Goal: Task Accomplishment & Management: Manage account settings

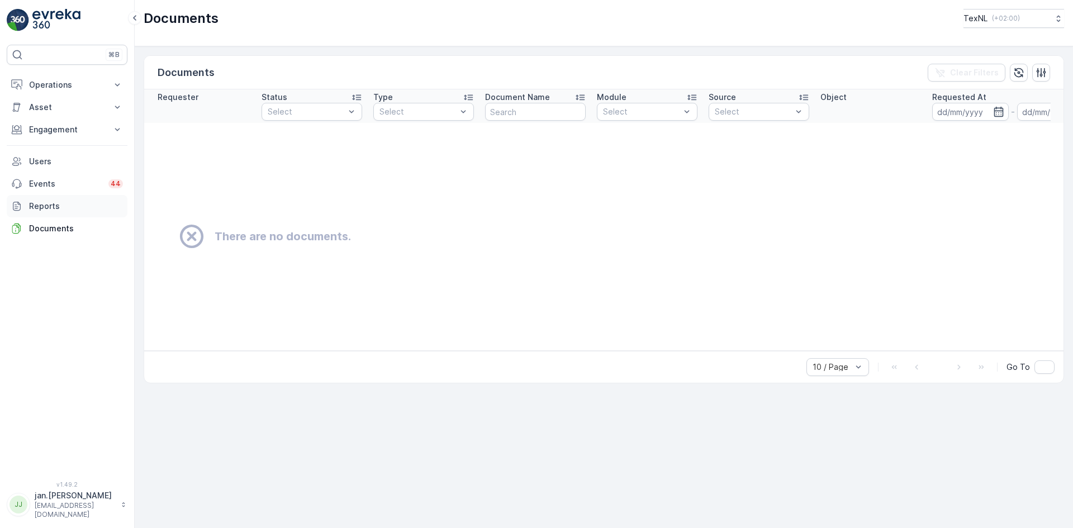
click at [45, 209] on p "Reports" at bounding box center [76, 206] width 94 height 11
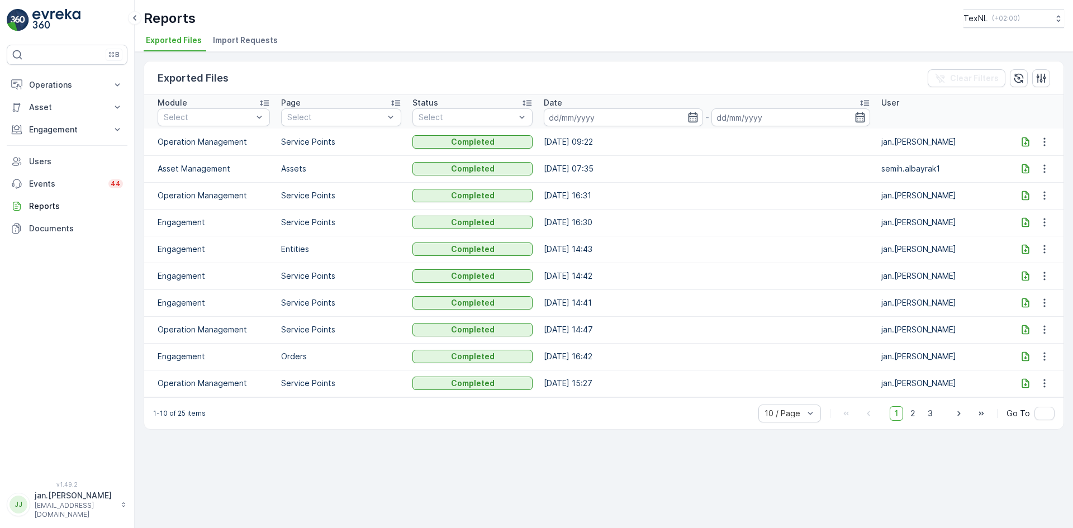
click at [256, 42] on span "Import Requests" at bounding box center [245, 40] width 65 height 11
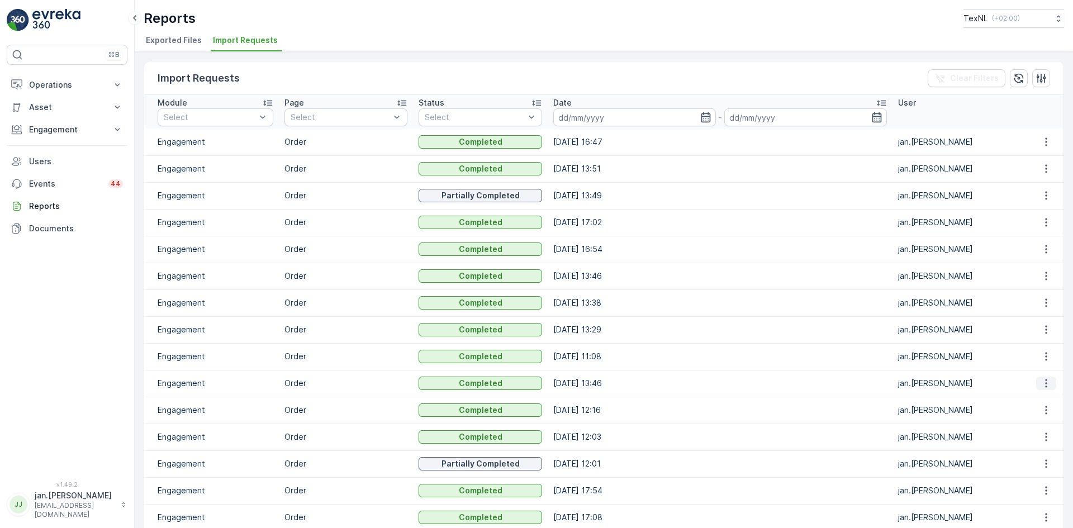
click at [1040, 381] on icon "button" at bounding box center [1045, 383] width 11 height 11
click at [1026, 394] on div "See More Details" at bounding box center [1036, 400] width 74 height 16
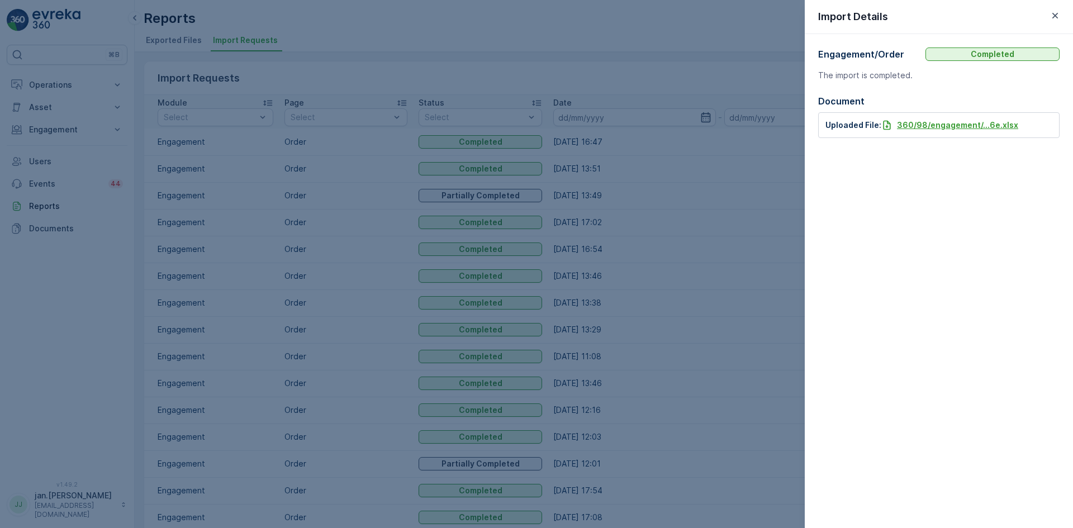
click at [927, 126] on p "360/98/engagement/...6e.xlsx" at bounding box center [957, 125] width 121 height 11
click at [1054, 18] on icon "button" at bounding box center [1054, 15] width 11 height 11
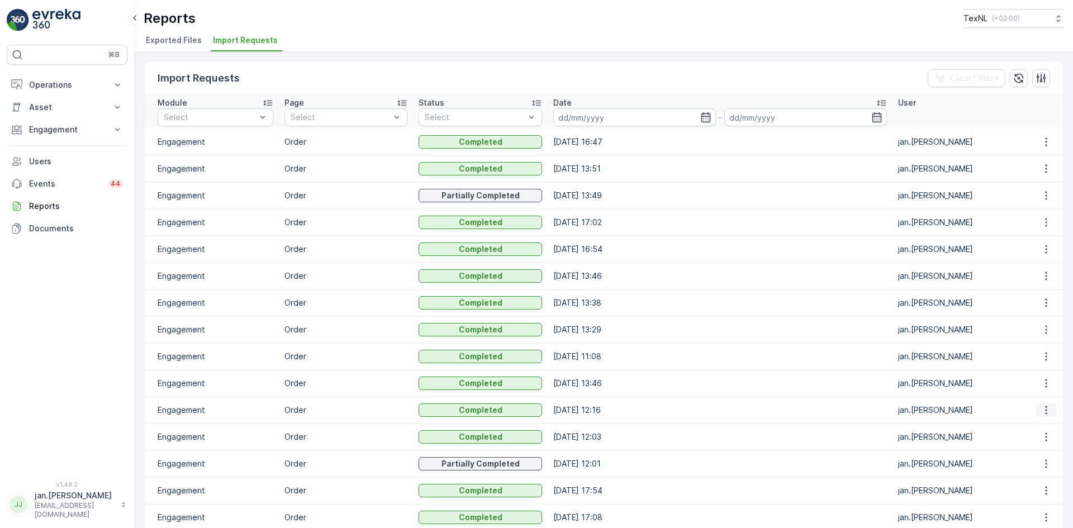
click at [1040, 411] on icon "button" at bounding box center [1045, 409] width 11 height 11
click at [1027, 433] on div "See More Details" at bounding box center [1036, 427] width 74 height 16
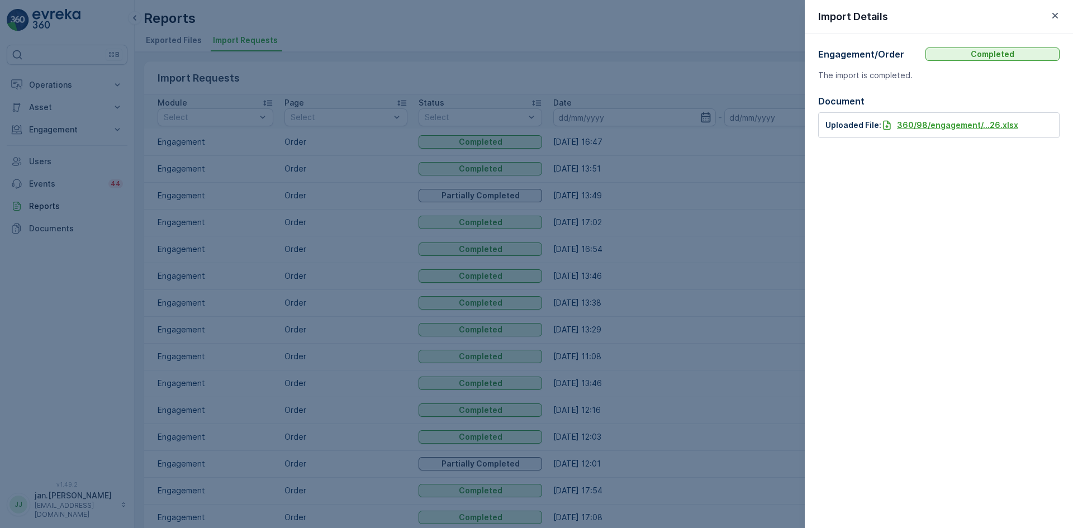
click at [968, 127] on p "360/98/engagement/...26.xlsx" at bounding box center [957, 125] width 121 height 11
click at [1055, 13] on icon "button" at bounding box center [1054, 15] width 11 height 11
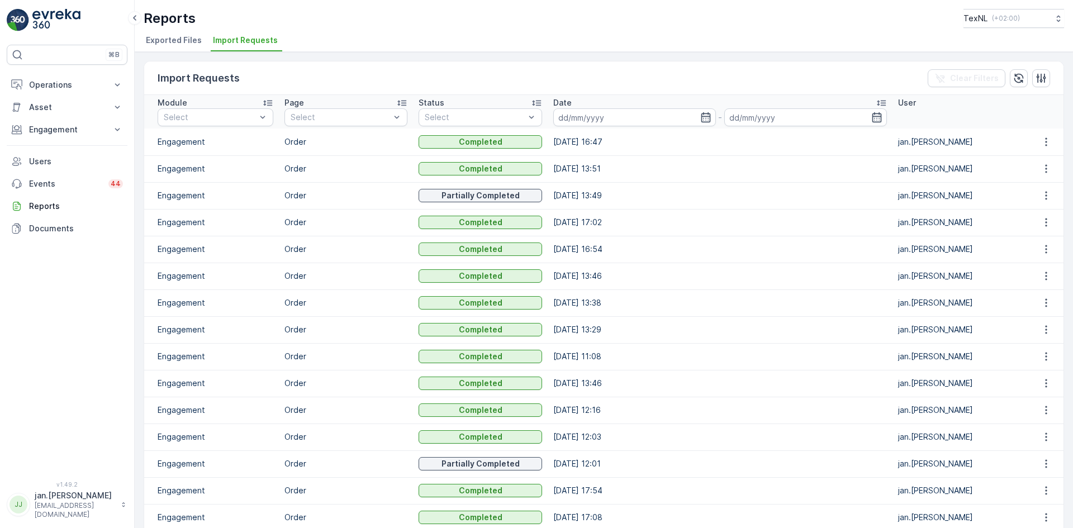
scroll to position [56, 0]
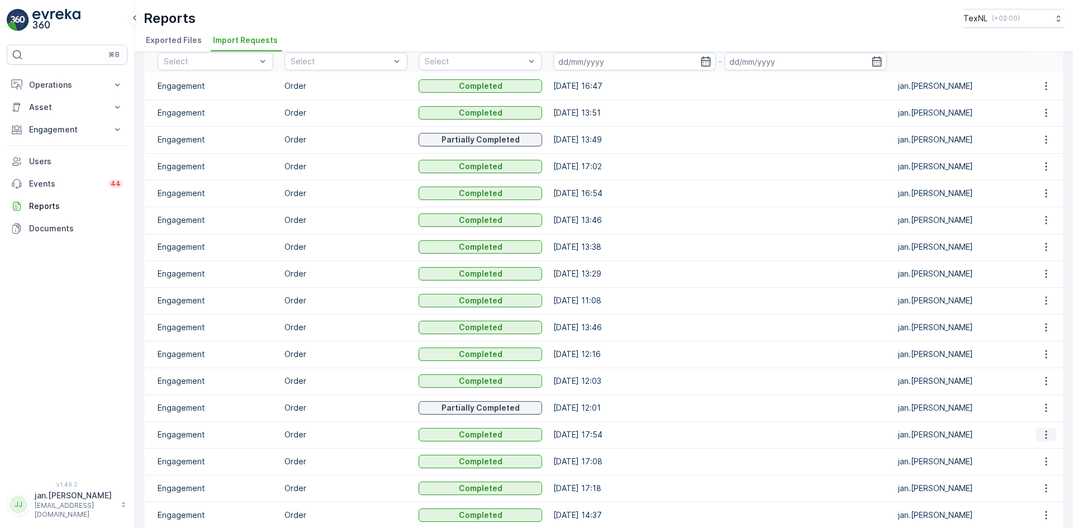
click at [1047, 434] on icon "button" at bounding box center [1045, 434] width 11 height 11
click at [1041, 166] on icon "button" at bounding box center [1045, 166] width 11 height 11
click at [1023, 185] on span "See More Details" at bounding box center [1035, 183] width 65 height 11
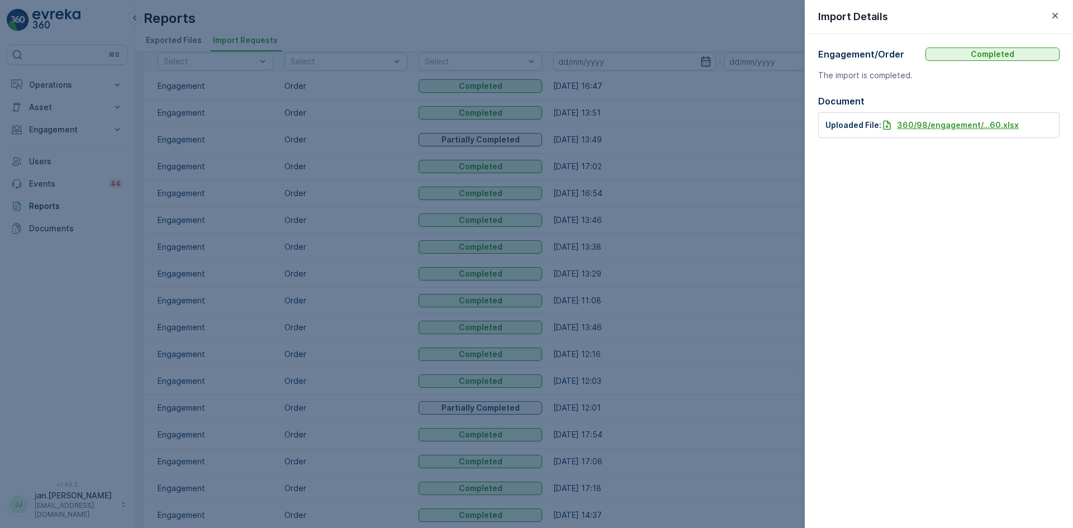
click at [918, 123] on p "360/98/engagement/...60.xlsx" at bounding box center [958, 125] width 122 height 11
click at [1051, 15] on icon "button" at bounding box center [1054, 15] width 11 height 11
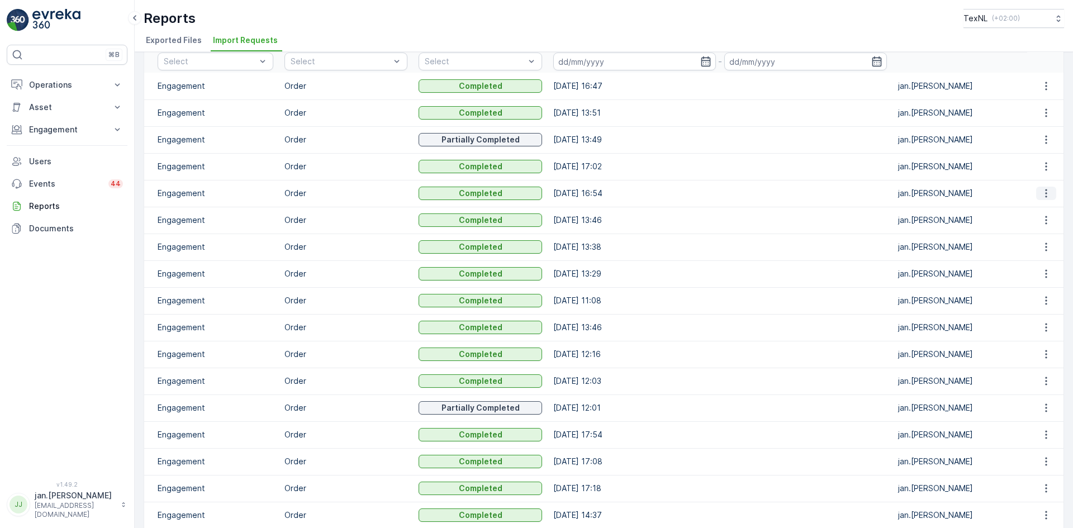
click at [1044, 190] on icon "button" at bounding box center [1045, 193] width 11 height 11
click at [1026, 207] on span "See More Details" at bounding box center [1035, 209] width 65 height 11
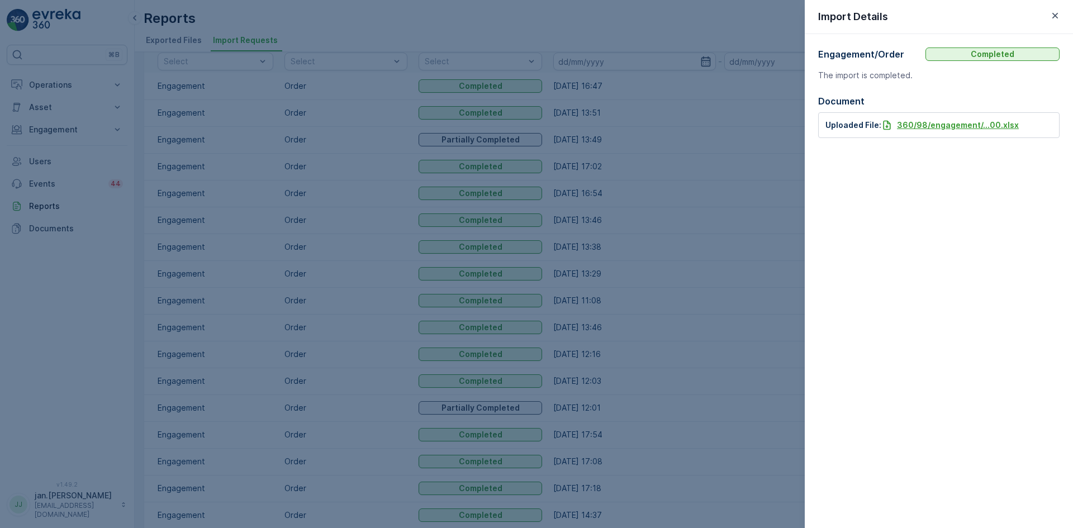
click at [935, 125] on p "360/98/engagement/...00.xlsx" at bounding box center [958, 125] width 122 height 11
click at [1059, 17] on icon "button" at bounding box center [1054, 15] width 11 height 11
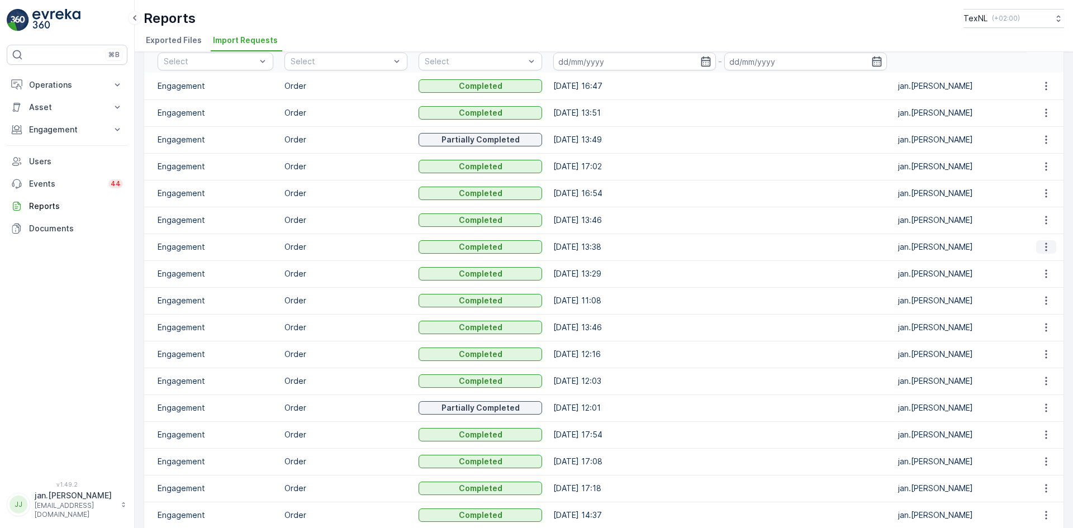
click at [1045, 246] on icon "button" at bounding box center [1045, 246] width 11 height 11
click at [1016, 263] on span "See More Details" at bounding box center [1035, 263] width 65 height 11
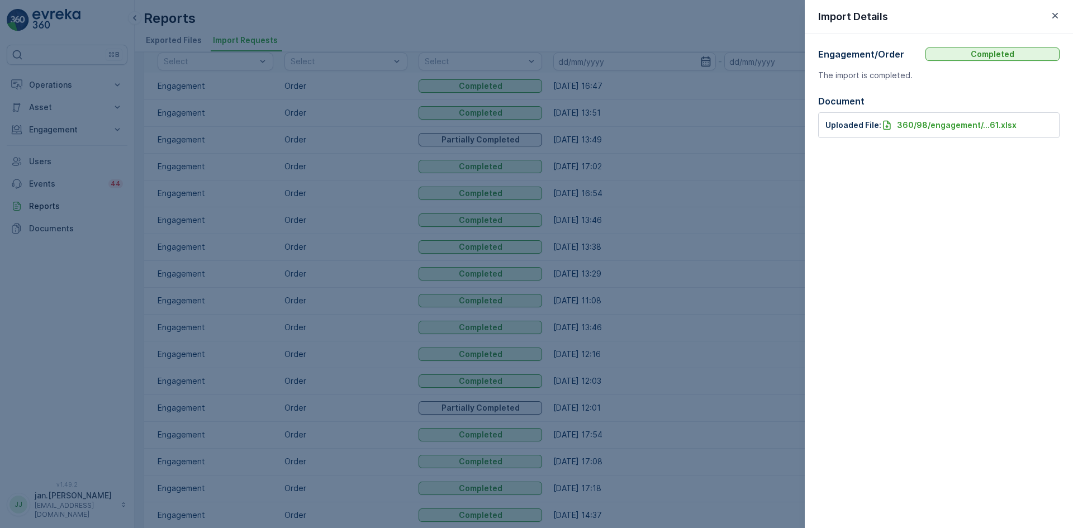
drag, startPoint x: 980, startPoint y: 124, endPoint x: 993, endPoint y: 106, distance: 22.0
click at [980, 123] on p "360/98/engagement/...61.xlsx" at bounding box center [957, 125] width 120 height 11
click at [1053, 12] on icon "button" at bounding box center [1054, 15] width 11 height 11
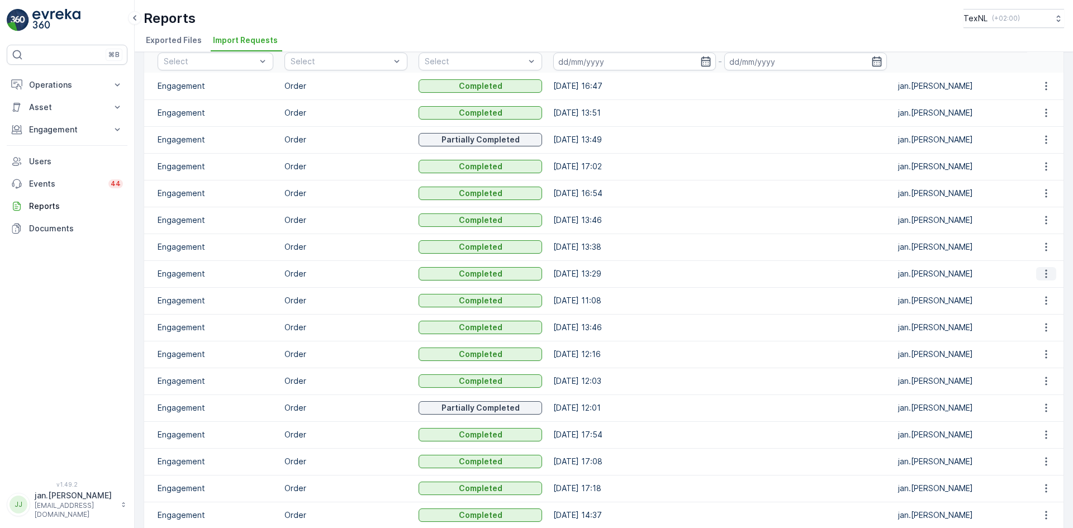
click at [1040, 275] on icon "button" at bounding box center [1045, 273] width 11 height 11
click at [1020, 289] on span "See More Details" at bounding box center [1035, 290] width 65 height 11
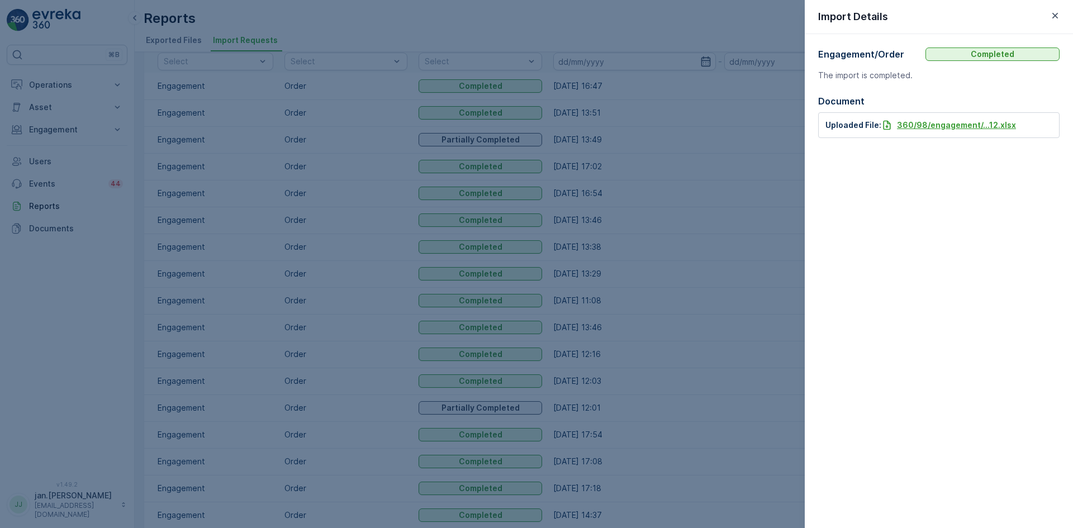
click at [927, 123] on p "360/98/engagement/...12.xlsx" at bounding box center [956, 125] width 119 height 11
click at [1055, 12] on icon "button" at bounding box center [1054, 15] width 11 height 11
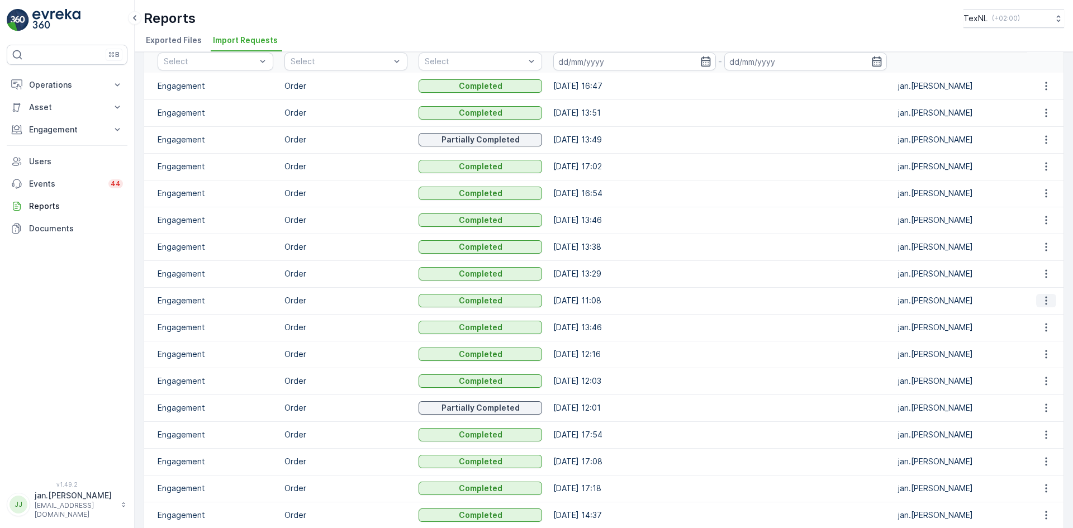
click at [1040, 301] on icon "button" at bounding box center [1045, 300] width 11 height 11
click at [1016, 321] on span "See More Details" at bounding box center [1035, 317] width 65 height 11
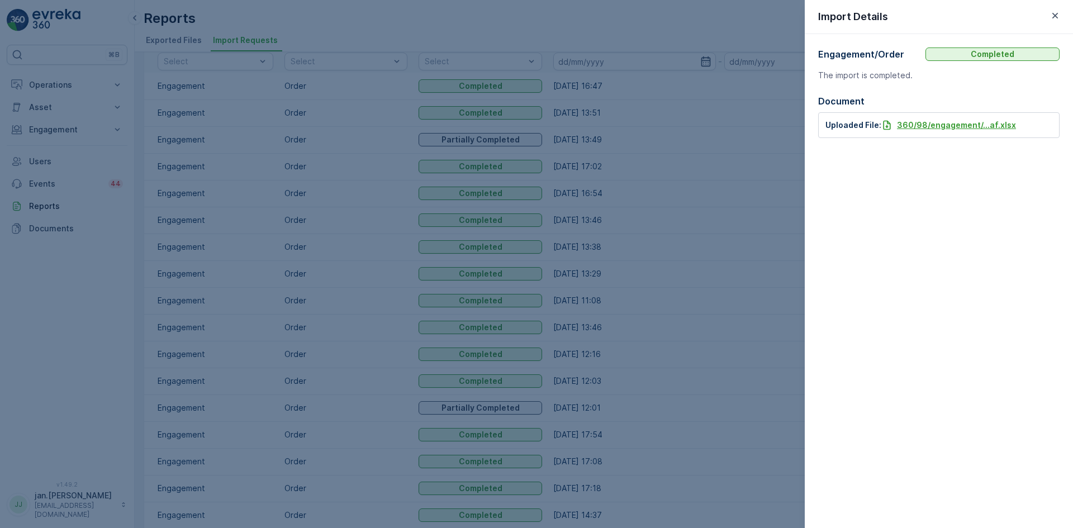
click at [949, 124] on p "360/98/engagement/...af.xlsx" at bounding box center [956, 125] width 119 height 11
click at [1051, 16] on icon "button" at bounding box center [1054, 15] width 11 height 11
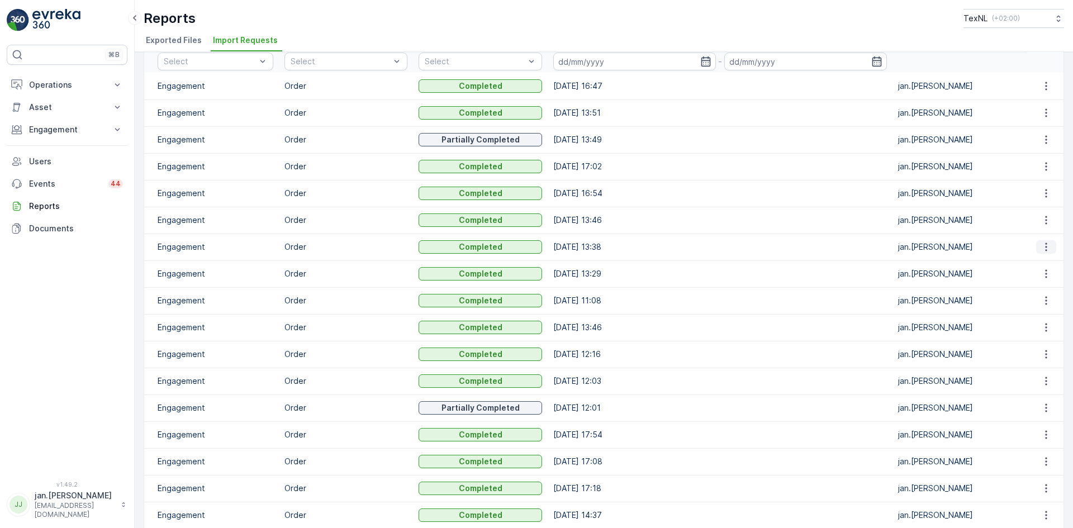
click at [1046, 244] on icon "button" at bounding box center [1045, 246] width 11 height 11
click at [1035, 263] on span "See More Details" at bounding box center [1035, 263] width 65 height 11
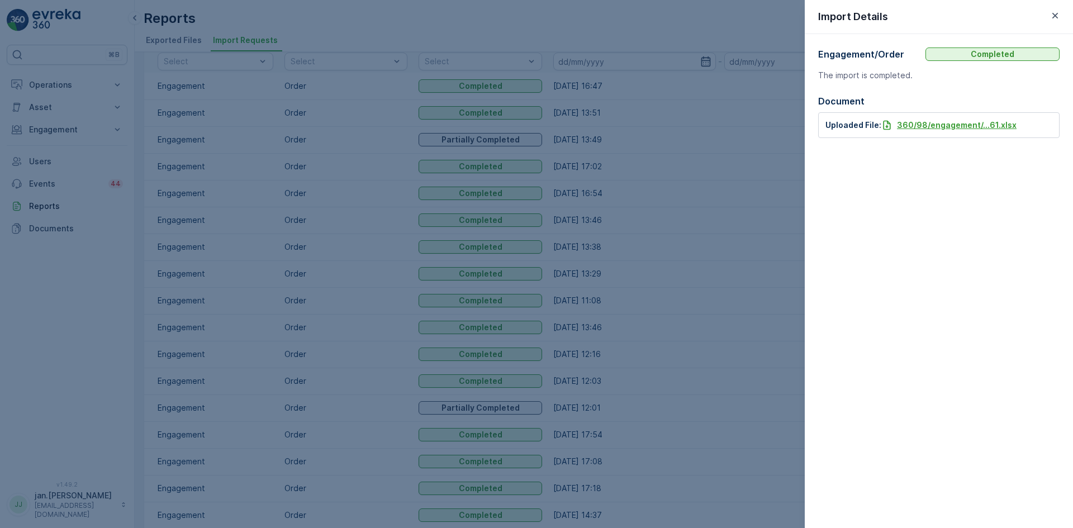
click at [955, 125] on p "360/98/engagement/...61.xlsx" at bounding box center [957, 125] width 120 height 11
click at [1051, 12] on icon "button" at bounding box center [1054, 15] width 11 height 11
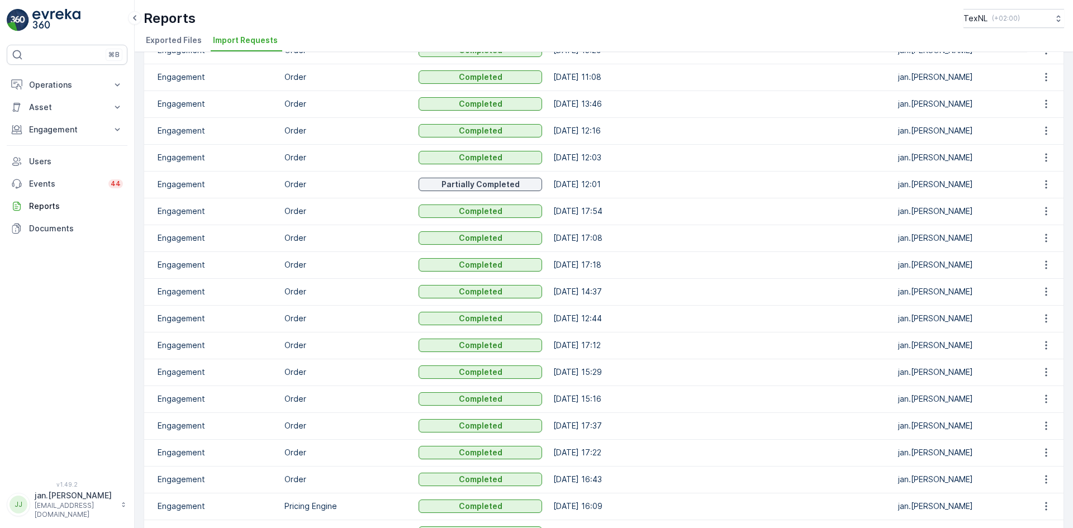
scroll to position [335, 0]
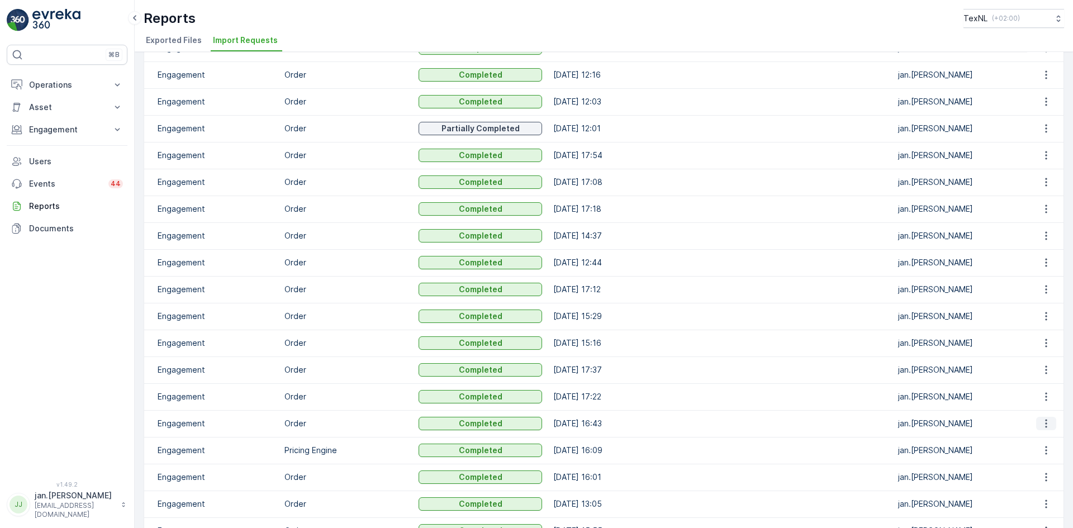
click at [1041, 424] on icon "button" at bounding box center [1045, 423] width 11 height 11
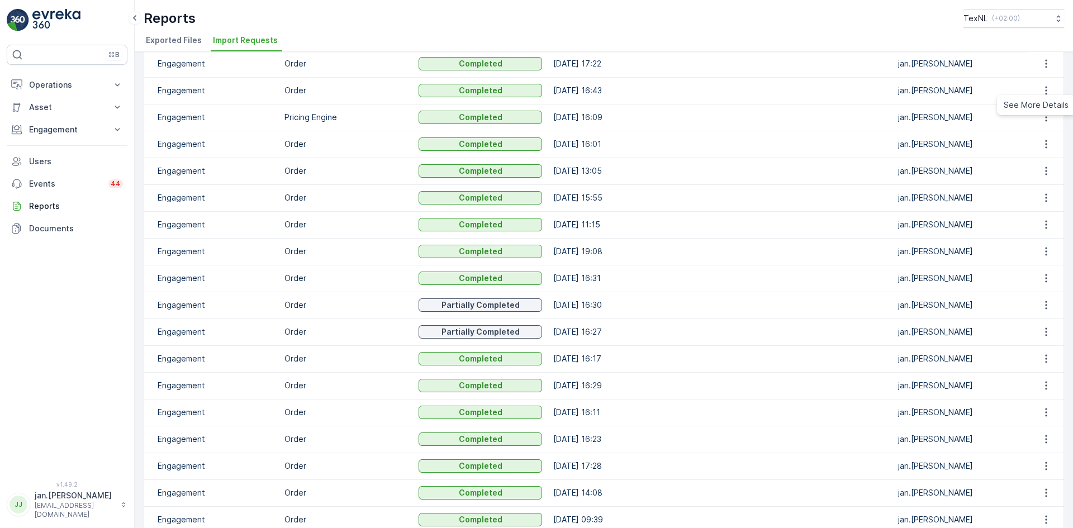
scroll to position [670, 0]
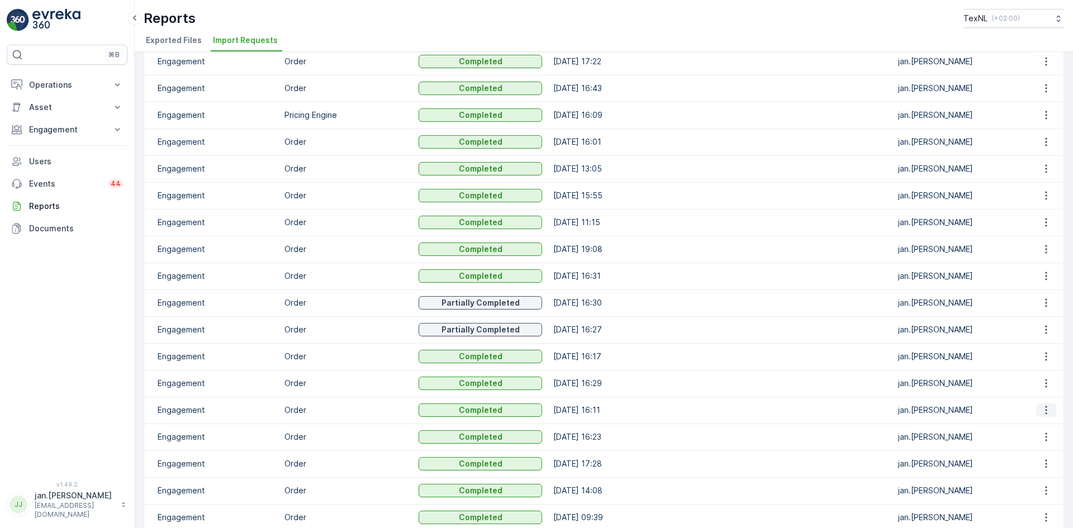
click at [1045, 408] on icon "button" at bounding box center [1045, 409] width 11 height 11
click at [1028, 430] on span "See More Details" at bounding box center [1035, 426] width 65 height 11
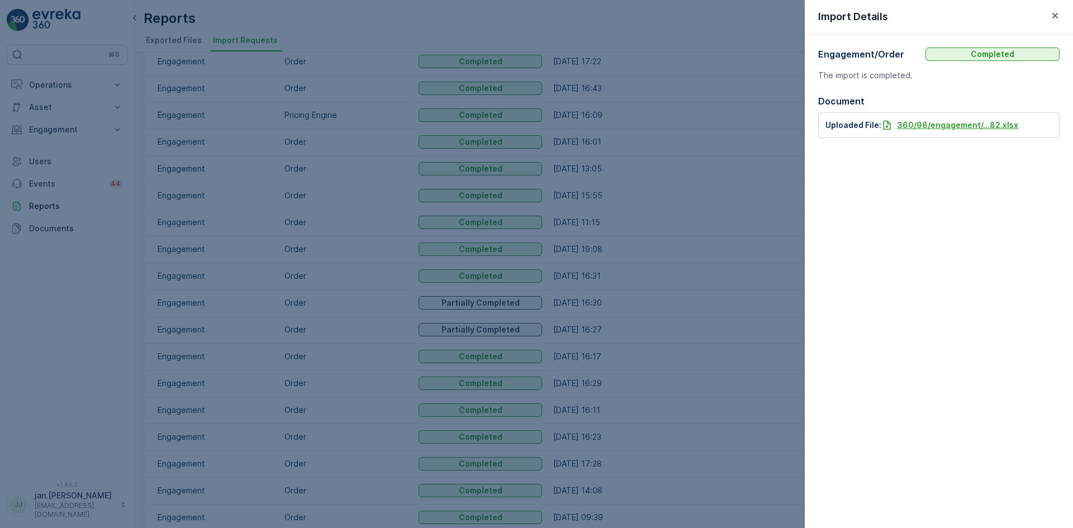
click at [953, 126] on p "360/98/engagement/...82.xlsx" at bounding box center [957, 125] width 121 height 11
click at [1050, 15] on icon "button" at bounding box center [1054, 15] width 11 height 11
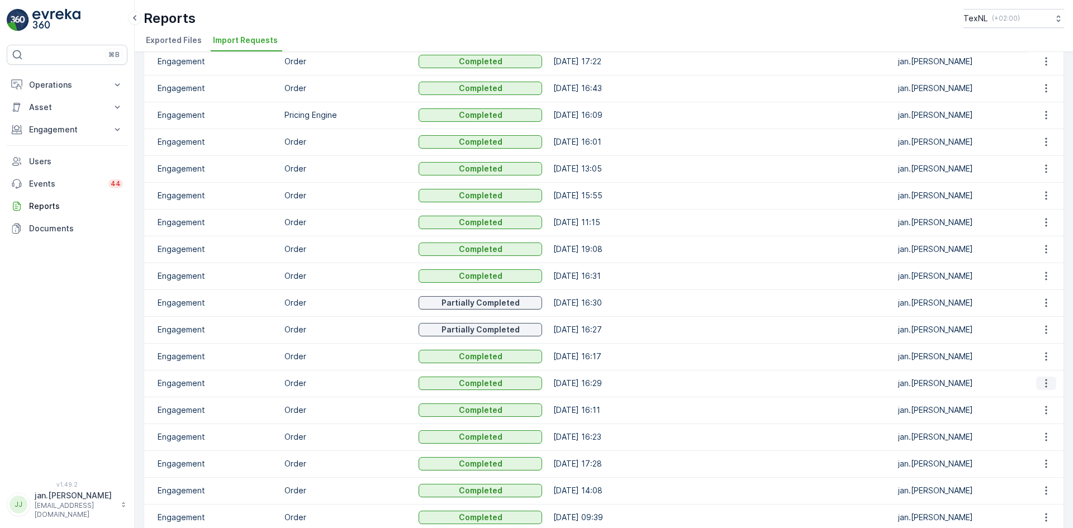
click at [1040, 379] on icon "button" at bounding box center [1045, 383] width 11 height 11
click at [1021, 401] on span "See More Details" at bounding box center [1035, 399] width 65 height 11
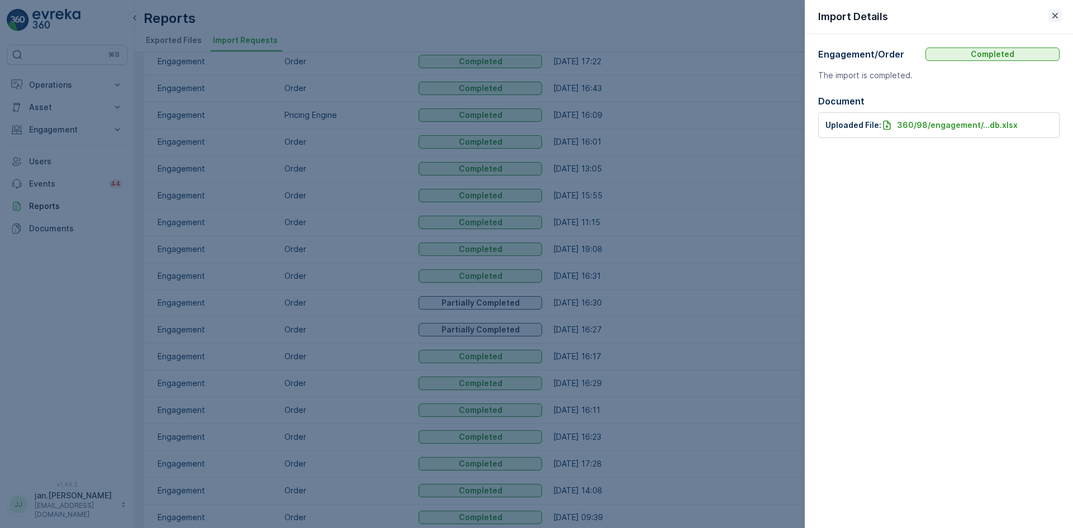
click at [1054, 16] on icon "button" at bounding box center [1055, 16] width 6 height 6
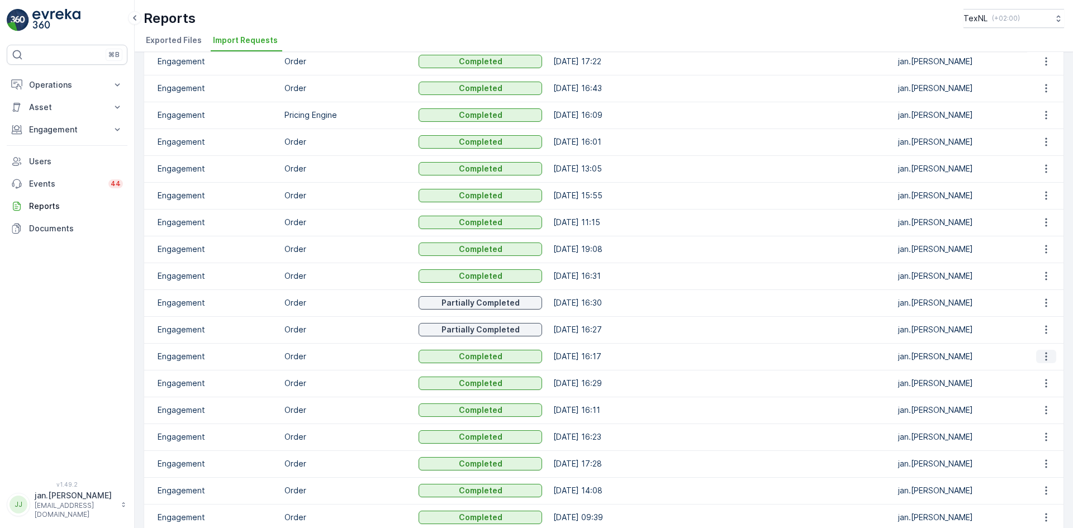
click at [1040, 354] on icon "button" at bounding box center [1045, 356] width 11 height 11
click at [1020, 382] on ul "See More Details" at bounding box center [1036, 373] width 78 height 20
click at [1020, 373] on span "See More Details" at bounding box center [1035, 373] width 65 height 11
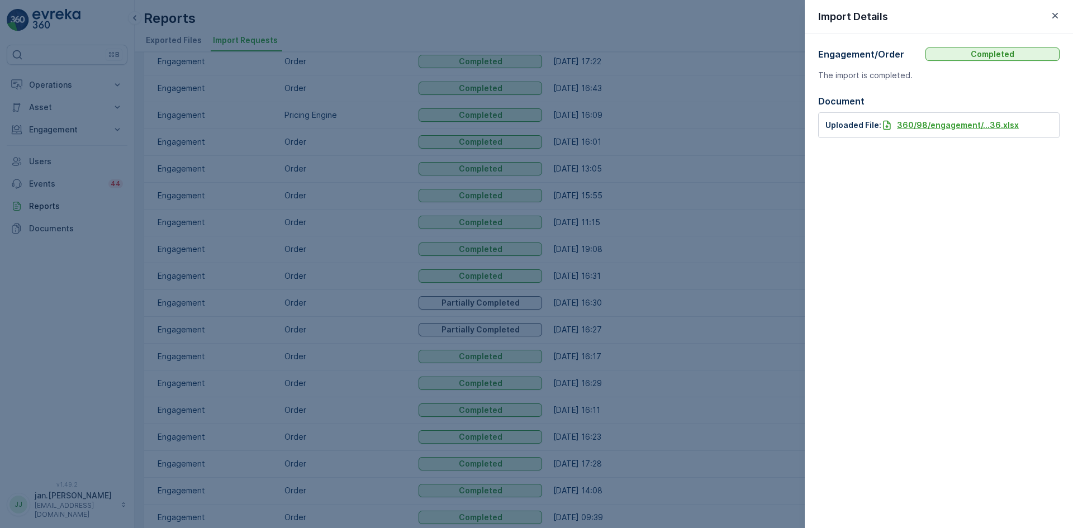
click at [937, 128] on p "360/98/engagement/...36.xlsx" at bounding box center [958, 125] width 122 height 11
click at [1049, 17] on button "button" at bounding box center [1054, 15] width 13 height 13
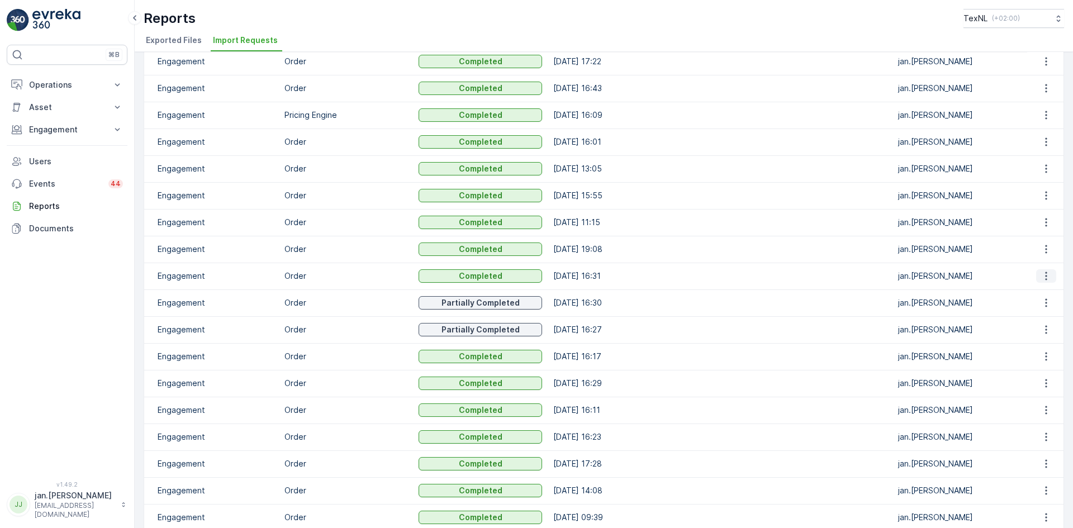
click at [1044, 274] on icon "button" at bounding box center [1045, 275] width 11 height 11
click at [1027, 296] on span "See More Details" at bounding box center [1035, 292] width 65 height 11
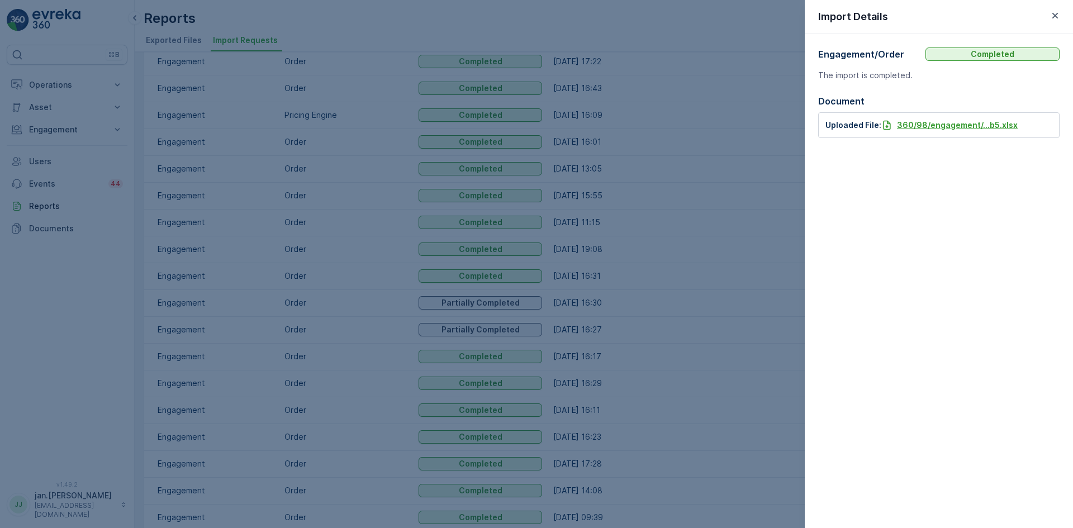
click at [940, 125] on p "360/98/engagement/...b5.xlsx" at bounding box center [957, 125] width 121 height 11
drag, startPoint x: 1055, startPoint y: 17, endPoint x: 962, endPoint y: 122, distance: 140.1
click at [1056, 17] on icon "button" at bounding box center [1054, 15] width 11 height 11
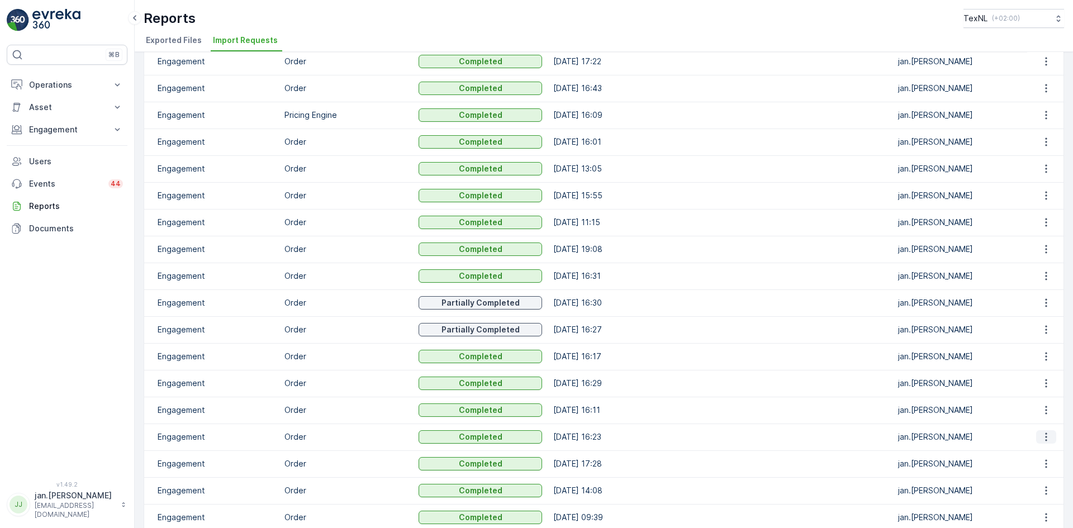
click at [1041, 435] on icon "button" at bounding box center [1045, 436] width 11 height 11
click at [1025, 452] on span "See More Details" at bounding box center [1035, 453] width 65 height 11
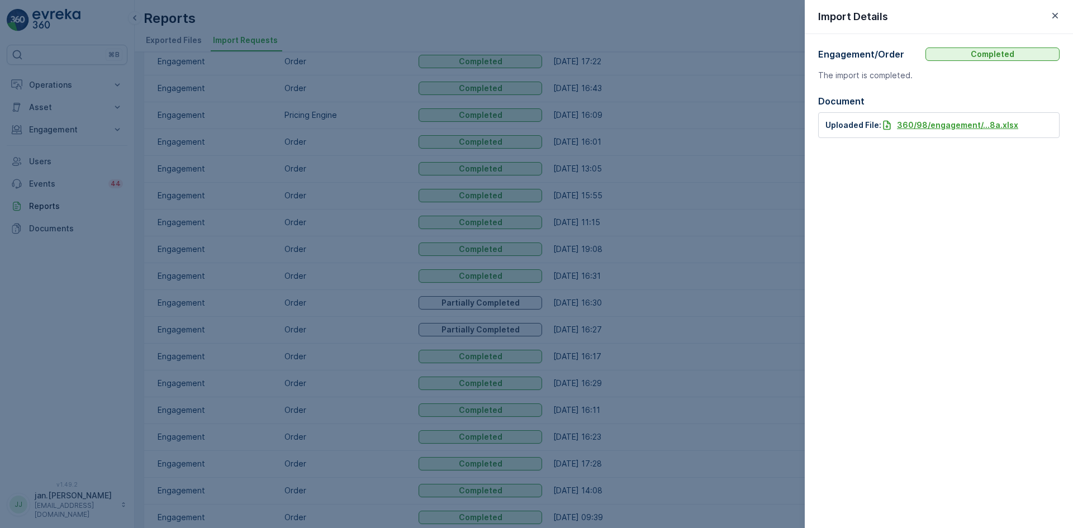
click at [922, 126] on p "360/98/engagement/...8a.xlsx" at bounding box center [957, 125] width 121 height 11
click at [1058, 12] on icon "button" at bounding box center [1054, 15] width 11 height 11
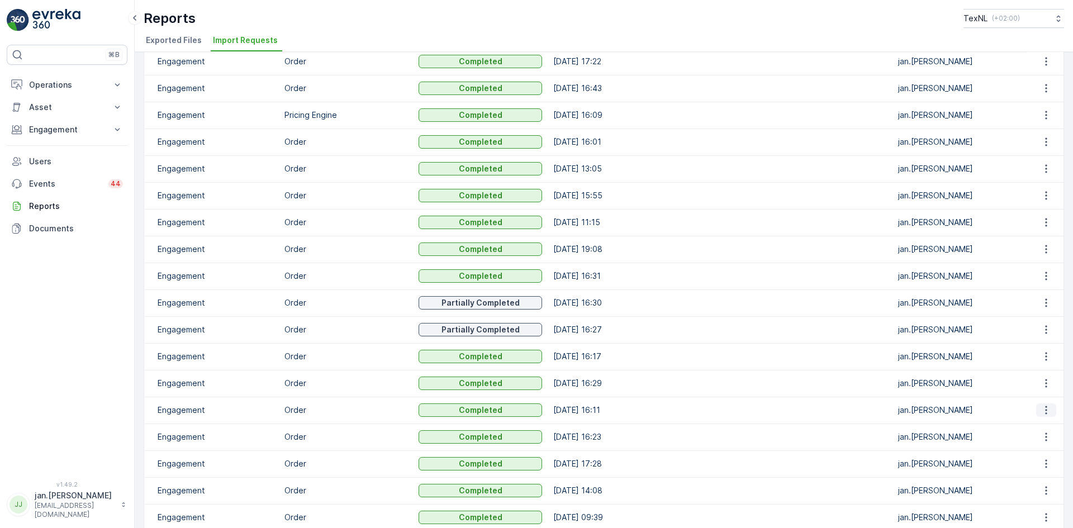
click at [1047, 409] on icon "button" at bounding box center [1045, 409] width 11 height 11
click at [1022, 424] on span "See More Details" at bounding box center [1035, 426] width 65 height 11
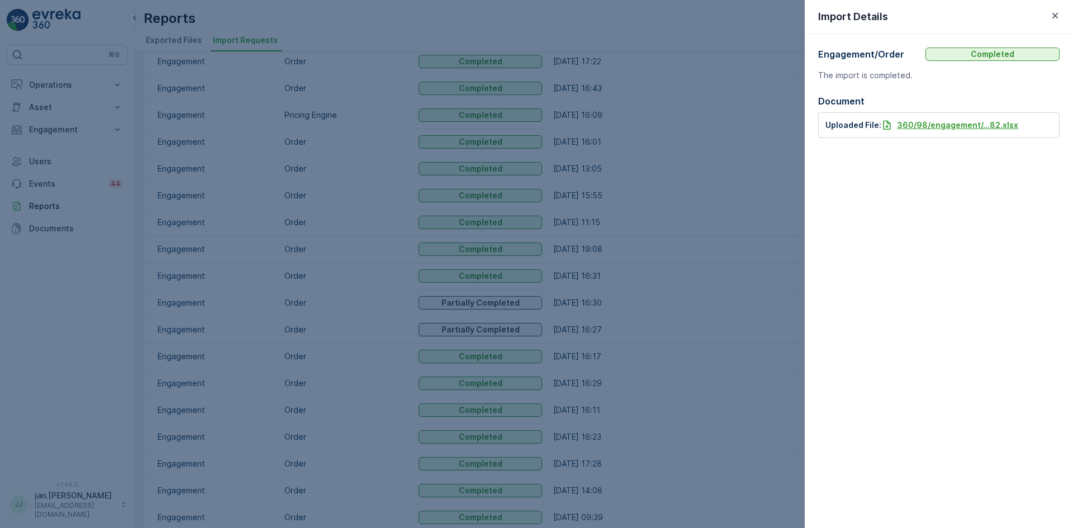
click at [928, 128] on p "360/98/engagement/...82.xlsx" at bounding box center [957, 125] width 121 height 11
click at [1060, 13] on button "button" at bounding box center [1054, 15] width 13 height 13
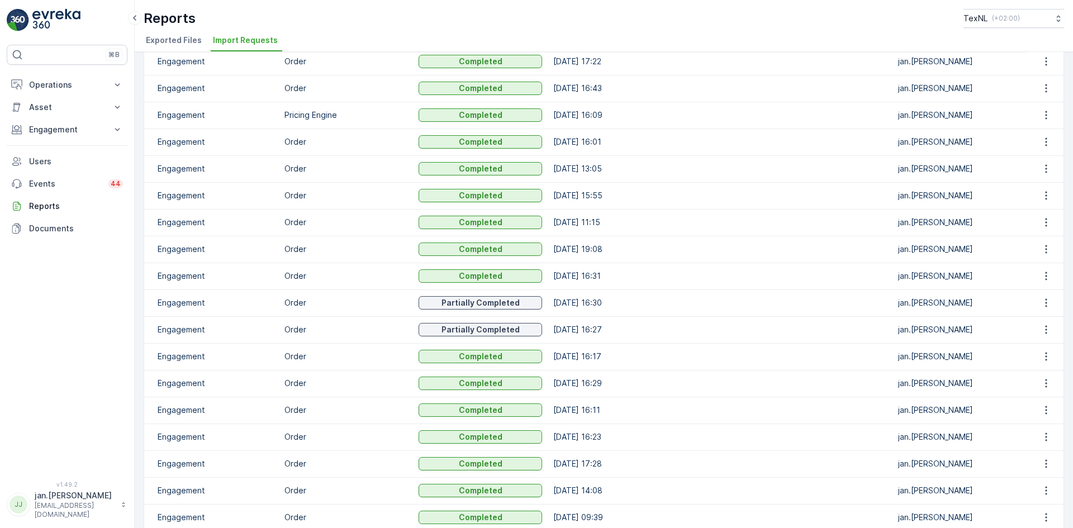
click at [1052, 247] on div at bounding box center [1045, 248] width 26 height 13
click at [1041, 246] on icon "button" at bounding box center [1045, 249] width 11 height 11
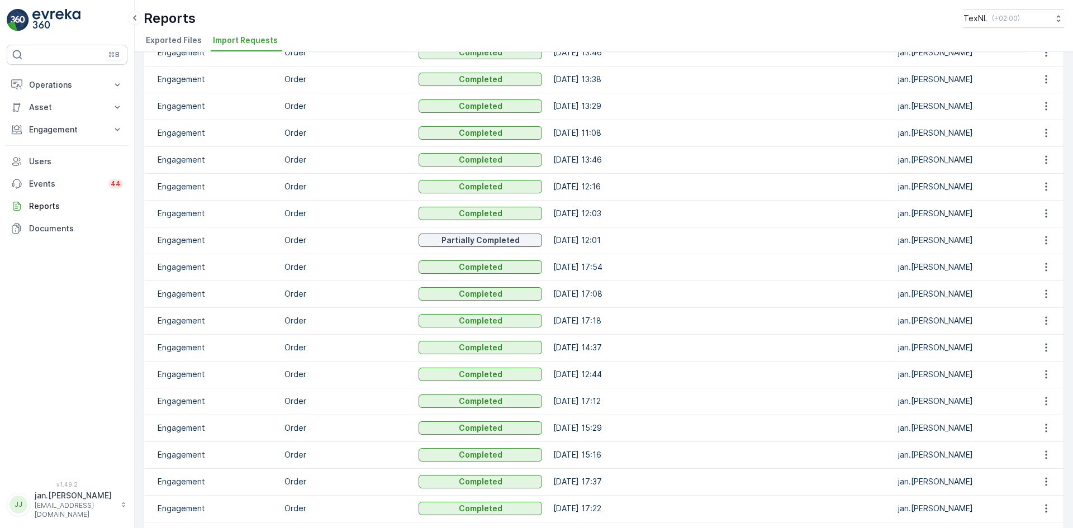
scroll to position [168, 0]
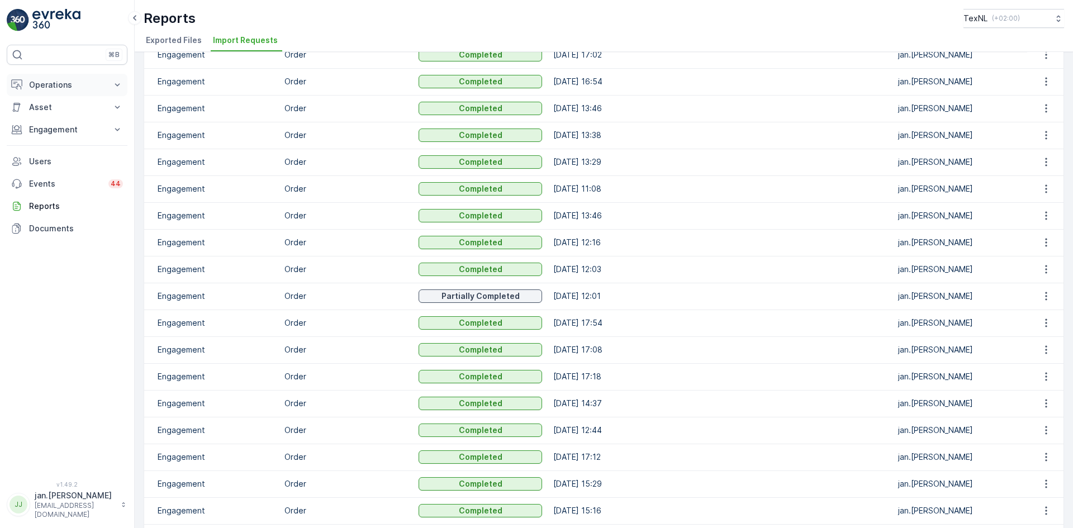
click at [56, 91] on button "Operations" at bounding box center [67, 85] width 121 height 22
click at [61, 138] on p "Routes & Tasks" at bounding box center [57, 135] width 58 height 11
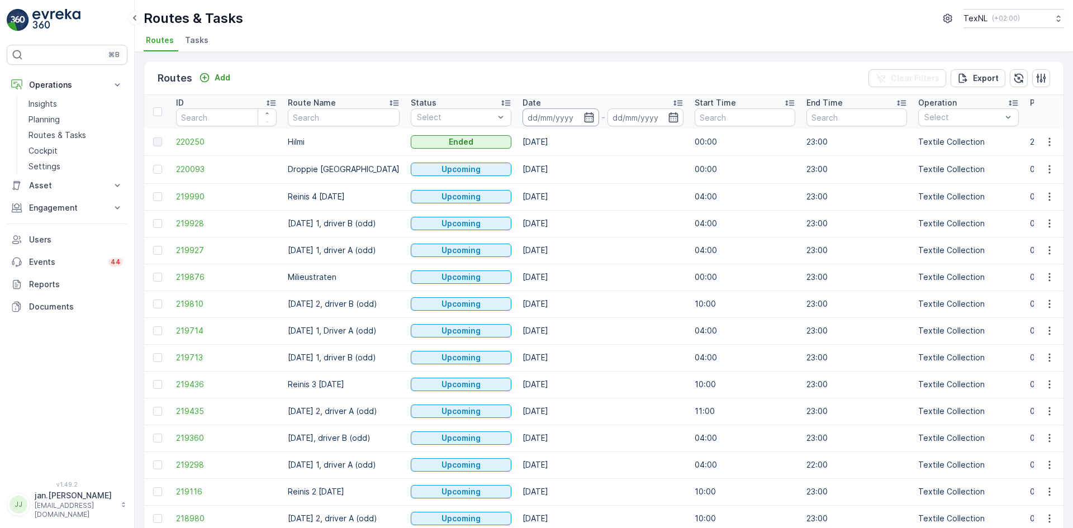
click at [563, 124] on input at bounding box center [560, 117] width 77 height 18
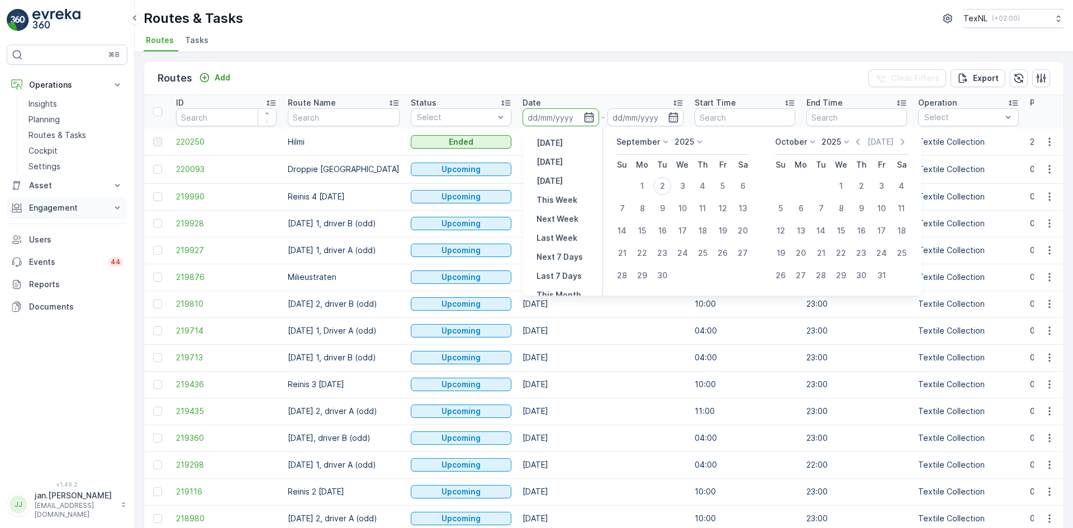
click at [84, 209] on p "Engagement" at bounding box center [67, 207] width 76 height 11
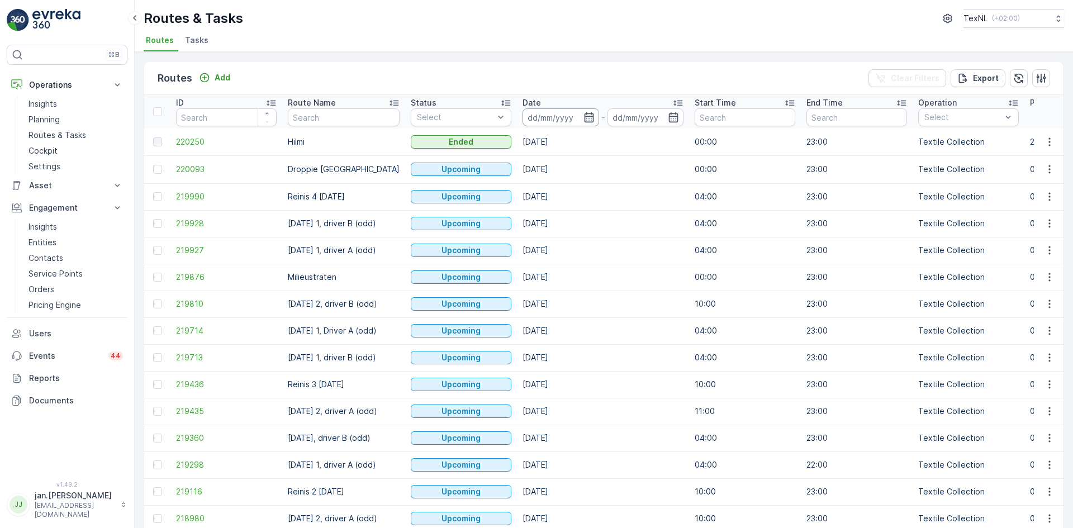
click at [540, 117] on input at bounding box center [560, 117] width 77 height 18
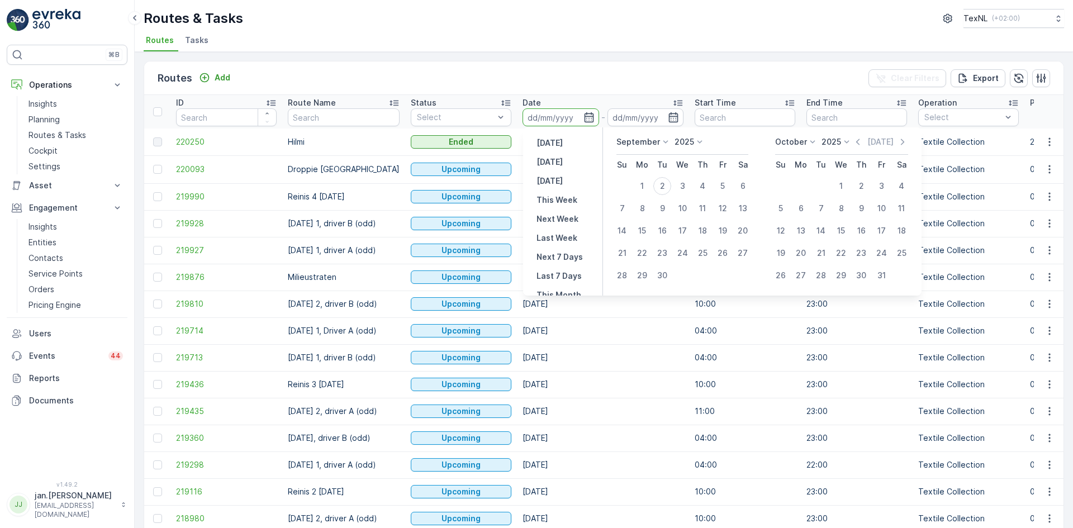
drag, startPoint x: 861, startPoint y: 136, endPoint x: 853, endPoint y: 140, distance: 9.0
click at [861, 136] on div "[DATE] Su Mo Tu We Th Fr Sa 1 2 3 4 5 6 7 8 9 10 11 12 13 14 15 16 17 18 19 20 …" at bounding box center [762, 211] width 318 height 168
click at [862, 142] on icon "button" at bounding box center [857, 141] width 11 height 11
click at [688, 274] on div "27" at bounding box center [682, 275] width 18 height 18
type input "[DATE]"
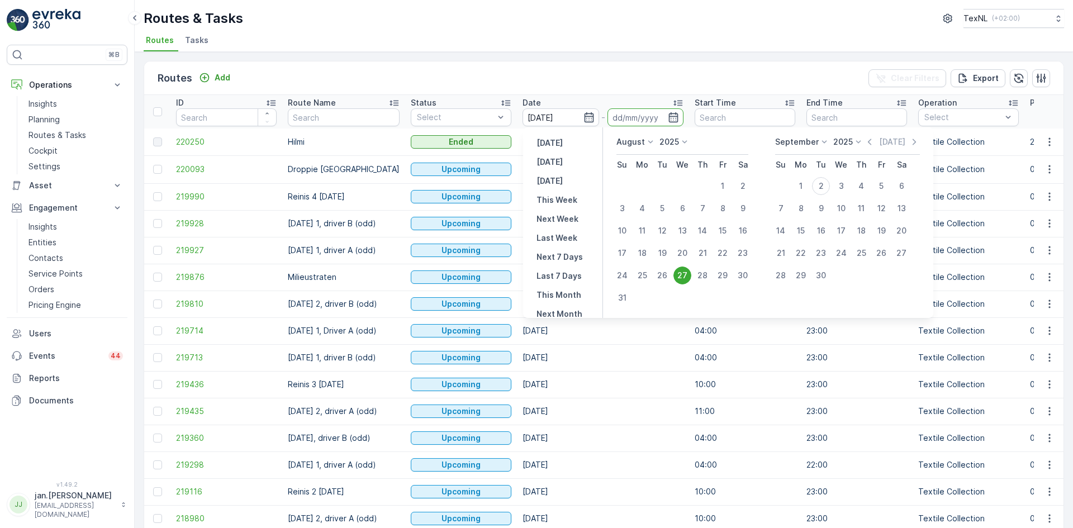
click at [688, 274] on div "27" at bounding box center [682, 275] width 18 height 18
type input "[DATE]"
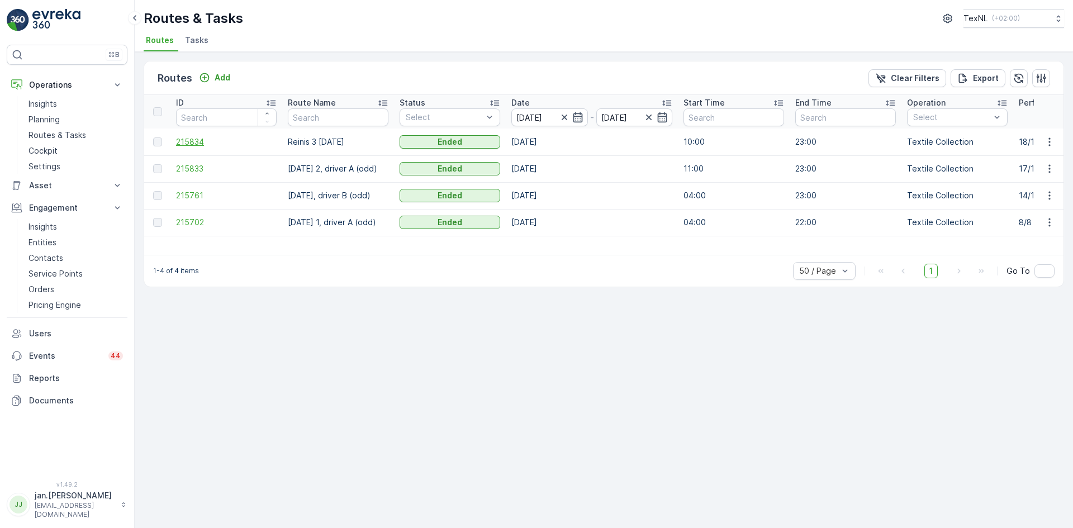
click at [192, 141] on span "215834" at bounding box center [226, 141] width 101 height 11
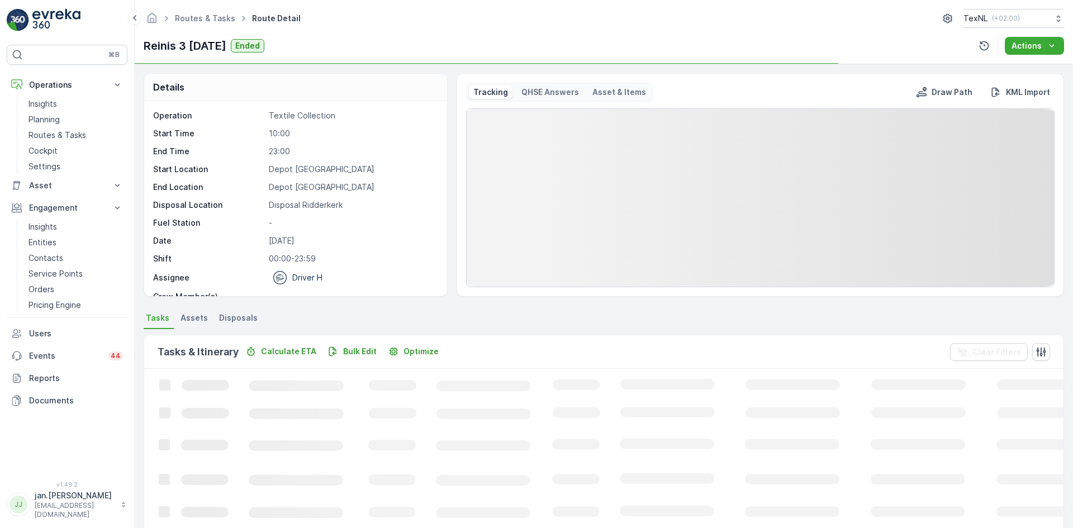
click at [240, 315] on span "Disposals" at bounding box center [238, 317] width 39 height 11
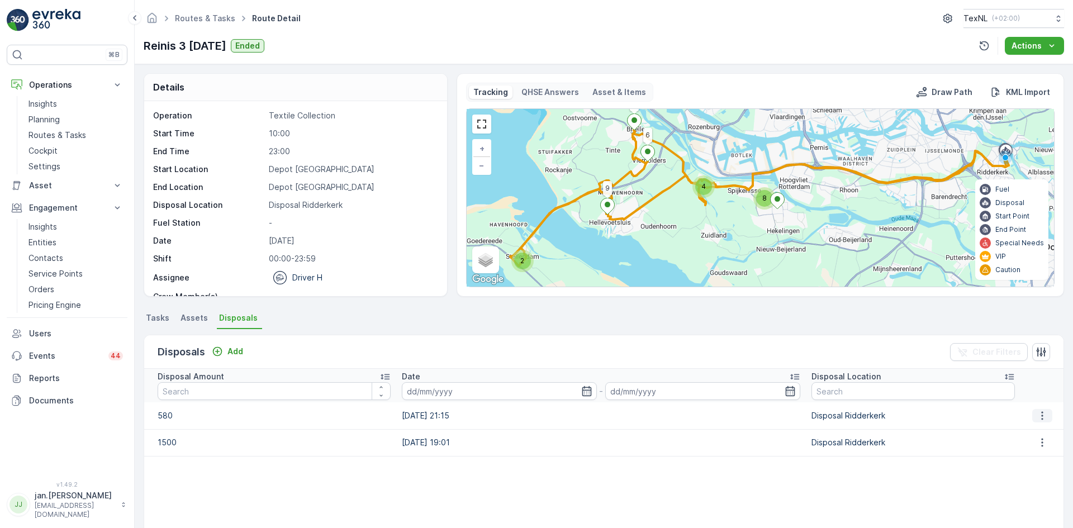
click at [1036, 417] on icon "button" at bounding box center [1041, 415] width 11 height 11
click at [1032, 435] on span "Edit Disposal Amount" at bounding box center [1026, 432] width 79 height 11
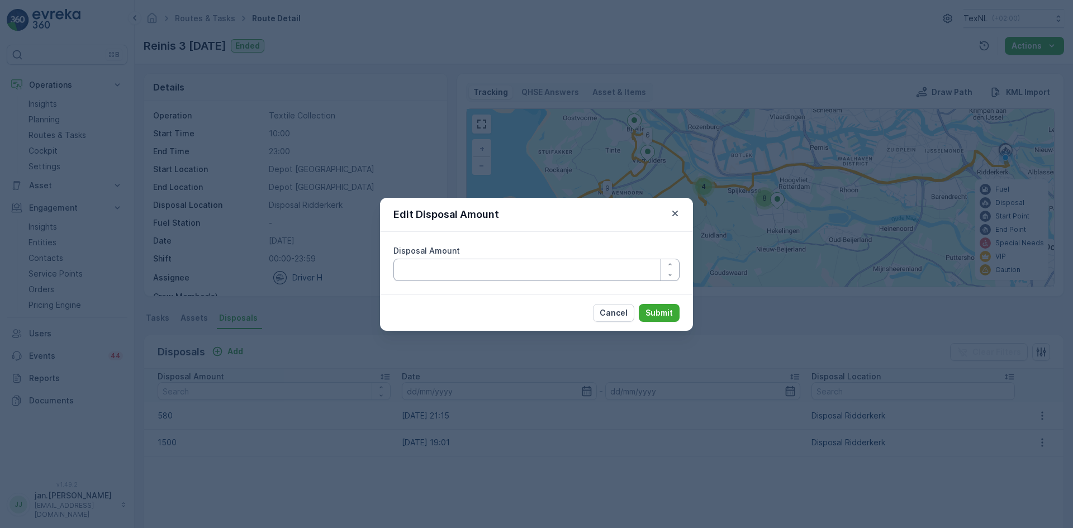
click at [488, 270] on Amount "Disposal Amount" at bounding box center [536, 270] width 286 height 22
type Amount "530"
click at [672, 316] on p "Submit" at bounding box center [658, 312] width 27 height 11
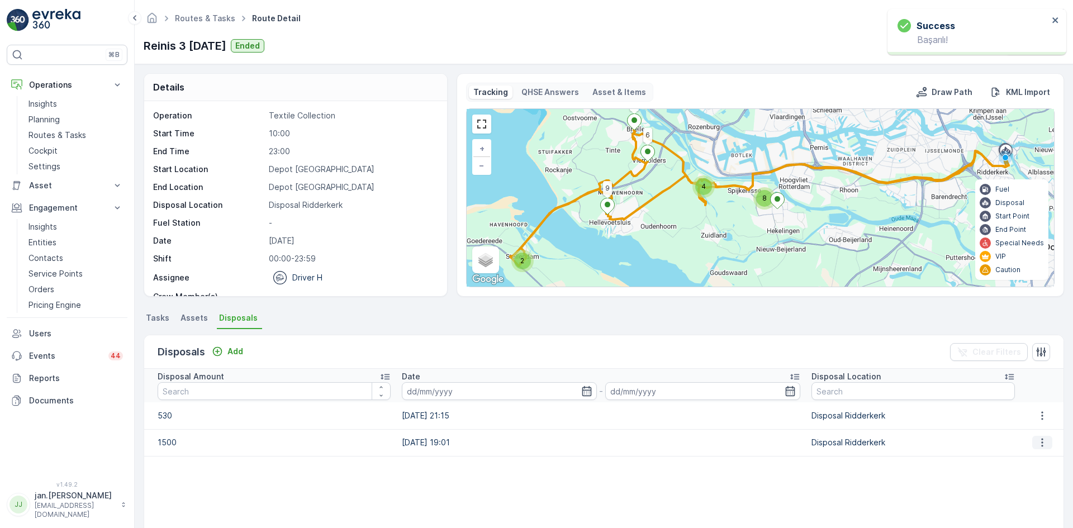
click at [1036, 445] on icon "button" at bounding box center [1041, 442] width 11 height 11
click at [1015, 458] on span "Edit Disposal Amount" at bounding box center [1026, 459] width 79 height 11
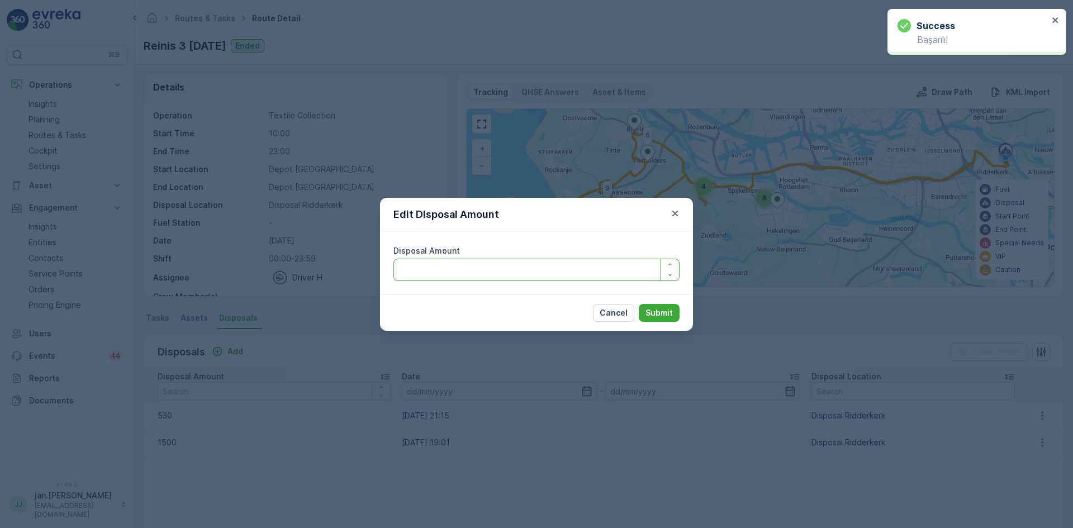
click at [548, 271] on Amount "Disposal Amount" at bounding box center [536, 270] width 286 height 22
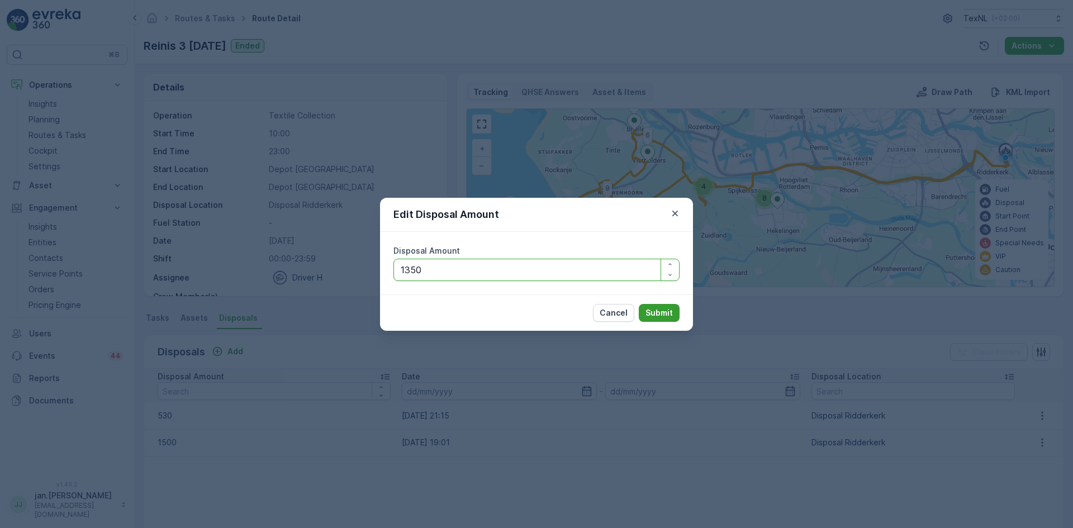
type Amount "1350"
click at [668, 311] on p "Submit" at bounding box center [658, 312] width 27 height 11
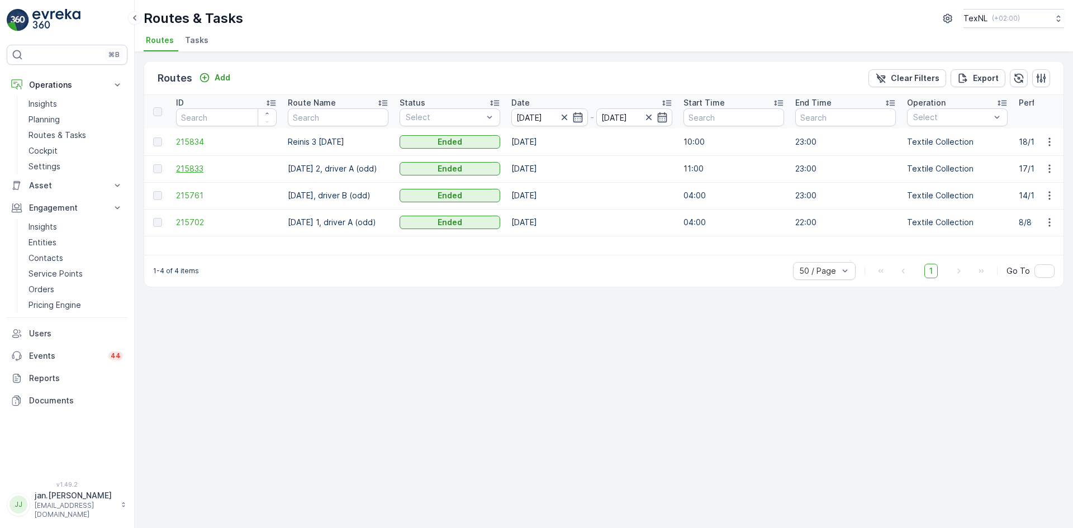
click at [192, 167] on span "215833" at bounding box center [226, 168] width 101 height 11
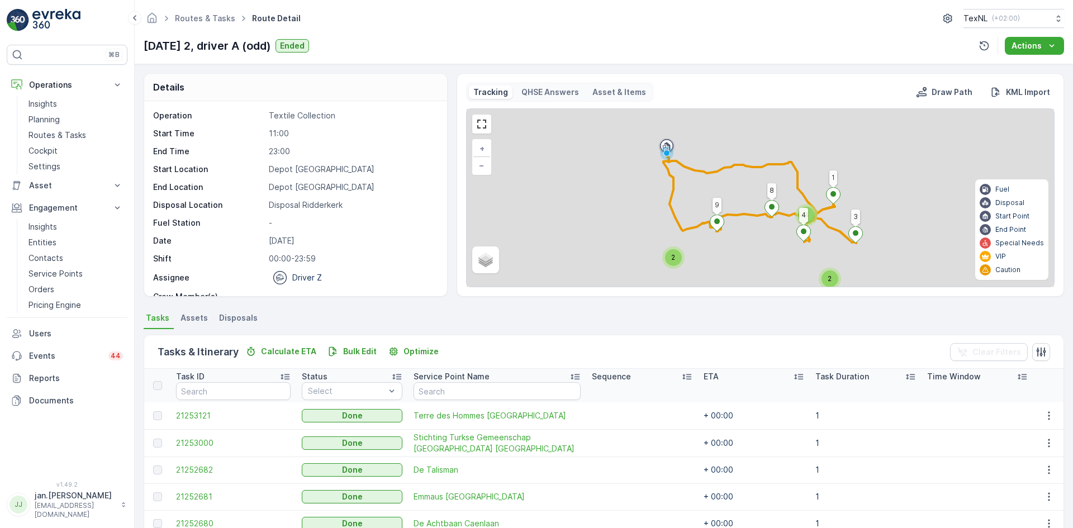
click at [242, 318] on span "Disposals" at bounding box center [238, 317] width 39 height 11
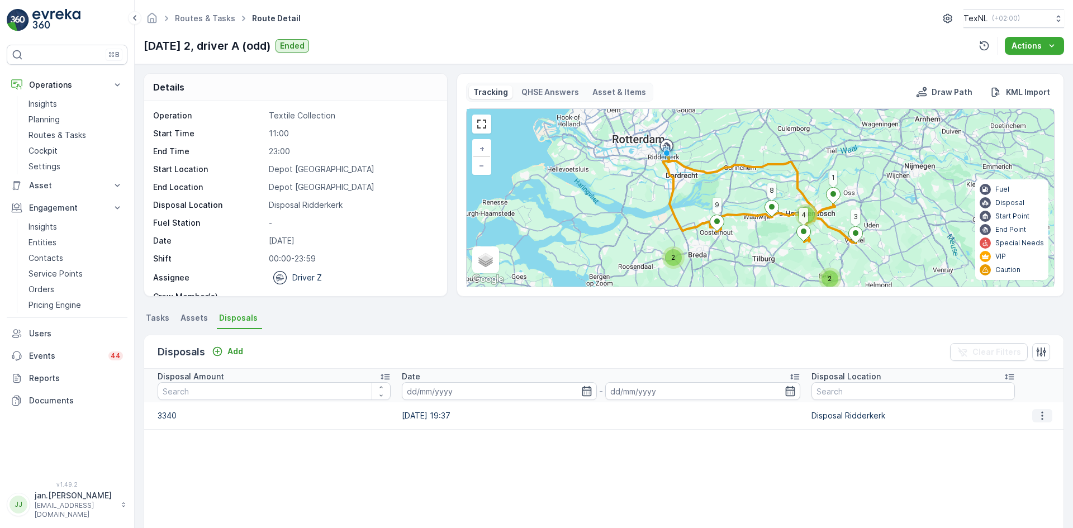
click at [1036, 415] on icon "button" at bounding box center [1041, 415] width 11 height 11
click at [1016, 432] on span "Edit Disposal Amount" at bounding box center [1026, 432] width 79 height 11
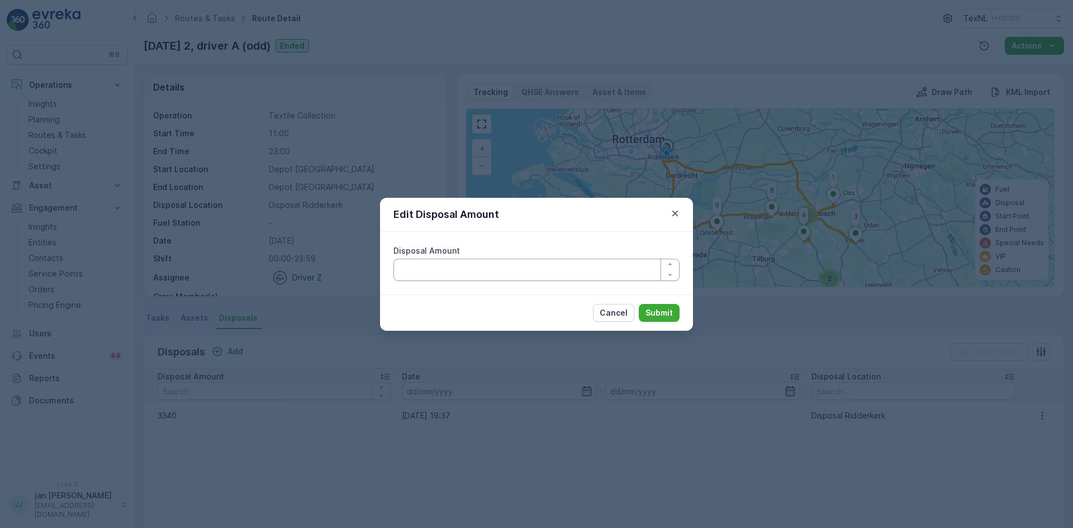
click at [540, 268] on Amount "Disposal Amount" at bounding box center [536, 270] width 286 height 22
type Amount "3140"
click at [665, 307] on p "Submit" at bounding box center [658, 312] width 27 height 11
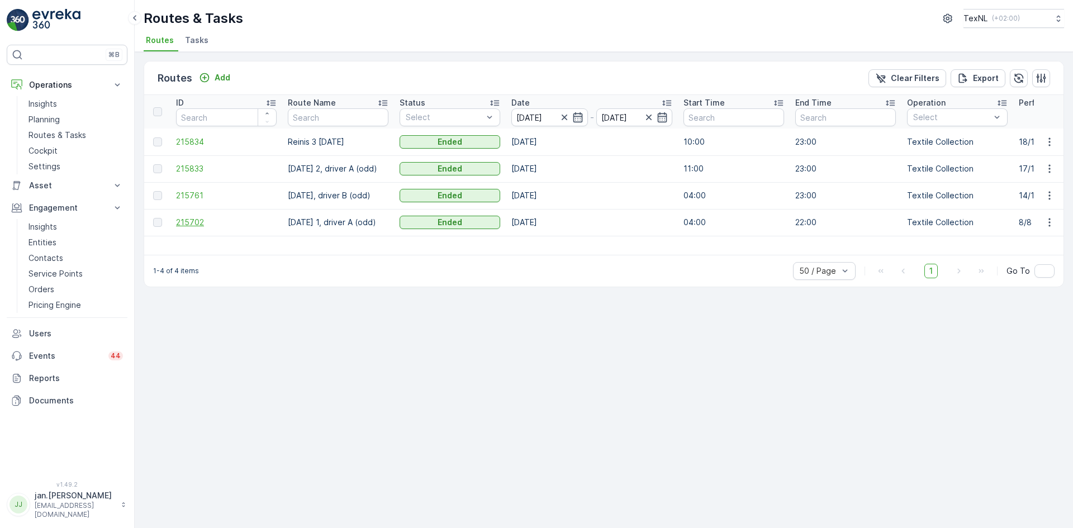
click at [202, 223] on span "215702" at bounding box center [226, 222] width 101 height 11
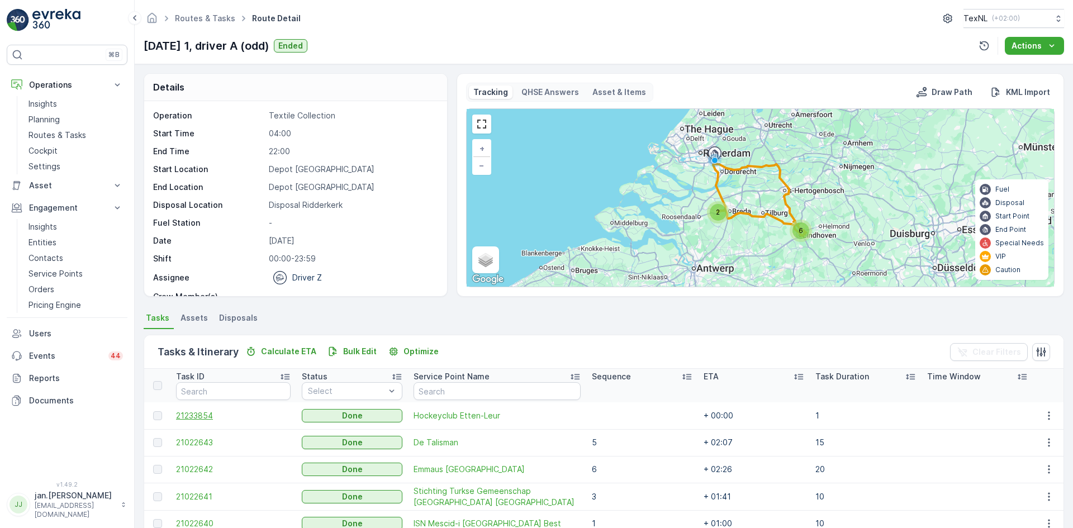
click at [199, 413] on span "21233854" at bounding box center [233, 415] width 115 height 11
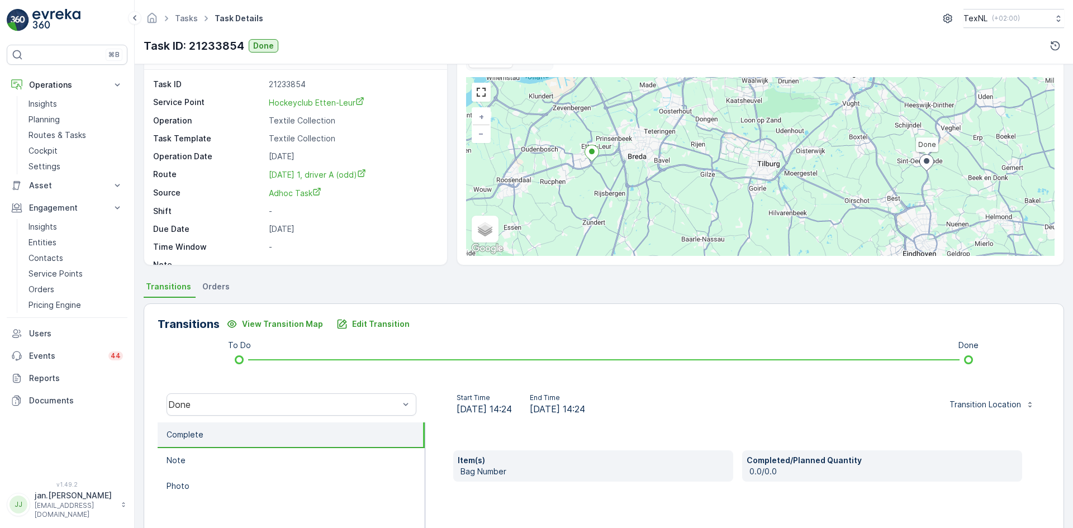
scroll to position [56, 0]
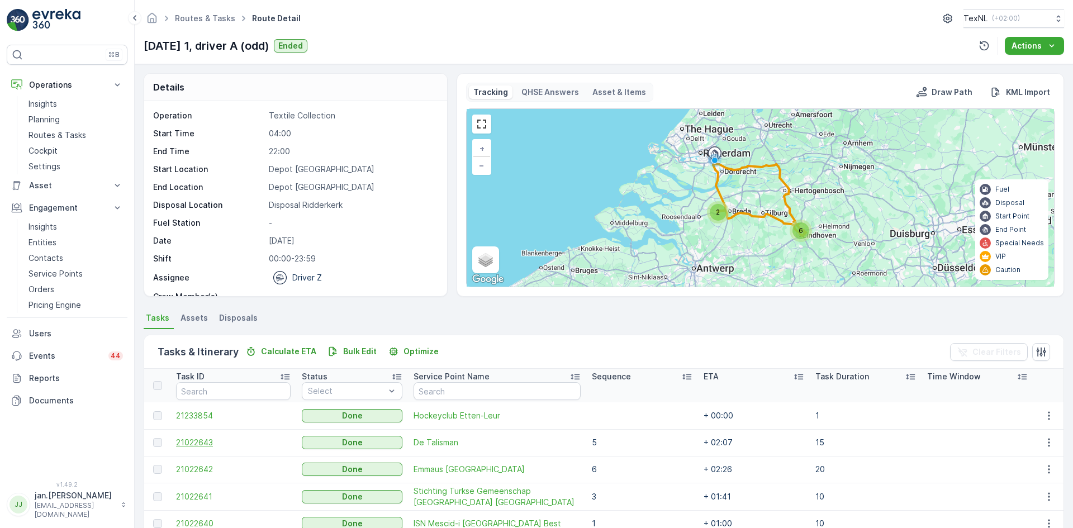
click at [198, 437] on span "21022643" at bounding box center [233, 442] width 115 height 11
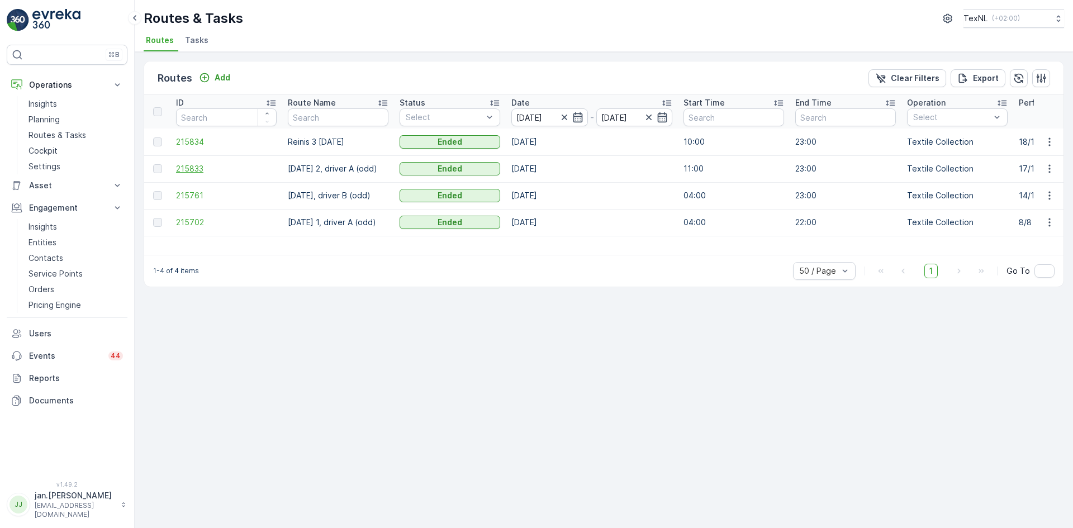
click at [195, 170] on span "215833" at bounding box center [226, 168] width 101 height 11
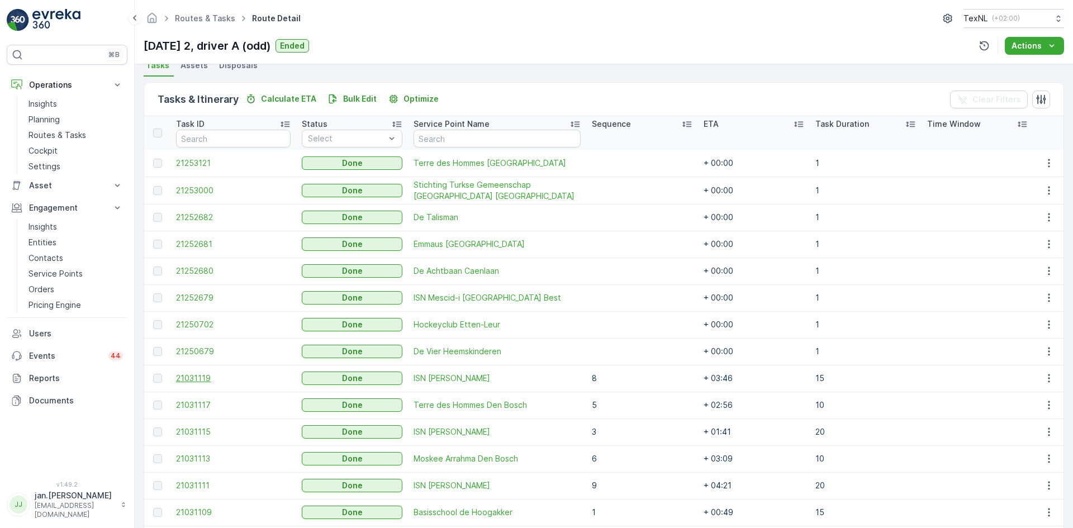
scroll to position [279, 0]
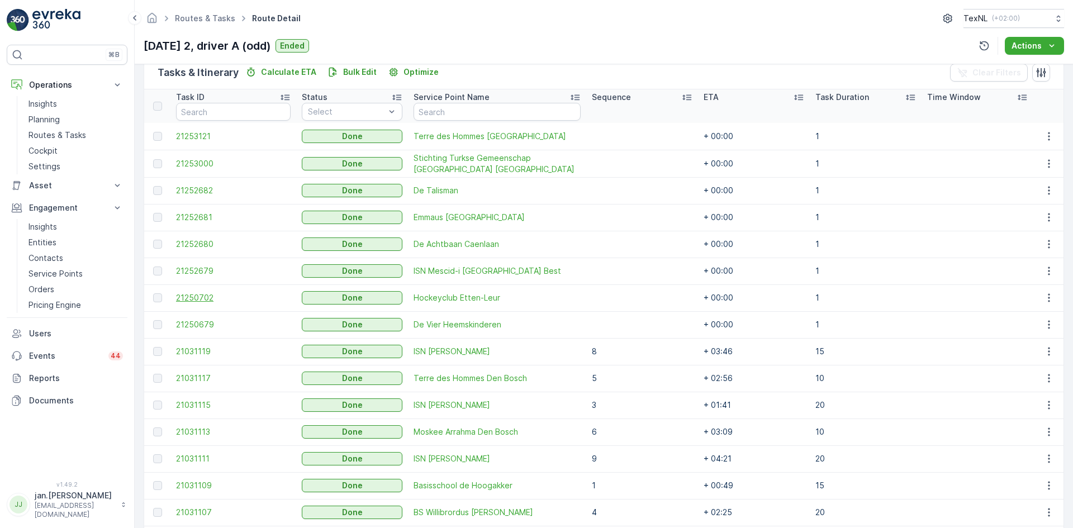
click at [182, 297] on span "21250702" at bounding box center [233, 297] width 115 height 11
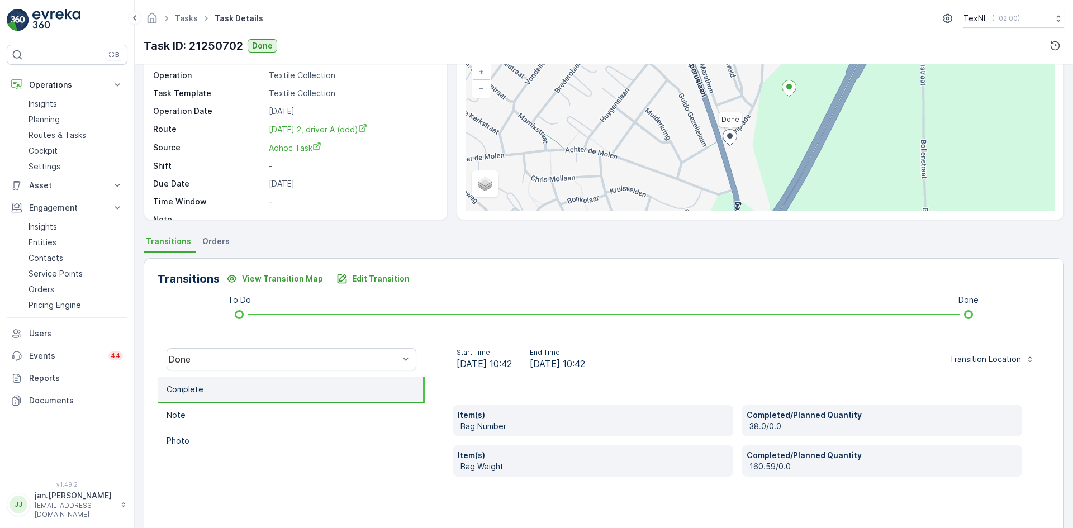
scroll to position [112, 0]
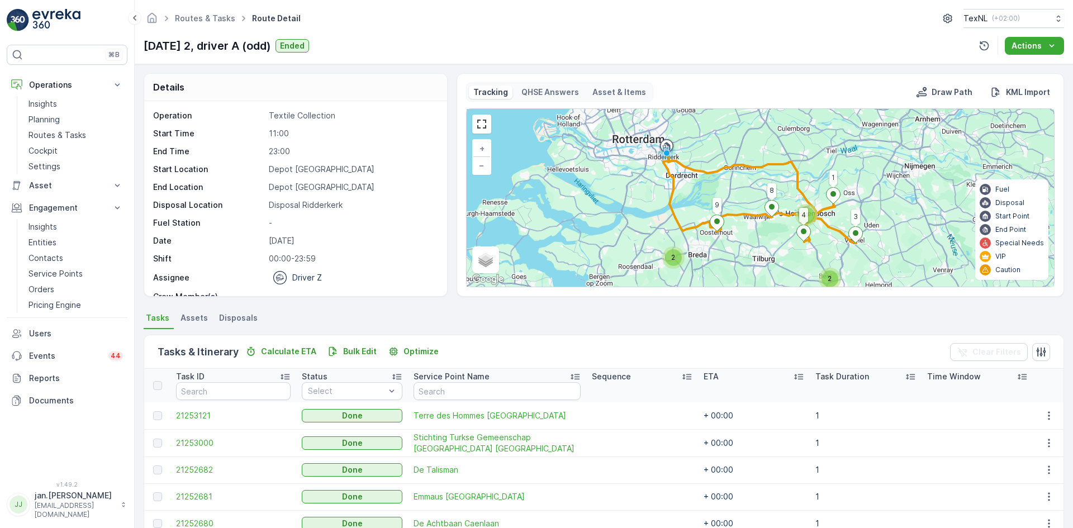
click at [241, 314] on span "Disposals" at bounding box center [238, 317] width 39 height 11
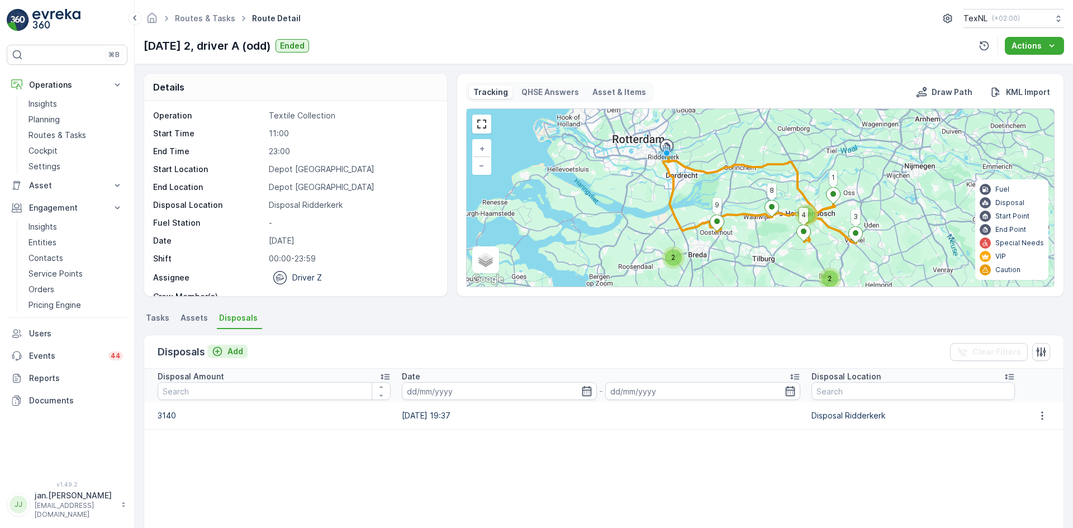
click at [236, 352] on p "Add" at bounding box center [235, 351] width 16 height 11
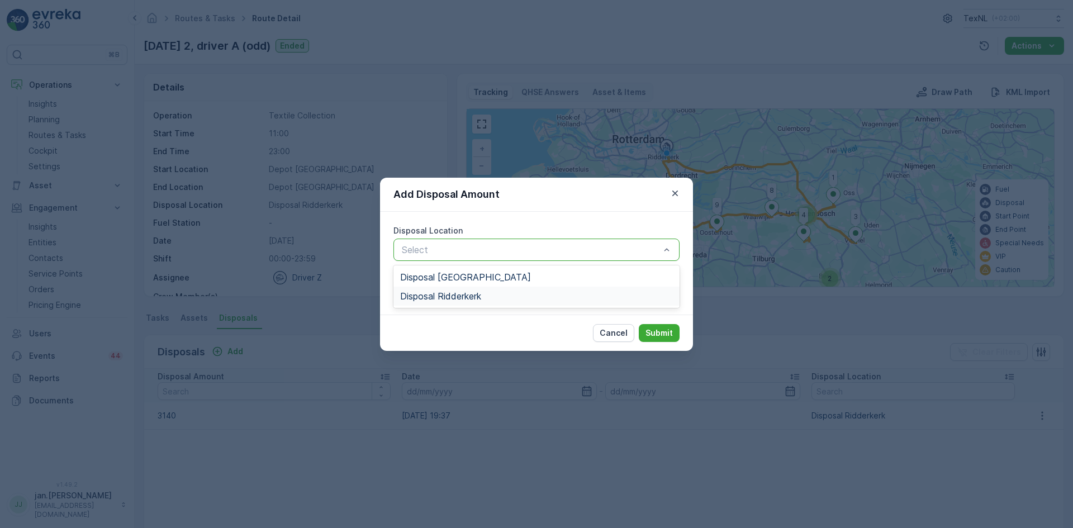
click at [443, 294] on span "Disposal Ridderkerk" at bounding box center [440, 296] width 81 height 10
click at [442, 294] on Amount "Disposal Amount" at bounding box center [536, 290] width 286 height 22
type Amount "980"
click at [651, 332] on p "Submit" at bounding box center [658, 332] width 27 height 11
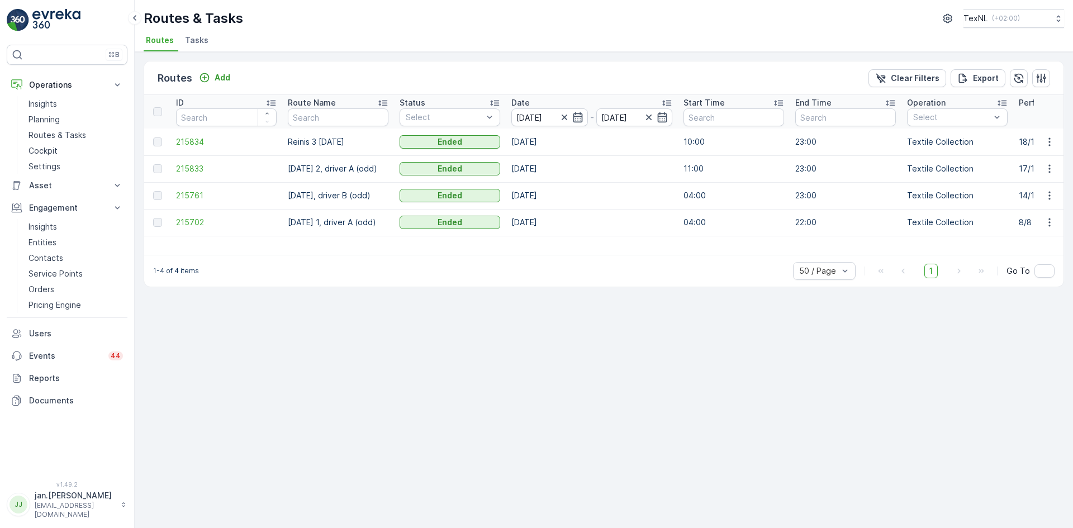
click at [189, 190] on td "215761" at bounding box center [226, 195] width 112 height 27
click at [196, 196] on span "215761" at bounding box center [226, 195] width 101 height 11
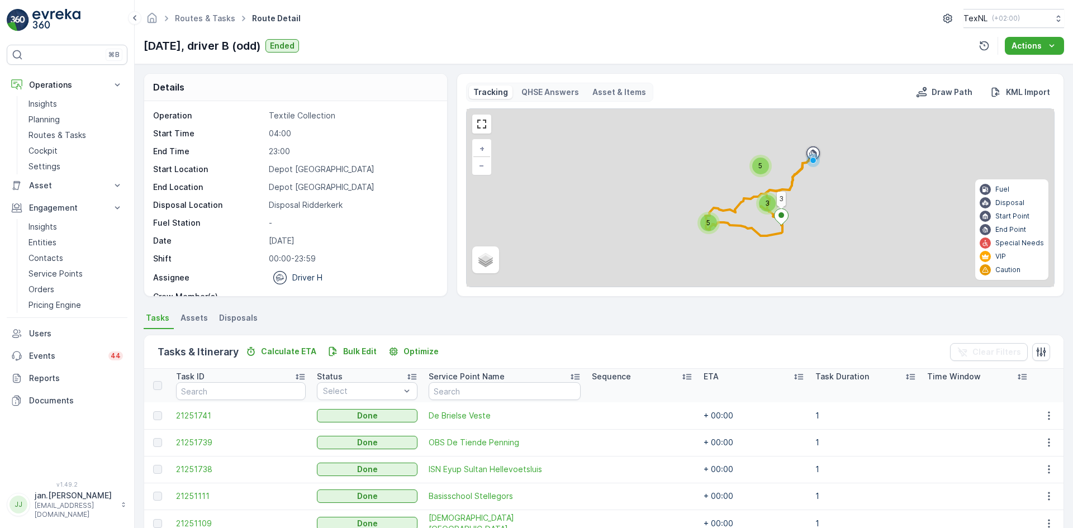
click at [235, 318] on span "Disposals" at bounding box center [238, 317] width 39 height 11
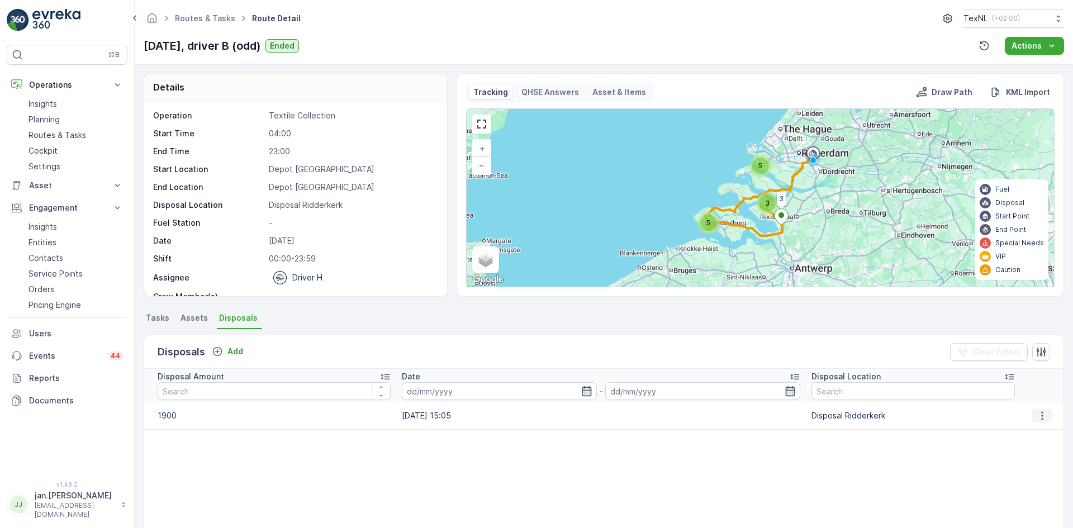
click at [1036, 417] on icon "button" at bounding box center [1041, 415] width 11 height 11
click at [1003, 439] on div "Edit Disposal Amount" at bounding box center [1027, 433] width 88 height 16
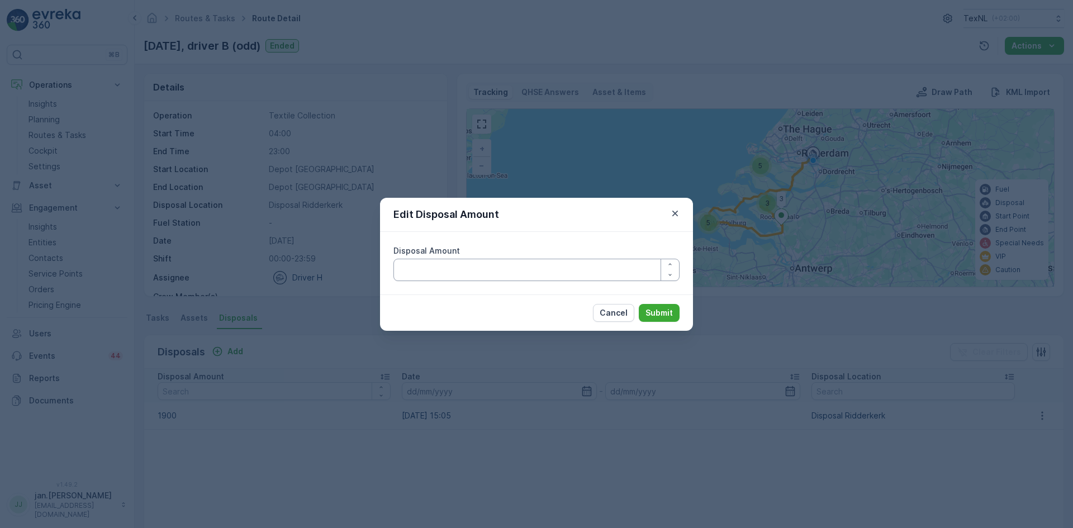
click at [460, 272] on Amount "Disposal Amount" at bounding box center [536, 270] width 286 height 22
type Amount "1700"
click at [654, 313] on p "Submit" at bounding box center [658, 312] width 27 height 11
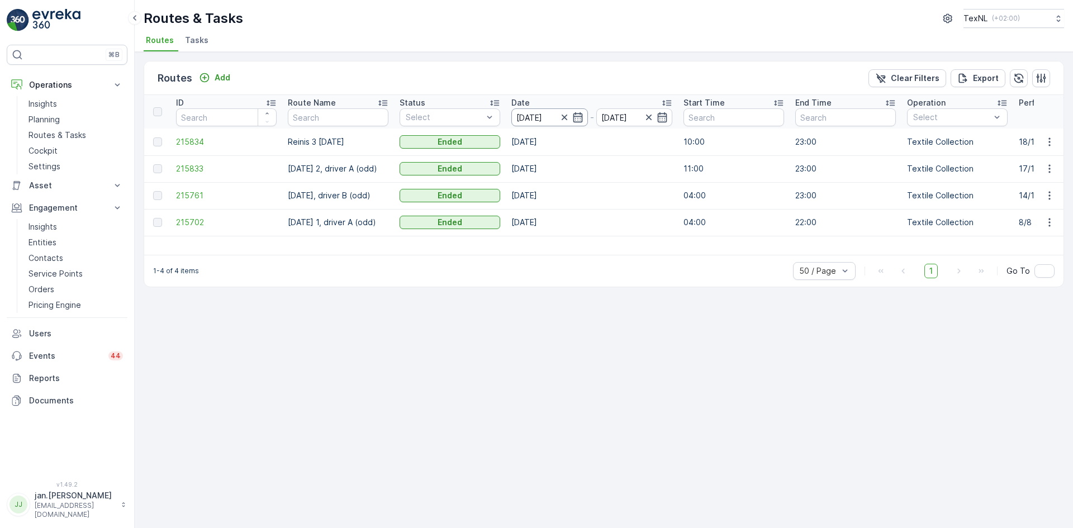
click at [537, 117] on input "[DATE]" at bounding box center [549, 117] width 77 height 18
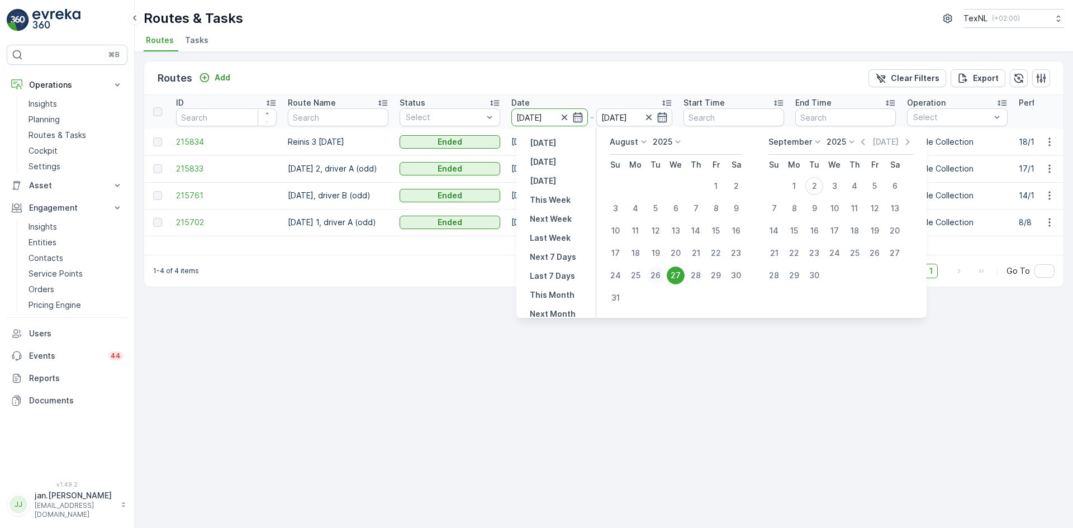
click at [658, 275] on div "26" at bounding box center [655, 275] width 18 height 18
type input "[DATE]"
click at [658, 275] on div "26" at bounding box center [655, 275] width 18 height 18
type input "[DATE]"
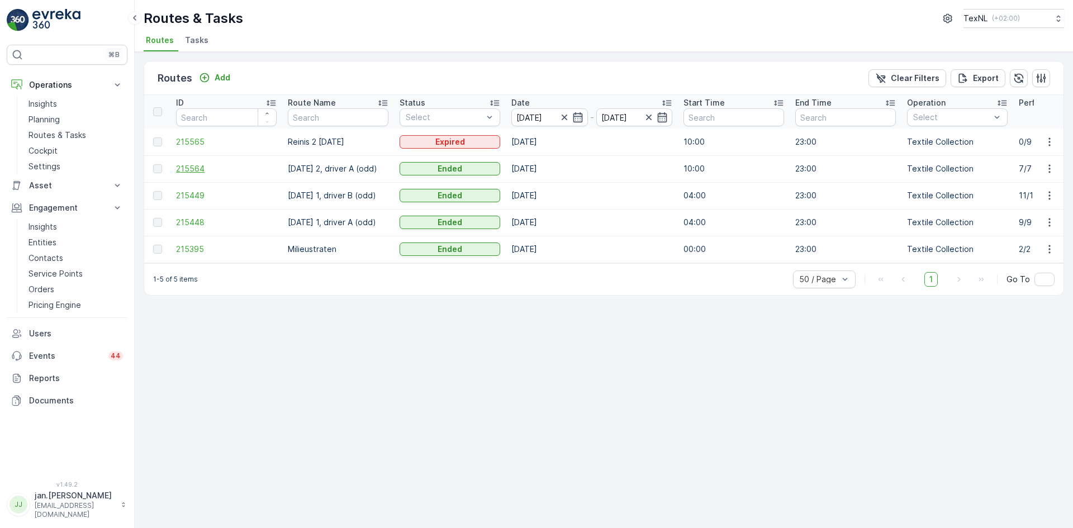
click at [203, 172] on span "215564" at bounding box center [226, 168] width 101 height 11
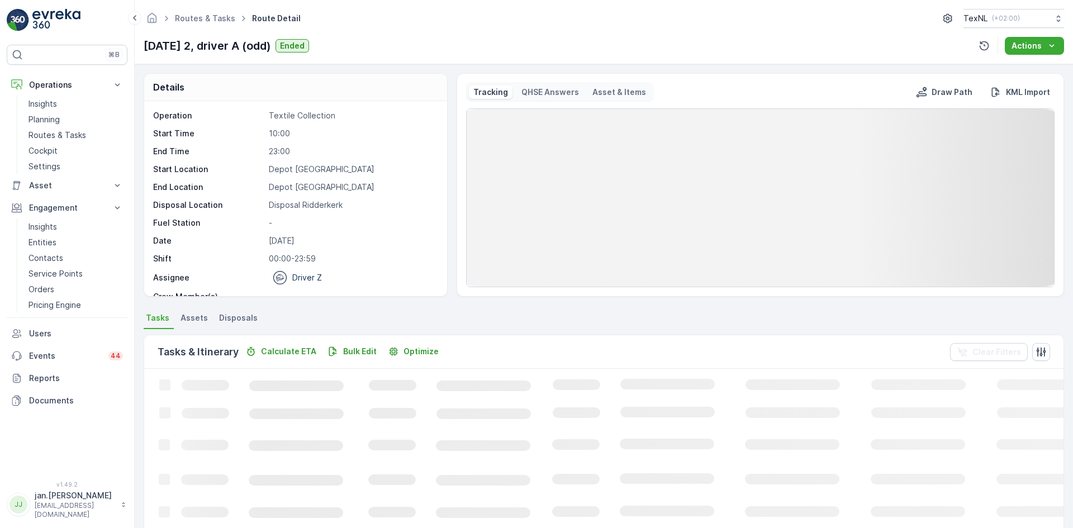
click at [246, 313] on span "Disposals" at bounding box center [238, 317] width 39 height 11
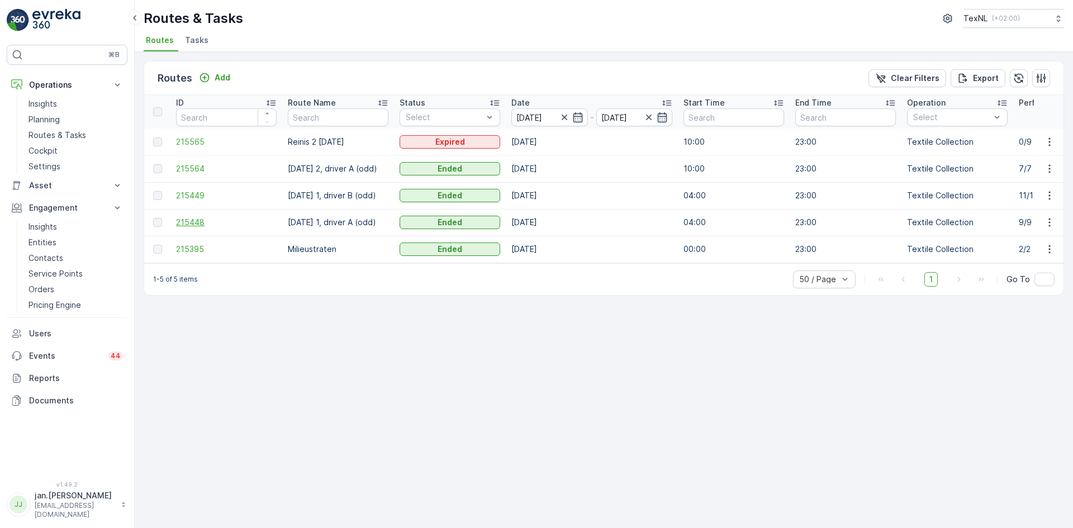
click at [199, 228] on span "215448" at bounding box center [226, 222] width 101 height 11
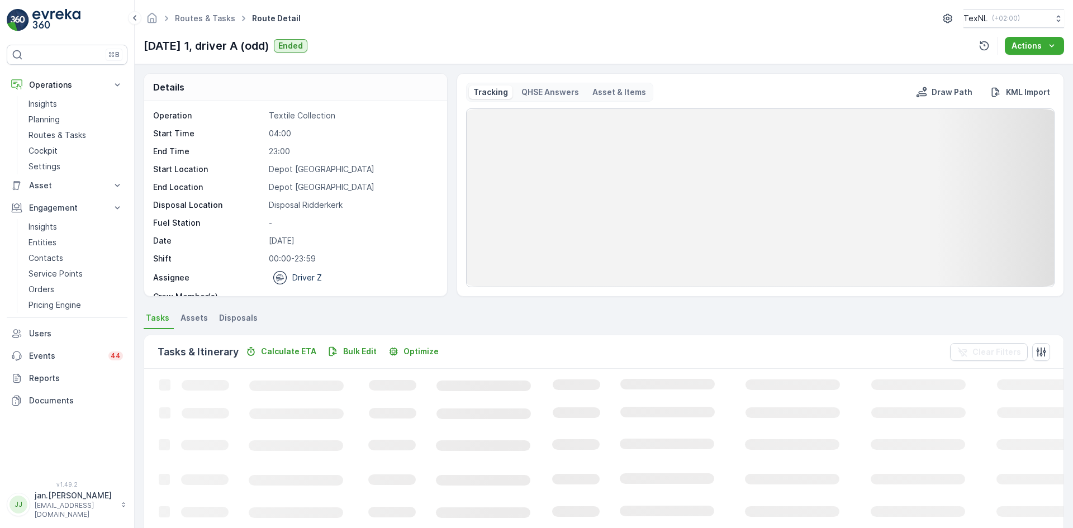
click at [246, 319] on span "Disposals" at bounding box center [238, 317] width 39 height 11
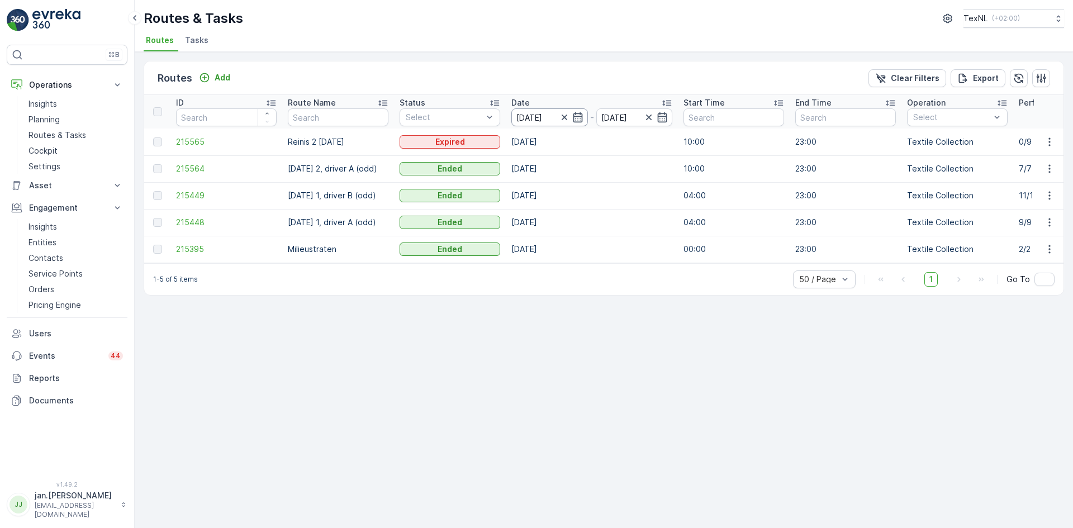
click at [536, 118] on input "[DATE]" at bounding box center [549, 117] width 77 height 18
click at [522, 393] on div "Routes Add Clear Filters Export ID Route Name Status Select Date [DATE] - [DATE…" at bounding box center [604, 290] width 938 height 476
click at [207, 198] on span "215449" at bounding box center [226, 195] width 101 height 11
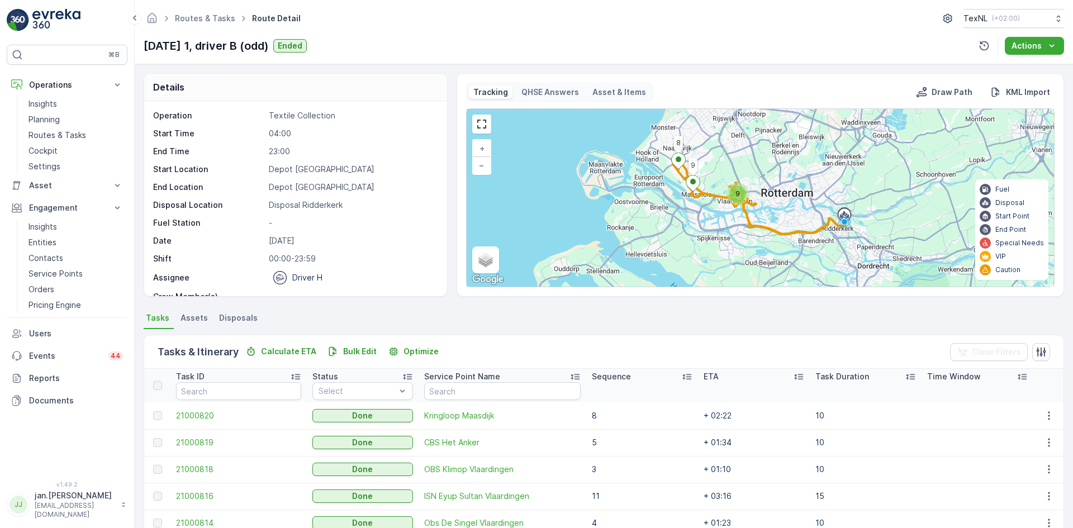
click at [241, 315] on span "Disposals" at bounding box center [238, 317] width 39 height 11
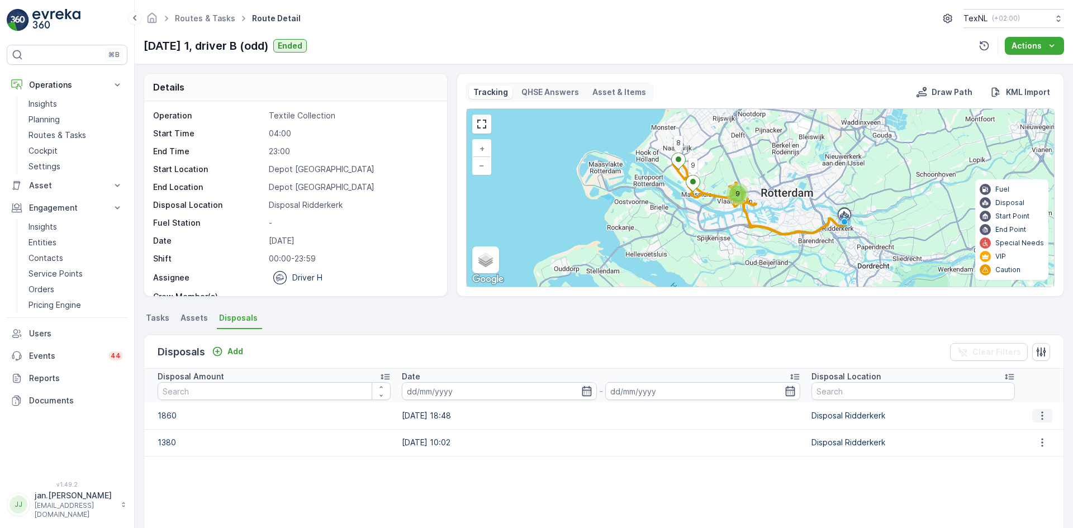
drag, startPoint x: 1033, startPoint y: 415, endPoint x: 1030, endPoint y: 420, distance: 6.5
click at [1036, 415] on icon "button" at bounding box center [1041, 415] width 11 height 11
click at [1023, 427] on span "Edit Disposal Amount" at bounding box center [1026, 432] width 79 height 11
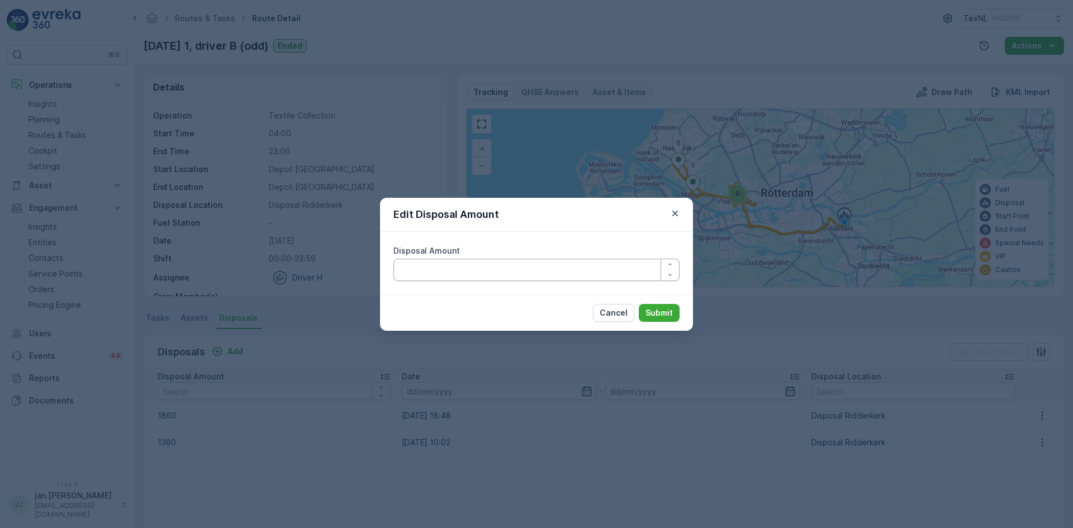
click at [530, 273] on Amount "Disposal Amount" at bounding box center [536, 270] width 286 height 22
type Amount "1760"
click at [658, 309] on p "Submit" at bounding box center [658, 312] width 27 height 11
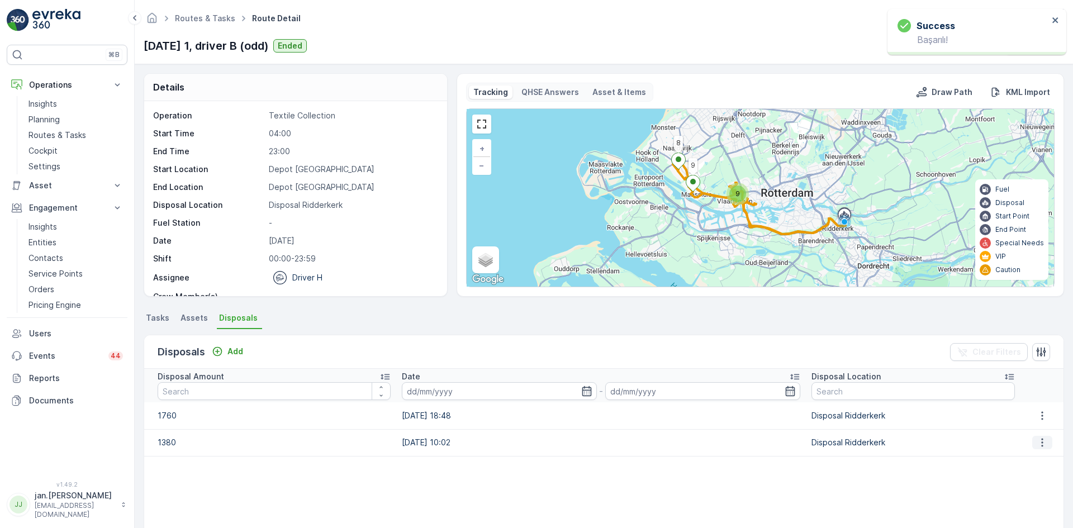
click at [1042, 442] on icon "button" at bounding box center [1041, 442] width 11 height 11
click at [1019, 461] on span "Edit Disposal Amount" at bounding box center [1026, 459] width 79 height 11
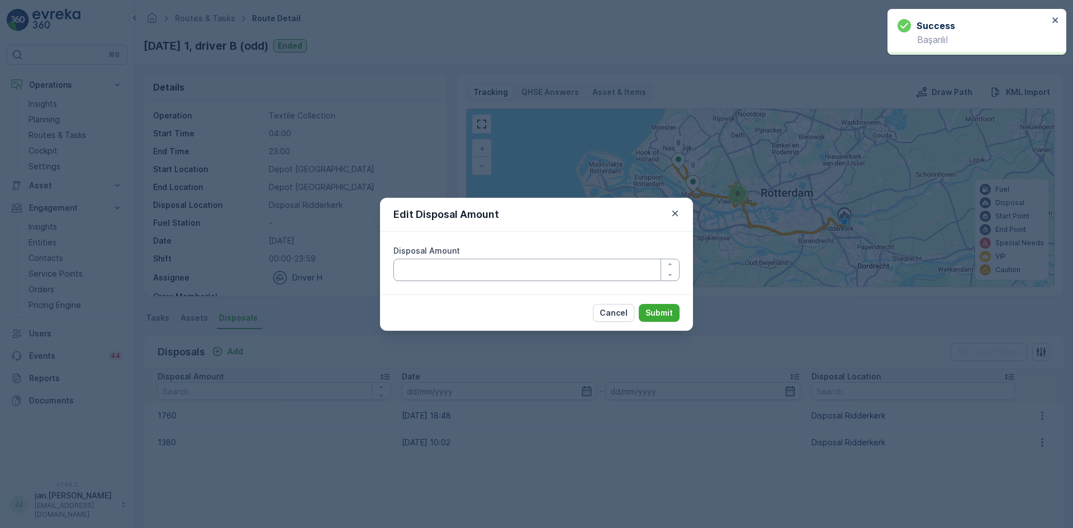
click at [486, 272] on Amount "Disposal Amount" at bounding box center [536, 270] width 286 height 22
type Amount "1280"
click at [665, 312] on p "Submit" at bounding box center [658, 312] width 27 height 11
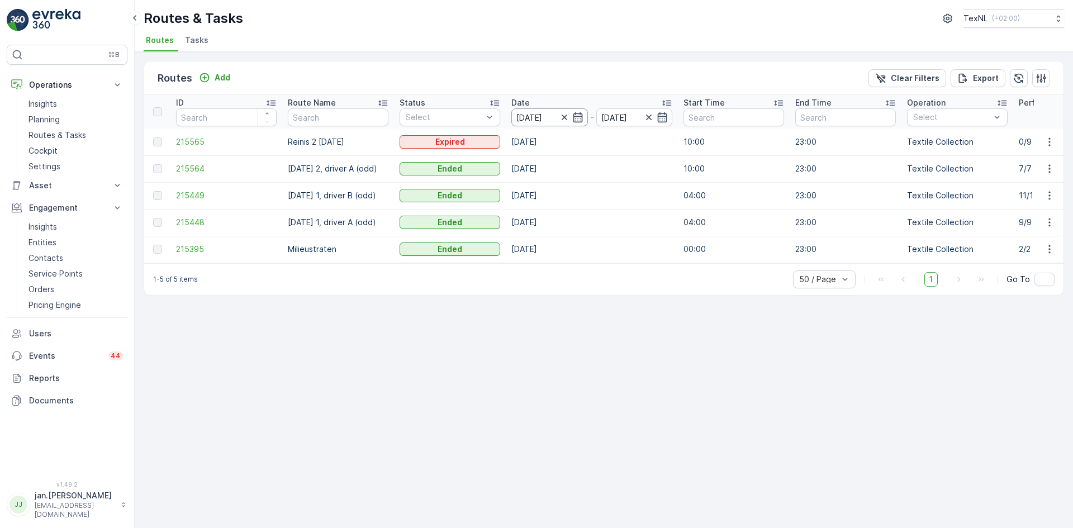
drag, startPoint x: 545, startPoint y: 115, endPoint x: 539, endPoint y: 110, distance: 7.9
click at [544, 115] on input "[DATE]" at bounding box center [549, 117] width 77 height 18
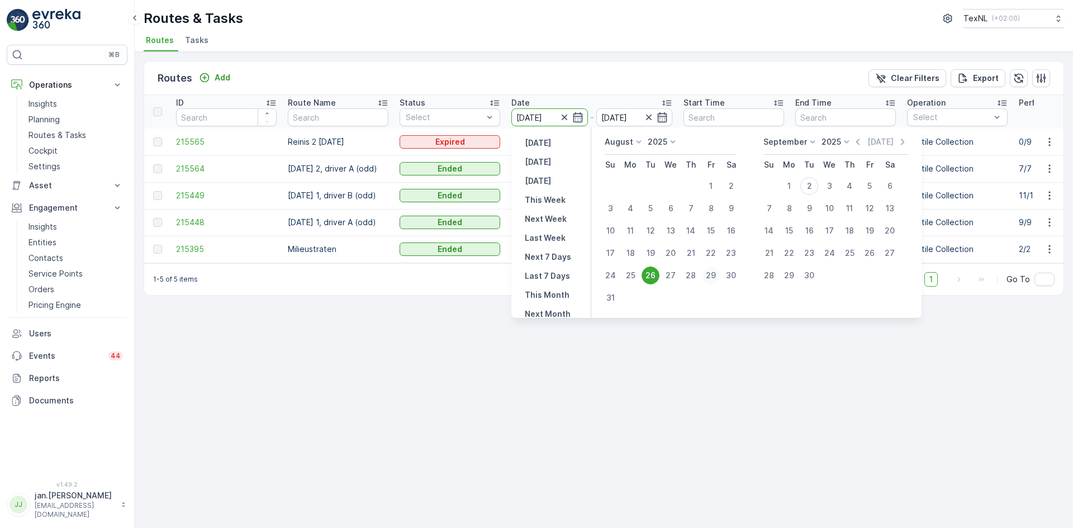
click at [711, 274] on div "29" at bounding box center [711, 275] width 18 height 18
type input "[DATE]"
click at [711, 274] on div "29" at bounding box center [711, 275] width 18 height 18
type input "[DATE]"
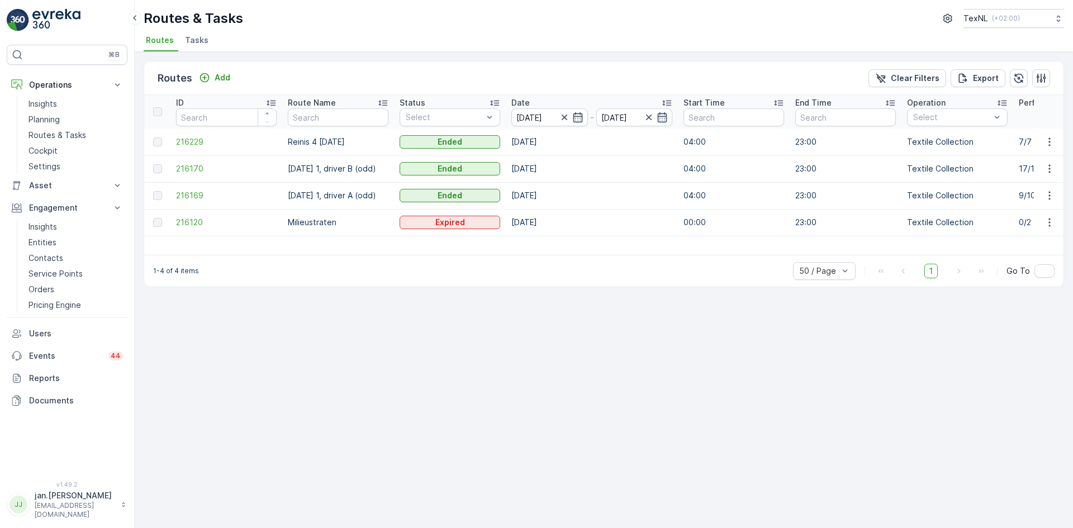
click at [178, 133] on td "216229" at bounding box center [226, 141] width 112 height 27
click at [184, 139] on span "216229" at bounding box center [226, 141] width 101 height 11
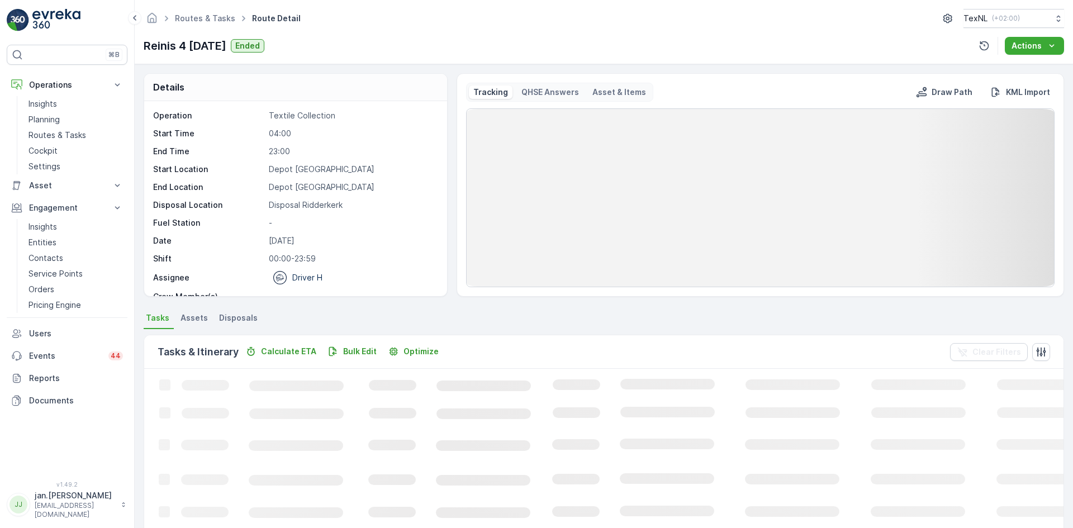
click at [235, 314] on span "Disposals" at bounding box center [238, 317] width 39 height 11
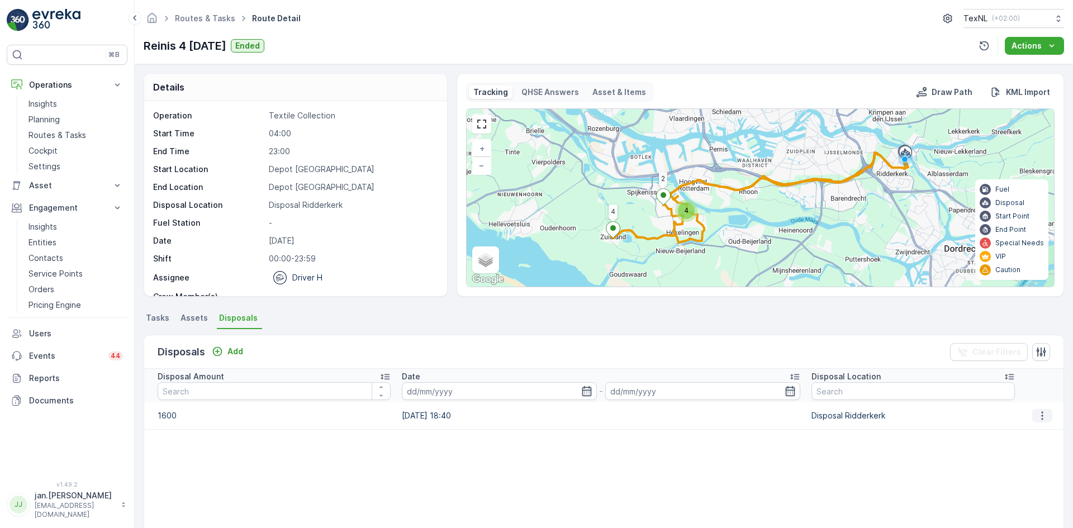
click at [1040, 414] on icon "button" at bounding box center [1041, 415] width 11 height 11
click at [1025, 430] on span "Edit Disposal Amount" at bounding box center [1026, 432] width 79 height 11
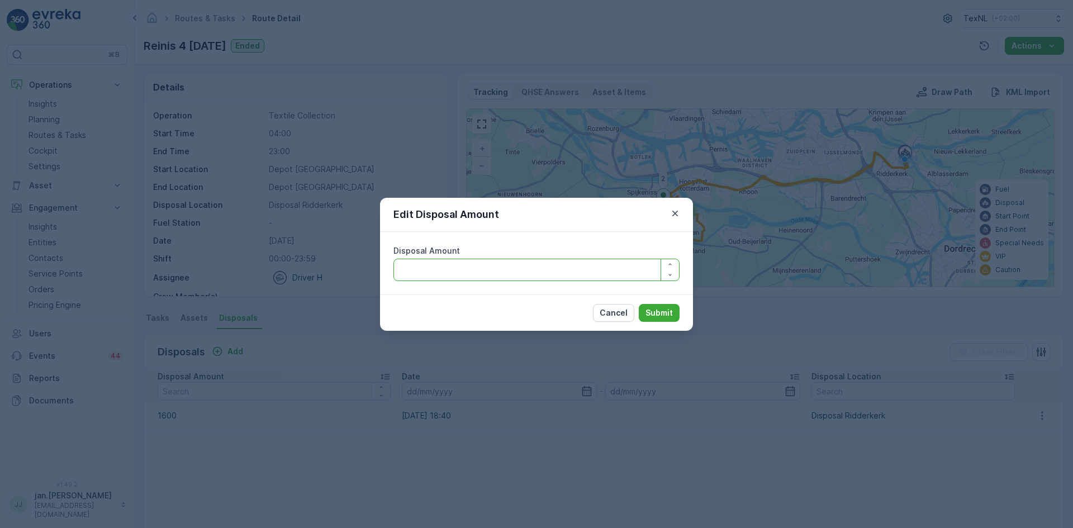
click at [521, 270] on Amount "Disposal Amount" at bounding box center [536, 270] width 286 height 22
type Amount "1400"
click at [657, 317] on p "Submit" at bounding box center [658, 312] width 27 height 11
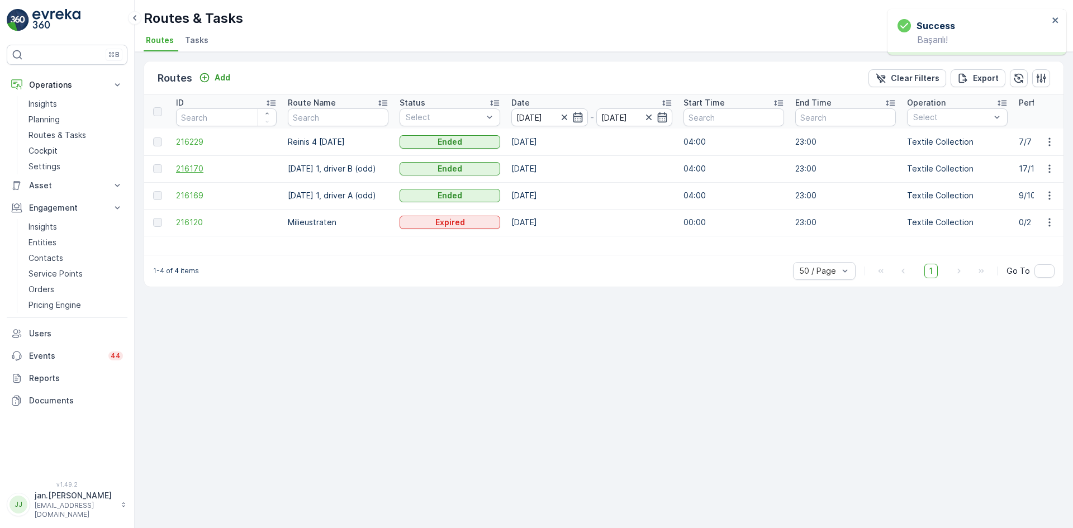
click at [201, 169] on span "216170" at bounding box center [226, 168] width 101 height 11
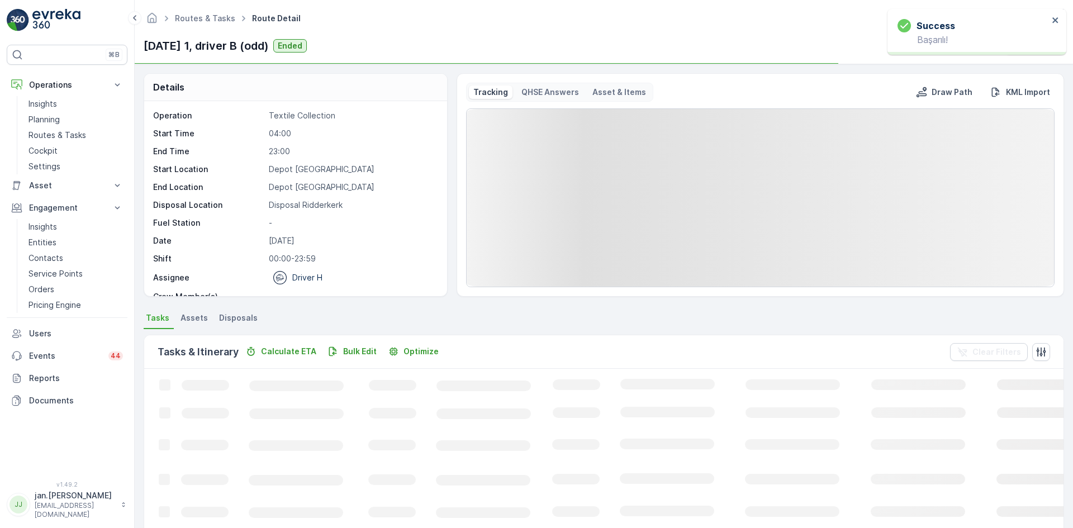
click at [240, 319] on span "Disposals" at bounding box center [238, 317] width 39 height 11
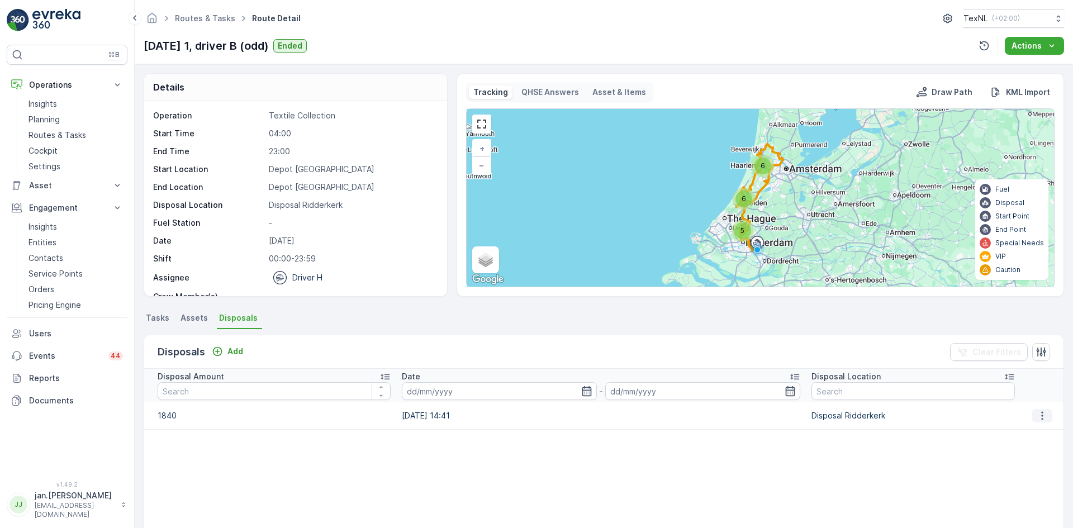
click at [1036, 416] on icon "button" at bounding box center [1041, 415] width 11 height 11
click at [1016, 432] on span "Edit Disposal Amount" at bounding box center [1026, 432] width 79 height 11
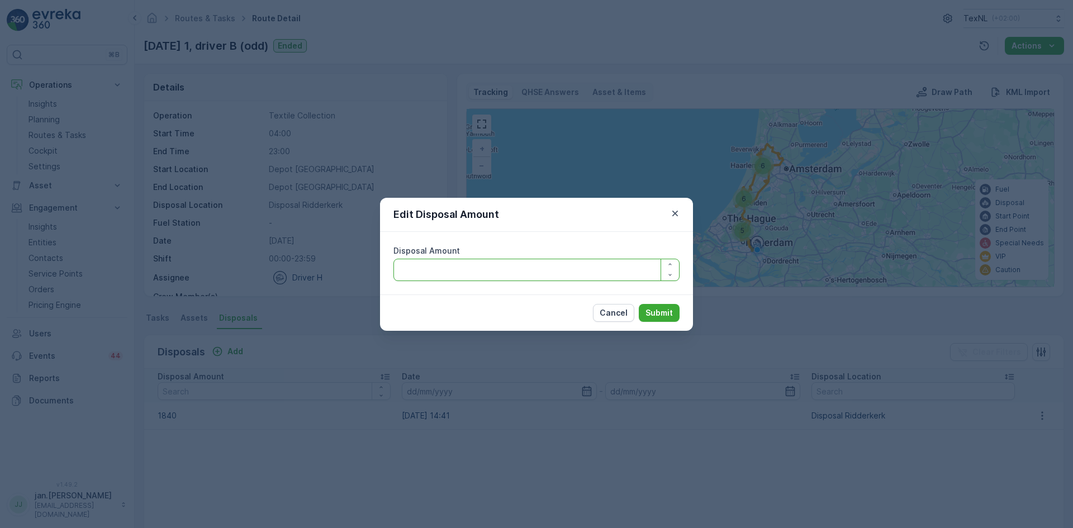
click at [536, 274] on Amount "Disposal Amount" at bounding box center [536, 270] width 286 height 22
type Amount "1640"
click at [665, 312] on p "Submit" at bounding box center [658, 312] width 27 height 11
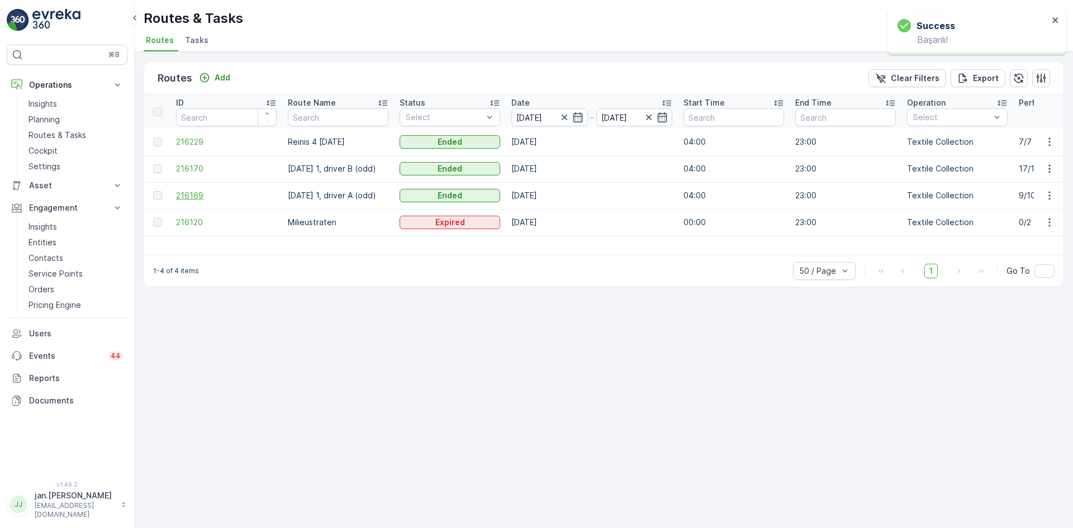
click at [198, 199] on span "216169" at bounding box center [226, 195] width 101 height 11
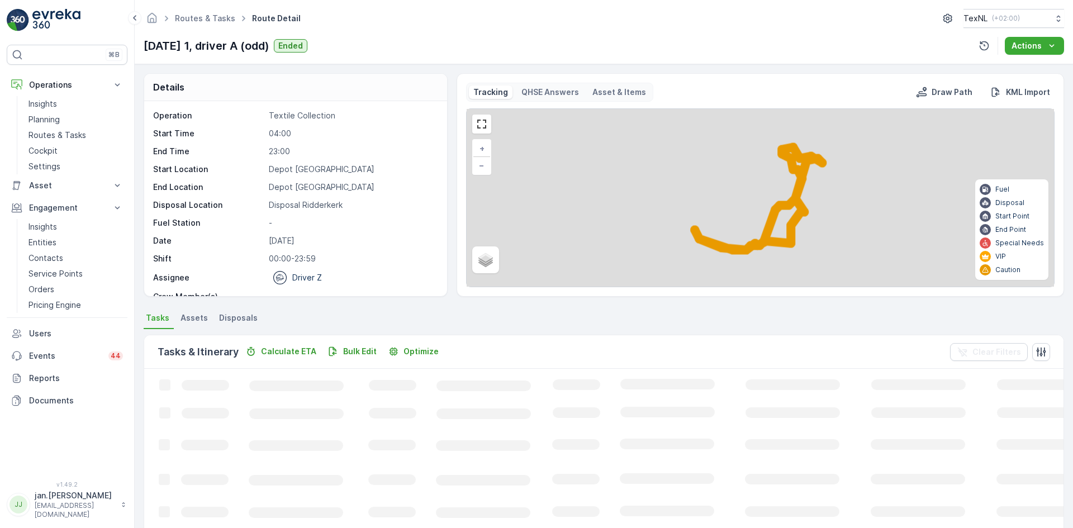
click at [242, 321] on span "Disposals" at bounding box center [238, 317] width 39 height 11
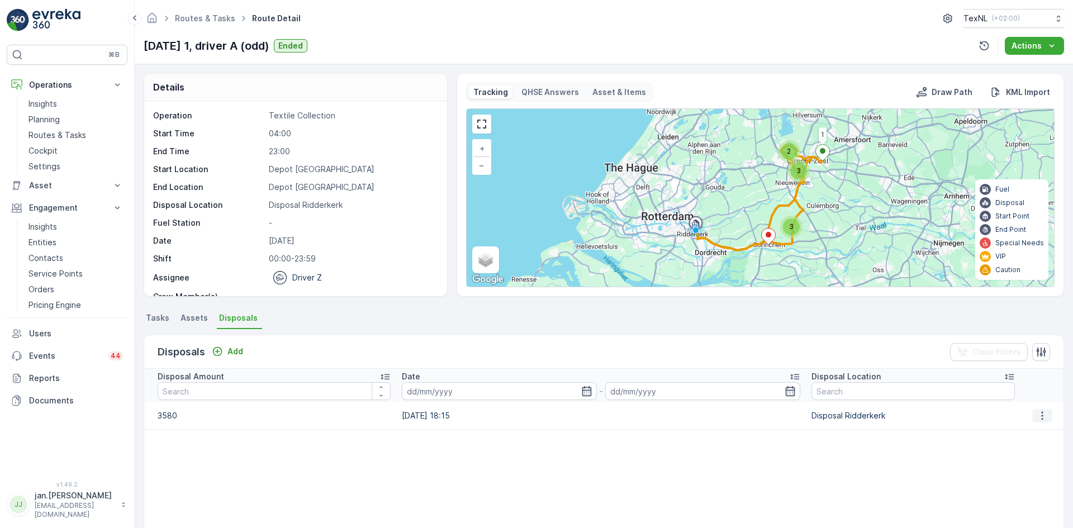
click at [1036, 414] on icon "button" at bounding box center [1041, 415] width 11 height 11
click at [1013, 430] on span "Edit Disposal Amount" at bounding box center [1026, 432] width 79 height 11
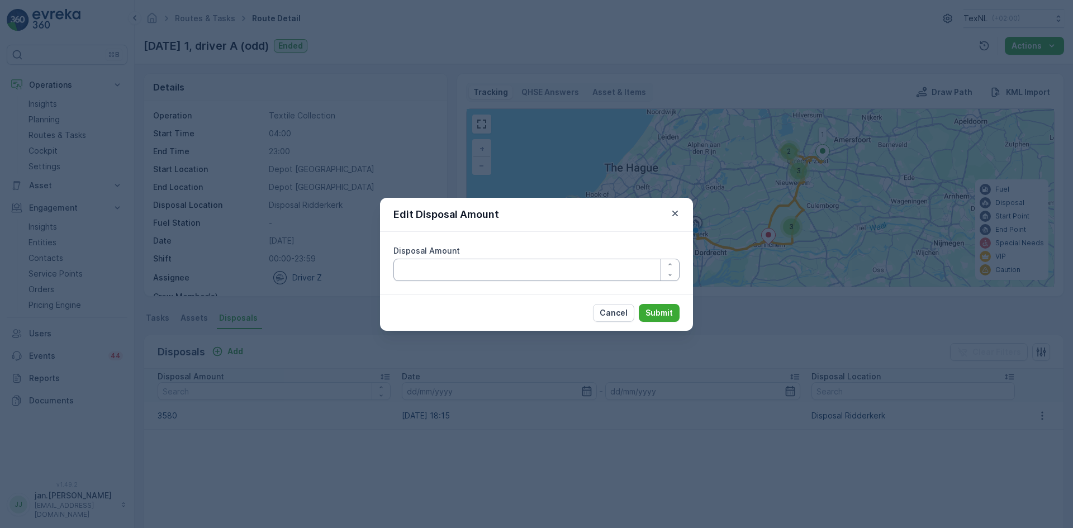
click at [430, 271] on Amount "Disposal Amount" at bounding box center [536, 270] width 286 height 22
type Amount "3380"
click at [657, 312] on p "Submit" at bounding box center [658, 312] width 27 height 11
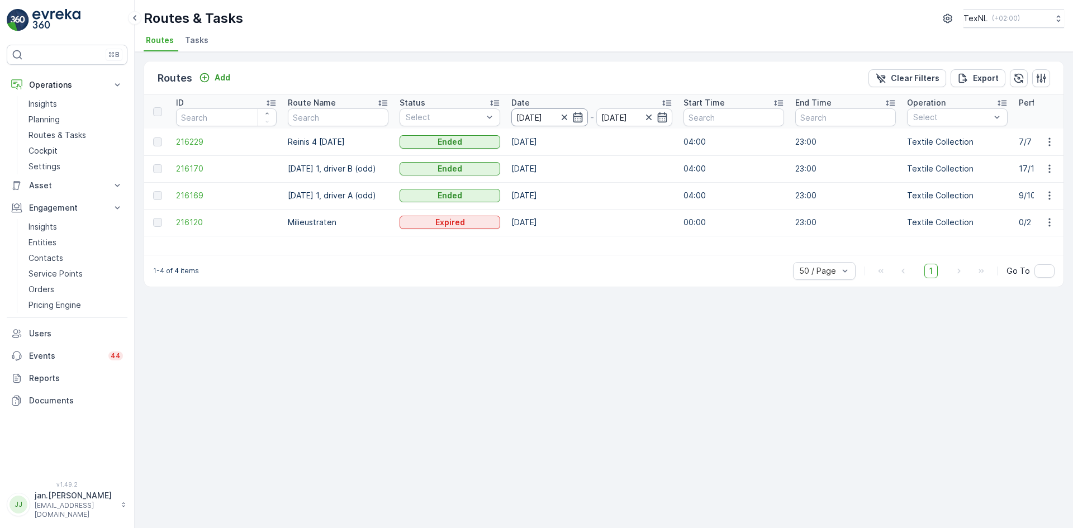
click at [541, 115] on input "[DATE]" at bounding box center [549, 117] width 77 height 18
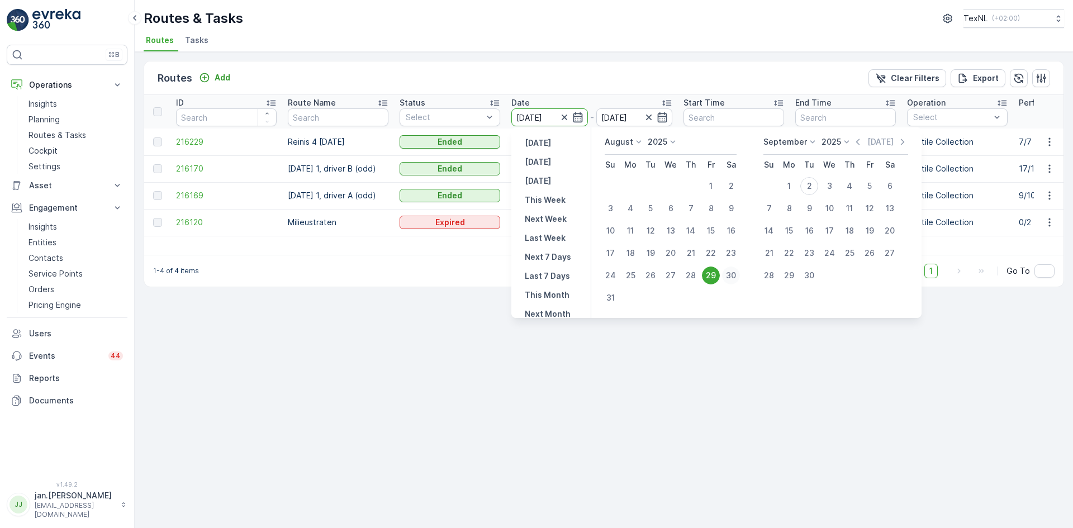
click at [730, 278] on div "30" at bounding box center [731, 275] width 18 height 18
type input "[DATE]"
click at [730, 278] on div "30" at bounding box center [731, 275] width 18 height 18
type input "[DATE]"
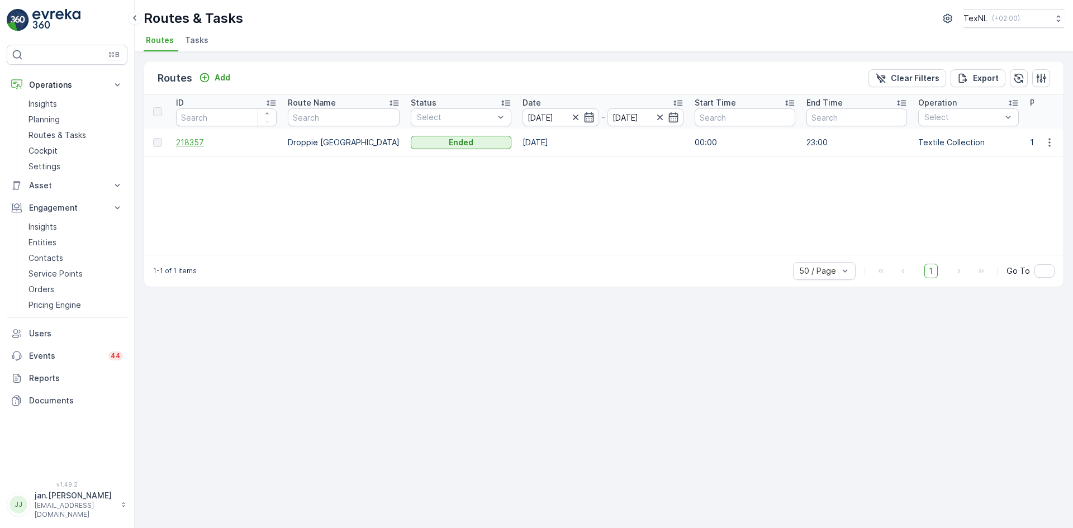
click at [182, 141] on span "218357" at bounding box center [226, 142] width 101 height 11
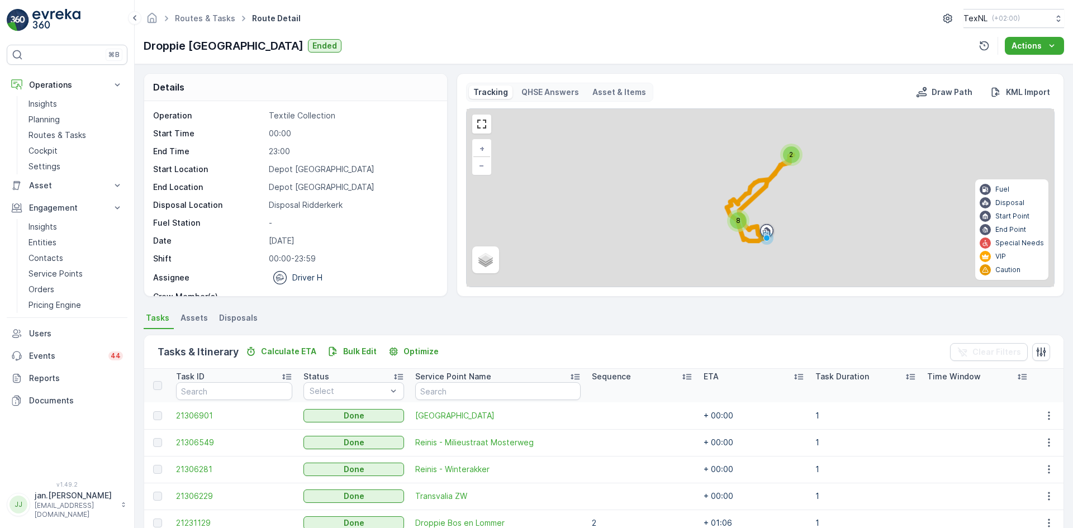
click at [230, 316] on span "Disposals" at bounding box center [238, 317] width 39 height 11
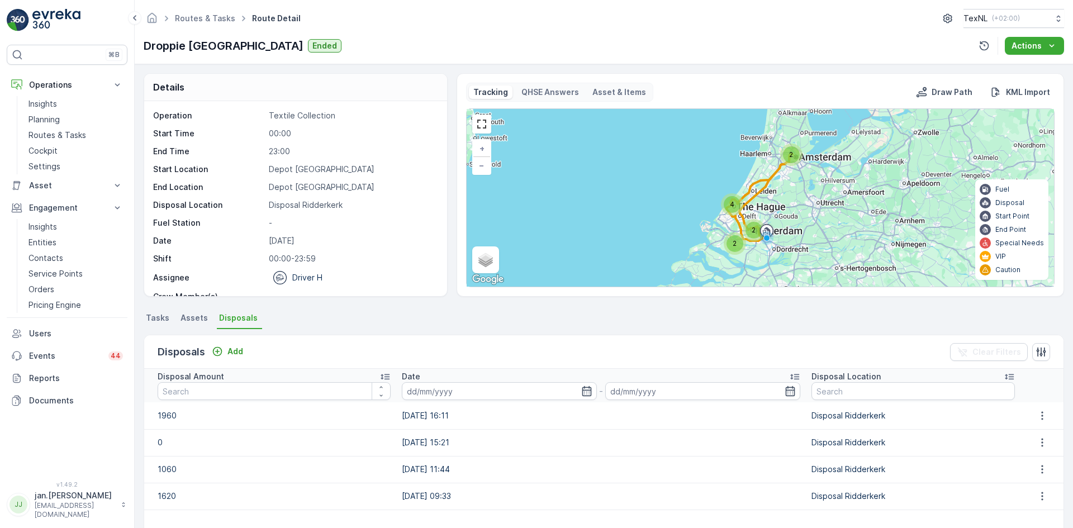
click at [168, 314] on span "Tasks" at bounding box center [157, 317] width 23 height 11
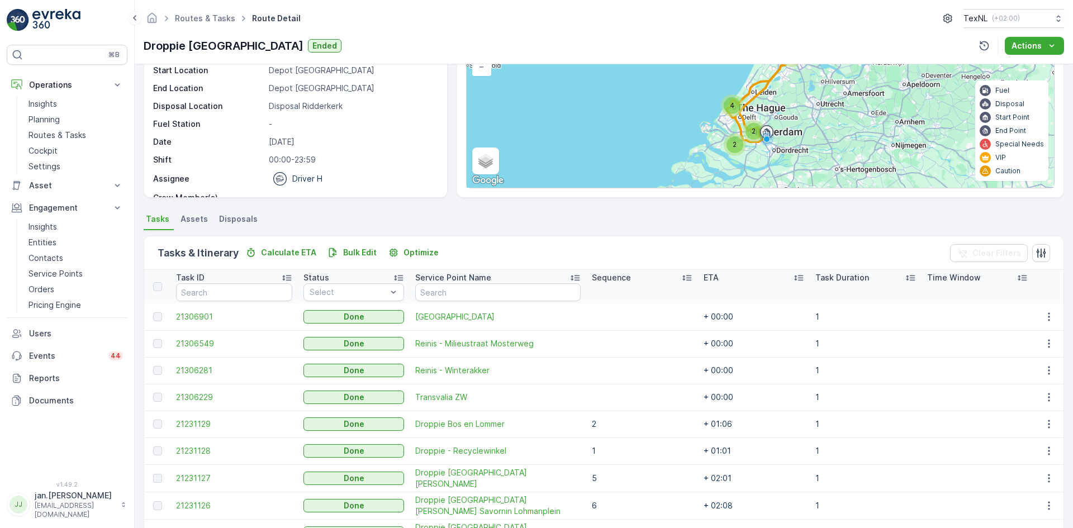
scroll to position [168, 0]
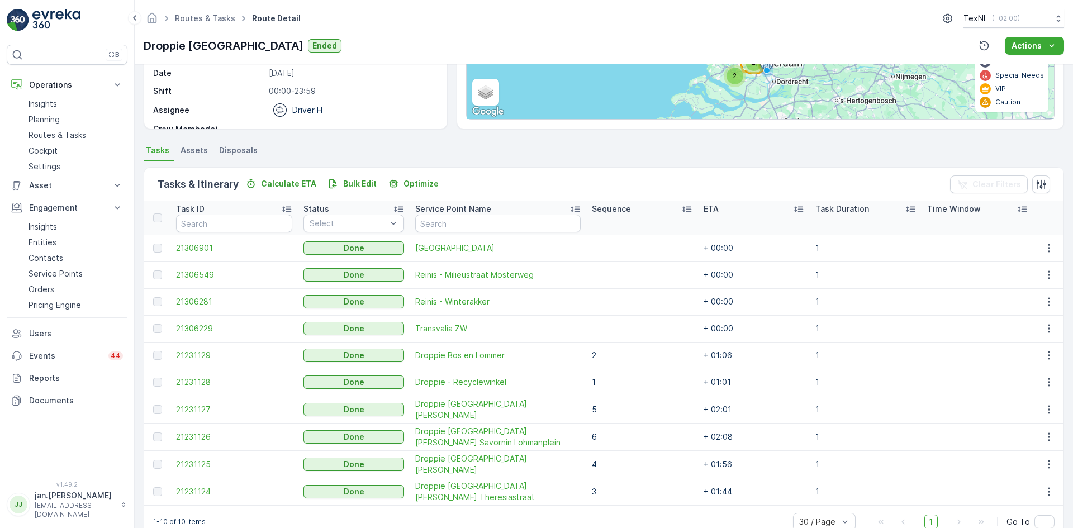
click at [234, 144] on li "Disposals" at bounding box center [239, 151] width 45 height 19
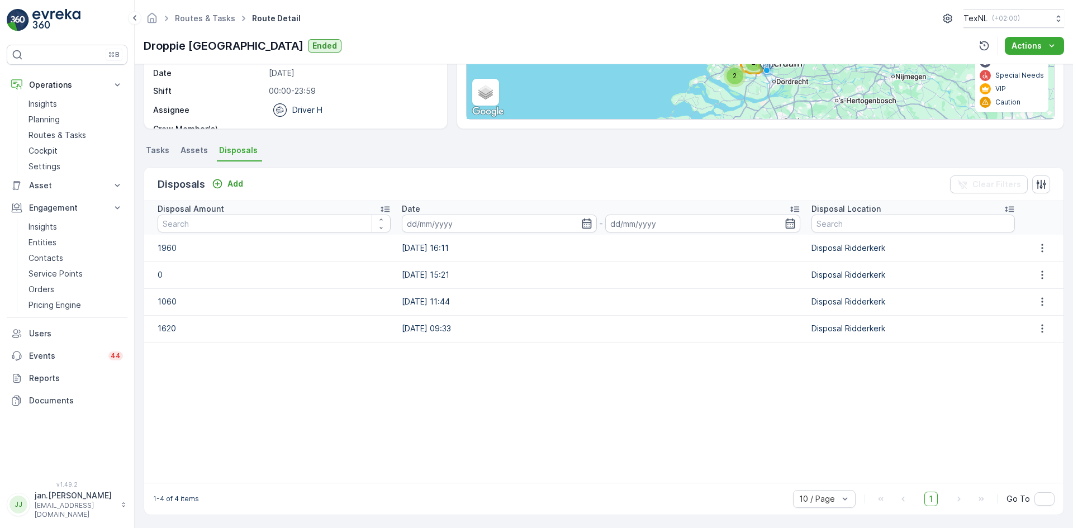
scroll to position [122, 0]
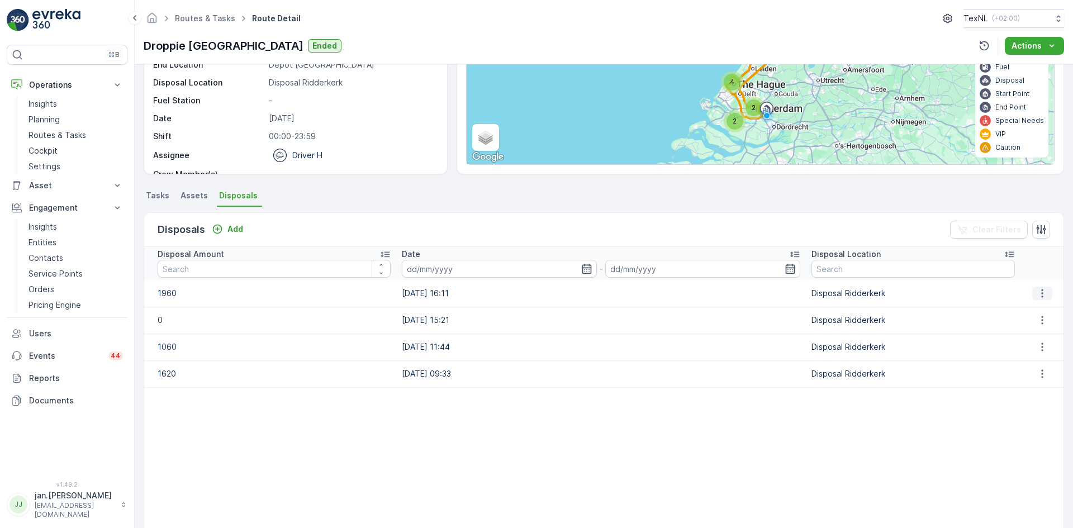
click at [1045, 296] on button "button" at bounding box center [1042, 293] width 20 height 13
click at [1032, 309] on span "Edit Disposal Amount" at bounding box center [1026, 309] width 79 height 11
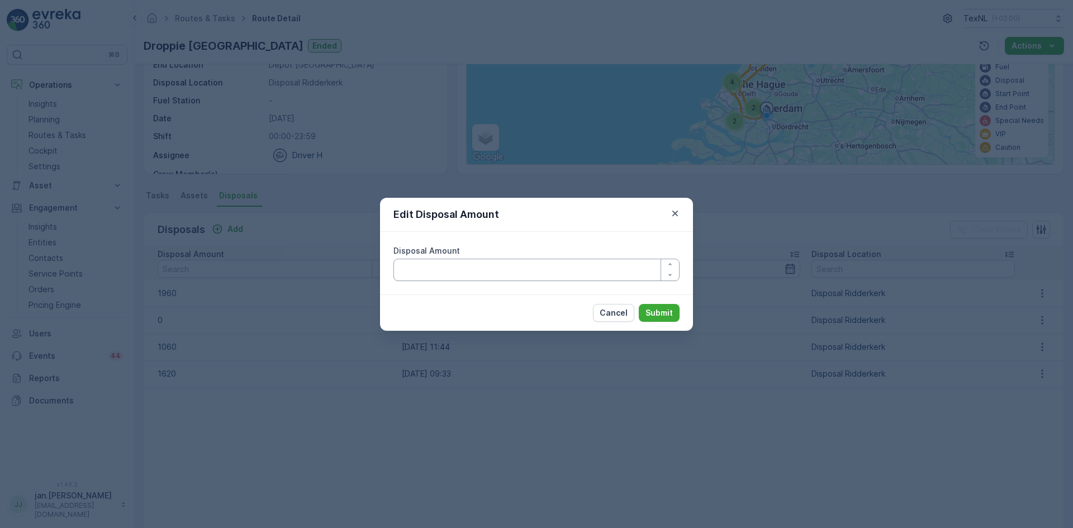
click at [450, 272] on Amount "Disposal Amount" at bounding box center [536, 270] width 286 height 22
type Amount "1760"
click at [664, 317] on p "Submit" at bounding box center [658, 312] width 27 height 11
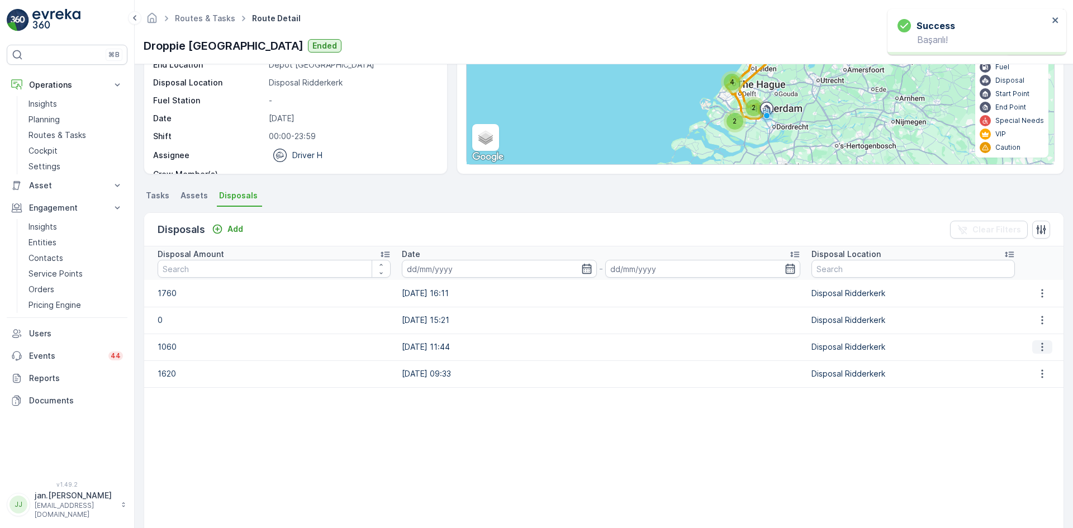
click at [1036, 347] on icon "button" at bounding box center [1041, 346] width 11 height 11
click at [1032, 358] on div "Edit Disposal Amount" at bounding box center [1027, 364] width 88 height 16
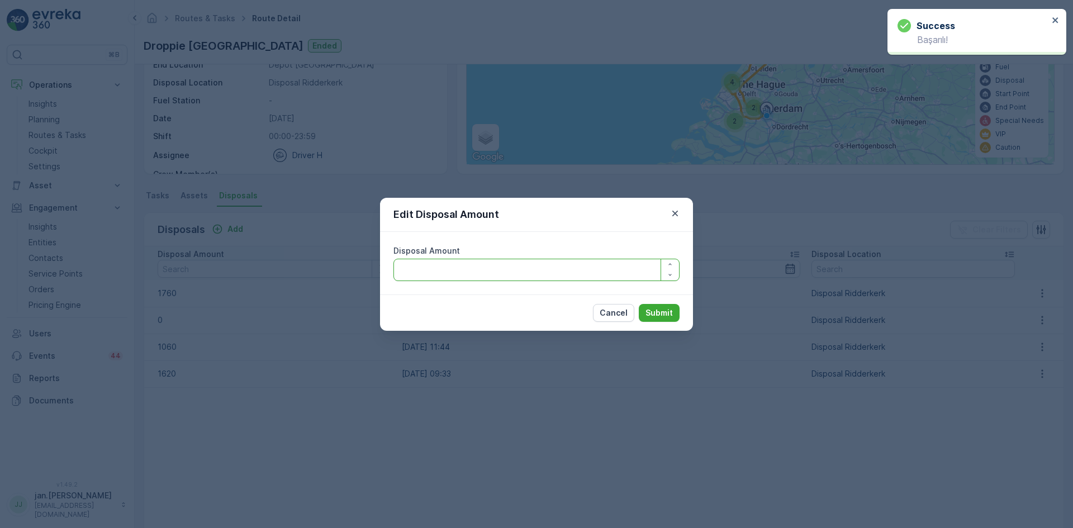
click at [483, 269] on Amount "Disposal Amount" at bounding box center [536, 270] width 286 height 22
type Amount "960"
click at [649, 312] on p "Submit" at bounding box center [658, 312] width 27 height 11
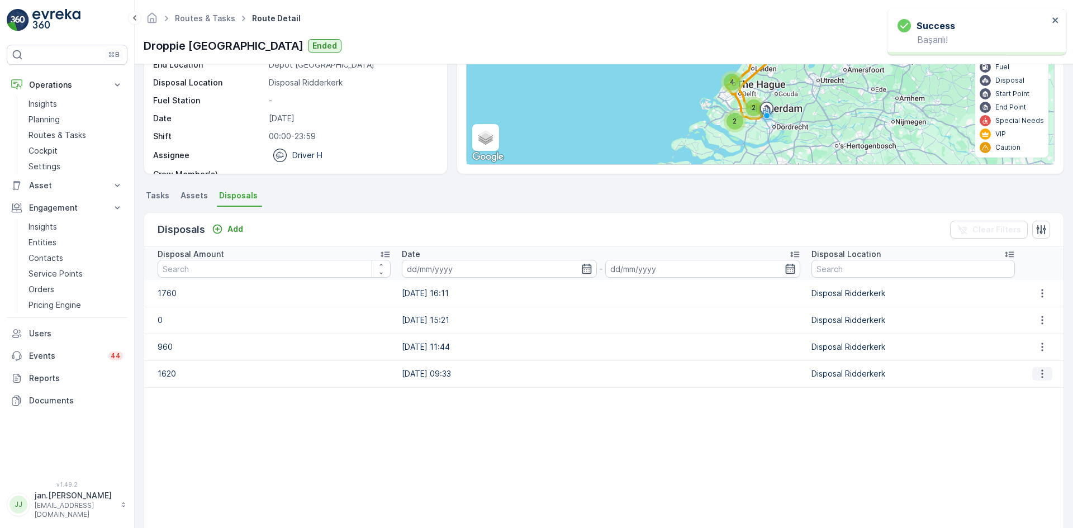
click at [1043, 375] on icon "button" at bounding box center [1041, 373] width 11 height 11
click at [1017, 393] on span "Edit Disposal Amount" at bounding box center [1026, 390] width 79 height 11
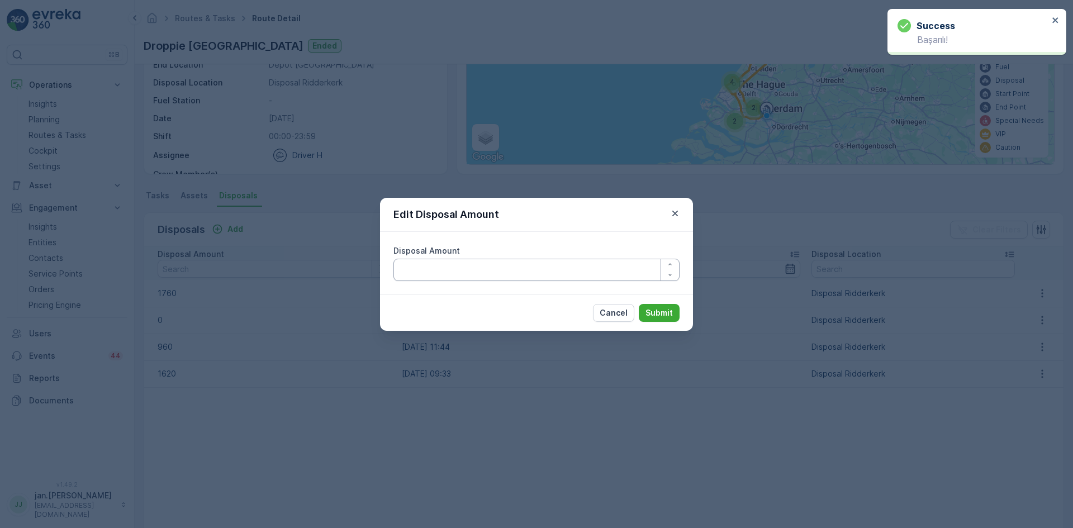
click at [512, 276] on Amount "Disposal Amount" at bounding box center [536, 270] width 286 height 22
type Amount "1520"
click at [660, 313] on p "Submit" at bounding box center [658, 312] width 27 height 11
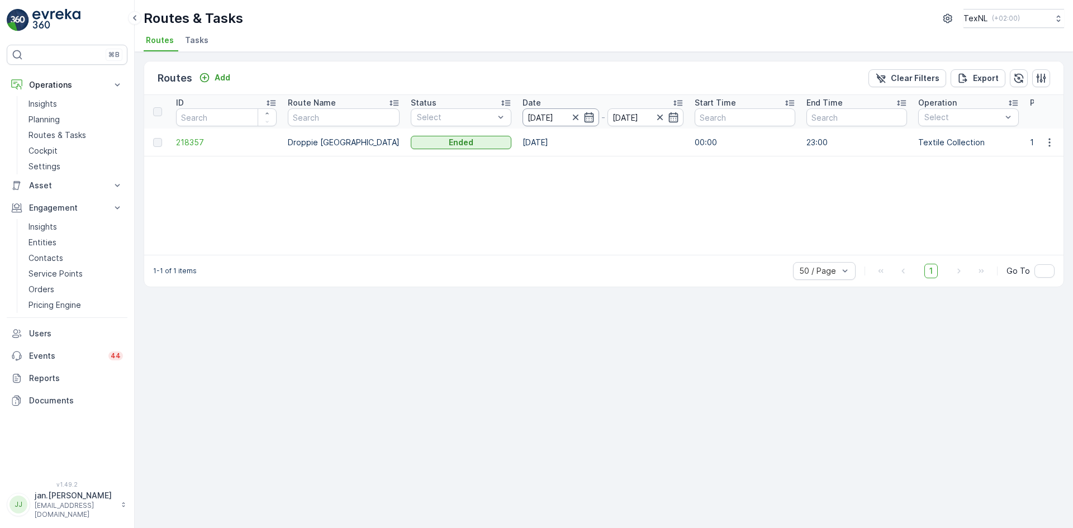
drag, startPoint x: 540, startPoint y: 120, endPoint x: 545, endPoint y: 122, distance: 5.8
click at [540, 120] on input "[DATE]" at bounding box center [560, 117] width 77 height 18
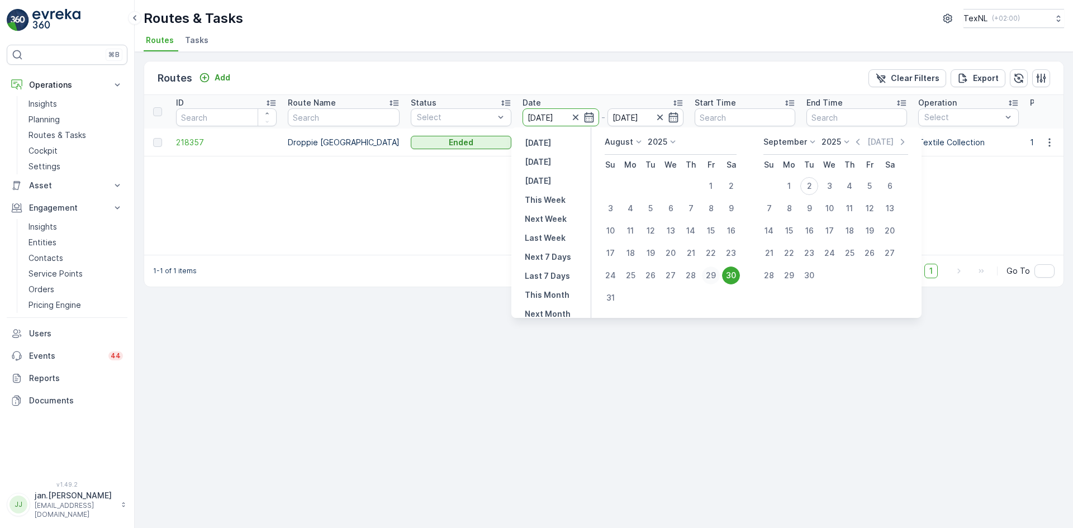
click at [709, 278] on div "29" at bounding box center [711, 275] width 18 height 18
type input "[DATE]"
click at [709, 278] on div "29" at bounding box center [711, 275] width 18 height 18
type input "[DATE]"
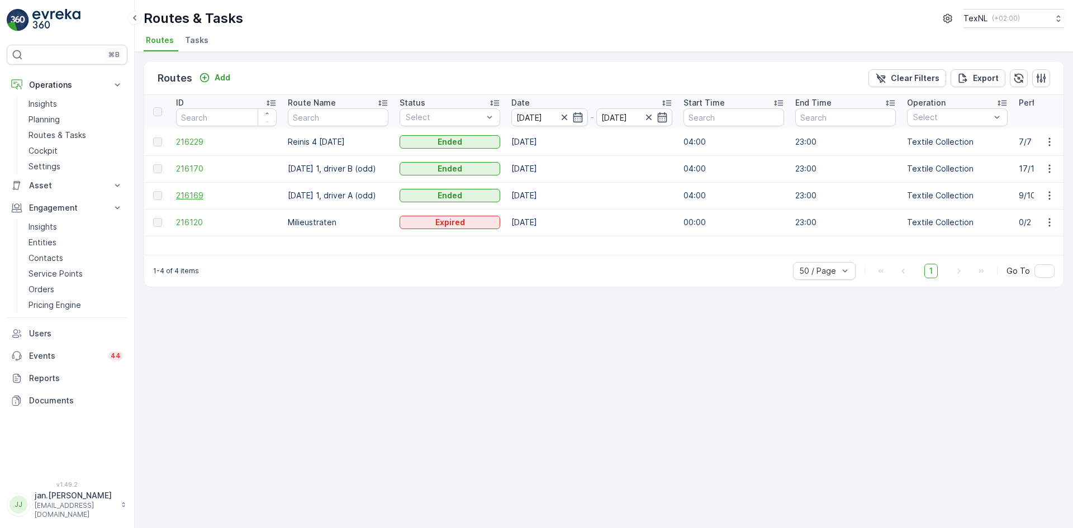
click at [197, 193] on span "216169" at bounding box center [226, 195] width 101 height 11
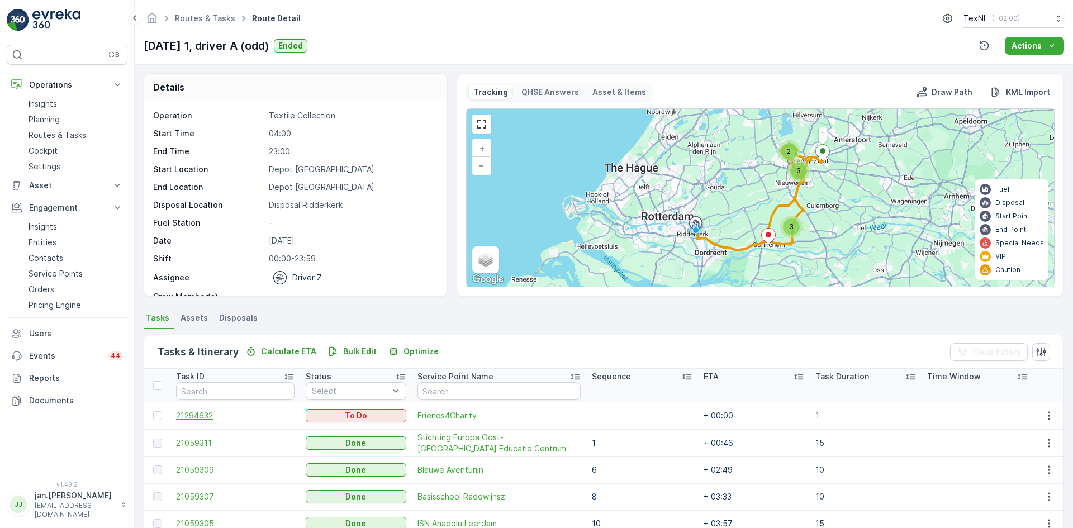
click at [202, 419] on span "21294632" at bounding box center [235, 415] width 118 height 11
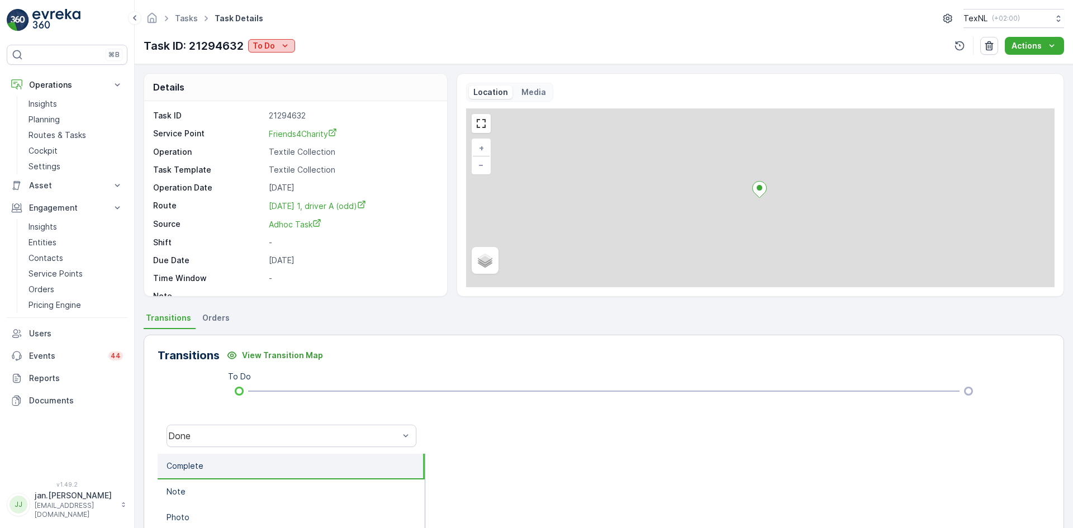
click at [274, 44] on p "To Do" at bounding box center [264, 45] width 22 height 11
click at [269, 64] on span "Done" at bounding box center [265, 62] width 20 height 11
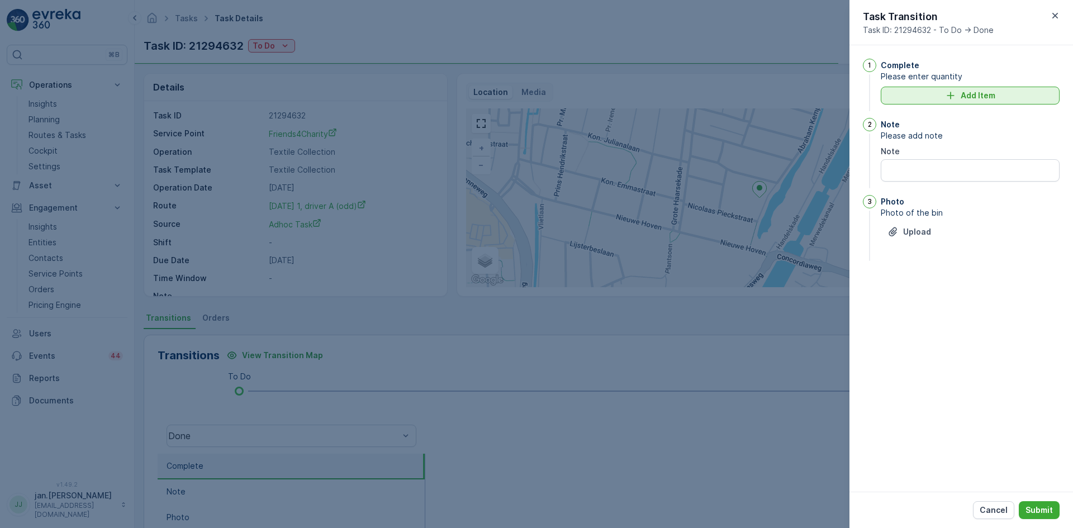
click at [947, 102] on button "Add Item" at bounding box center [969, 96] width 179 height 18
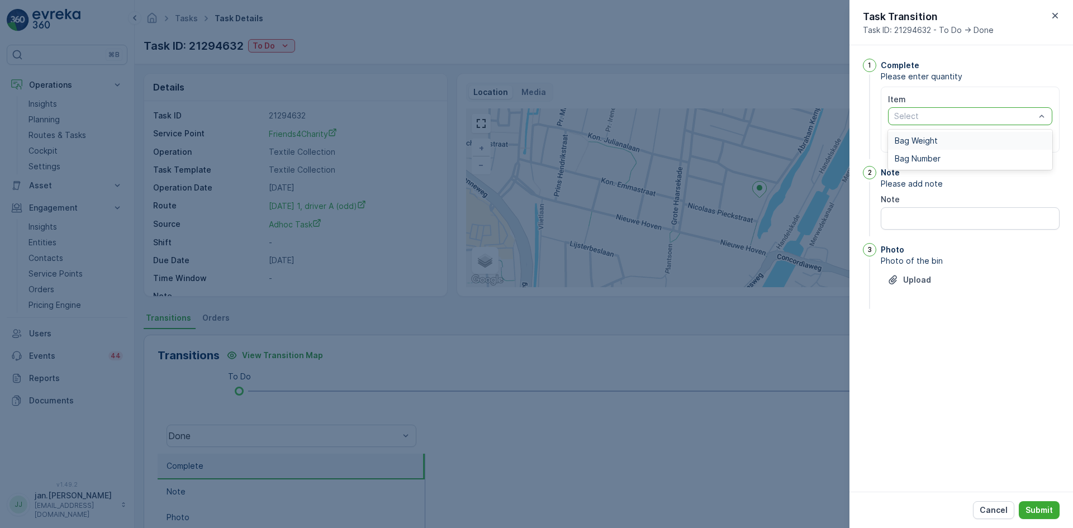
click at [913, 144] on span "Bag Weight" at bounding box center [915, 140] width 43 height 9
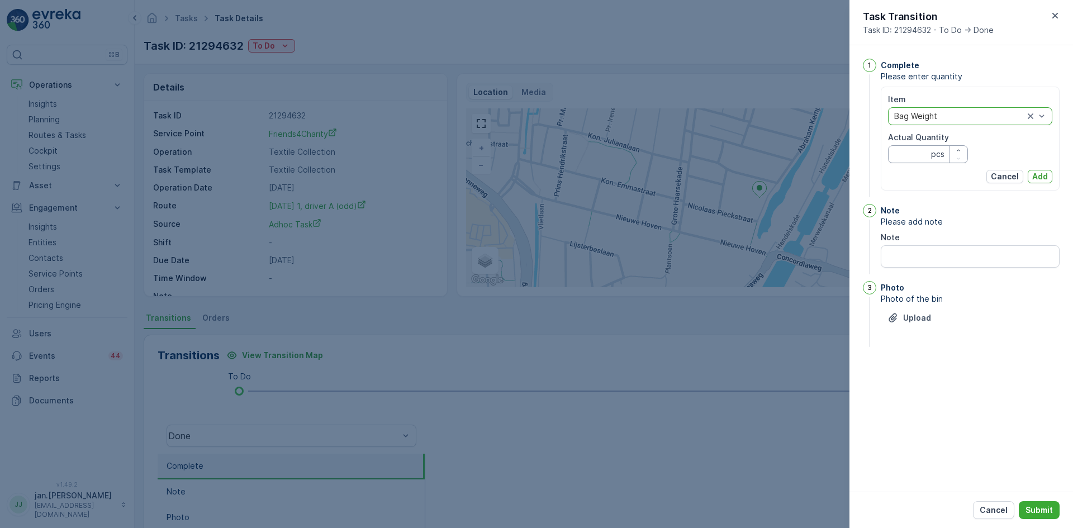
click at [902, 161] on Quantity "Actual Quantity" at bounding box center [928, 154] width 80 height 18
type Quantity "1280"
click at [1039, 177] on p "Add" at bounding box center [1040, 176] width 16 height 11
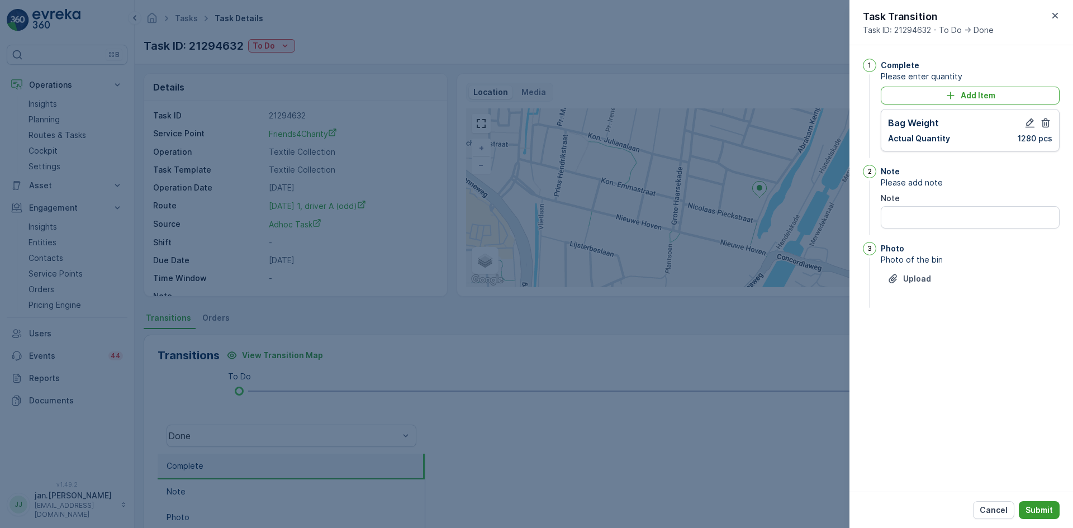
click at [1039, 507] on p "Submit" at bounding box center [1038, 509] width 27 height 11
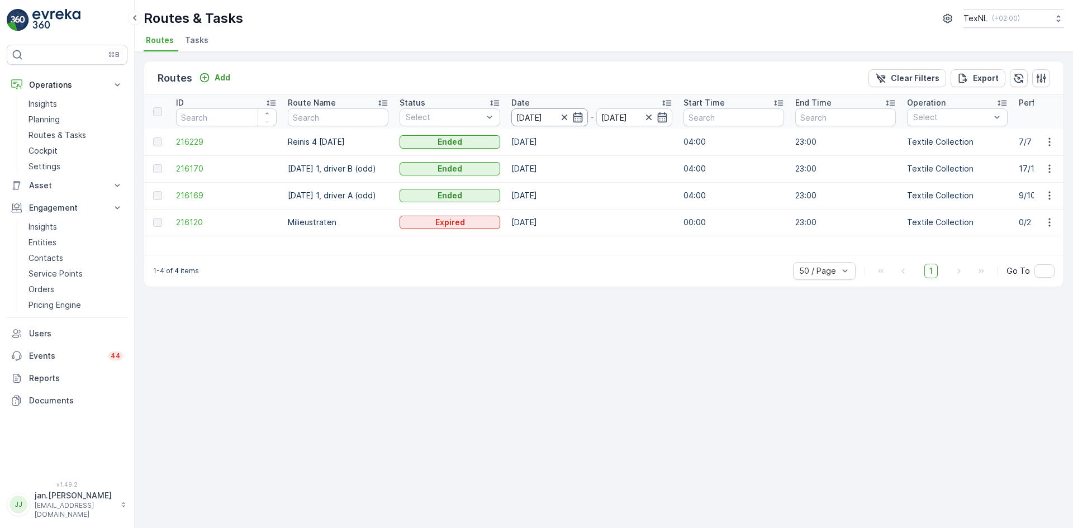
click at [536, 116] on input "[DATE]" at bounding box center [549, 117] width 77 height 18
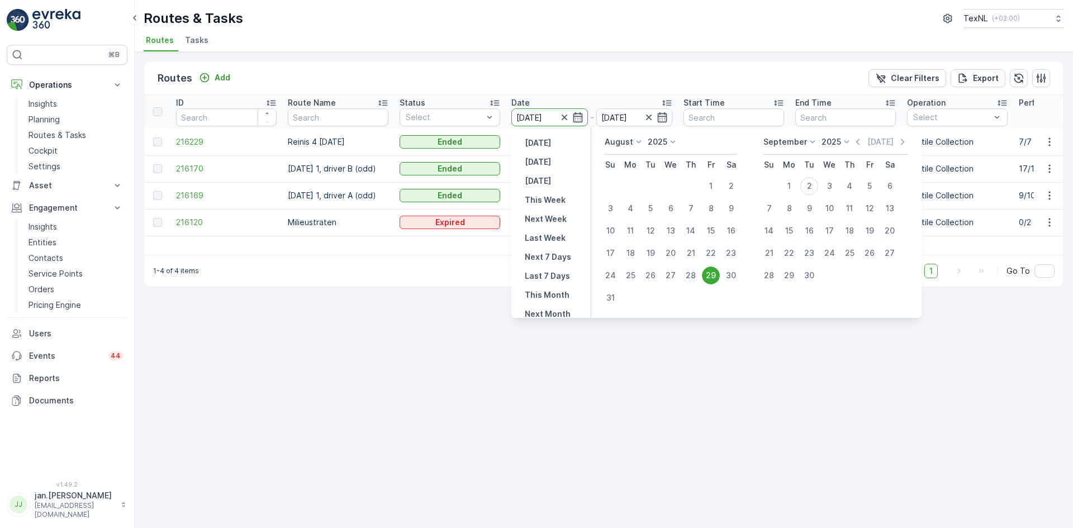
click at [689, 273] on div "28" at bounding box center [691, 275] width 18 height 18
type input "[DATE]"
click at [689, 273] on div "28" at bounding box center [691, 275] width 18 height 18
type input "[DATE]"
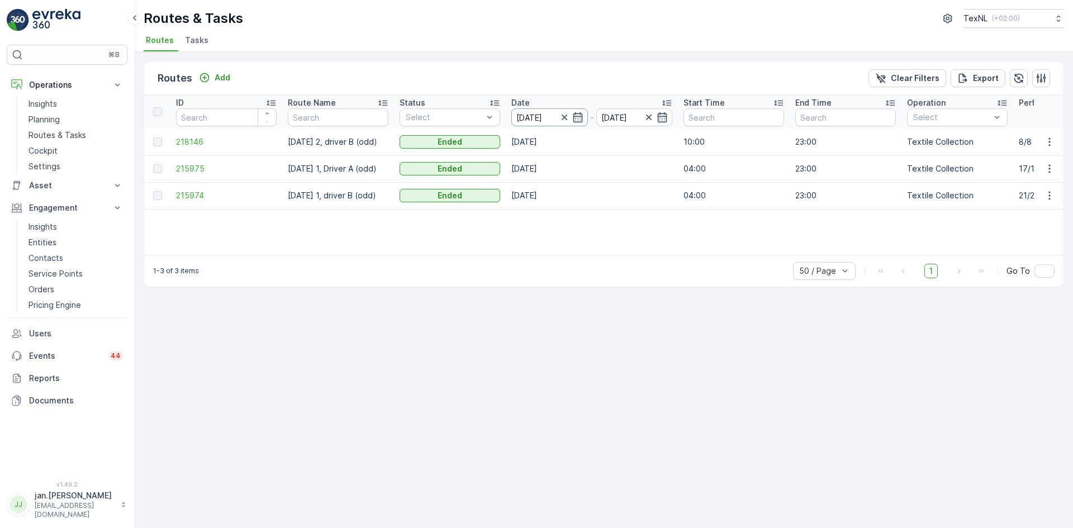
click at [525, 120] on input "[DATE]" at bounding box center [549, 117] width 77 height 18
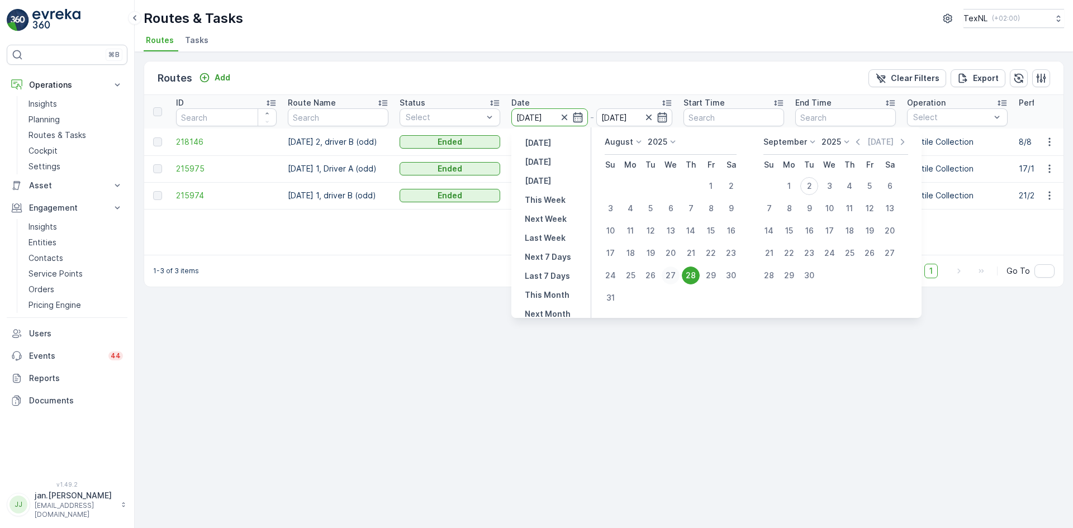
click at [671, 275] on div "27" at bounding box center [670, 275] width 18 height 18
type input "[DATE]"
click at [671, 275] on div "27" at bounding box center [670, 275] width 18 height 18
type input "[DATE]"
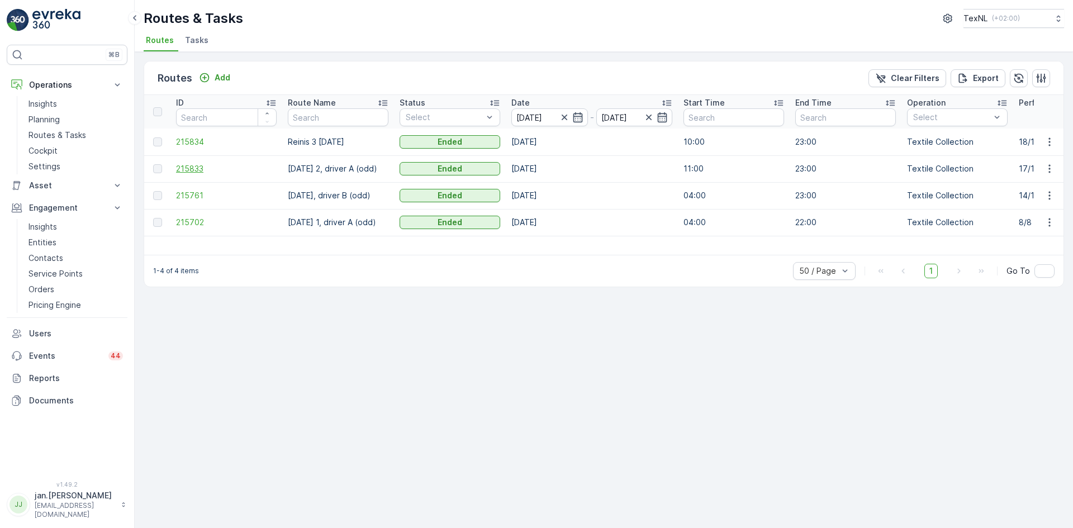
click at [205, 169] on span "215833" at bounding box center [226, 168] width 101 height 11
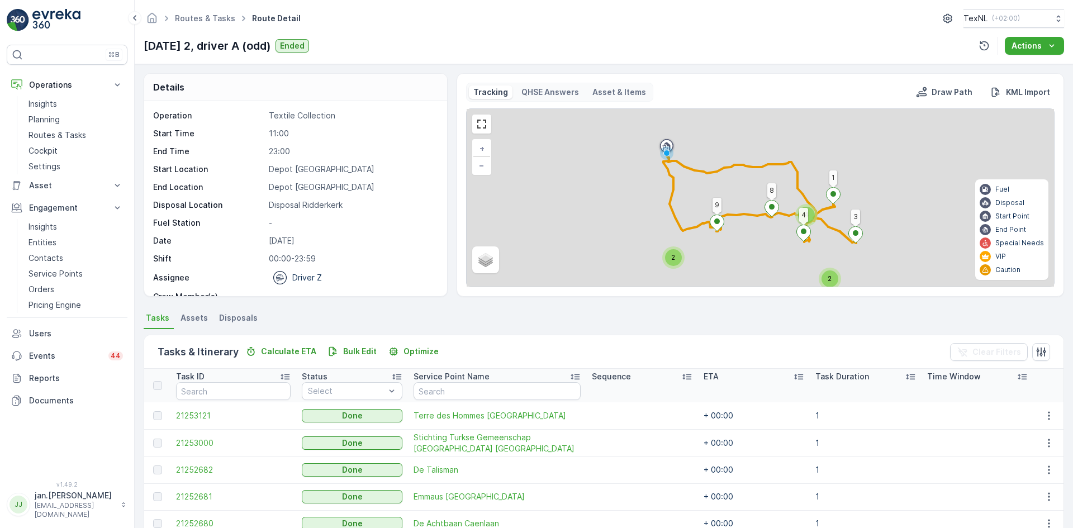
click at [235, 316] on span "Disposals" at bounding box center [238, 317] width 39 height 11
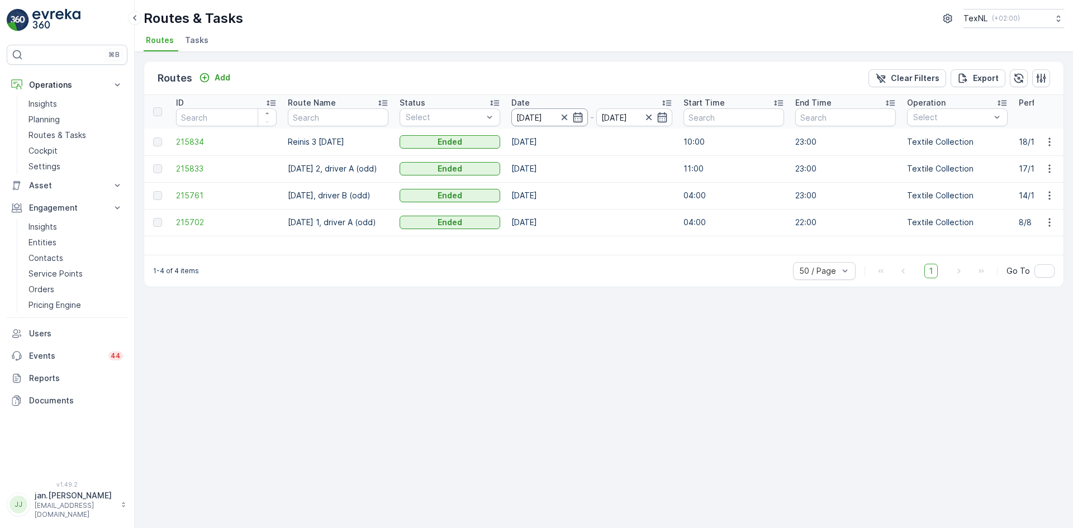
drag, startPoint x: 549, startPoint y: 112, endPoint x: 552, endPoint y: 120, distance: 7.8
click at [549, 112] on input "[DATE]" at bounding box center [549, 117] width 77 height 18
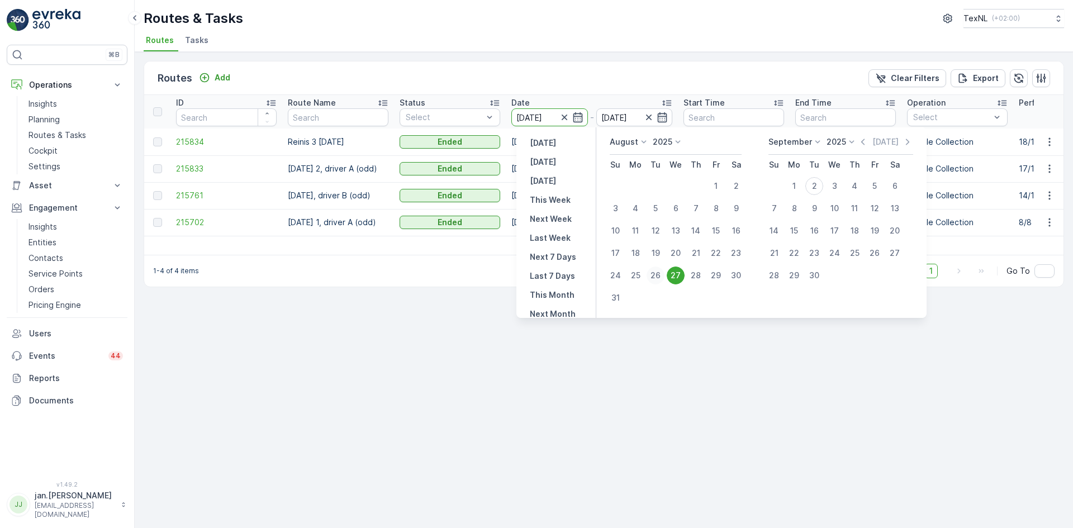
click at [655, 277] on div "26" at bounding box center [655, 275] width 18 height 18
type input "[DATE]"
click at [656, 277] on div "26" at bounding box center [655, 275] width 18 height 18
type input "[DATE]"
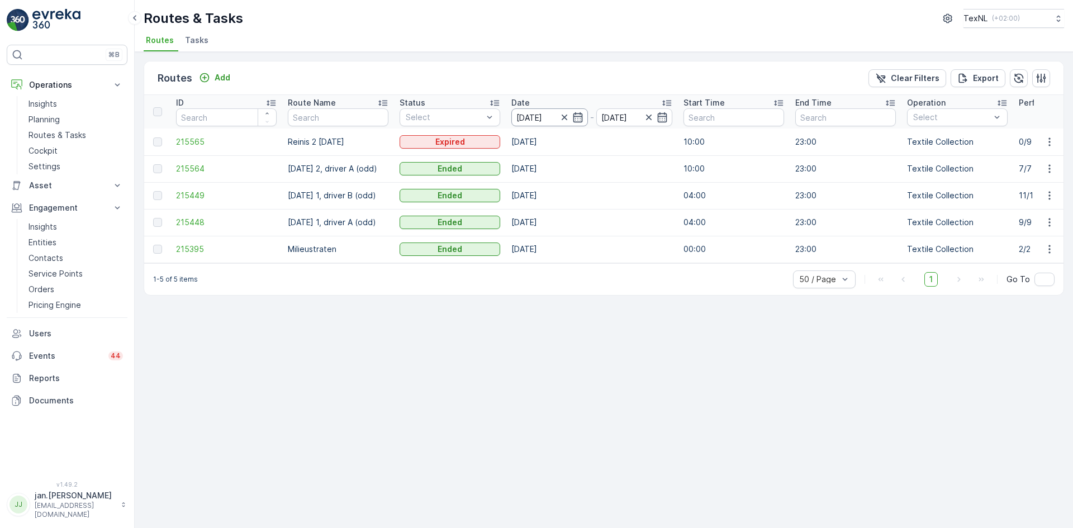
click at [528, 120] on input "[DATE]" at bounding box center [549, 117] width 77 height 18
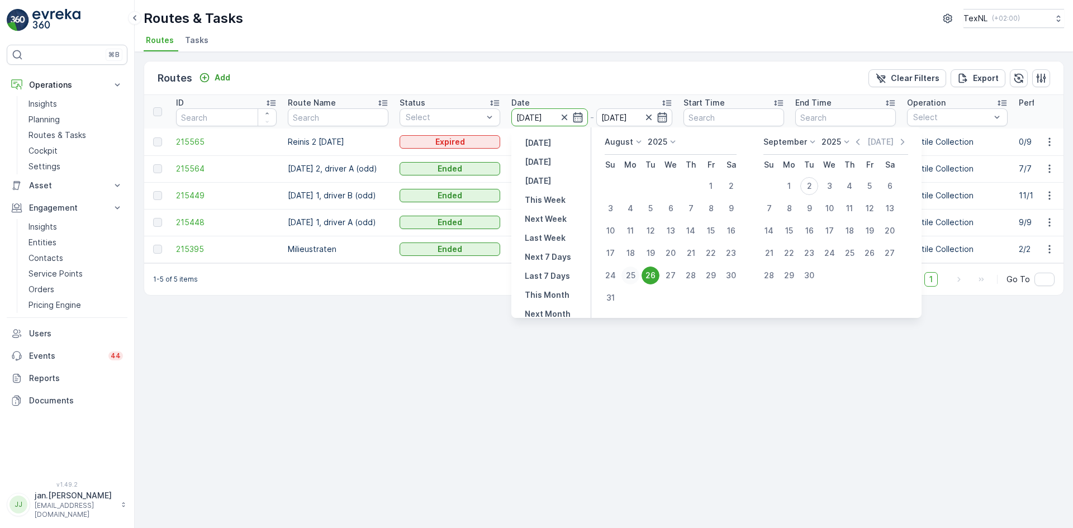
click at [629, 274] on div "25" at bounding box center [630, 275] width 18 height 18
type input "[DATE]"
click at [629, 274] on div "25" at bounding box center [630, 275] width 18 height 18
type input "[DATE]"
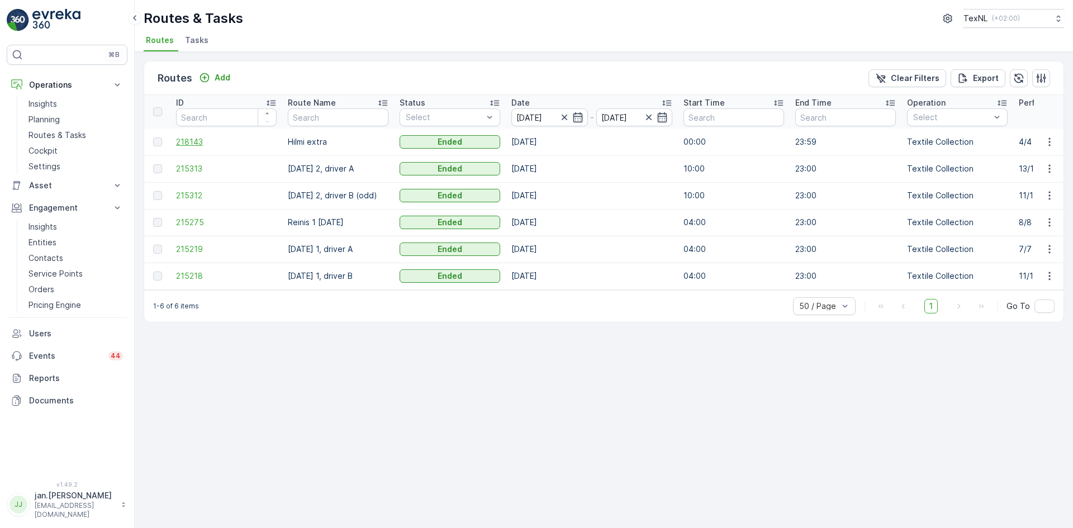
click at [189, 144] on span "218143" at bounding box center [226, 141] width 101 height 11
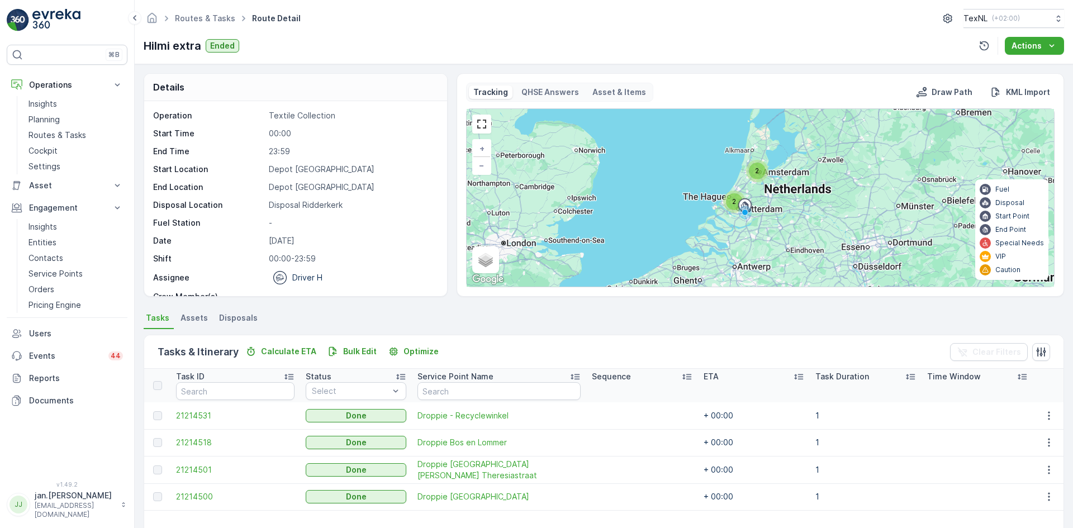
click at [249, 318] on span "Disposals" at bounding box center [238, 317] width 39 height 11
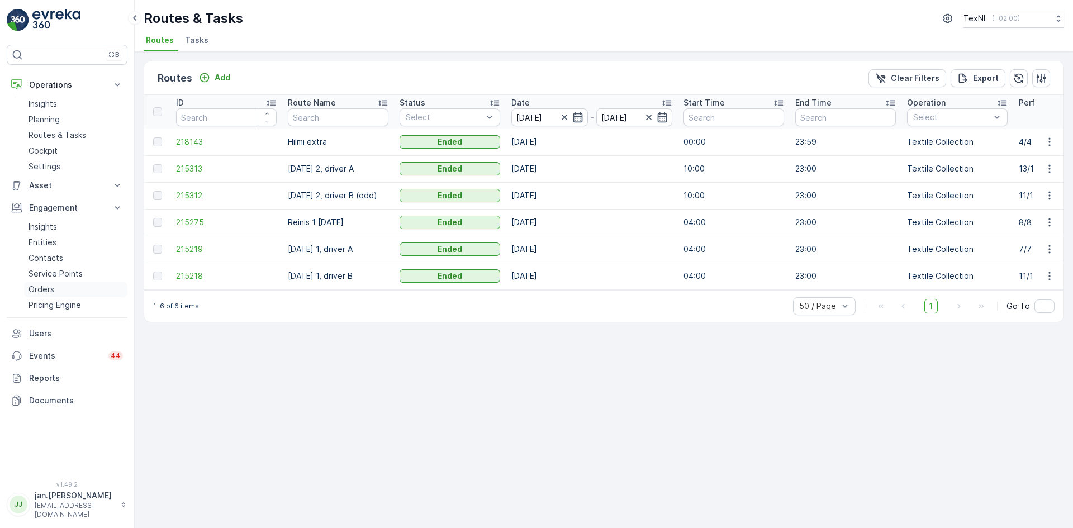
click at [42, 289] on p "Orders" at bounding box center [41, 289] width 26 height 11
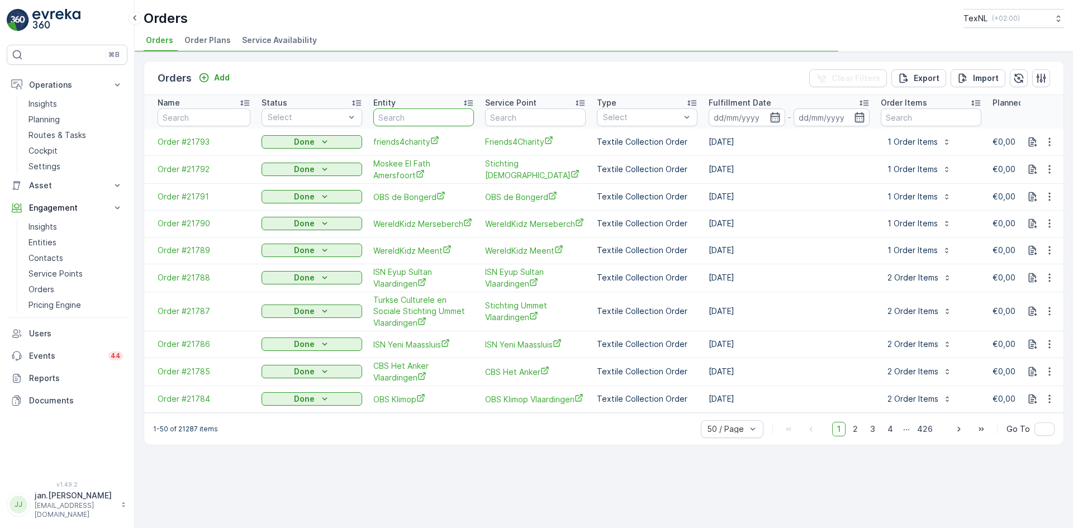
click at [411, 118] on input "text" at bounding box center [423, 117] width 101 height 18
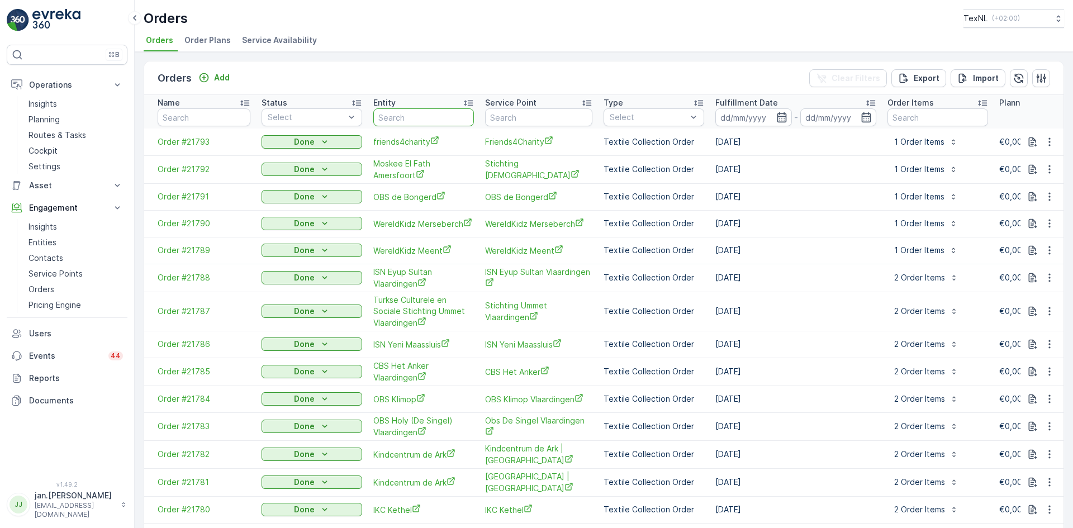
click at [395, 115] on input "text" at bounding box center [423, 117] width 101 height 18
type input "texnl"
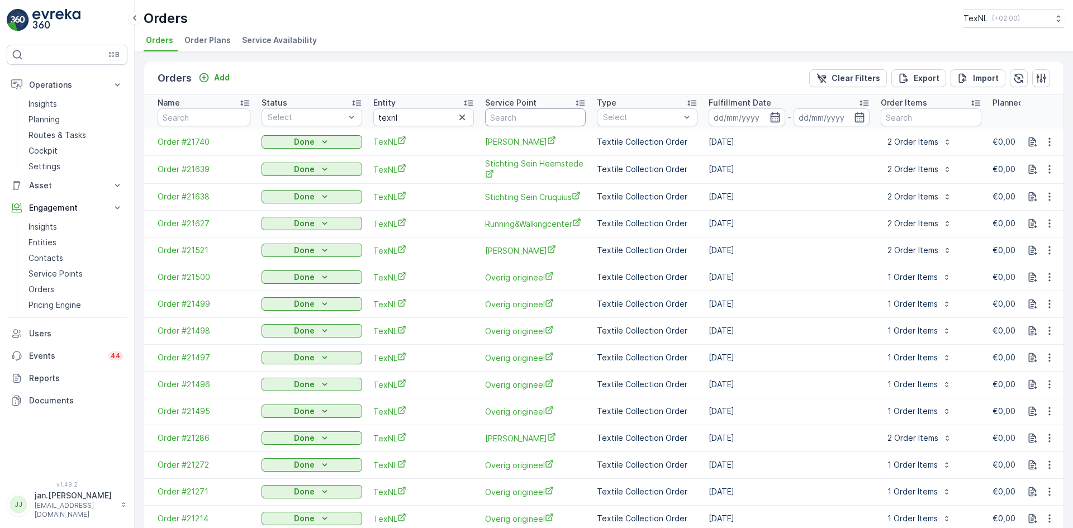
click at [499, 119] on input "text" at bounding box center [535, 117] width 101 height 18
type input "overig"
click at [977, 75] on p "Import" at bounding box center [986, 78] width 26 height 11
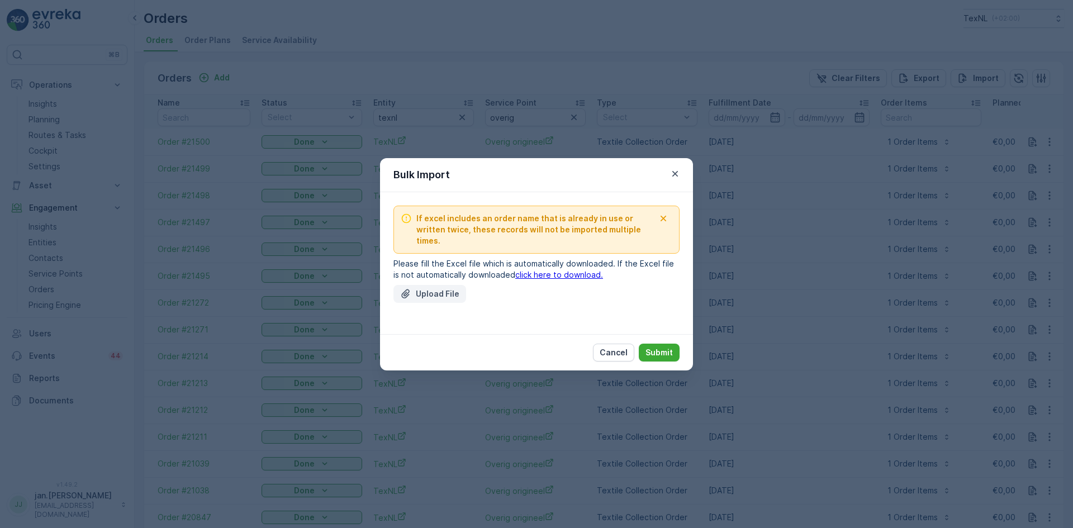
click at [448, 288] on p "Upload File" at bounding box center [438, 293] width 44 height 11
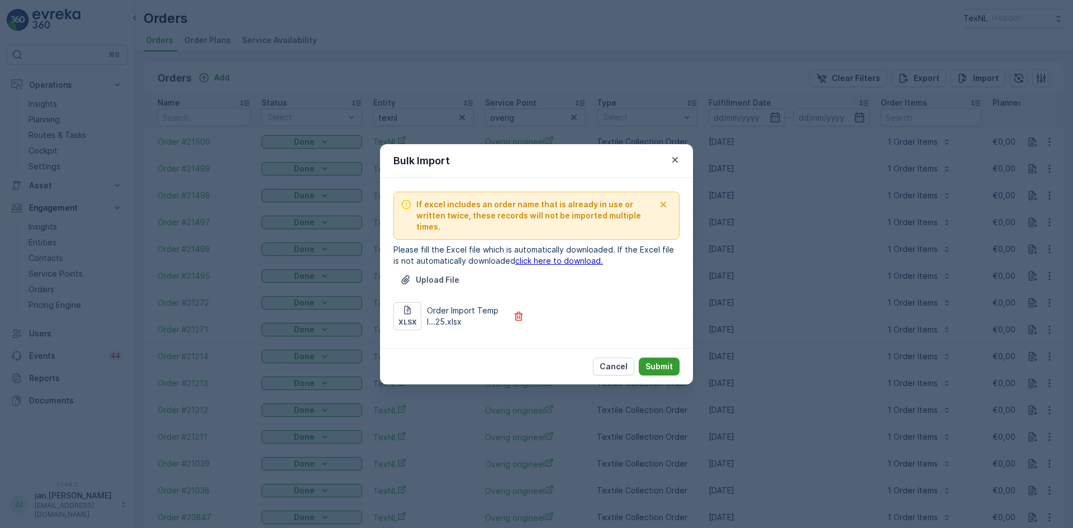
click at [666, 358] on button "Submit" at bounding box center [659, 367] width 41 height 18
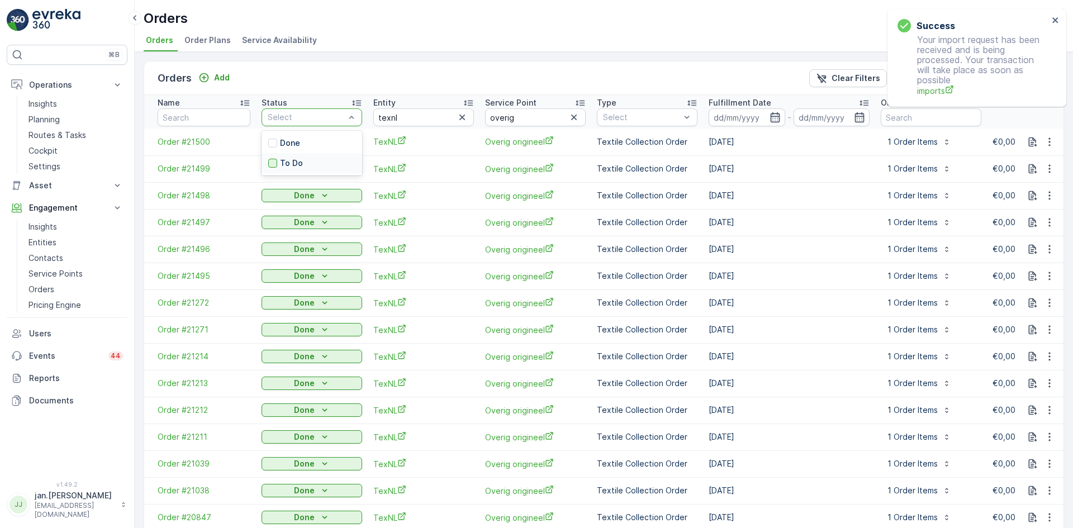
click at [270, 163] on div at bounding box center [272, 163] width 9 height 9
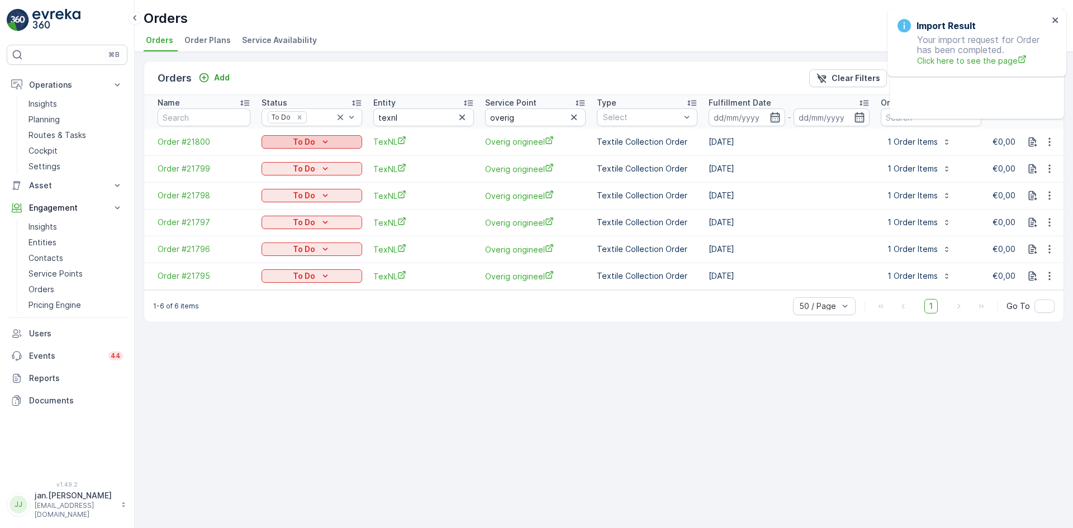
click at [307, 140] on p "To Do" at bounding box center [304, 141] width 22 height 11
click at [273, 158] on span "Done" at bounding box center [278, 158] width 20 height 11
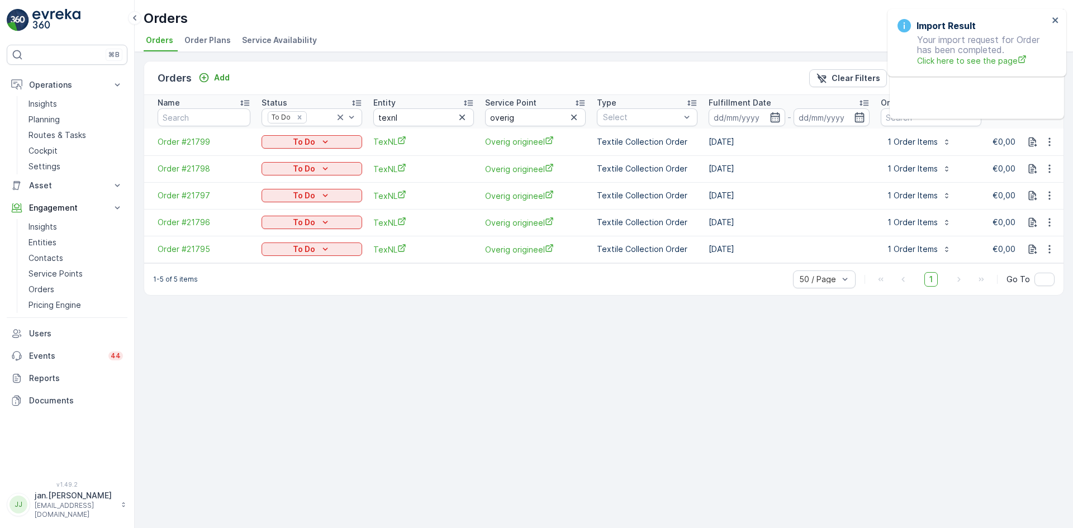
click at [312, 141] on p "To Do" at bounding box center [304, 141] width 22 height 11
click at [278, 159] on span "Done" at bounding box center [278, 158] width 20 height 11
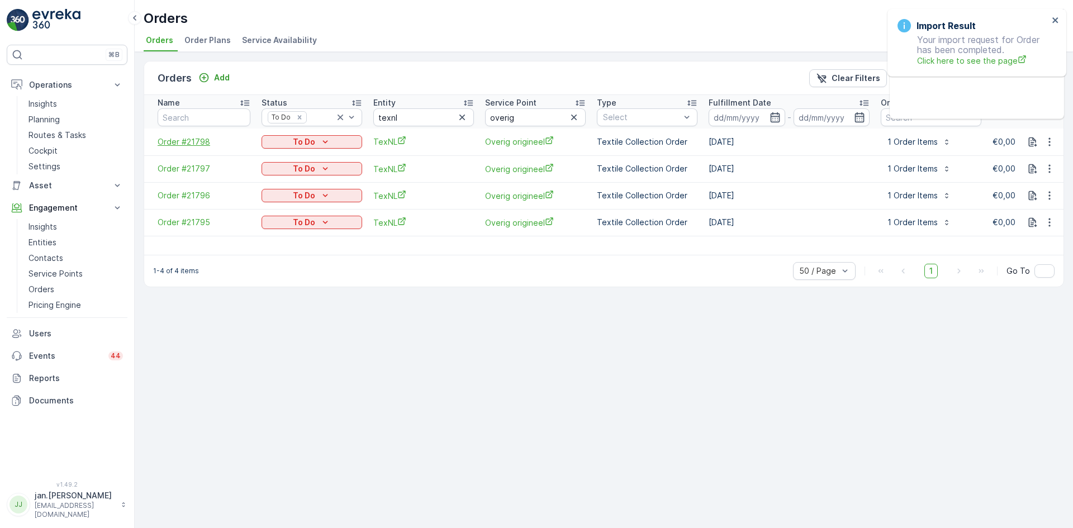
click at [178, 144] on span "Order #21798" at bounding box center [204, 141] width 93 height 11
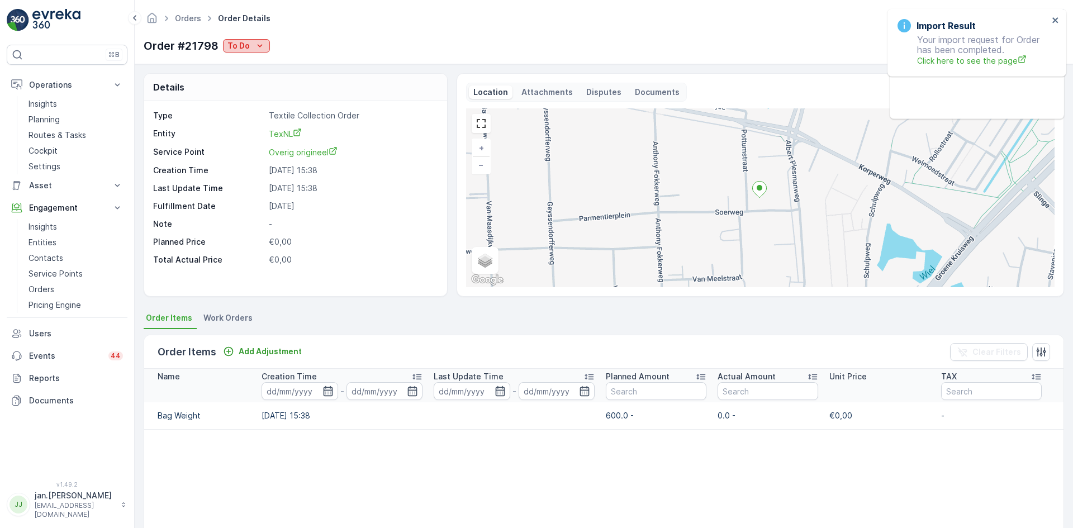
click at [247, 45] on p "To Do" at bounding box center [238, 45] width 22 height 11
click at [248, 60] on span "Done" at bounding box center [239, 62] width 20 height 11
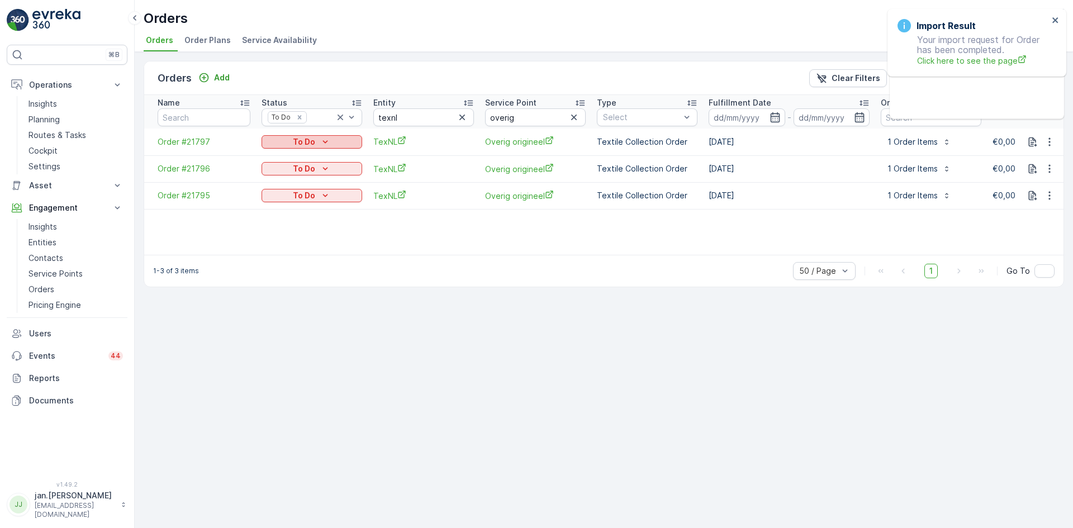
drag, startPoint x: 307, startPoint y: 144, endPoint x: 303, endPoint y: 148, distance: 6.3
click at [307, 143] on p "To Do" at bounding box center [304, 141] width 22 height 11
click at [274, 156] on span "Done" at bounding box center [278, 158] width 20 height 11
click at [314, 144] on p "To Do" at bounding box center [304, 141] width 22 height 11
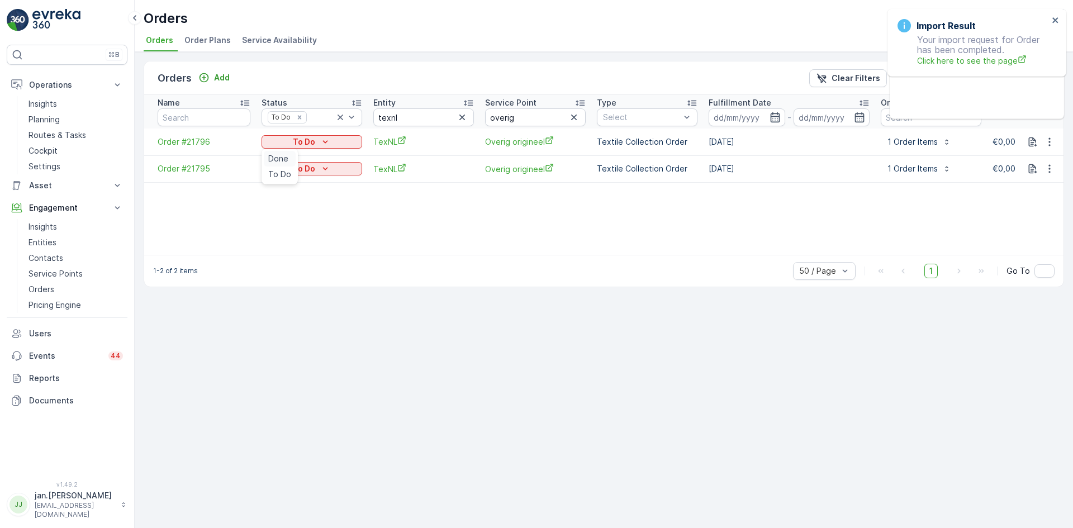
click at [279, 159] on span "Done" at bounding box center [278, 158] width 20 height 11
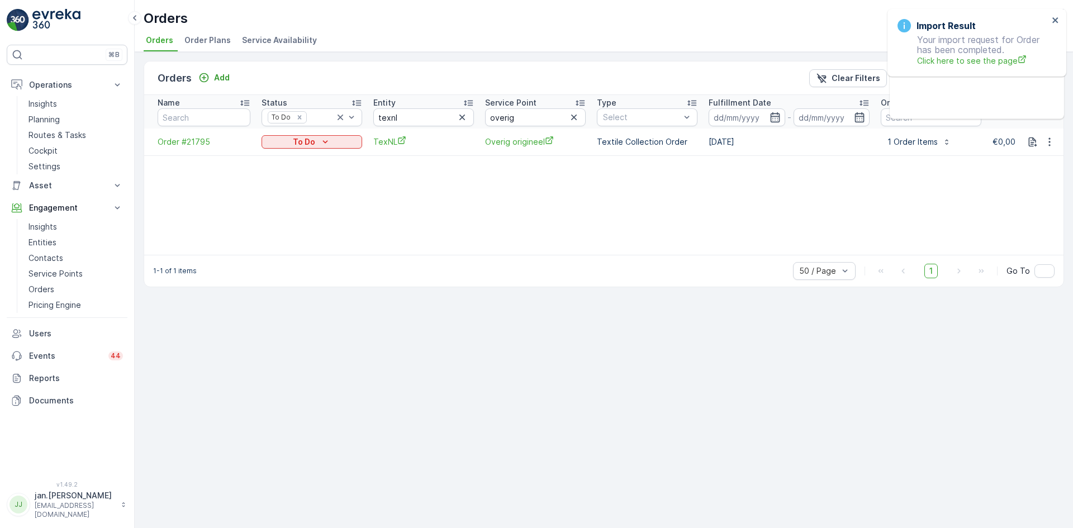
drag, startPoint x: 318, startPoint y: 142, endPoint x: 302, endPoint y: 147, distance: 17.1
click at [317, 142] on div "To Do" at bounding box center [312, 141] width 92 height 11
click at [274, 159] on span "Done" at bounding box center [278, 158] width 20 height 11
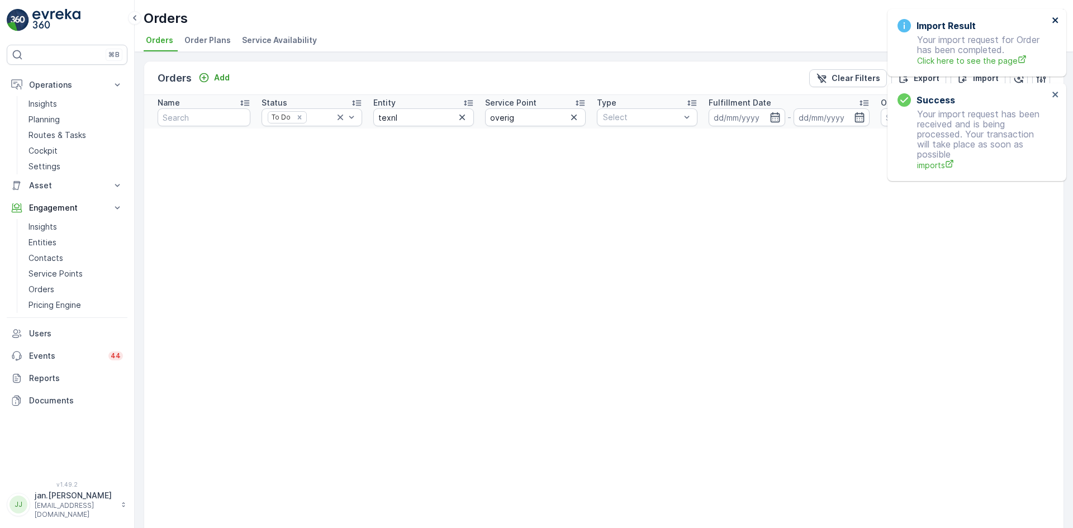
click at [1055, 20] on icon "close" at bounding box center [1055, 20] width 6 height 6
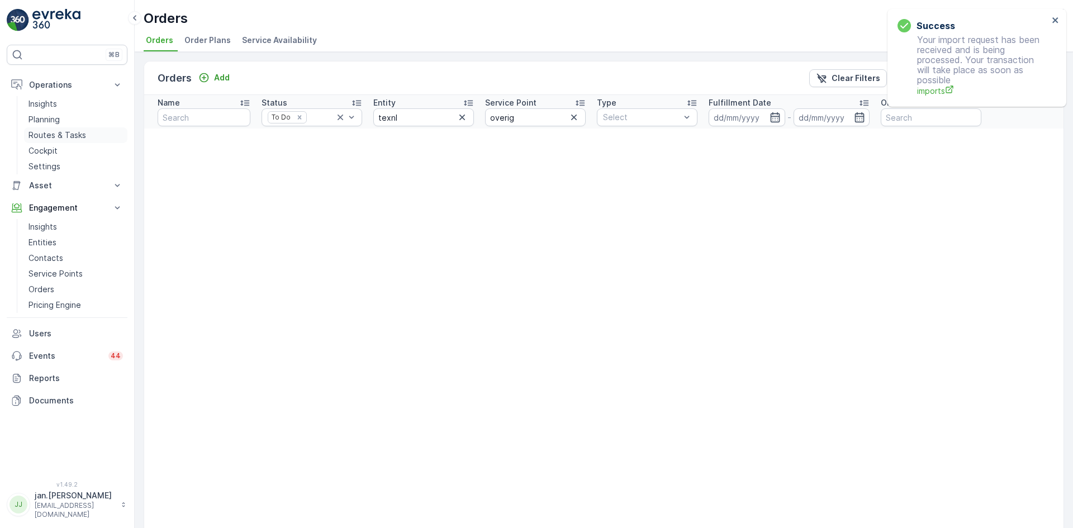
click at [63, 135] on p "Routes & Tasks" at bounding box center [57, 135] width 58 height 11
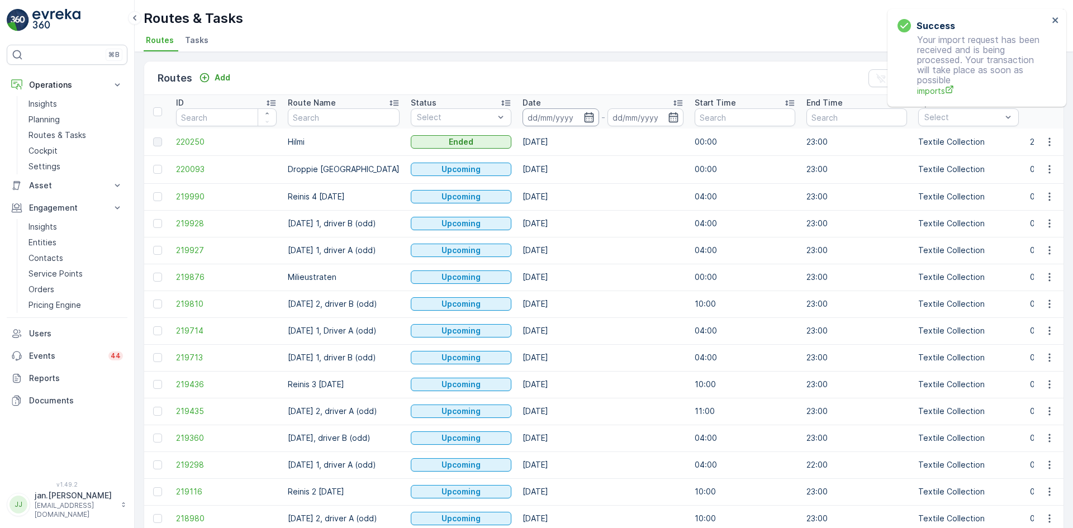
click at [544, 113] on input at bounding box center [560, 117] width 77 height 18
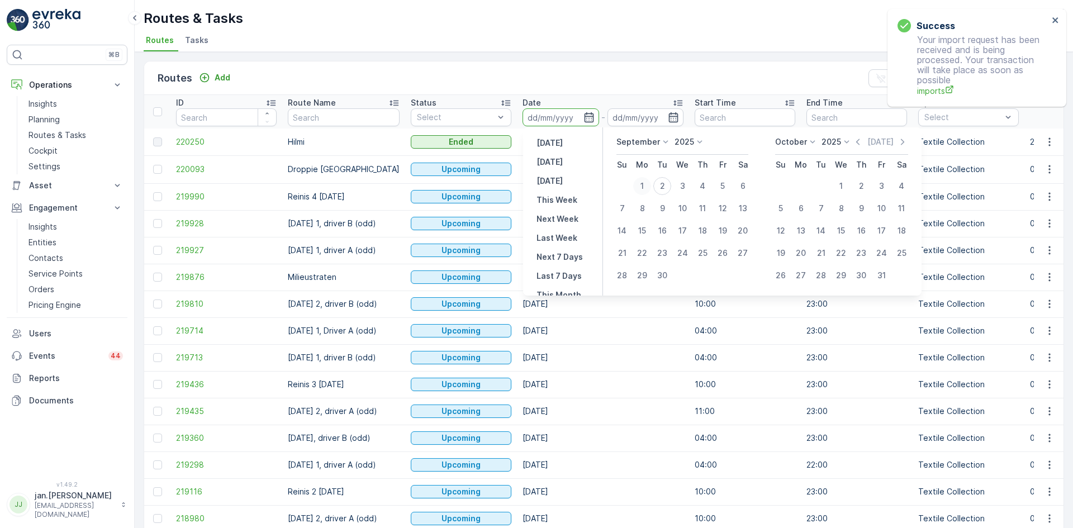
click at [640, 188] on div "1" at bounding box center [642, 186] width 18 height 18
type input "[DATE]"
click at [640, 188] on div "1" at bounding box center [642, 186] width 18 height 18
type input "[DATE]"
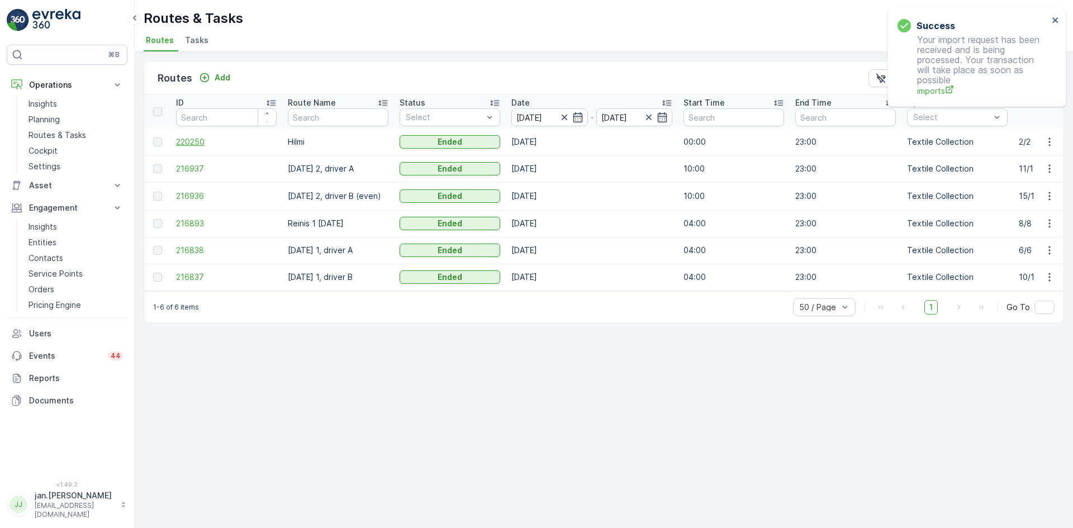
click at [187, 139] on span "220250" at bounding box center [226, 141] width 101 height 11
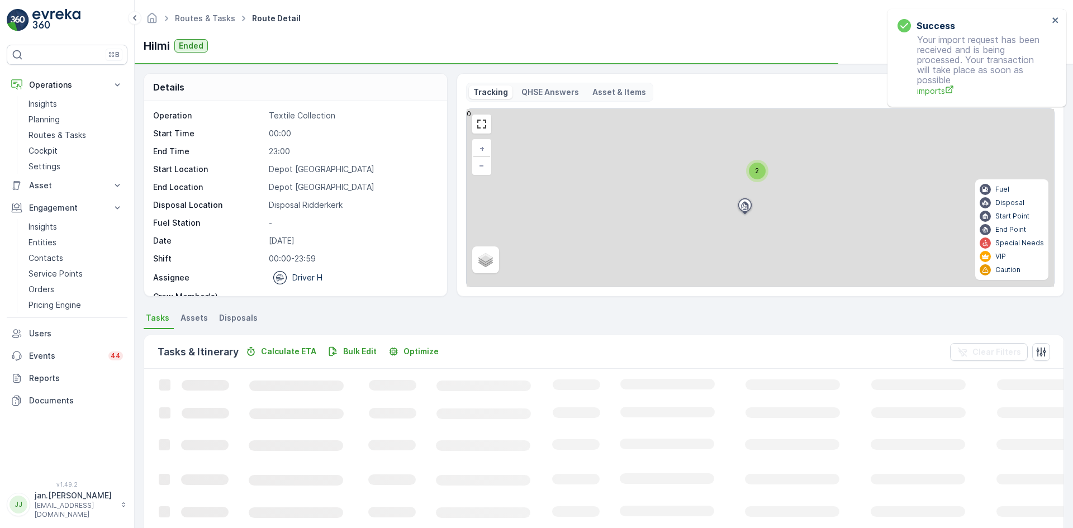
click at [235, 314] on span "Disposals" at bounding box center [238, 317] width 39 height 11
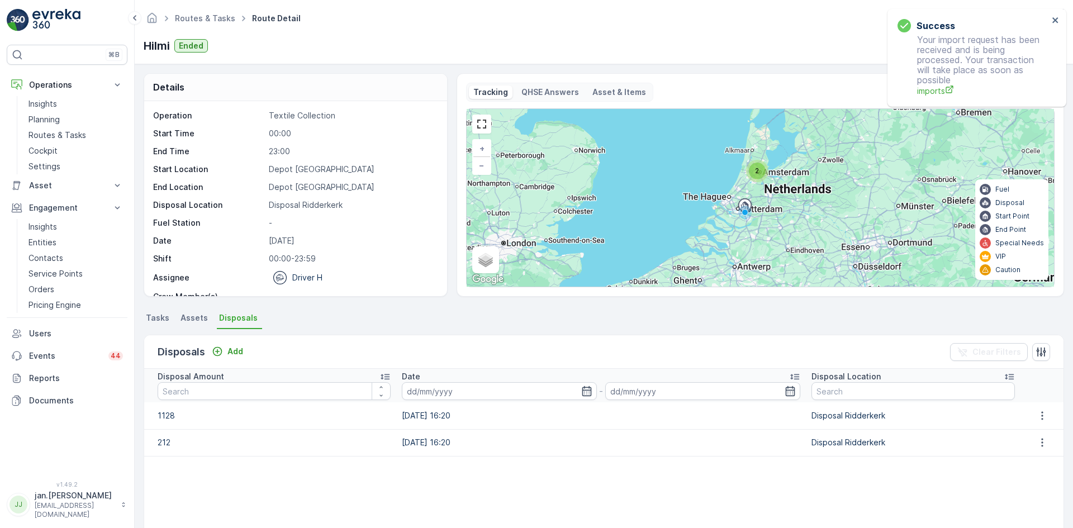
click at [1040, 408] on td at bounding box center [1041, 415] width 43 height 27
click at [1041, 413] on icon "button" at bounding box center [1042, 415] width 2 height 8
click at [1006, 430] on span "Edit Disposal Amount" at bounding box center [1026, 432] width 79 height 11
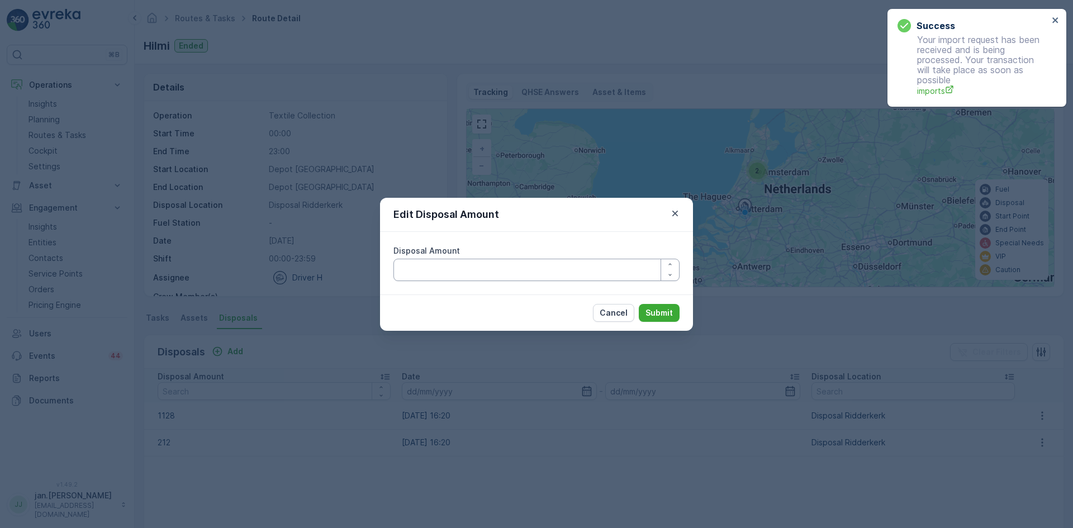
click at [458, 275] on Amount "Disposal Amount" at bounding box center [536, 270] width 286 height 22
type Amount "1140"
click at [669, 310] on p "Submit" at bounding box center [658, 312] width 27 height 11
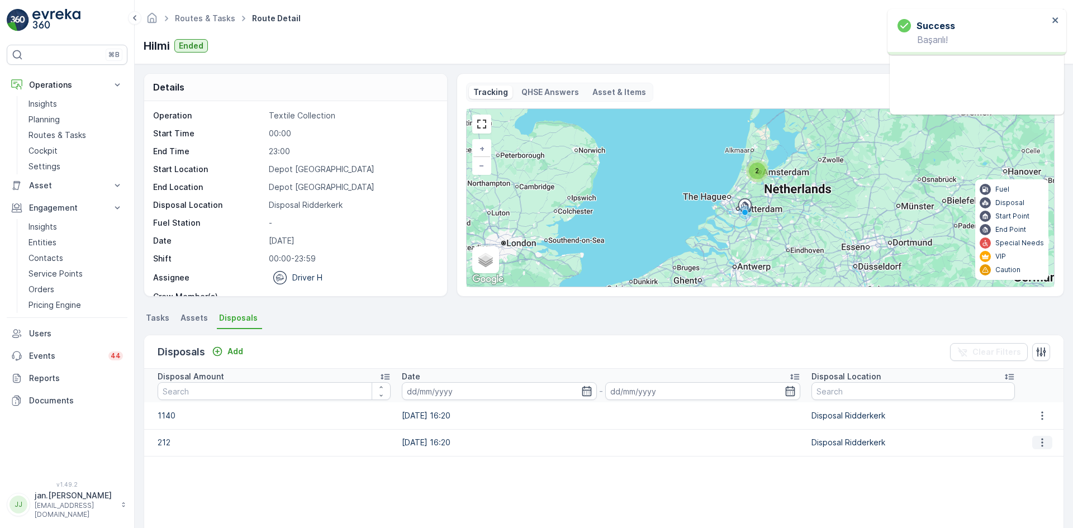
click at [1036, 445] on icon "button" at bounding box center [1041, 442] width 11 height 11
click at [1031, 453] on div "Edit Disposal Amount" at bounding box center [1027, 459] width 88 height 16
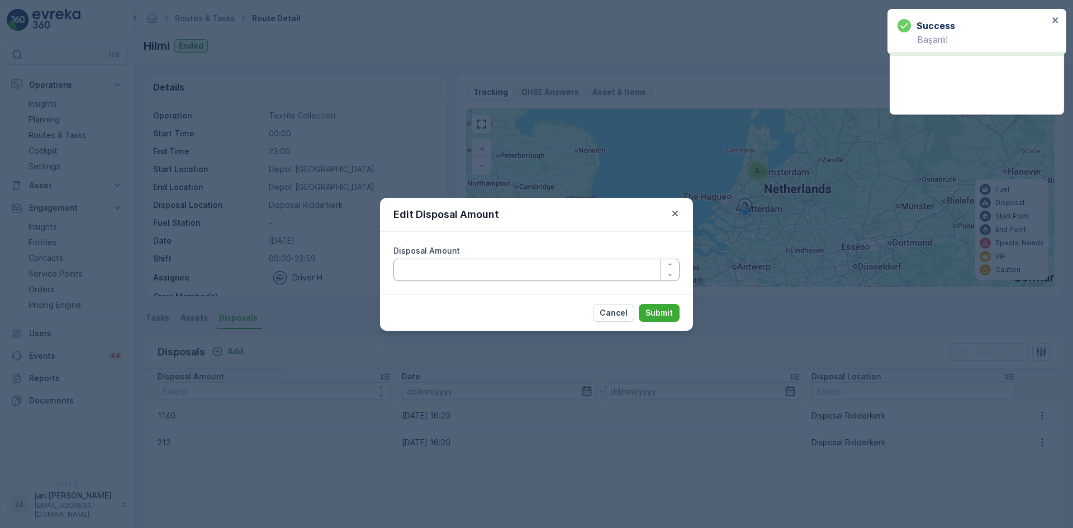
click at [444, 272] on Amount "Disposal Amount" at bounding box center [536, 270] width 286 height 22
type Amount "0"
click at [666, 315] on p "Submit" at bounding box center [658, 312] width 27 height 11
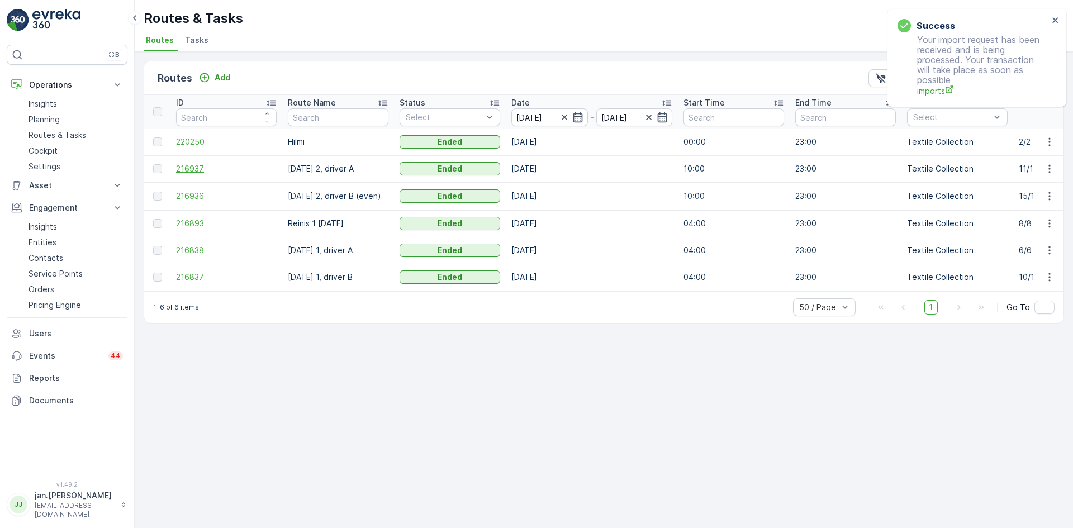
click at [194, 166] on span "216937" at bounding box center [226, 168] width 101 height 11
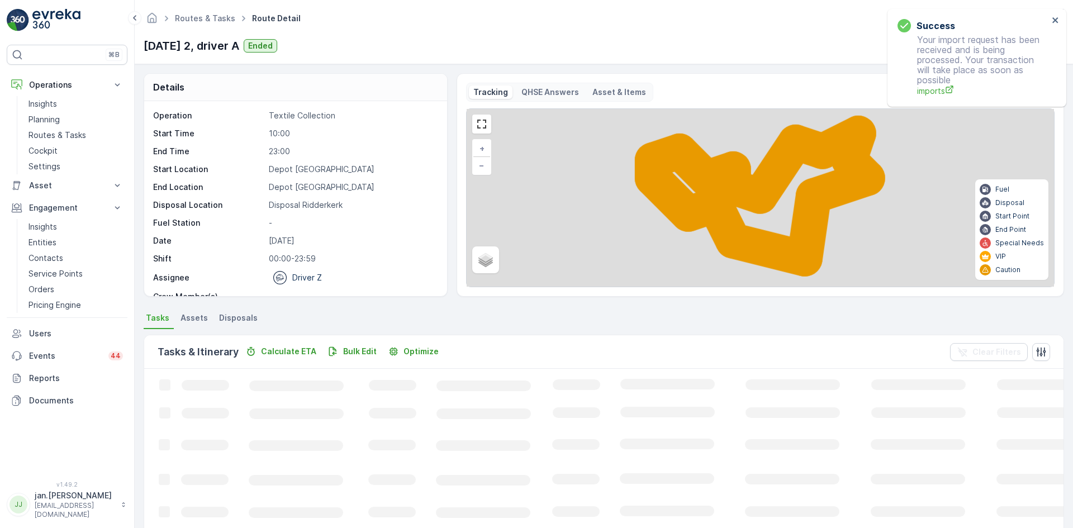
click at [243, 317] on span "Disposals" at bounding box center [238, 317] width 39 height 11
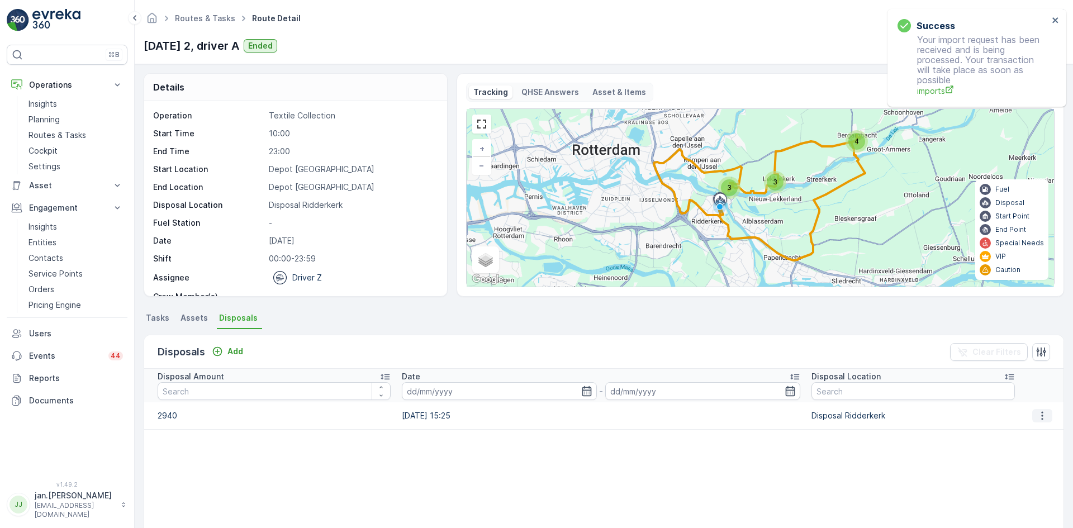
click at [1039, 419] on icon "button" at bounding box center [1041, 415] width 11 height 11
click at [1030, 430] on span "Edit Disposal Amount" at bounding box center [1026, 432] width 79 height 11
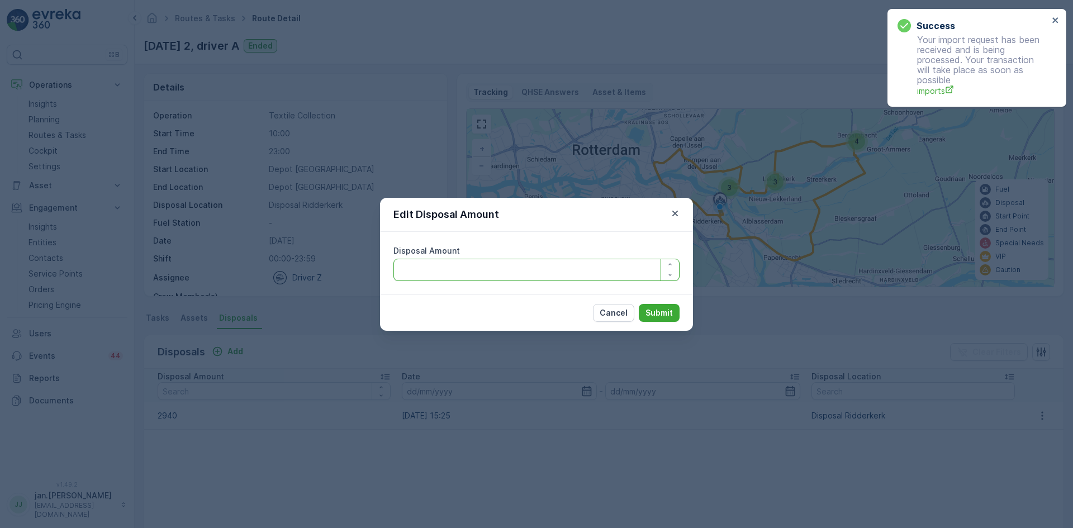
click at [567, 269] on Amount "Disposal Amount" at bounding box center [536, 270] width 286 height 22
type Amount "2740"
click at [651, 316] on p "Submit" at bounding box center [658, 312] width 27 height 11
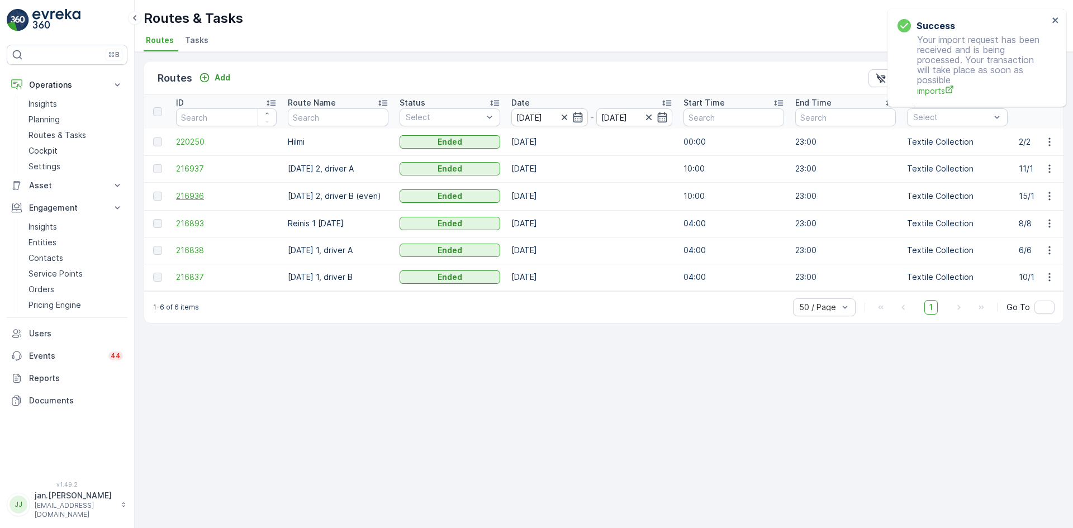
click at [198, 192] on span "216936" at bounding box center [226, 195] width 101 height 11
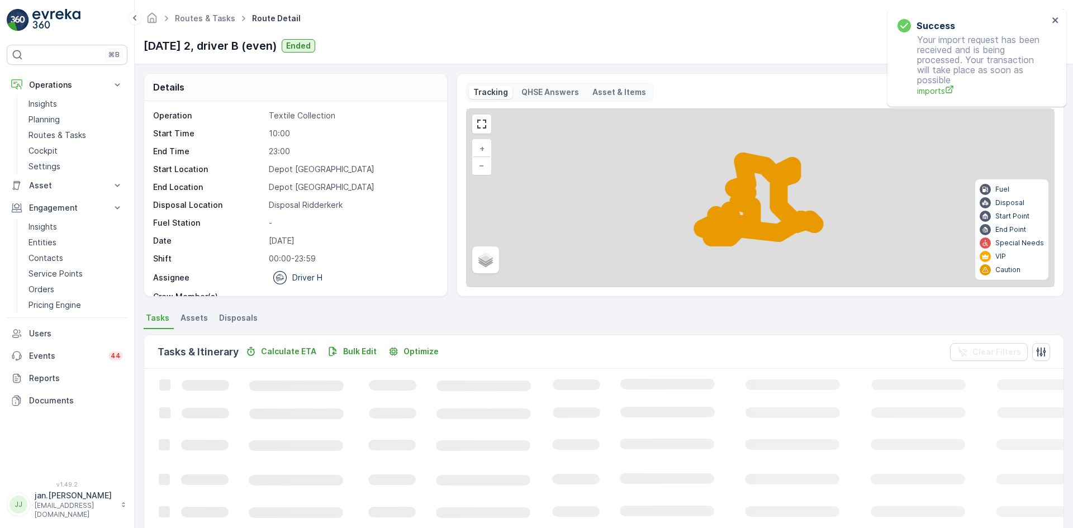
click at [242, 315] on span "Disposals" at bounding box center [238, 317] width 39 height 11
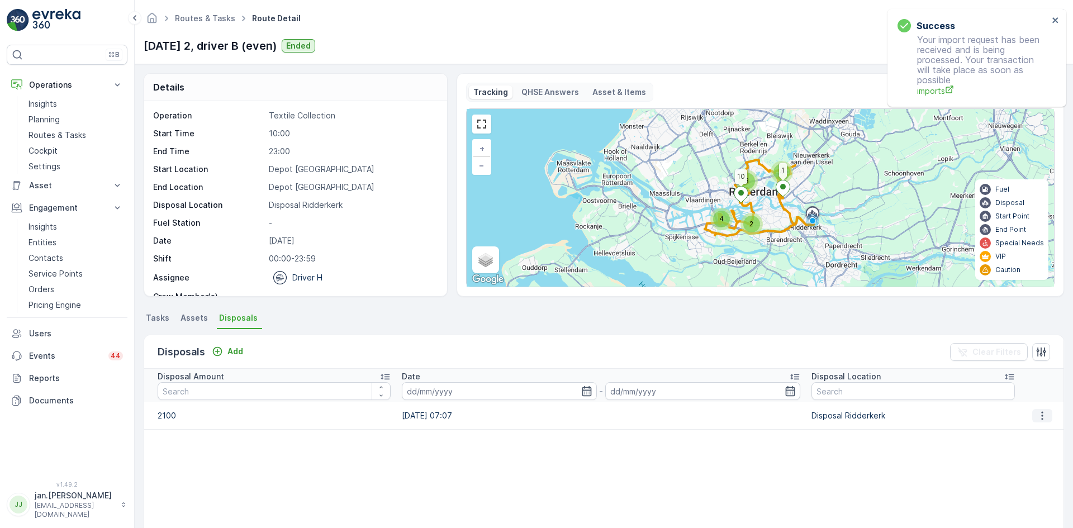
click at [1041, 418] on icon "button" at bounding box center [1042, 415] width 2 height 8
click at [1027, 430] on span "Edit Disposal Amount" at bounding box center [1026, 432] width 79 height 11
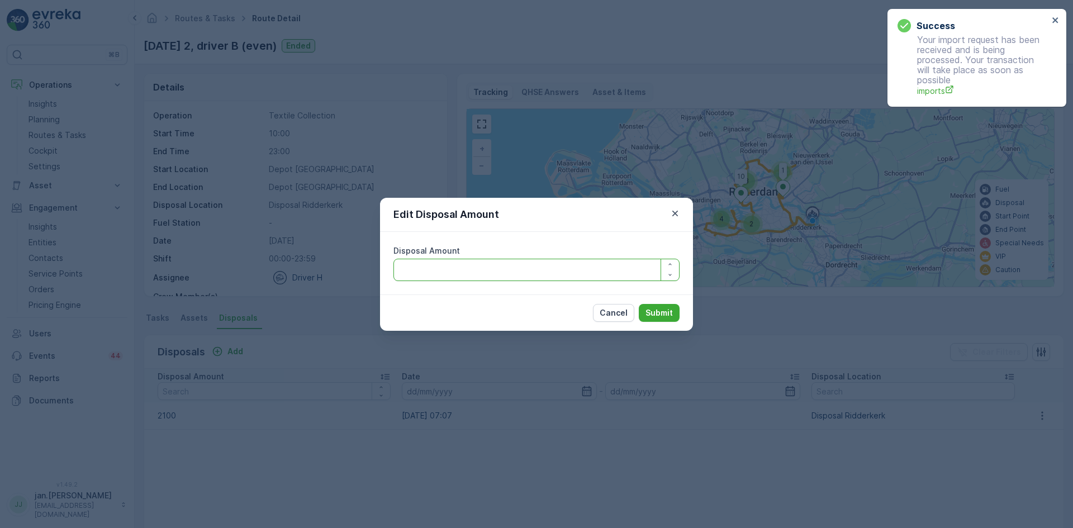
click at [535, 269] on Amount "Disposal Amount" at bounding box center [536, 270] width 286 height 22
type Amount "1900"
click at [653, 315] on p "Submit" at bounding box center [658, 312] width 27 height 11
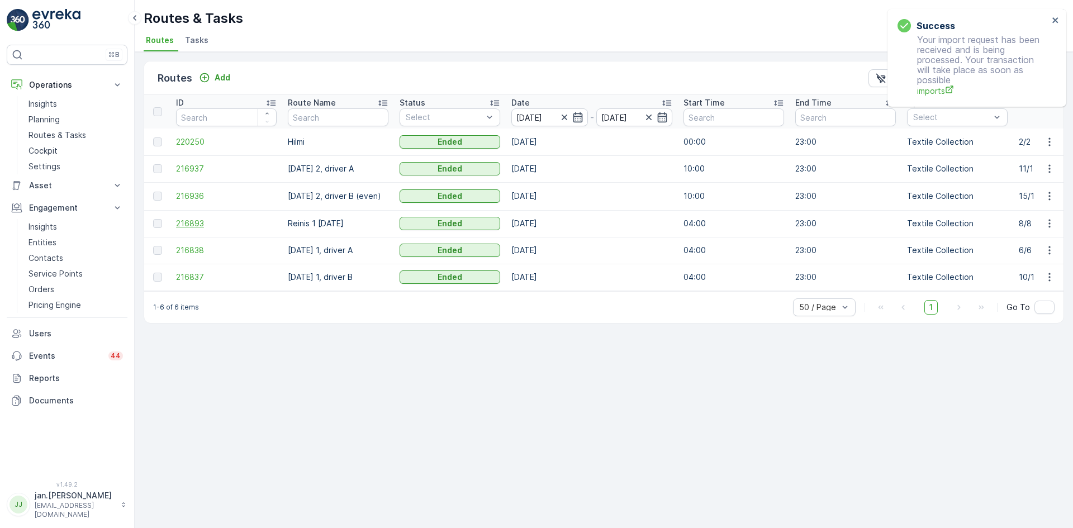
click at [197, 221] on span "216893" at bounding box center [226, 223] width 101 height 11
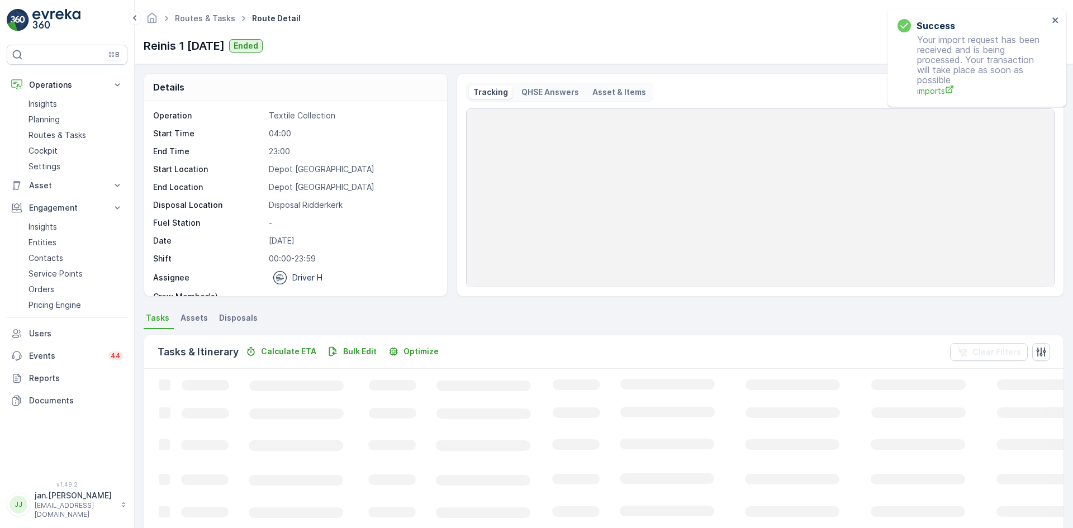
click at [246, 317] on span "Disposals" at bounding box center [238, 317] width 39 height 11
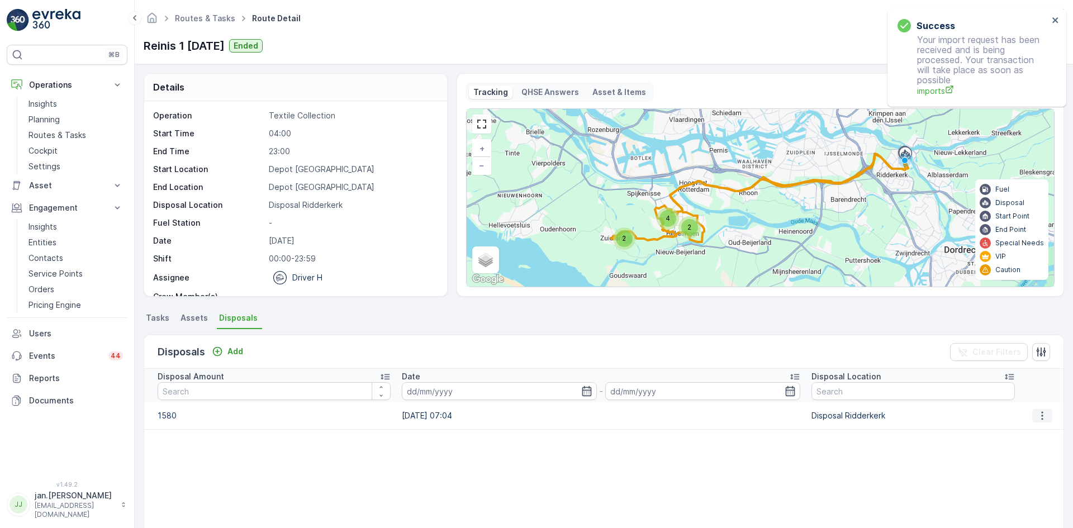
click at [1036, 421] on icon "button" at bounding box center [1041, 415] width 11 height 11
click at [1003, 431] on span "Edit Disposal Amount" at bounding box center [1026, 432] width 79 height 11
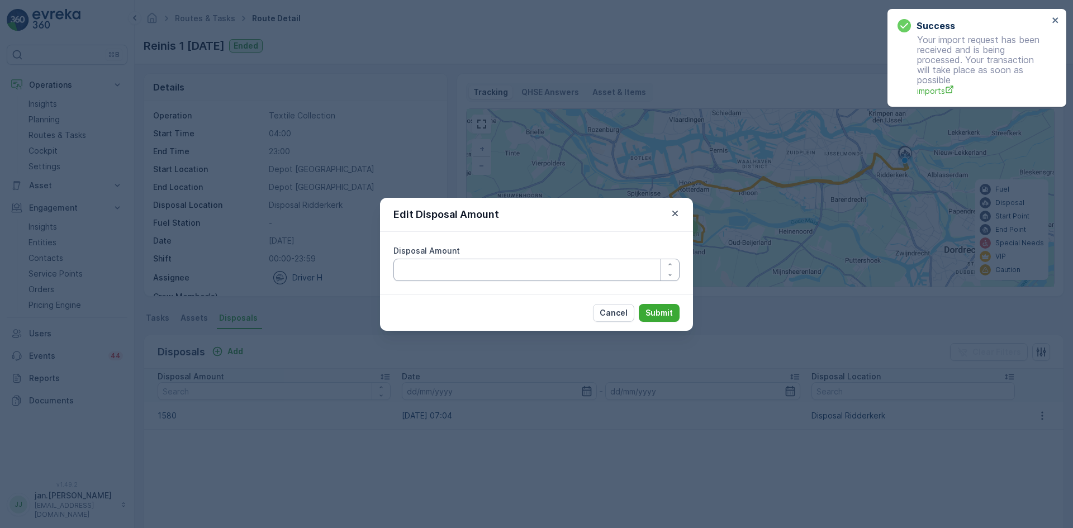
click at [489, 271] on Amount "Disposal Amount" at bounding box center [536, 270] width 286 height 22
type Amount "1380"
click at [652, 310] on p "Submit" at bounding box center [658, 312] width 27 height 11
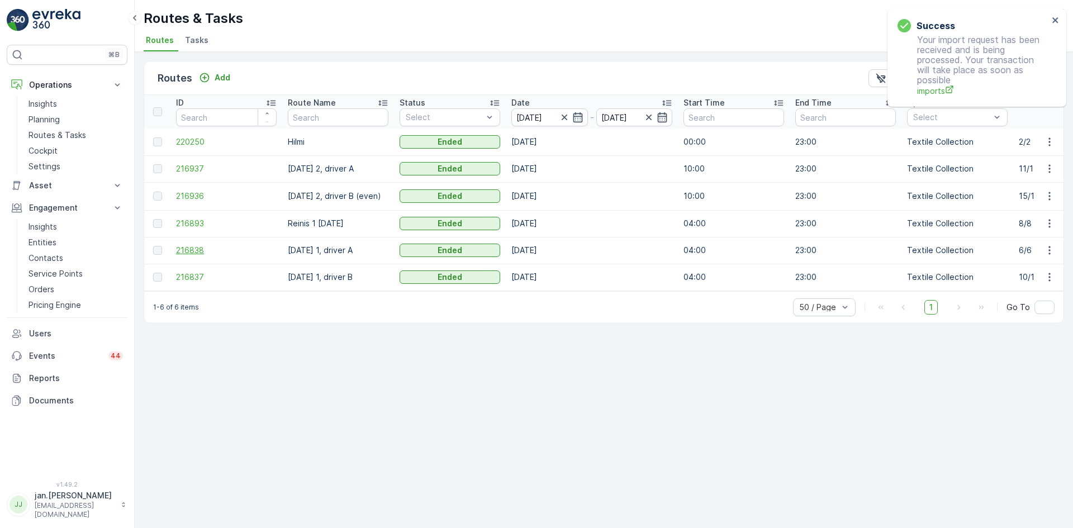
click at [192, 248] on span "216838" at bounding box center [226, 250] width 101 height 11
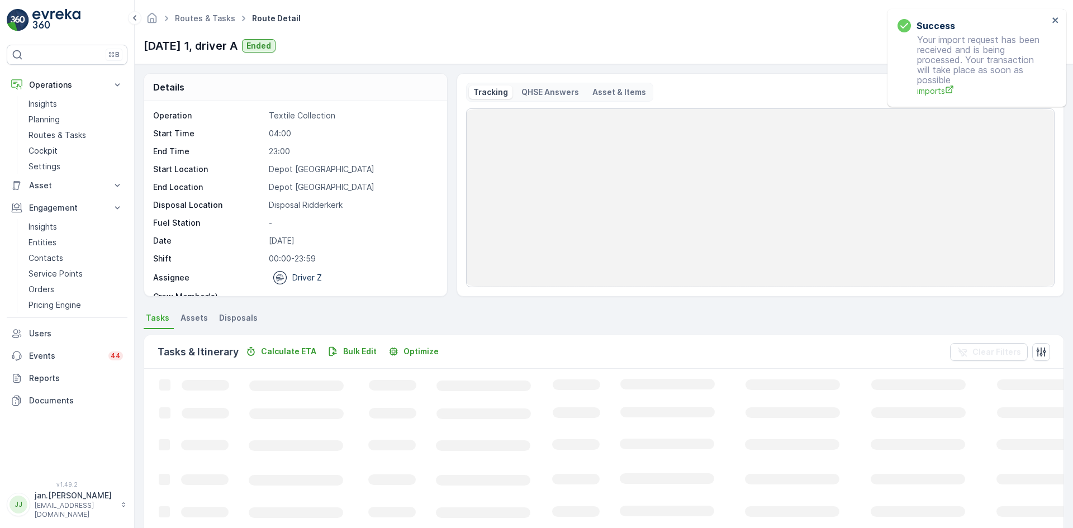
click at [247, 320] on span "Disposals" at bounding box center [238, 317] width 39 height 11
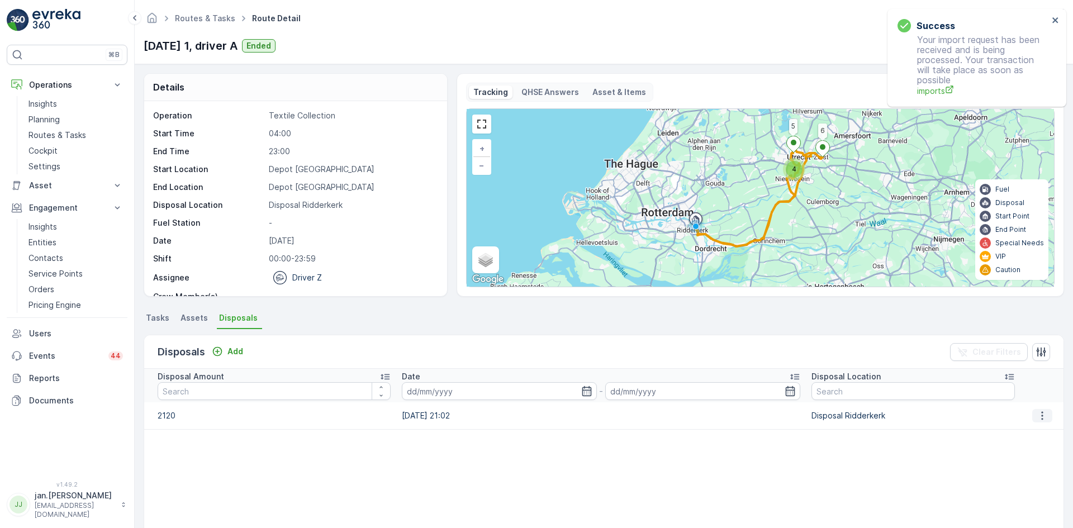
click at [1036, 415] on icon "button" at bounding box center [1041, 415] width 11 height 11
click at [1018, 427] on span "Edit Disposal Amount" at bounding box center [1026, 432] width 79 height 11
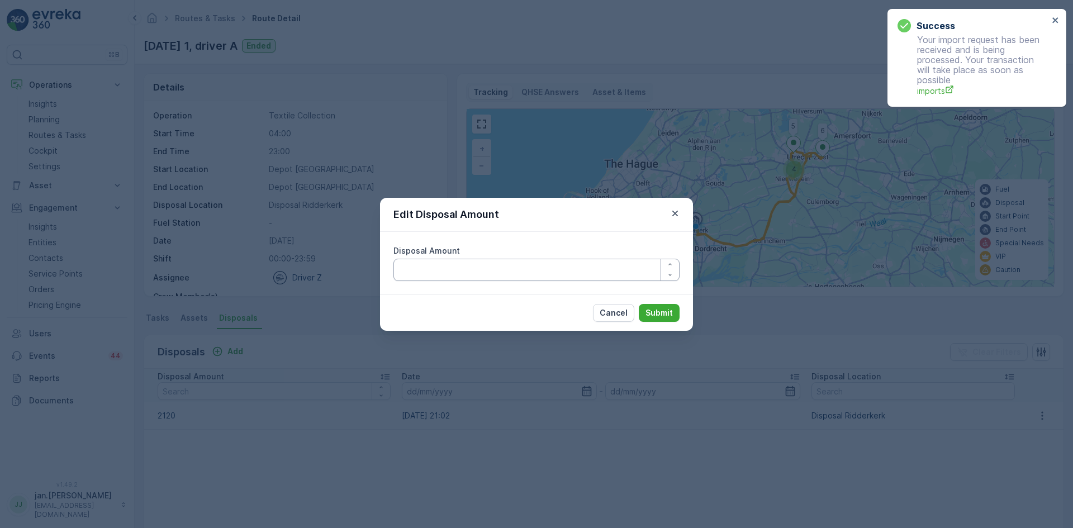
click at [531, 274] on Amount "Disposal Amount" at bounding box center [536, 270] width 286 height 22
type Amount "1920"
click at [654, 318] on button "Submit" at bounding box center [659, 313] width 41 height 18
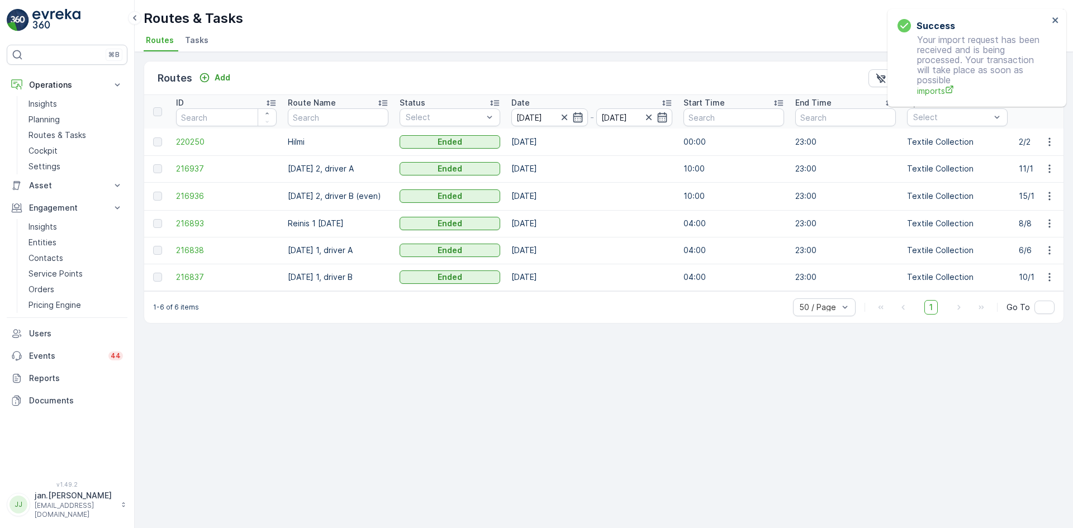
click at [189, 271] on td "216837" at bounding box center [226, 277] width 112 height 27
click at [192, 277] on span "216837" at bounding box center [226, 277] width 101 height 11
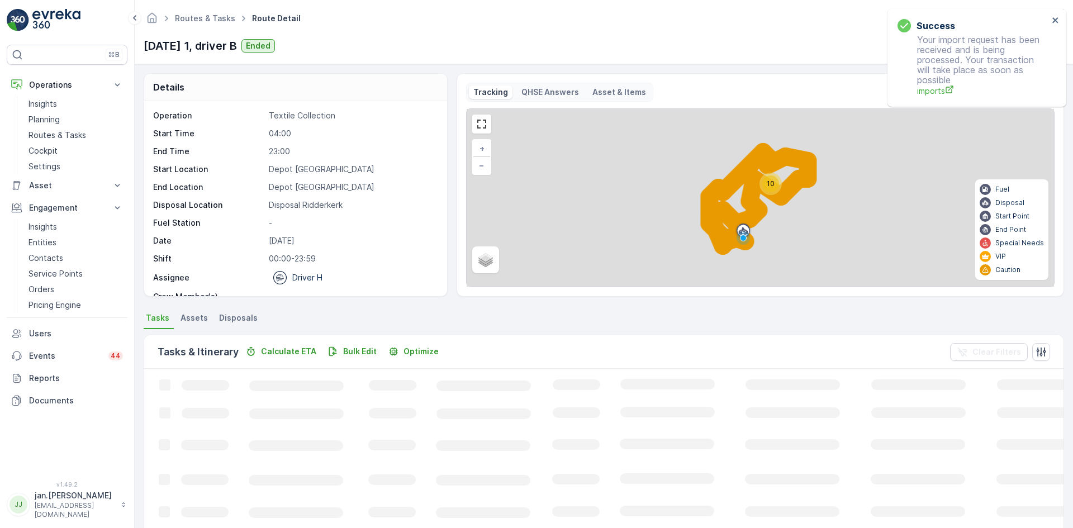
click at [241, 317] on span "Disposals" at bounding box center [238, 317] width 39 height 11
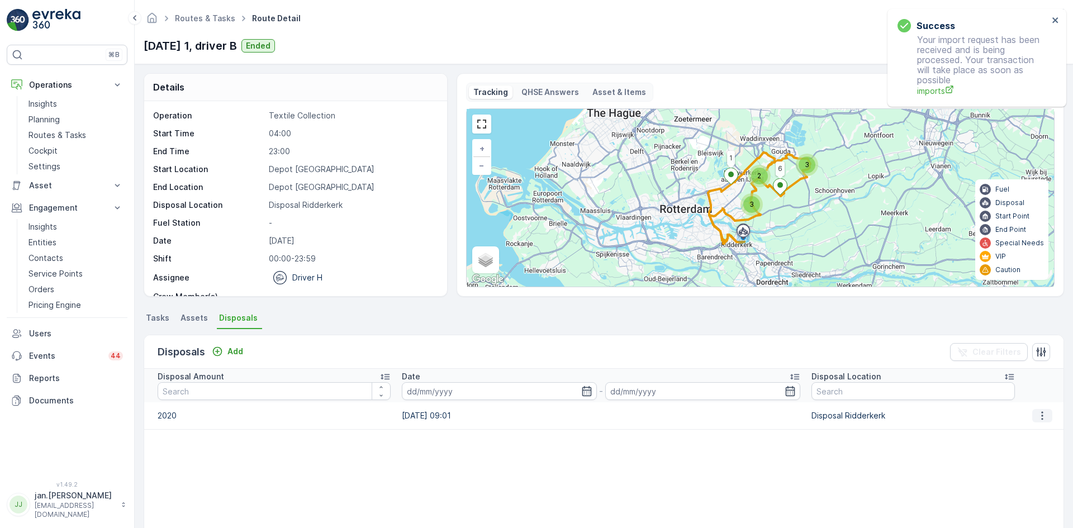
click at [1036, 418] on icon "button" at bounding box center [1041, 415] width 11 height 11
click at [1023, 427] on span "Edit Disposal Amount" at bounding box center [1026, 432] width 79 height 11
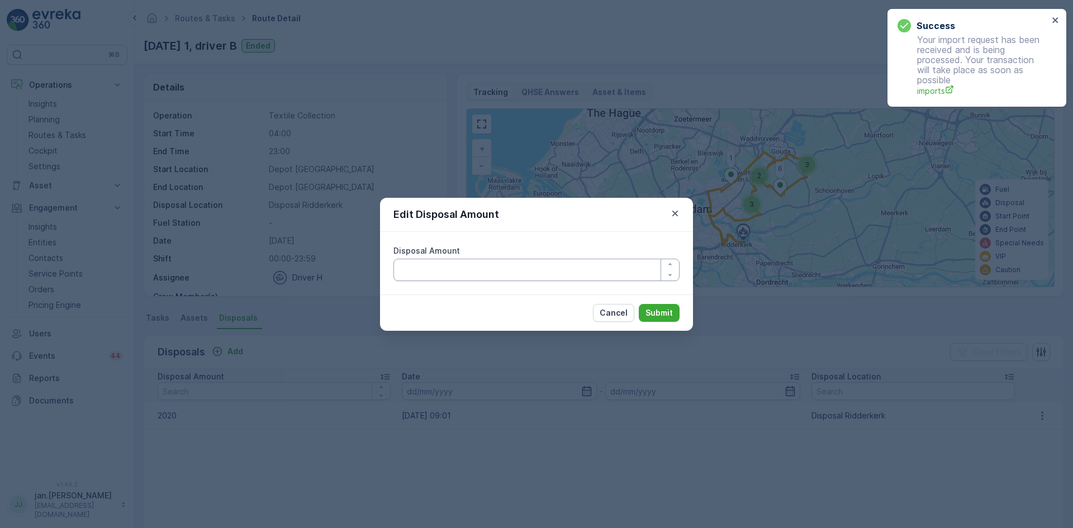
click at [529, 274] on Amount "Disposal Amount" at bounding box center [536, 270] width 286 height 22
type Amount "1820"
click at [659, 313] on p "Submit" at bounding box center [658, 312] width 27 height 11
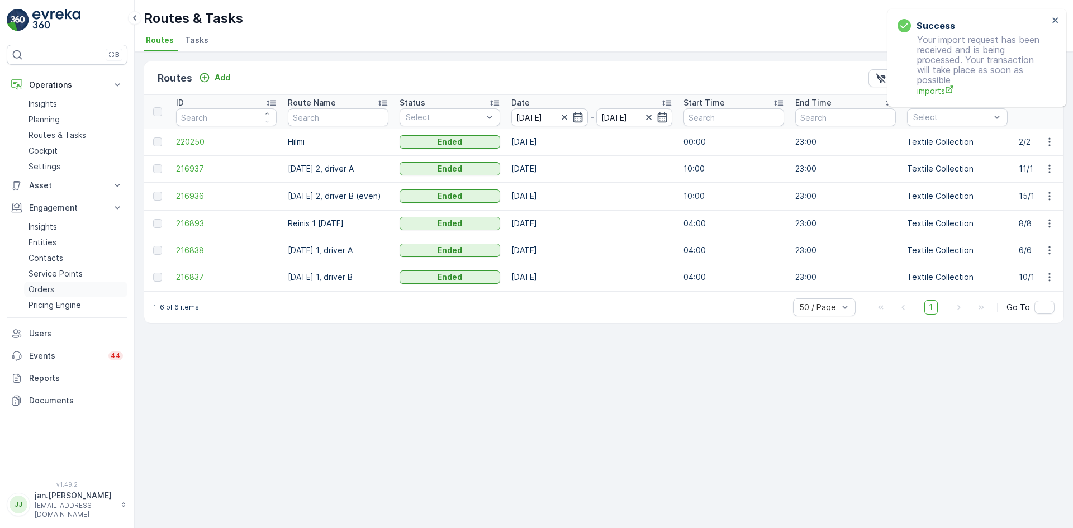
click at [48, 289] on p "Orders" at bounding box center [41, 289] width 26 height 11
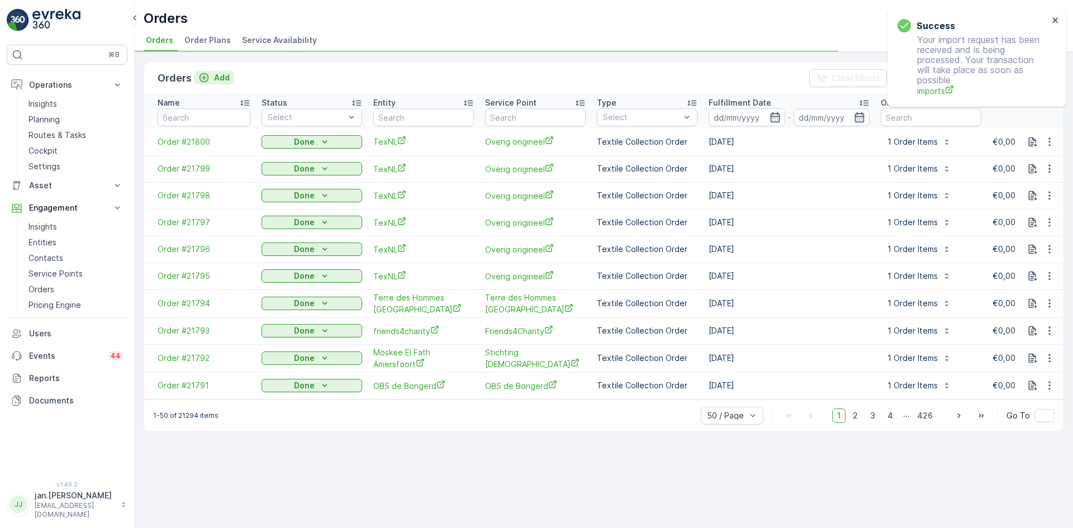
click at [225, 77] on p "Add" at bounding box center [222, 77] width 16 height 11
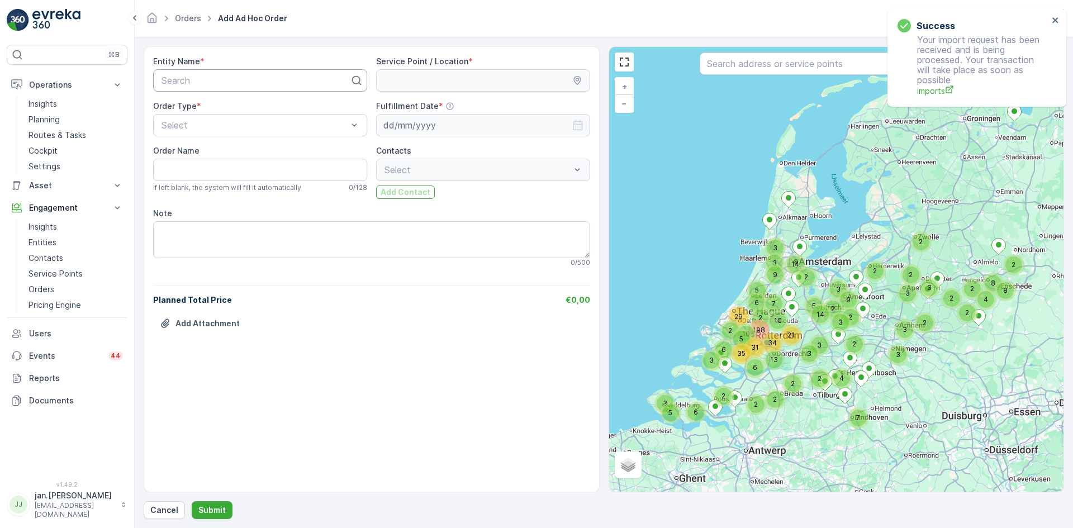
click at [209, 83] on div at bounding box center [255, 80] width 190 height 10
click at [155, 511] on p "Cancel" at bounding box center [164, 509] width 28 height 11
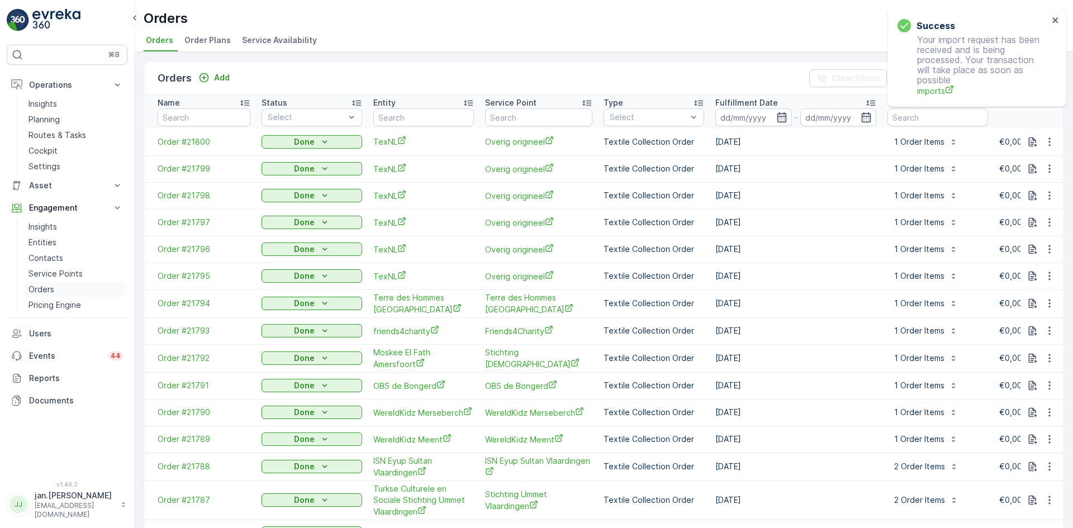
click at [53, 291] on p "Orders" at bounding box center [41, 289] width 26 height 11
click at [398, 120] on input "text" at bounding box center [423, 117] width 101 height 18
type input "yild"
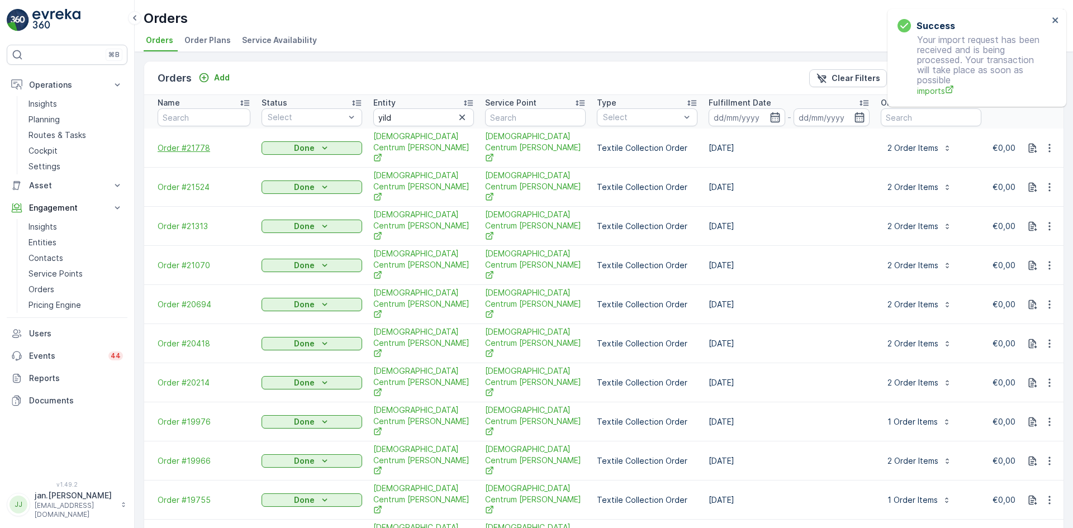
click at [194, 145] on span "Order #21778" at bounding box center [204, 147] width 93 height 11
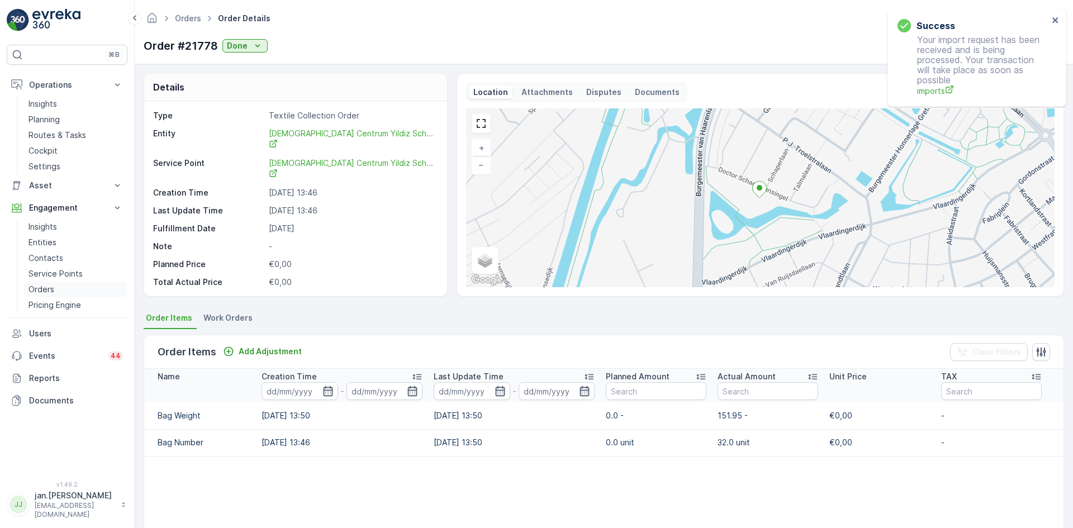
click at [46, 284] on p "Orders" at bounding box center [41, 289] width 26 height 11
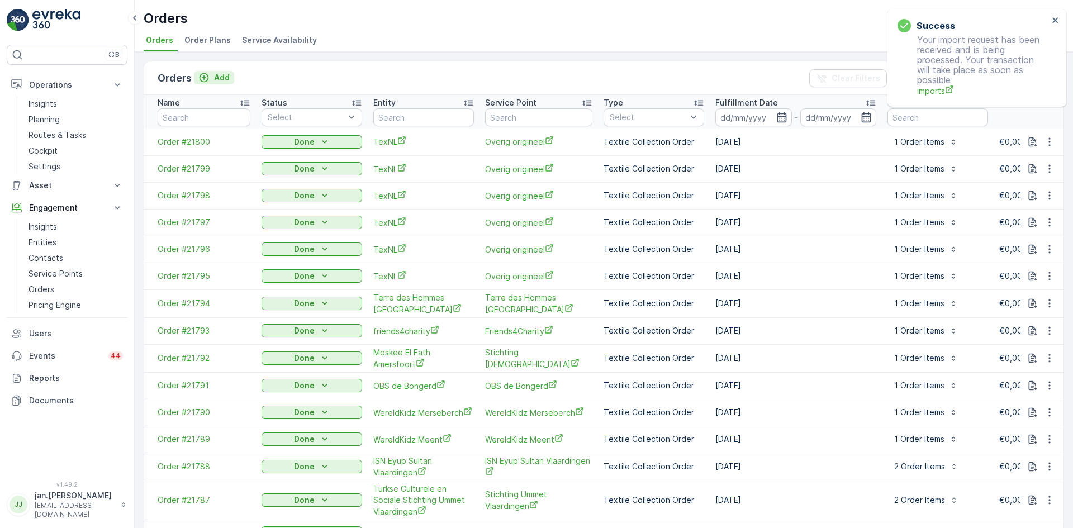
click at [216, 77] on p "Add" at bounding box center [222, 77] width 16 height 11
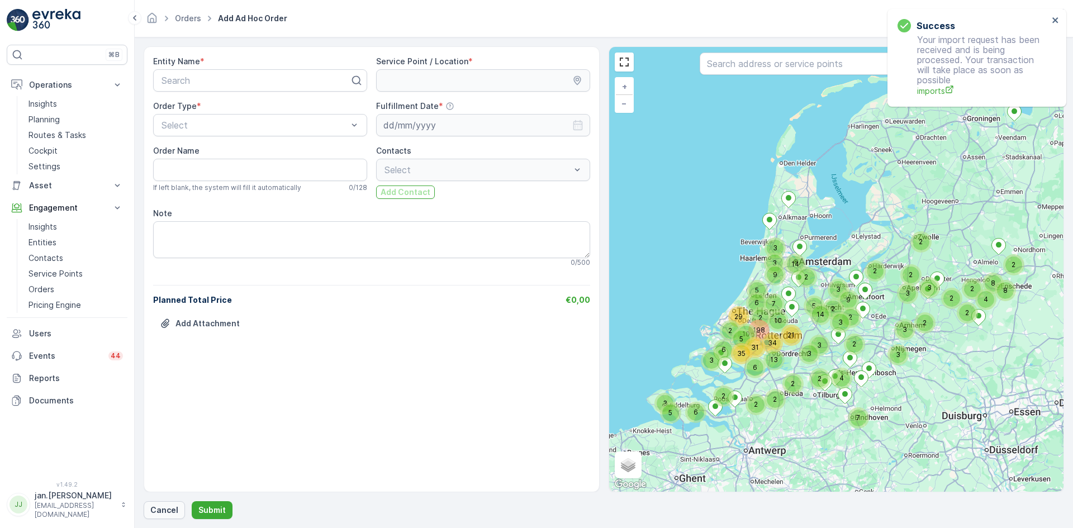
click at [168, 504] on button "Cancel" at bounding box center [164, 510] width 41 height 18
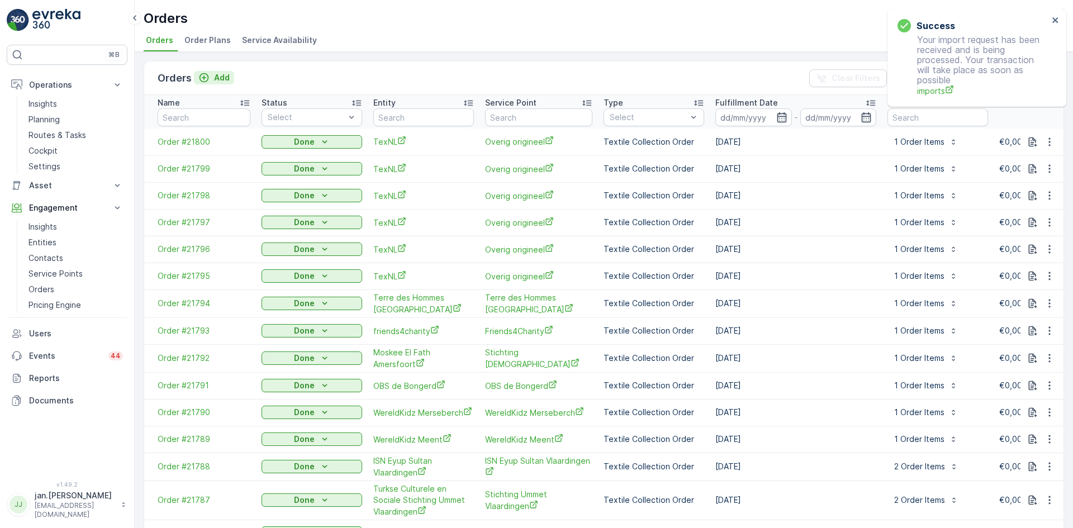
click at [224, 73] on p "Add" at bounding box center [222, 77] width 16 height 11
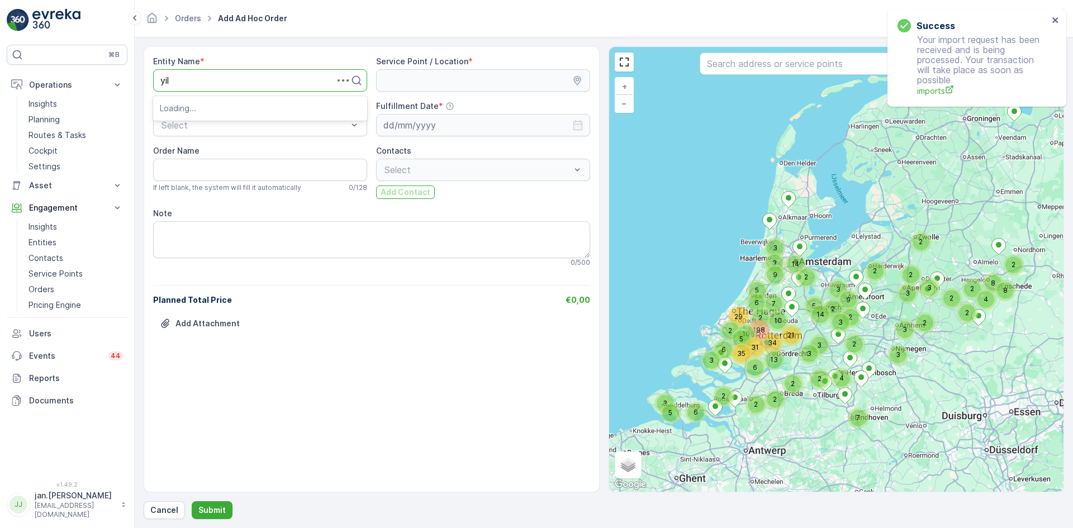
type input "yild"
click at [218, 107] on span "[DEMOGRAPHIC_DATA] Centrum [PERSON_NAME]" at bounding box center [260, 113] width 201 height 20
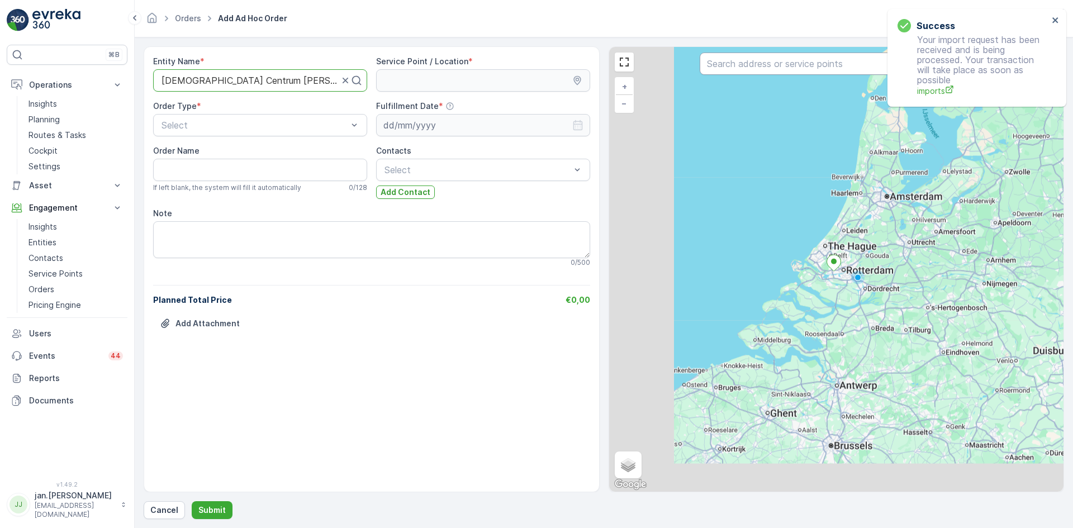
click at [738, 68] on input "text" at bounding box center [835, 64] width 273 height 22
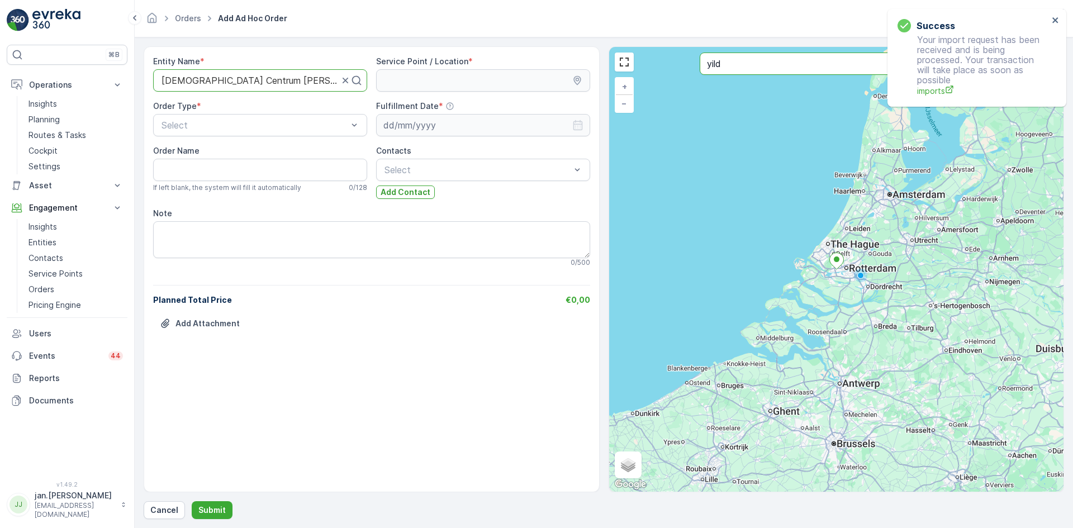
type input "yild"
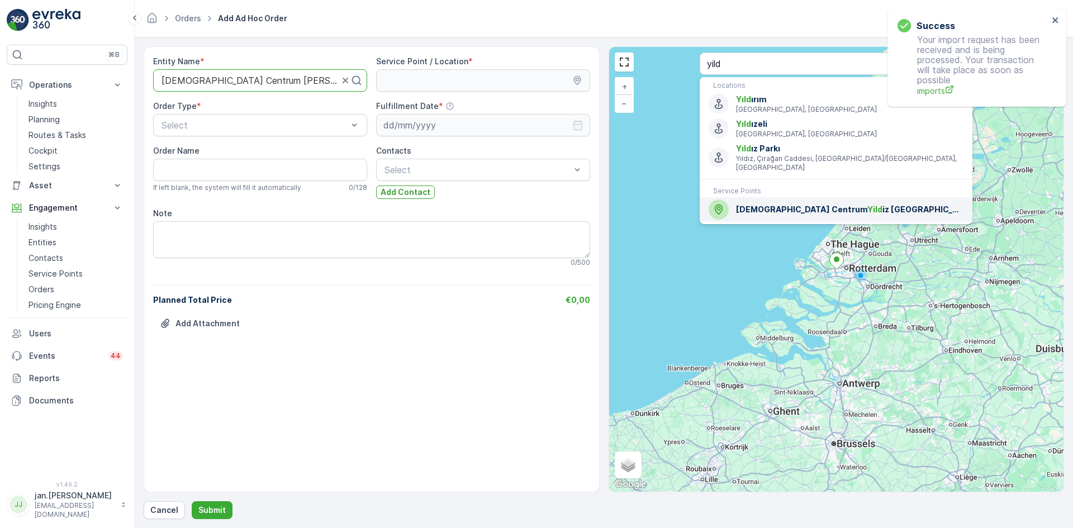
click at [755, 204] on span "[DEMOGRAPHIC_DATA] Centrum Yild iz [GEOGRAPHIC_DATA]" at bounding box center [849, 209] width 227 height 11
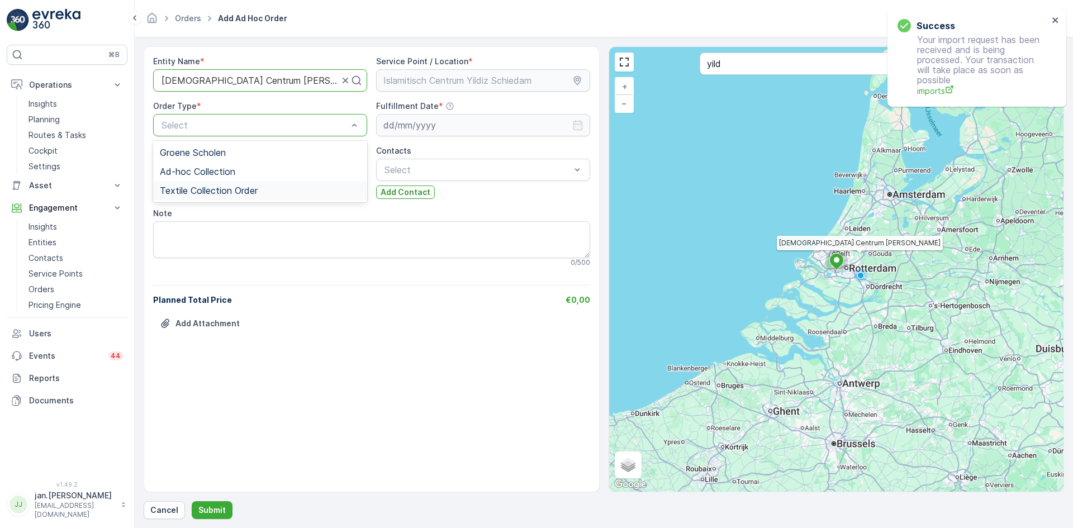
drag, startPoint x: 216, startPoint y: 196, endPoint x: 297, endPoint y: 170, distance: 84.8
click at [216, 195] on span "Textile Collection Order" at bounding box center [209, 190] width 98 height 10
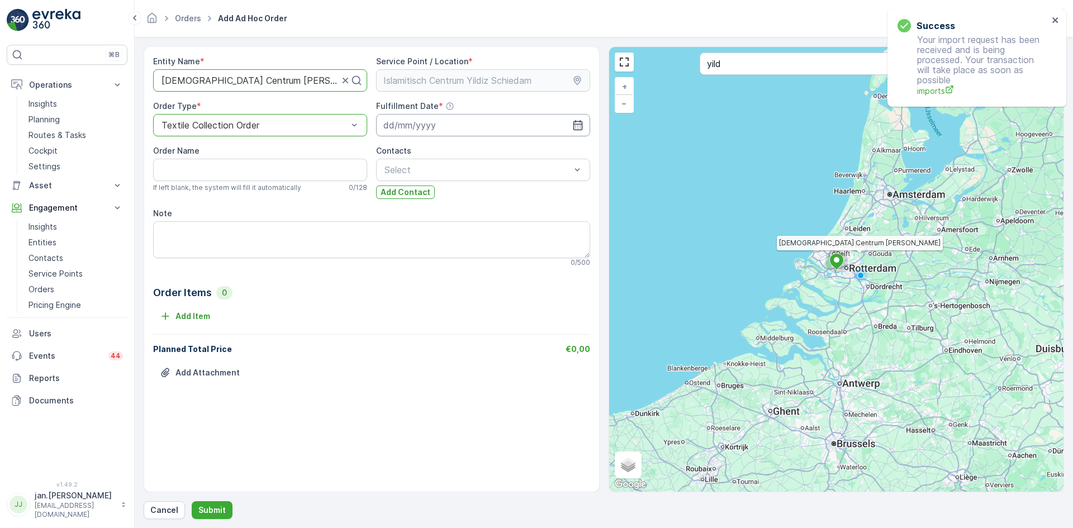
click at [412, 125] on input at bounding box center [483, 125] width 214 height 22
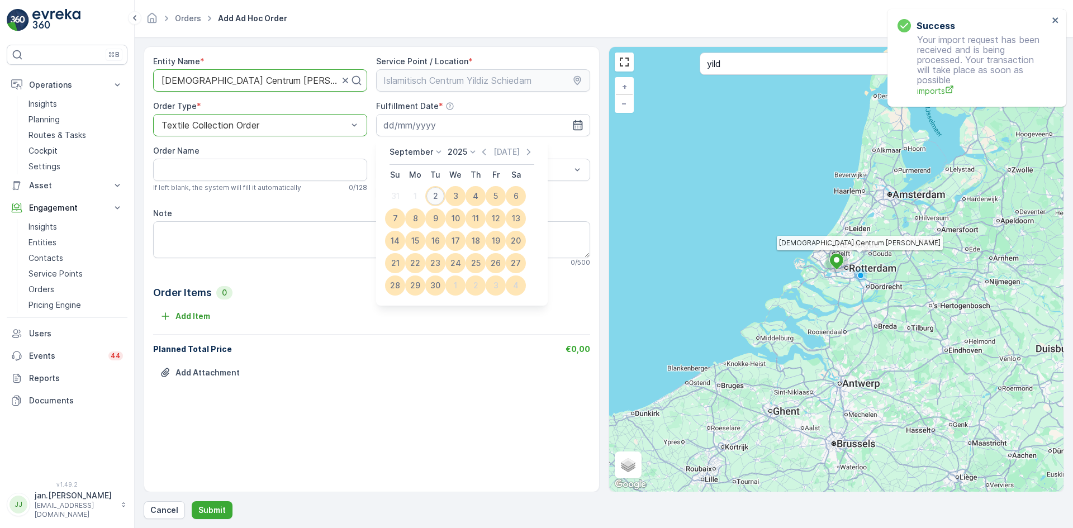
click at [441, 194] on div "2" at bounding box center [435, 196] width 18 height 18
type input "[DATE]"
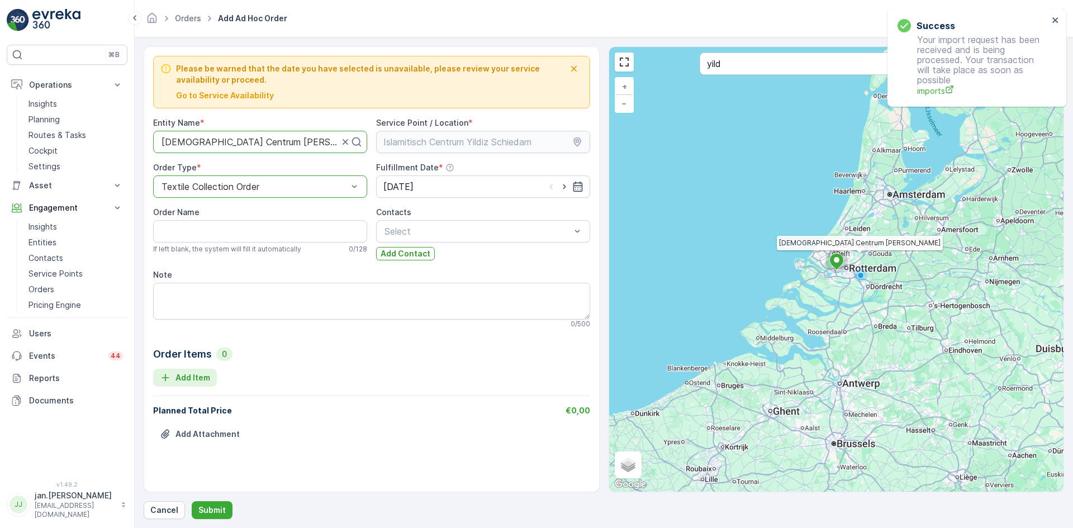
click at [175, 371] on button "Add Item" at bounding box center [185, 378] width 64 height 18
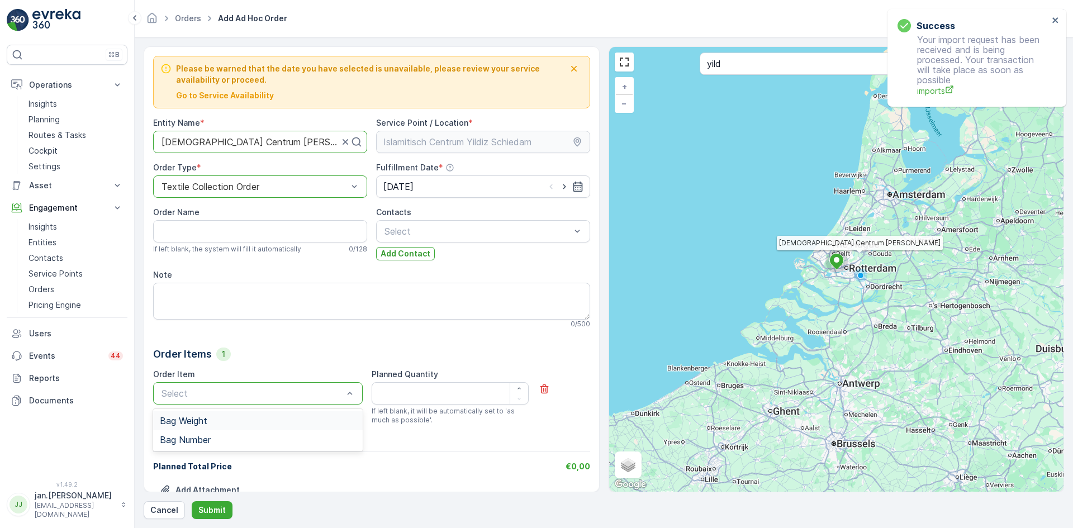
click at [195, 421] on span "Bag Weight" at bounding box center [183, 421] width 47 height 10
click at [403, 393] on Quantity "Planned Quantity" at bounding box center [449, 393] width 157 height 22
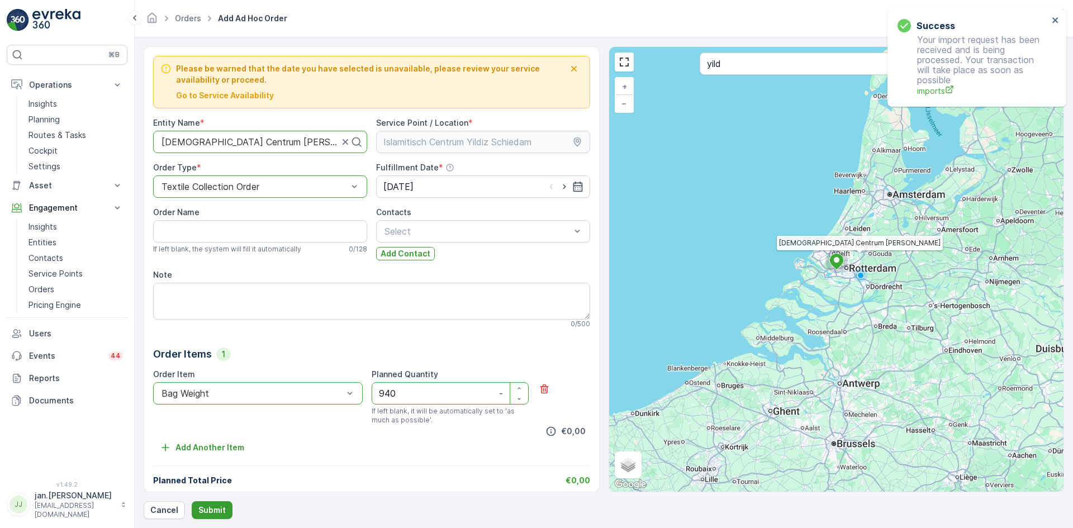
type Quantity "940"
click at [206, 509] on p "Submit" at bounding box center [211, 509] width 27 height 11
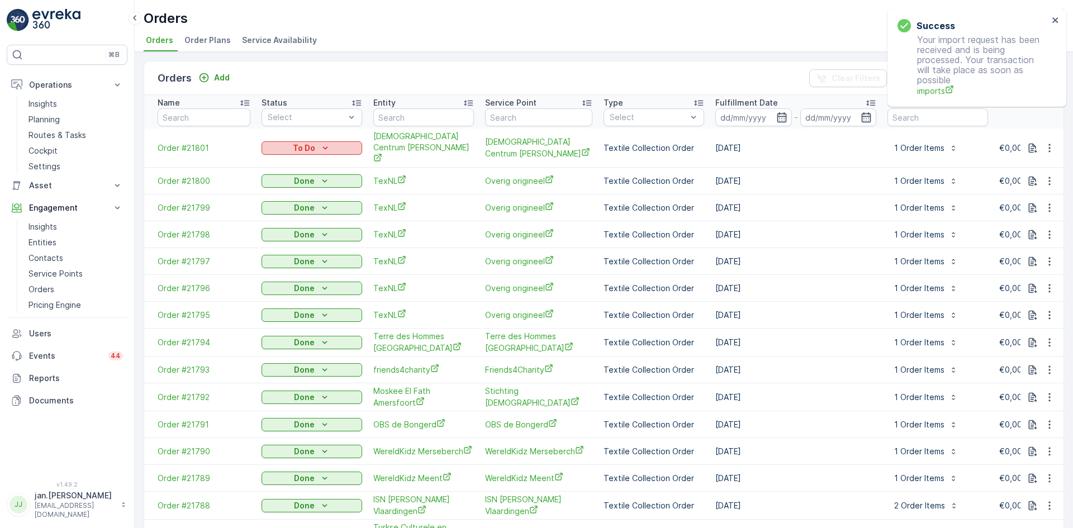
click at [310, 145] on p "To Do" at bounding box center [304, 147] width 22 height 11
click at [283, 156] on span "Done" at bounding box center [278, 159] width 20 height 11
click at [60, 132] on p "Routes & Tasks" at bounding box center [57, 135] width 58 height 11
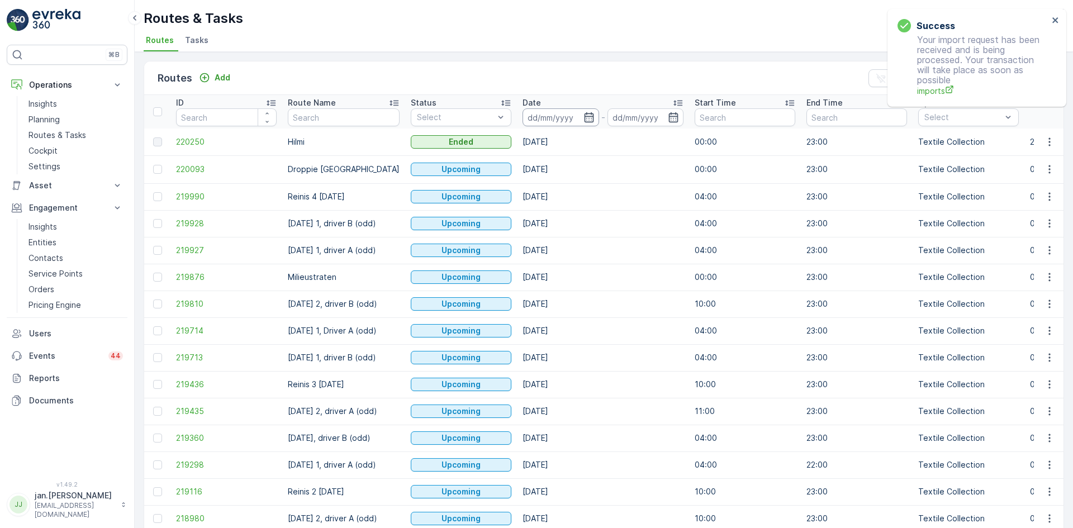
click at [548, 120] on input at bounding box center [560, 117] width 77 height 18
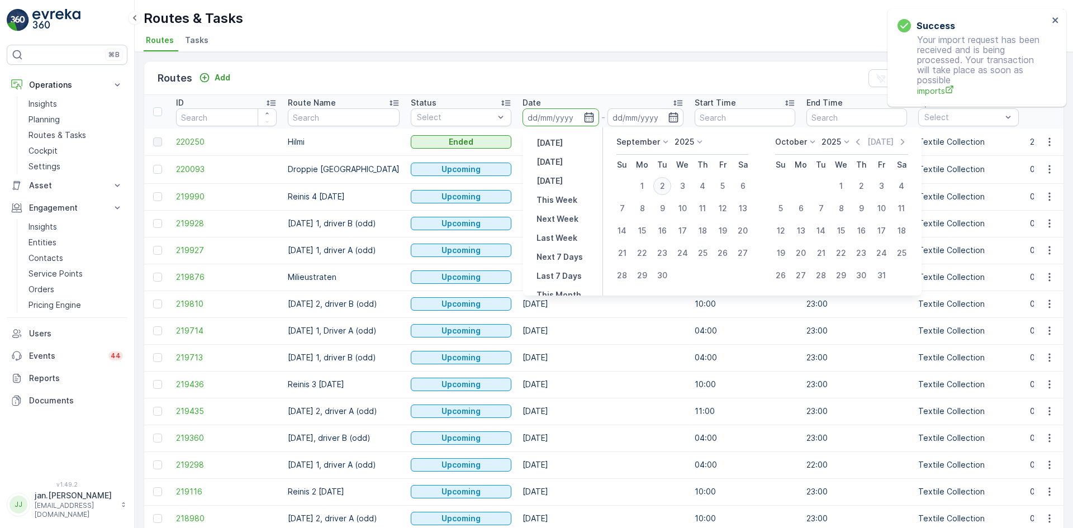
click at [662, 188] on div "2" at bounding box center [662, 186] width 18 height 18
type input "[DATE]"
click at [662, 188] on div "2" at bounding box center [662, 186] width 18 height 18
type input "[DATE]"
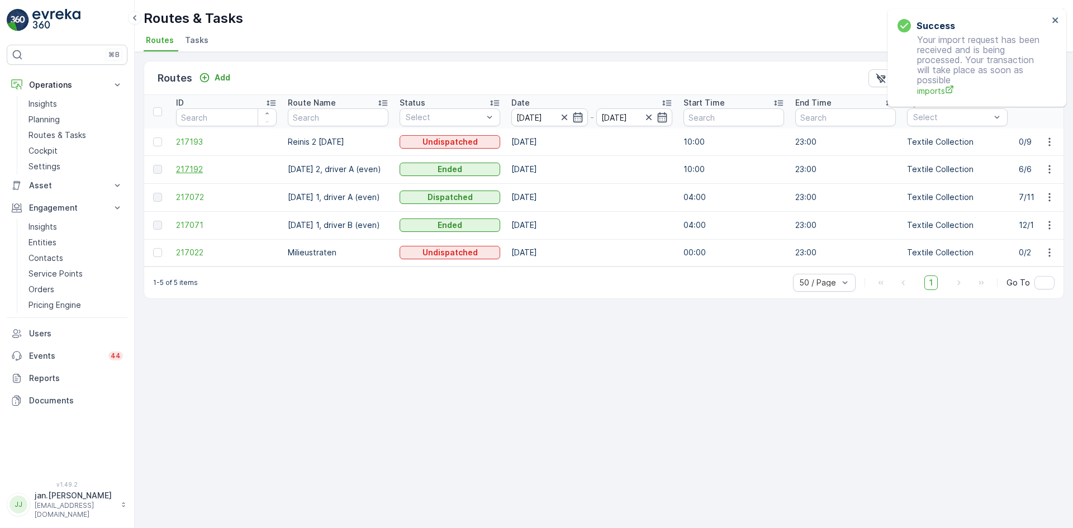
click at [191, 170] on span "217192" at bounding box center [226, 169] width 101 height 11
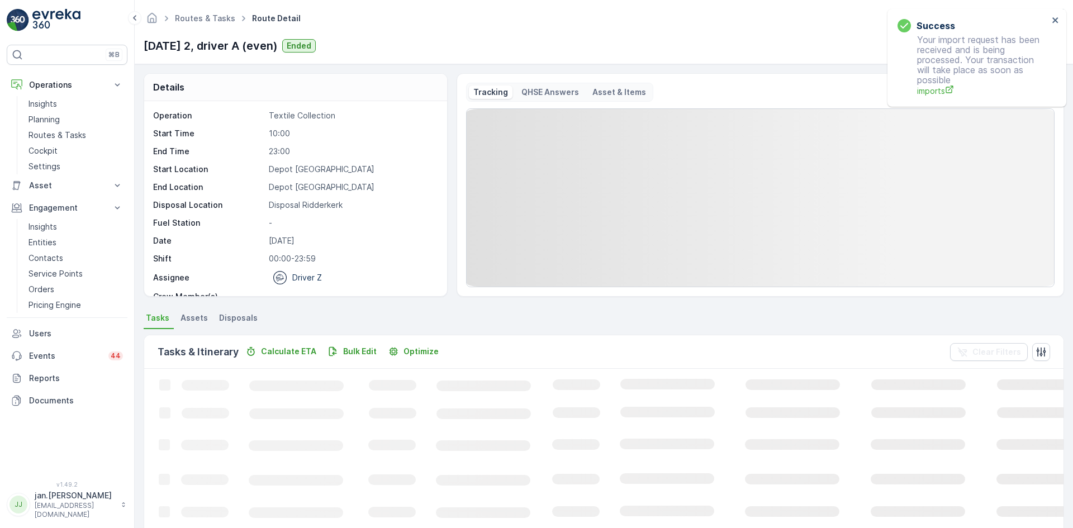
click at [233, 319] on span "Disposals" at bounding box center [238, 317] width 39 height 11
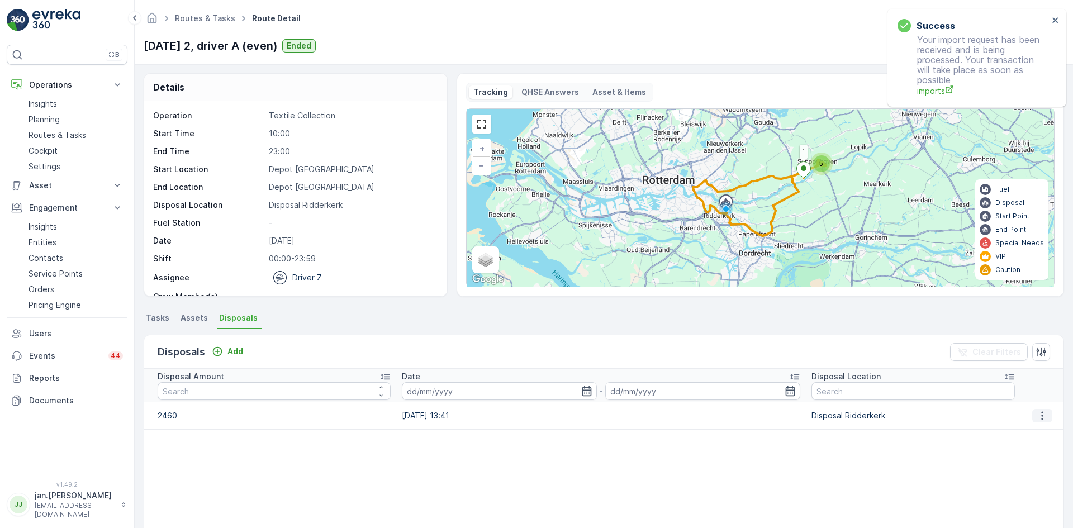
drag, startPoint x: 1041, startPoint y: 412, endPoint x: 1033, endPoint y: 417, distance: 8.8
click at [1041, 412] on icon "button" at bounding box center [1041, 415] width 11 height 11
click at [1022, 429] on span "Edit Disposal Amount" at bounding box center [1026, 432] width 79 height 11
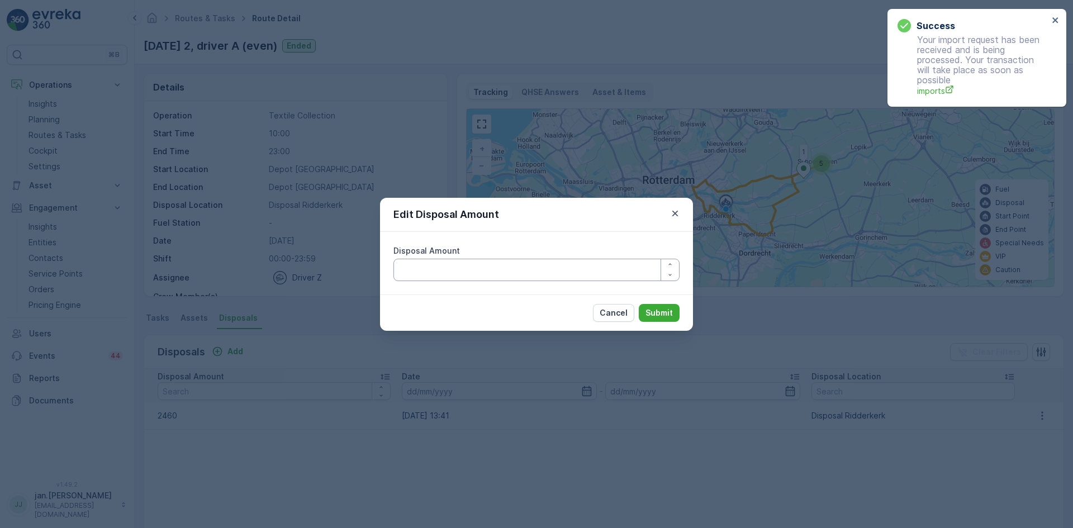
click at [497, 273] on Amount "Disposal Amount" at bounding box center [536, 270] width 286 height 22
type Amount "2260"
click at [671, 313] on p "Submit" at bounding box center [658, 312] width 27 height 11
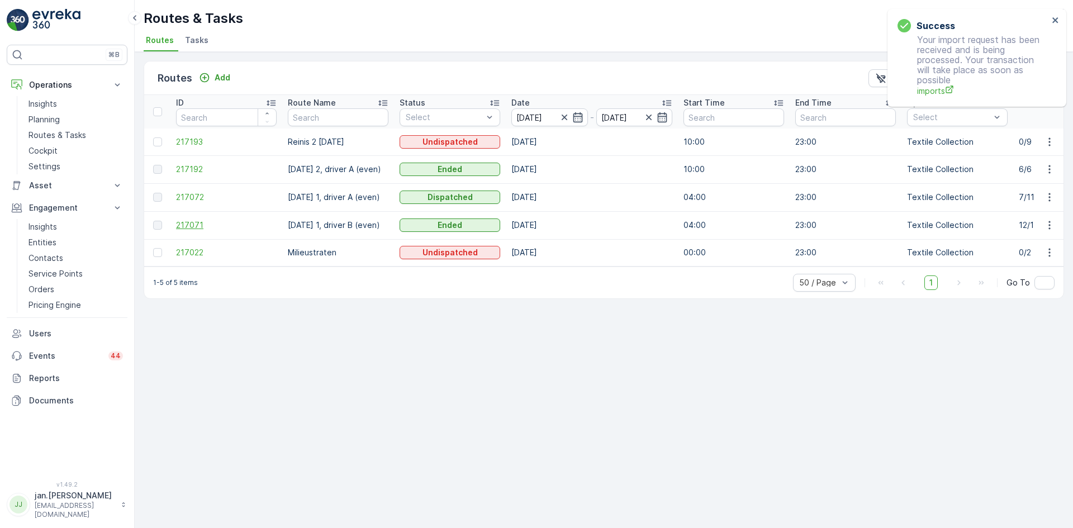
click at [202, 228] on span "217071" at bounding box center [226, 225] width 101 height 11
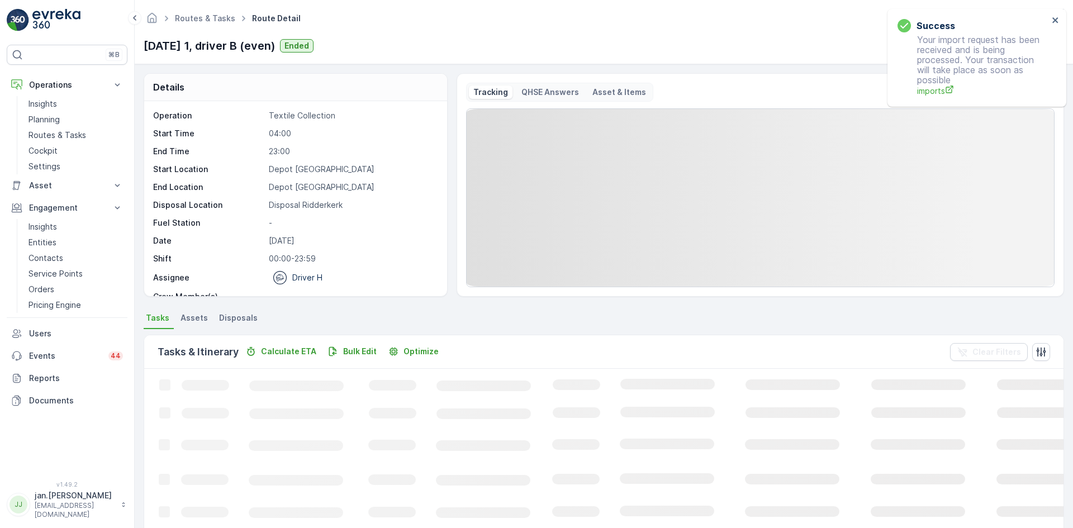
click at [242, 311] on li "Disposals" at bounding box center [239, 319] width 45 height 19
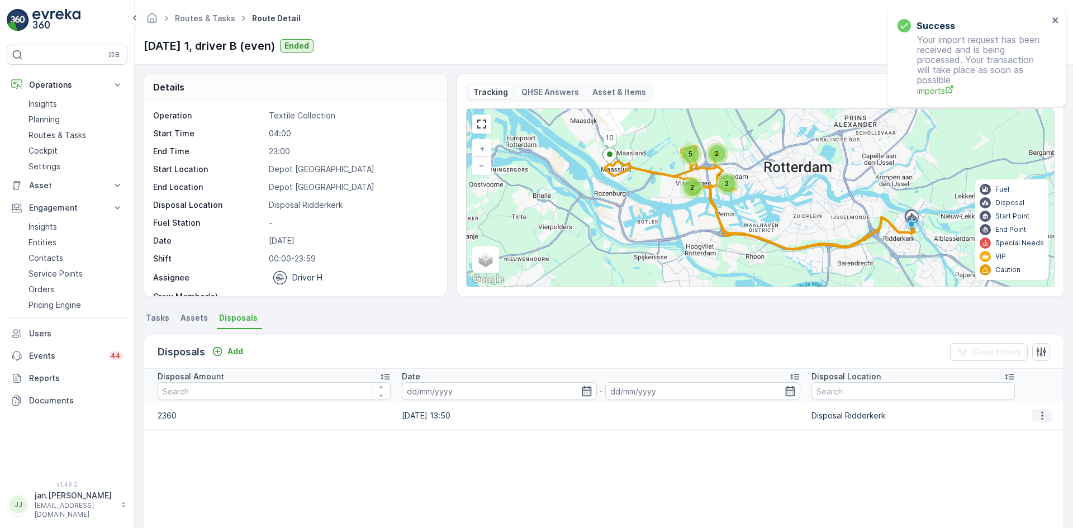
click at [1042, 416] on icon "button" at bounding box center [1041, 415] width 11 height 11
click at [1020, 432] on span "Edit Disposal Amount" at bounding box center [1026, 432] width 79 height 11
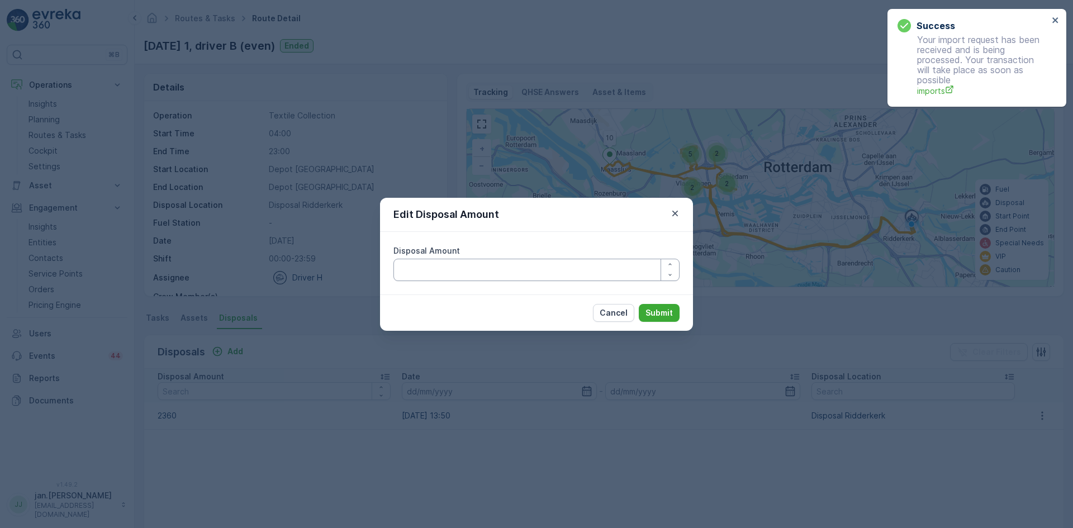
click at [485, 264] on Amount "Disposal Amount" at bounding box center [536, 270] width 286 height 22
type Amount "2160"
click at [664, 314] on p "Submit" at bounding box center [658, 312] width 27 height 11
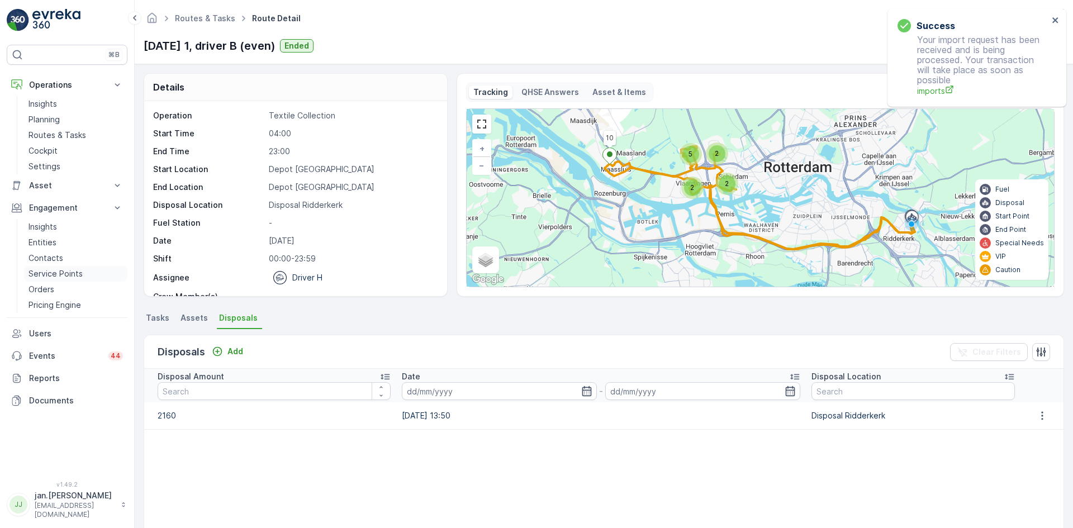
click at [51, 271] on p "Service Points" at bounding box center [55, 273] width 54 height 11
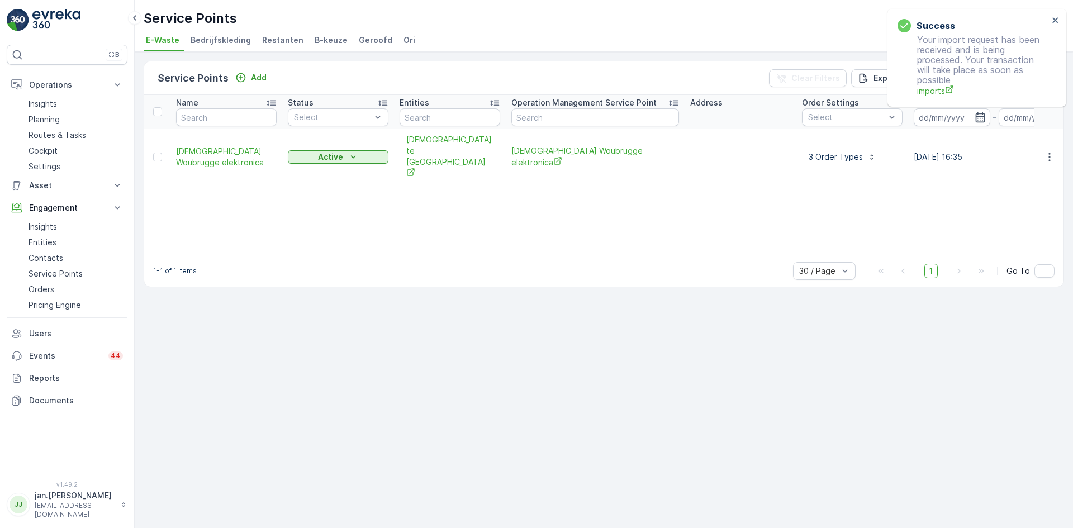
click at [409, 34] on ul "E-Waste Bedrijfskleding Restanten B-keuze Geroofd Ori" at bounding box center [599, 41] width 911 height 19
click at [403, 40] on span "Ori" at bounding box center [409, 40] width 12 height 11
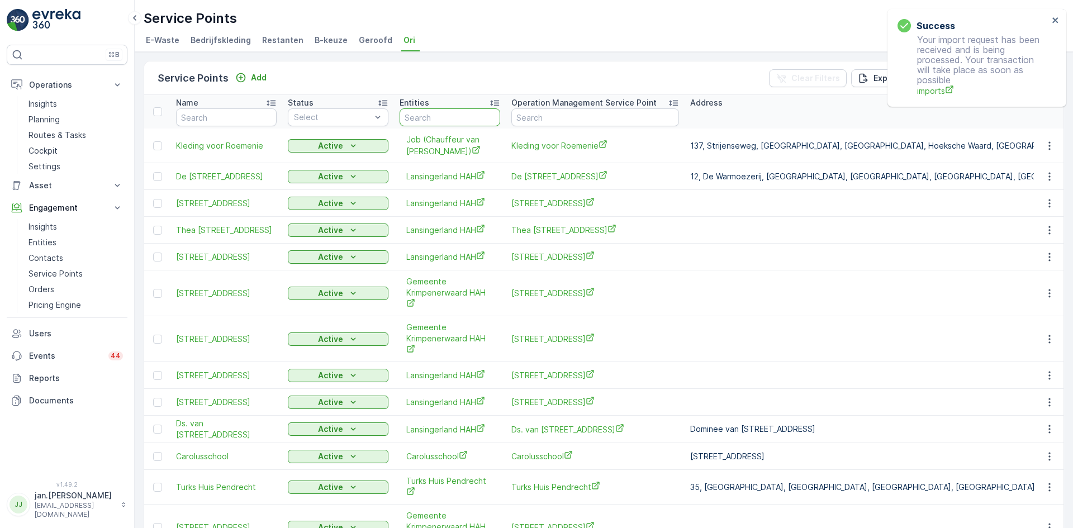
click at [416, 117] on input "text" at bounding box center [449, 117] width 101 height 18
type input "reinis"
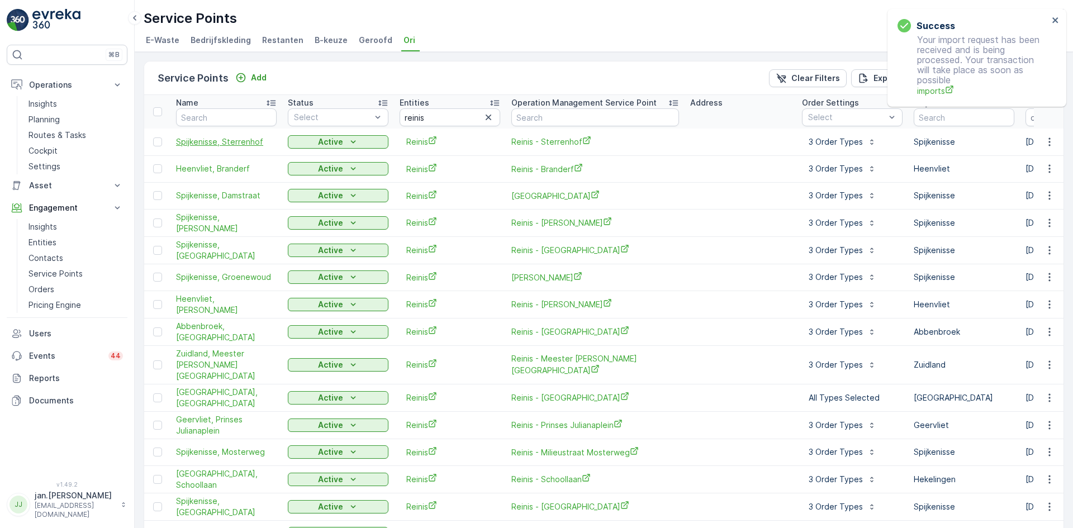
click at [222, 143] on span "Spijkenisse, Sterrenhof" at bounding box center [226, 141] width 101 height 11
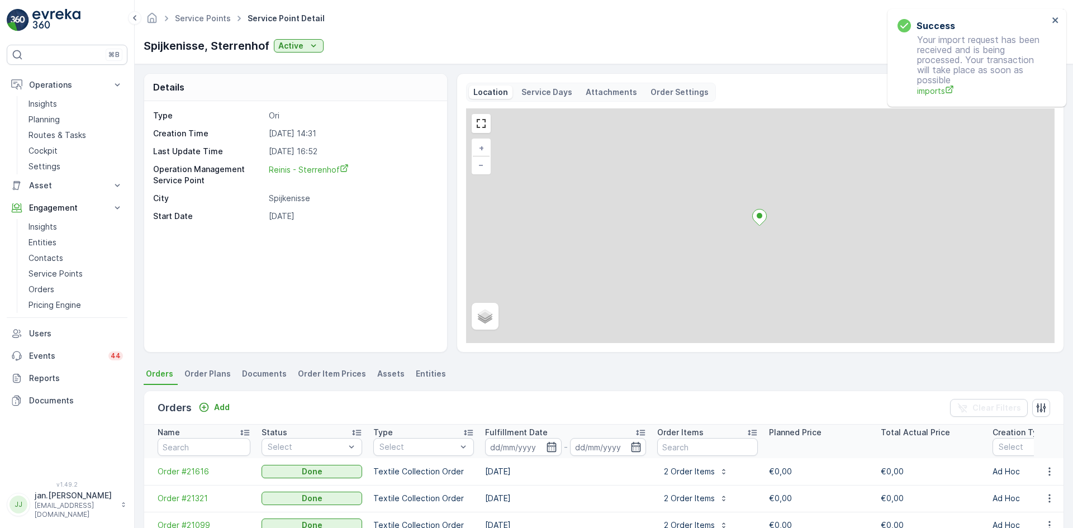
click at [599, 93] on p "Attachments" at bounding box center [610, 92] width 51 height 11
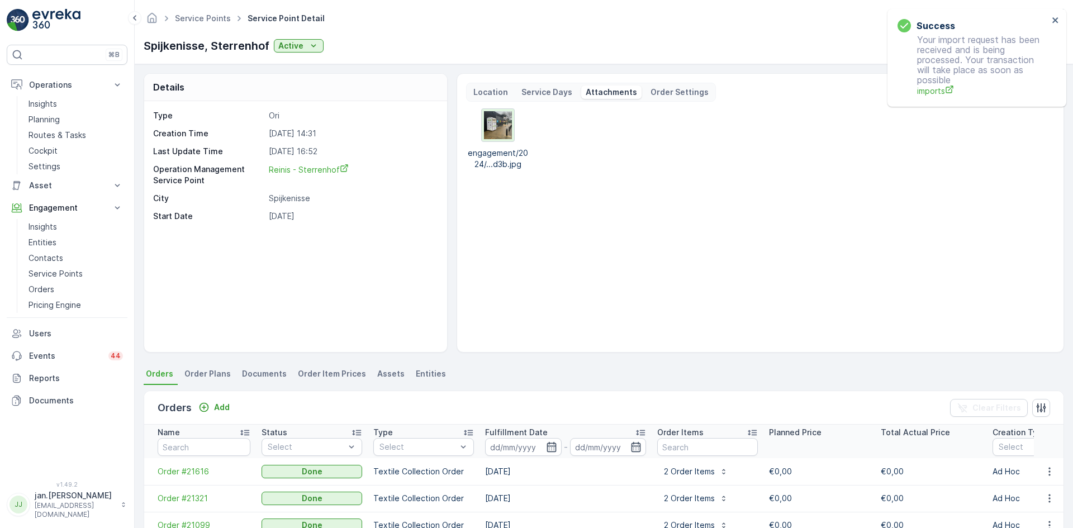
click at [493, 127] on img at bounding box center [498, 125] width 28 height 28
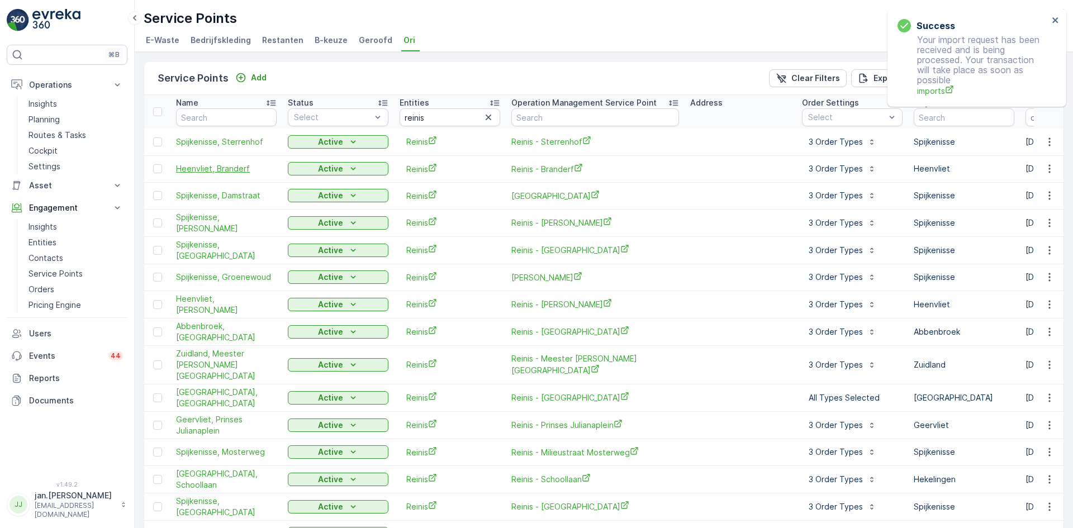
click at [216, 165] on span "Heenvliet, Branderf" at bounding box center [226, 168] width 101 height 11
click at [213, 299] on span "Heenvliet, Nico de Regtplein" at bounding box center [226, 304] width 101 height 22
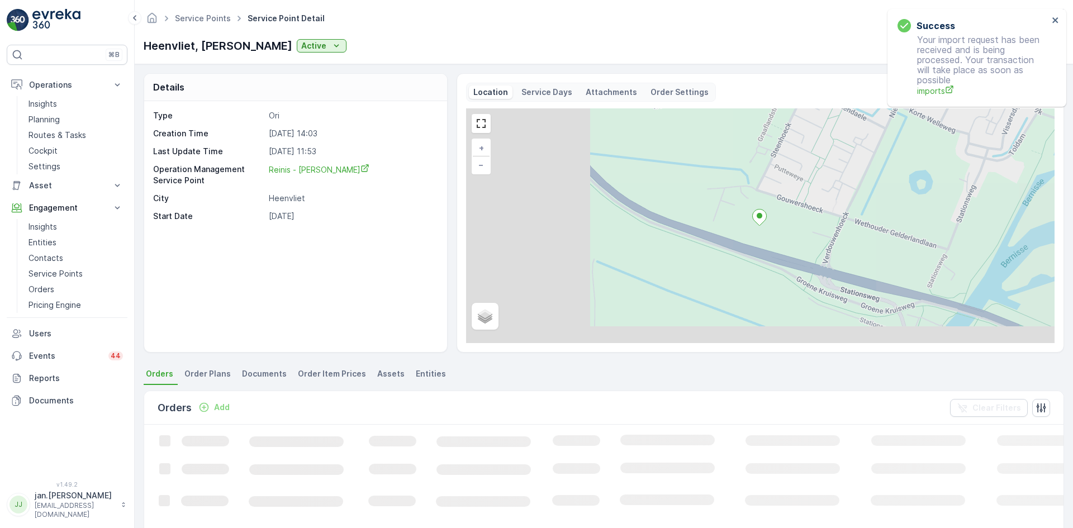
click at [590, 91] on p "Attachments" at bounding box center [610, 92] width 51 height 11
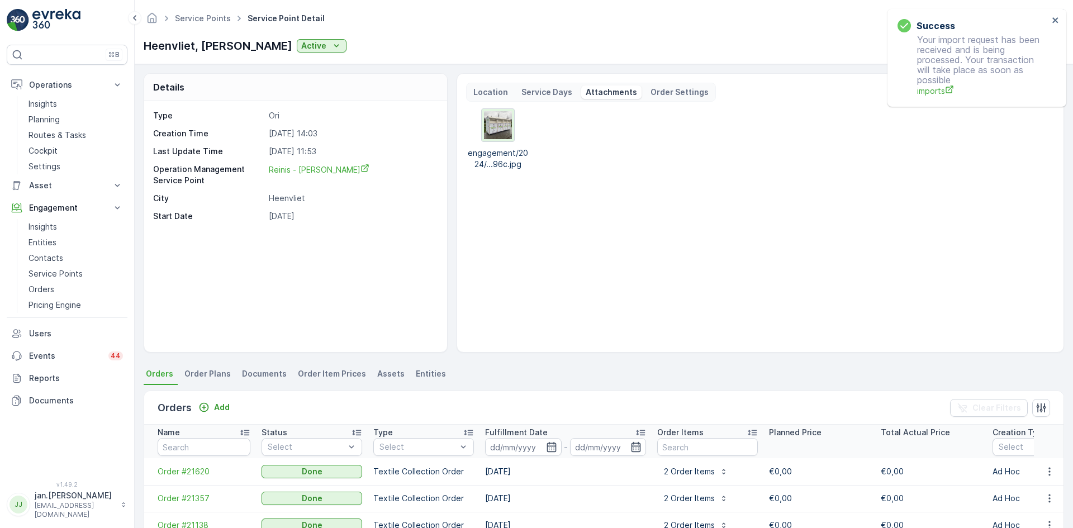
click at [498, 130] on img at bounding box center [498, 125] width 28 height 28
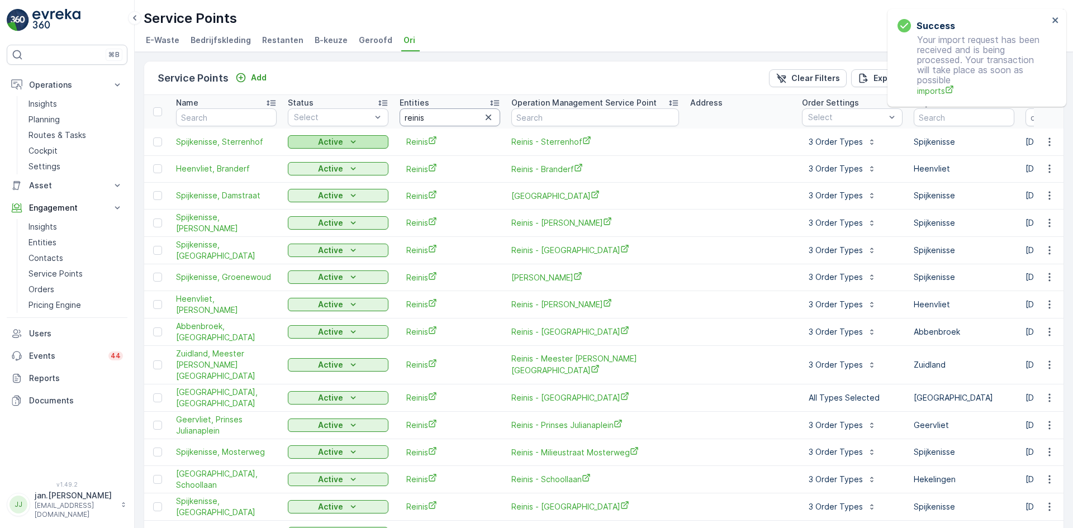
drag, startPoint x: 445, startPoint y: 118, endPoint x: 291, endPoint y: 140, distance: 155.7
click at [287, 140] on table "Name Status Select Entities reinis Operation Management Service Point Address O…" at bounding box center [855, 442] width 1422 height 695
type input "krimp"
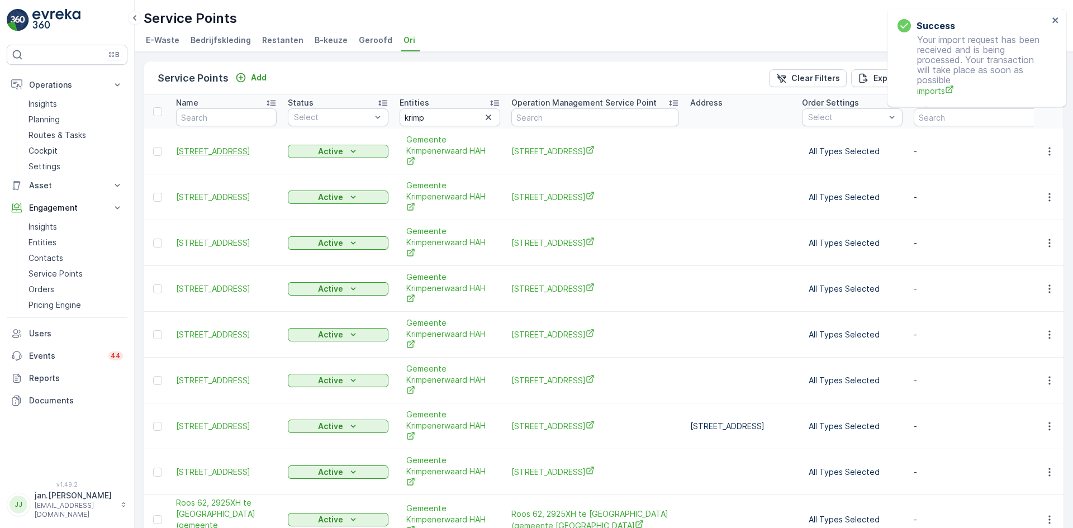
click at [207, 157] on span "Kerkweg 145, 2935LA te Ouderkerk aan den IJssel" at bounding box center [226, 151] width 101 height 11
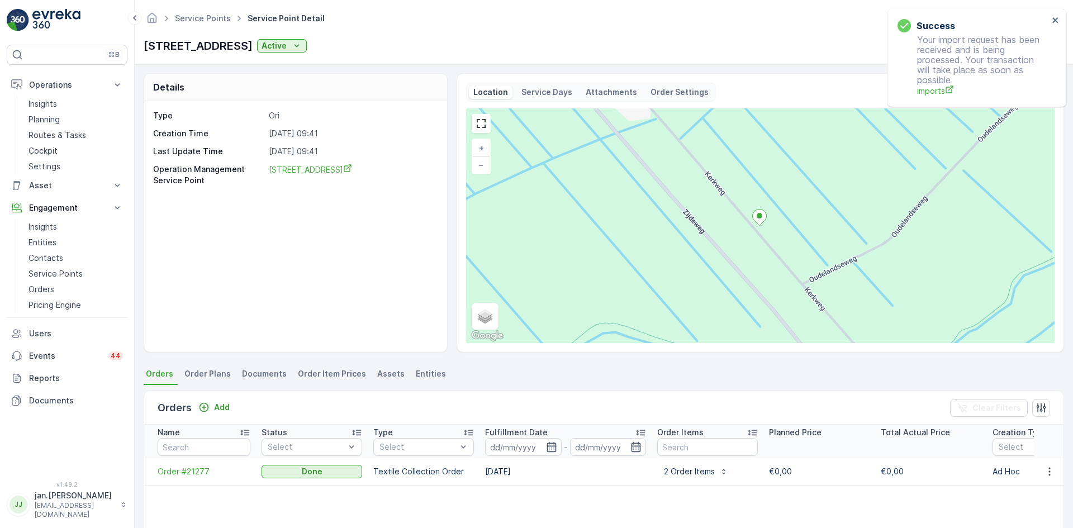
click at [598, 93] on p "Attachments" at bounding box center [610, 92] width 51 height 11
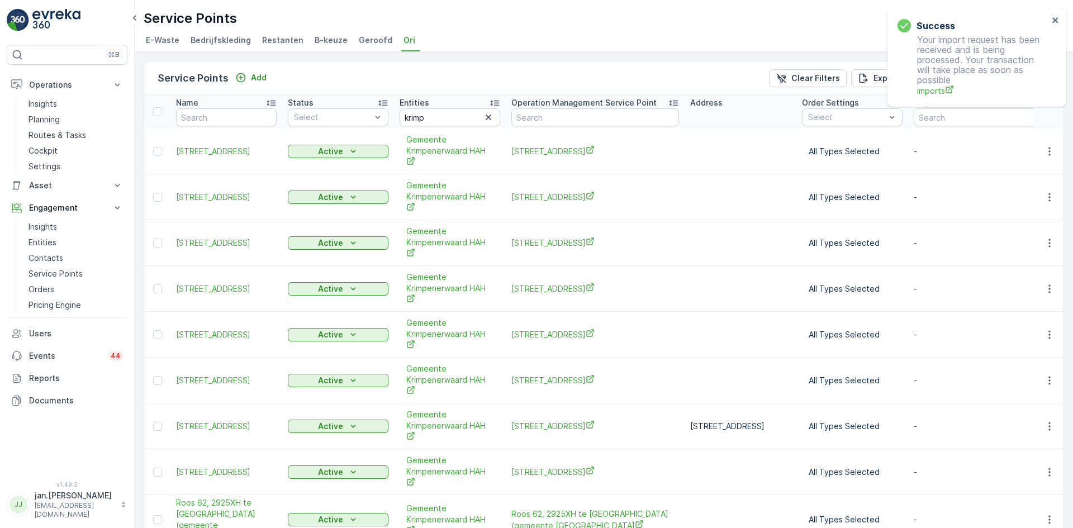
click at [188, 181] on td "Groenplaats 8, 2924VT te Krimpen aan den IJssel" at bounding box center [226, 197] width 112 height 46
click at [199, 192] on span "Groenplaats 8, 2924VT te Krimpen aan den IJssel" at bounding box center [226, 197] width 101 height 11
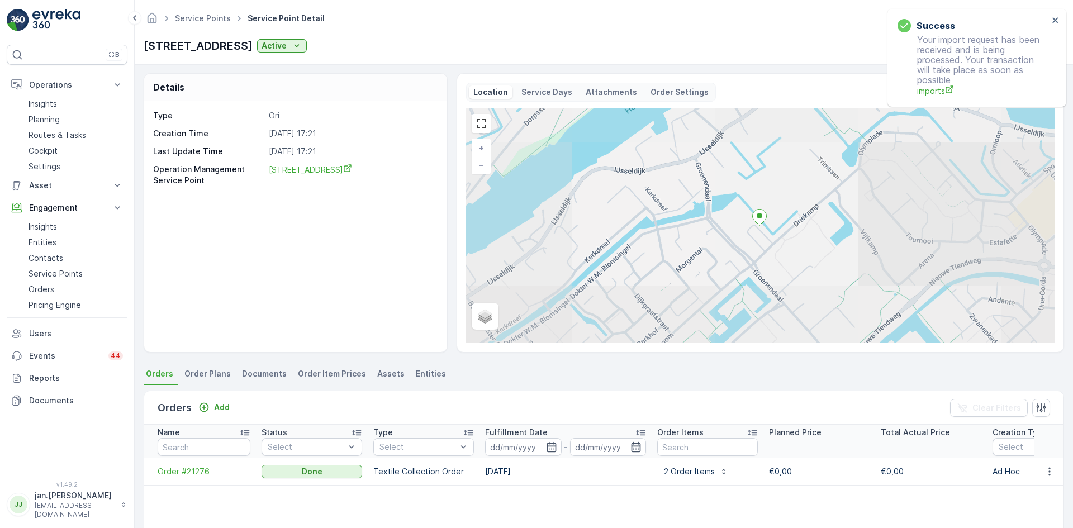
click at [594, 94] on p "Attachments" at bounding box center [610, 92] width 51 height 11
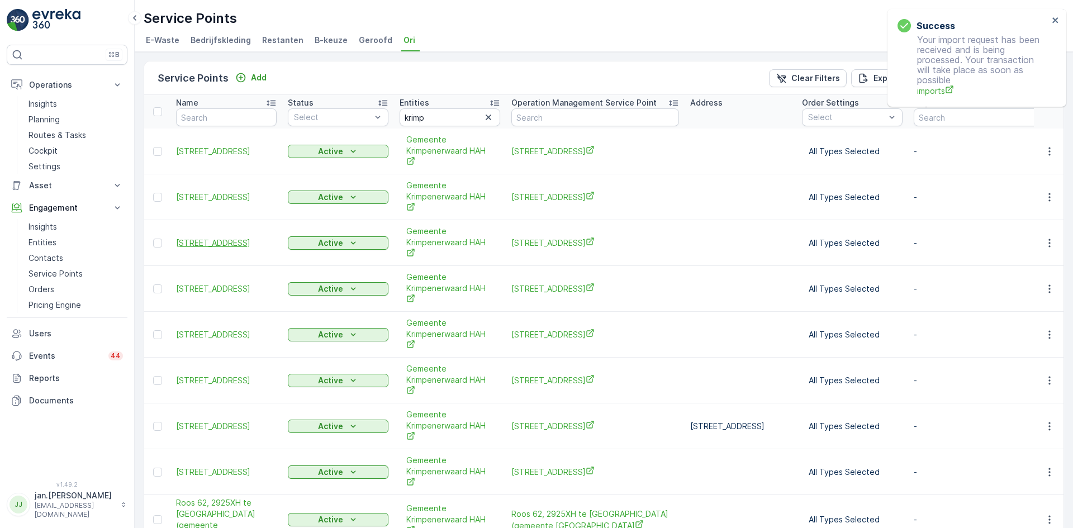
click at [211, 243] on span "Da Costastraat 10, 2941GM te Lekkerkerk" at bounding box center [226, 242] width 101 height 11
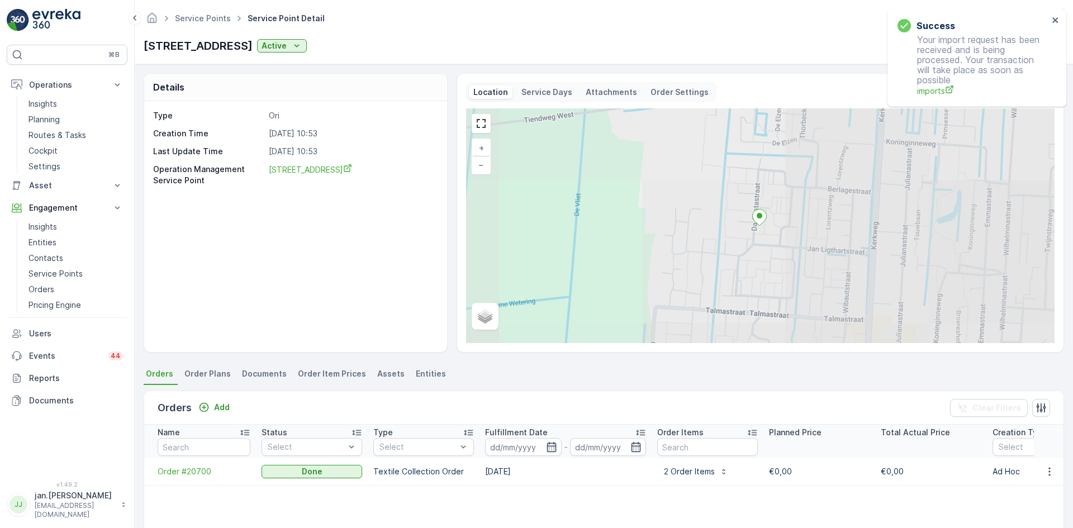
click at [588, 94] on p "Attachments" at bounding box center [610, 92] width 51 height 11
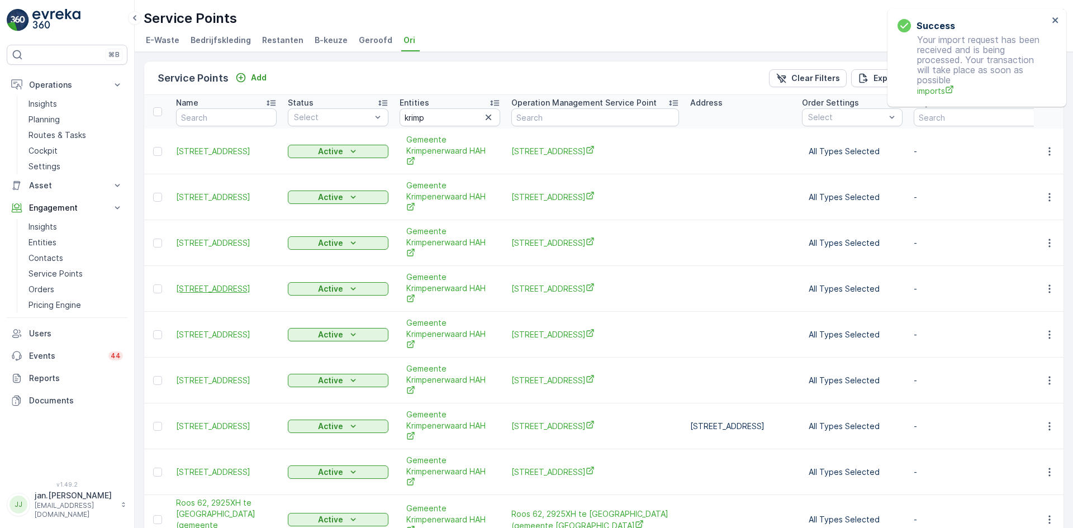
click at [200, 290] on span "Prinses Julianastraat 16, 2861XM te Bergambacht" at bounding box center [226, 288] width 101 height 11
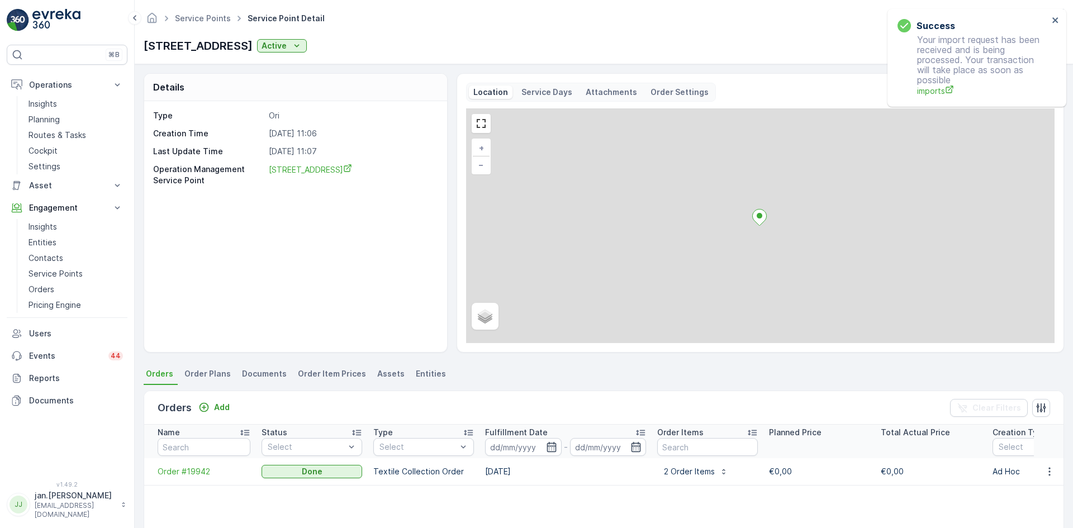
click at [611, 92] on p "Attachments" at bounding box center [610, 92] width 51 height 11
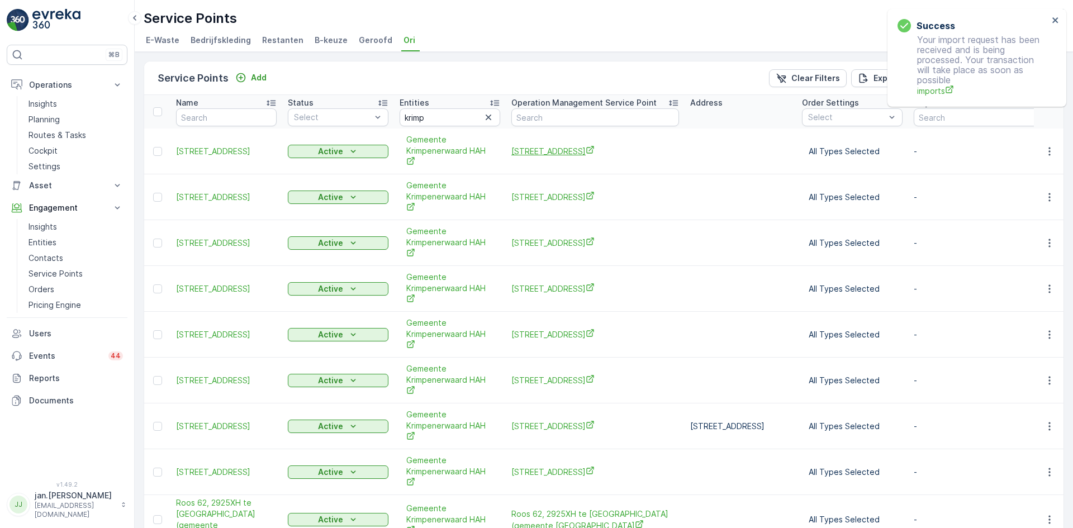
click at [568, 147] on span "Kerkweg 145, 2935LA te Ouderkerk aan den IJssel" at bounding box center [595, 151] width 168 height 12
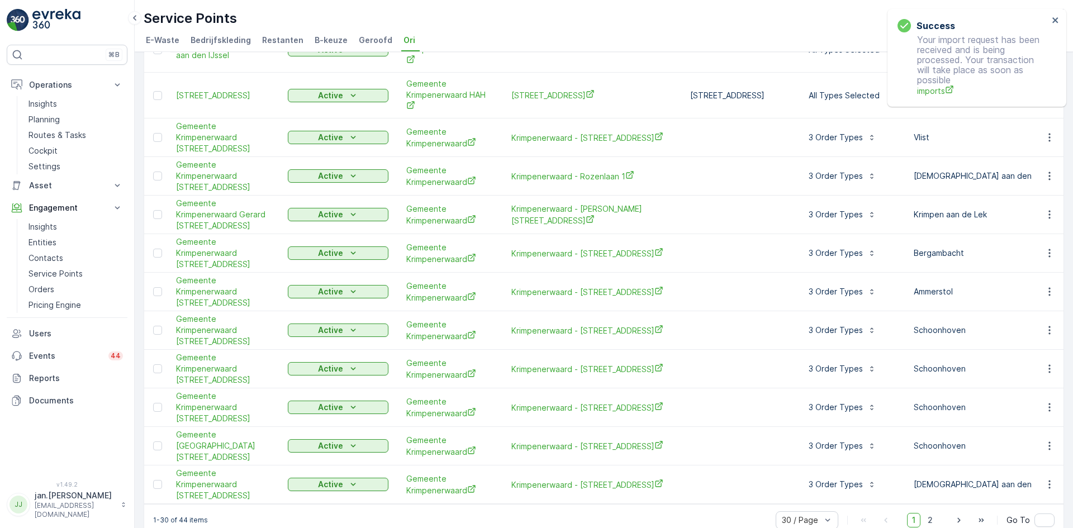
scroll to position [953, 0]
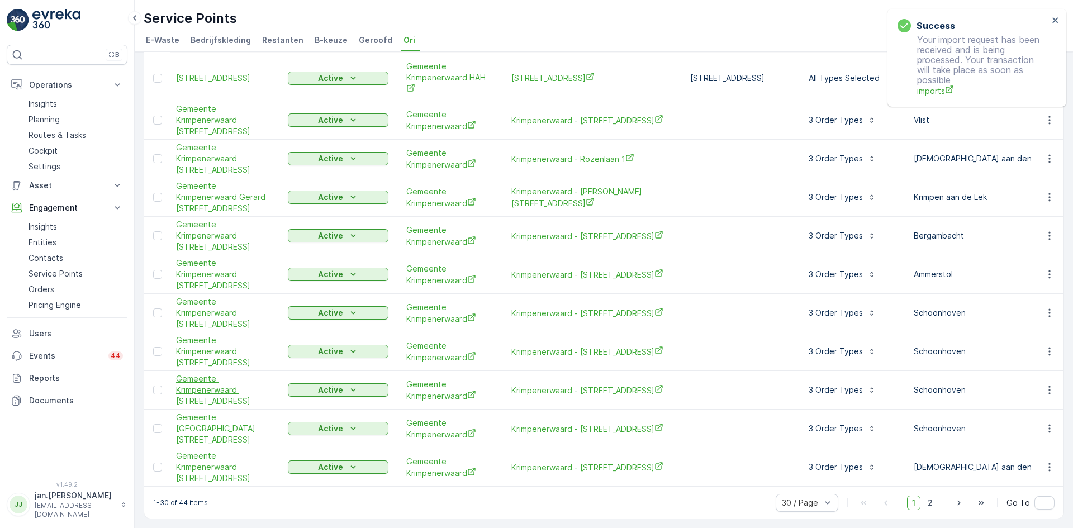
click at [211, 388] on span "Gemeente Krimpenerwaard [STREET_ADDRESS]" at bounding box center [226, 390] width 101 height 34
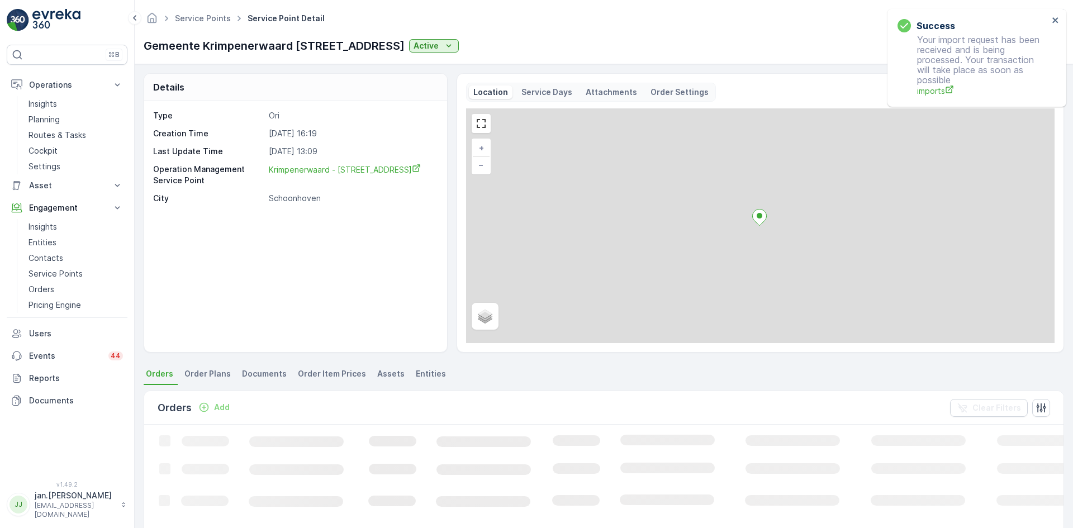
click at [598, 93] on p "Attachments" at bounding box center [610, 92] width 51 height 11
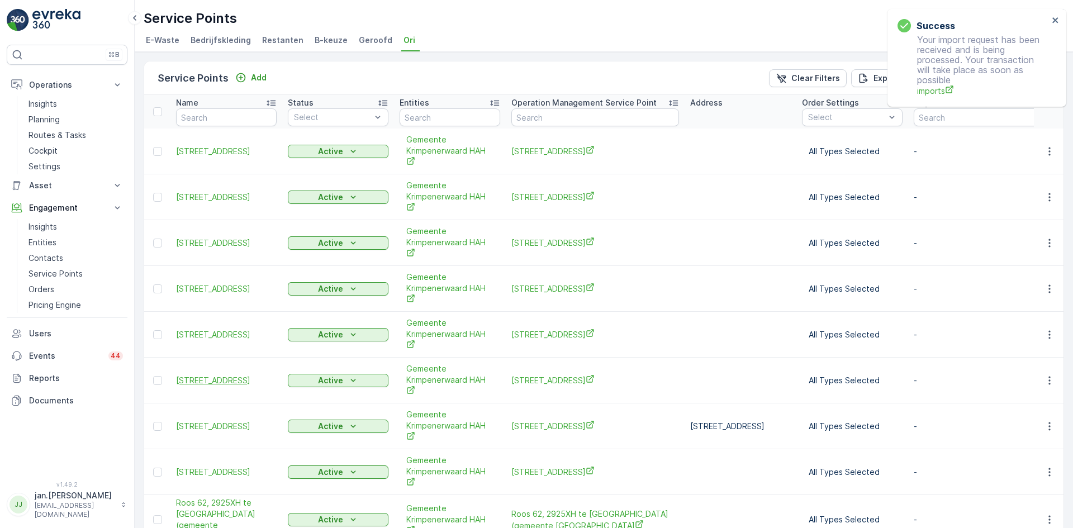
type input "krimp"
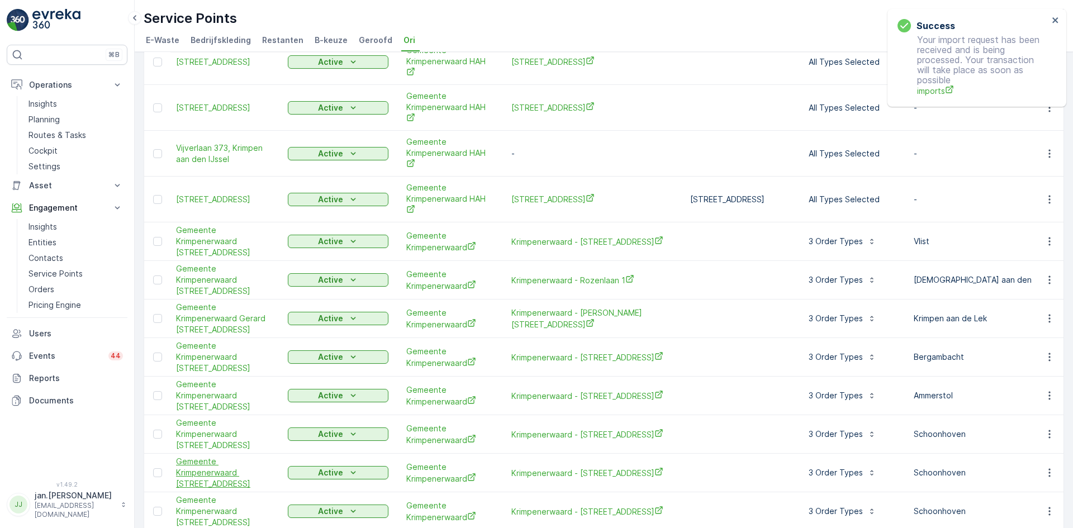
scroll to position [953, 0]
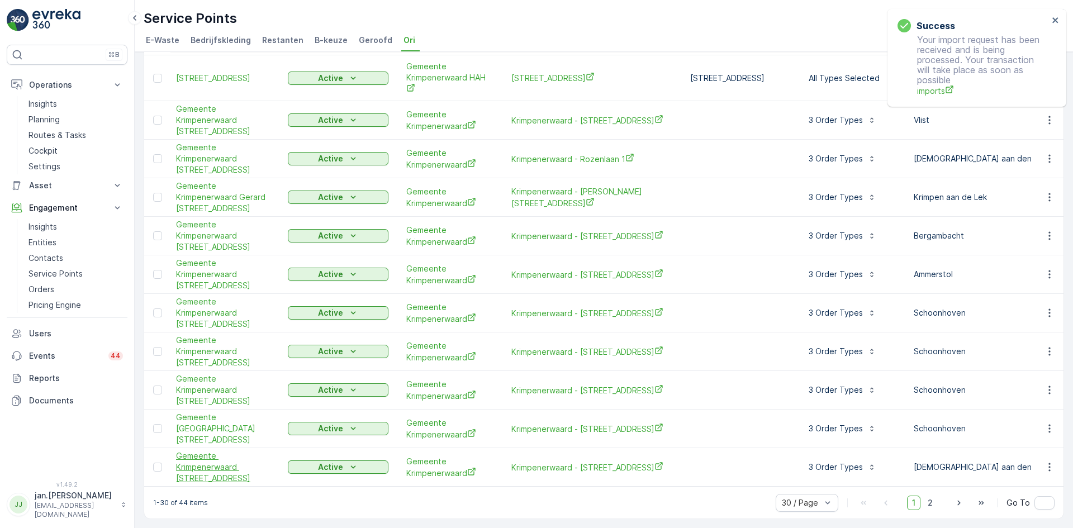
click at [213, 459] on span "Gemeente Krimpenerwaard [STREET_ADDRESS]" at bounding box center [226, 467] width 101 height 34
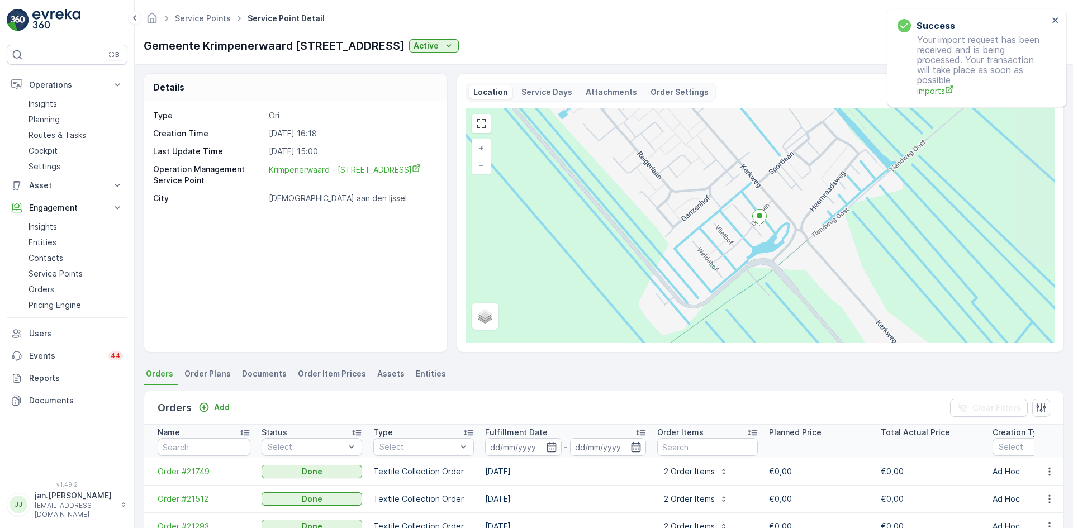
click at [617, 91] on p "Attachments" at bounding box center [610, 92] width 51 height 11
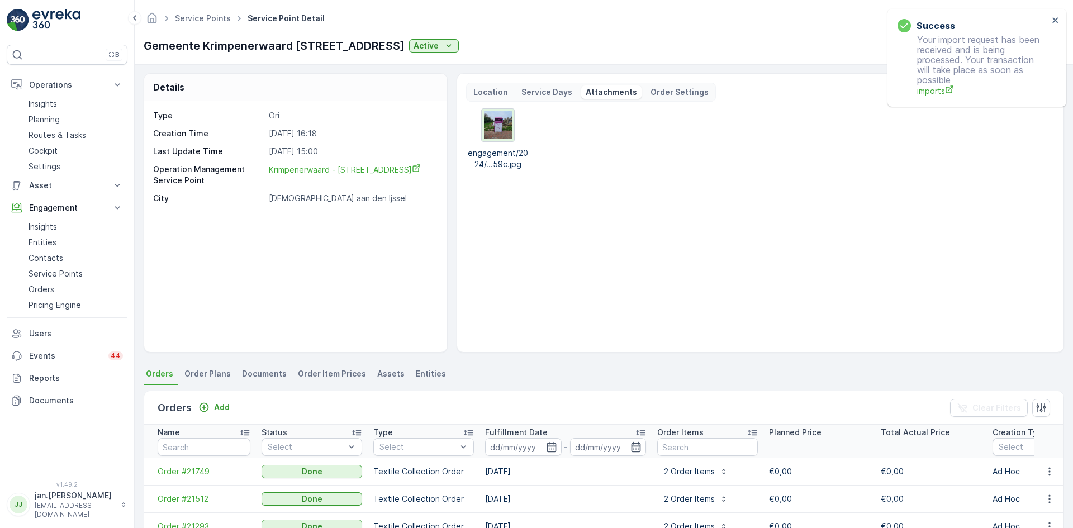
click at [494, 127] on img at bounding box center [498, 125] width 28 height 28
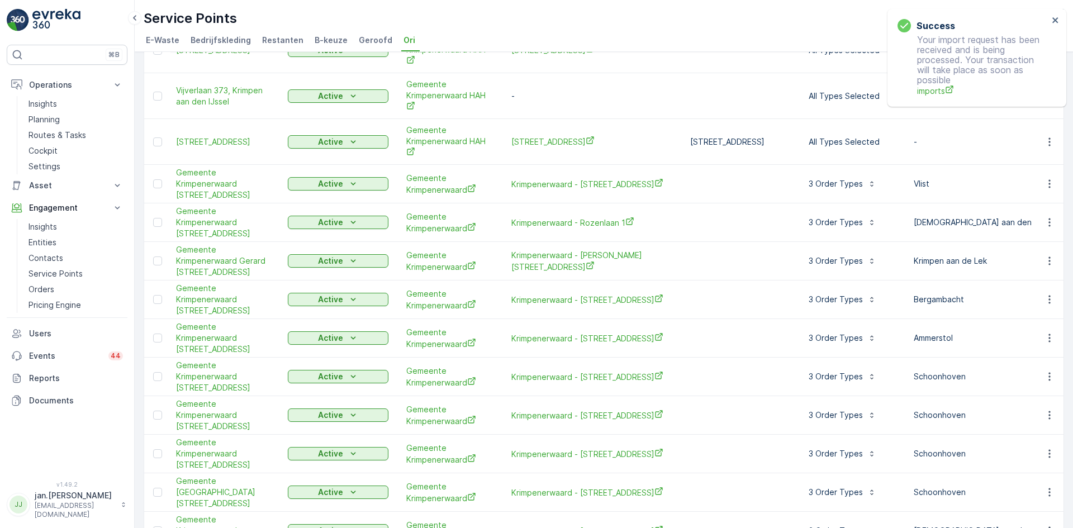
scroll to position [953, 0]
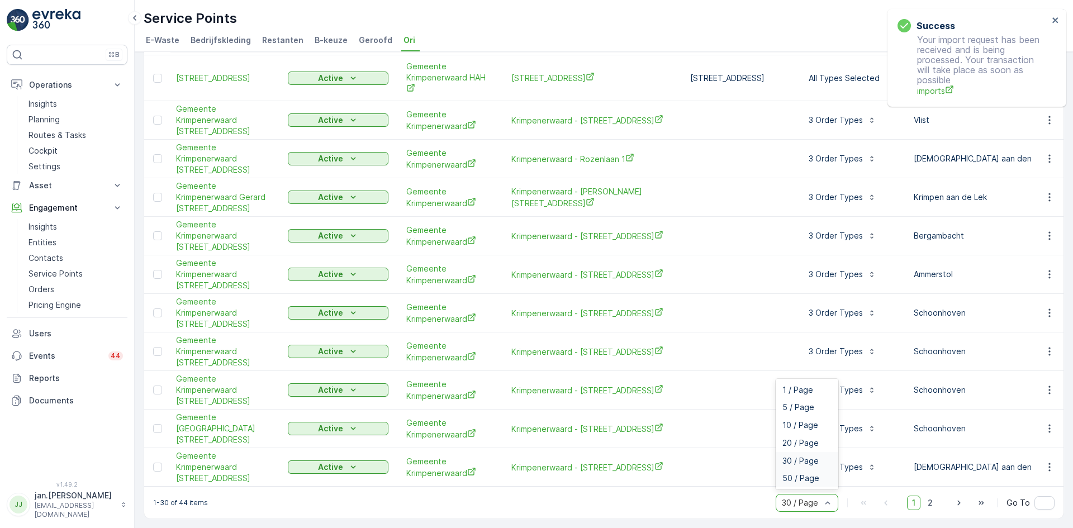
click at [797, 479] on span "50 / Page" at bounding box center [800, 478] width 37 height 9
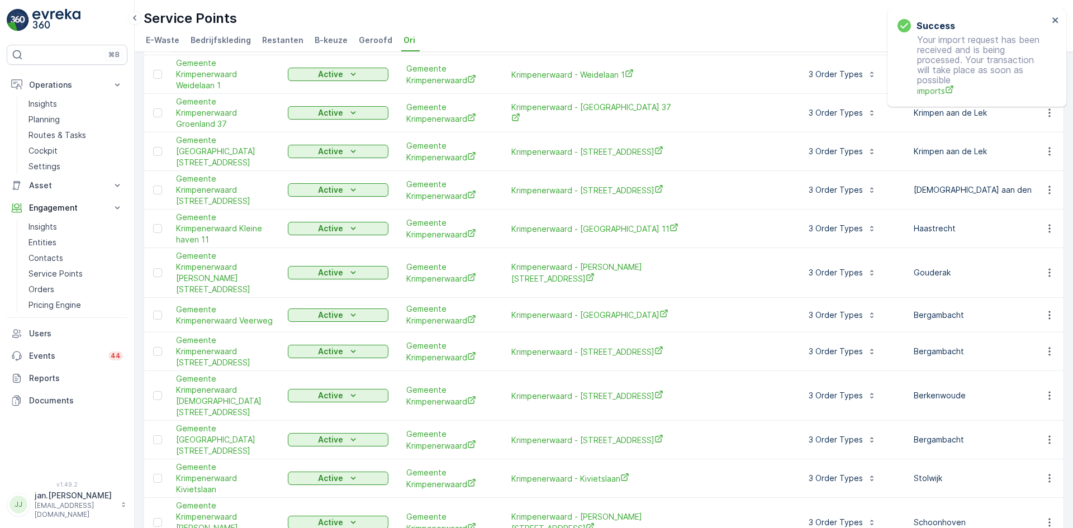
scroll to position [1489, 0]
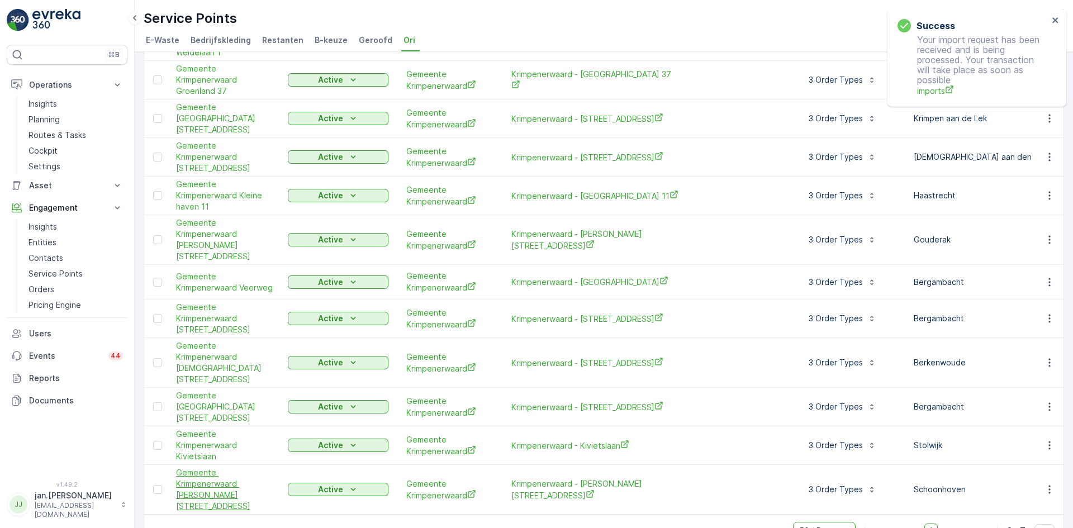
click at [199, 468] on span "Gemeente Krimpenerwaard [PERSON_NAME][STREET_ADDRESS]" at bounding box center [226, 489] width 101 height 45
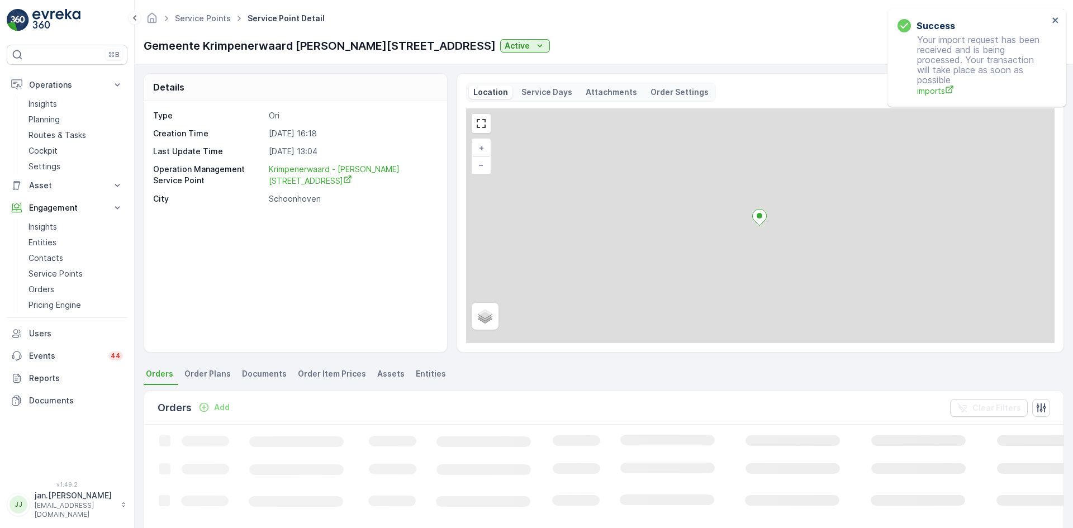
click at [610, 92] on p "Attachments" at bounding box center [610, 92] width 51 height 11
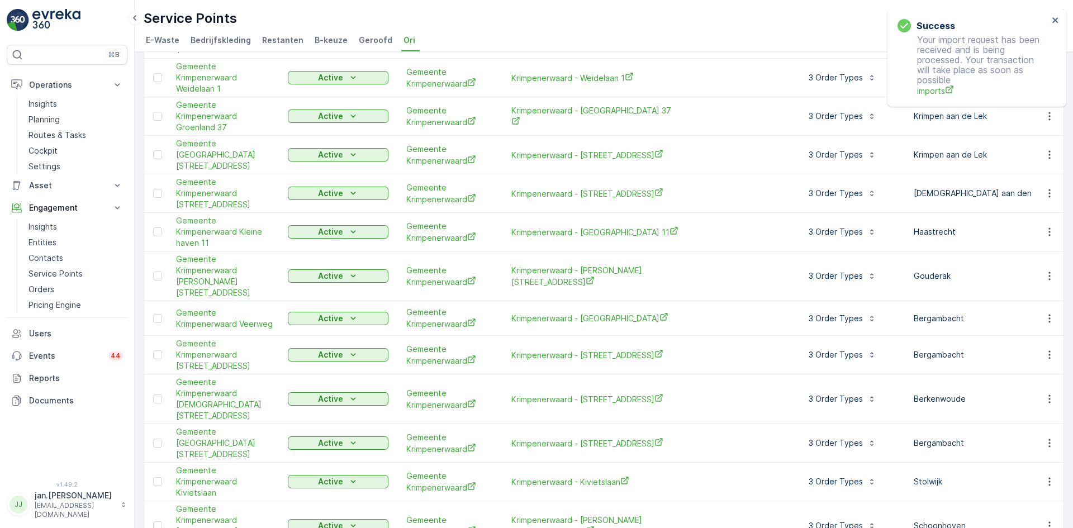
scroll to position [1489, 0]
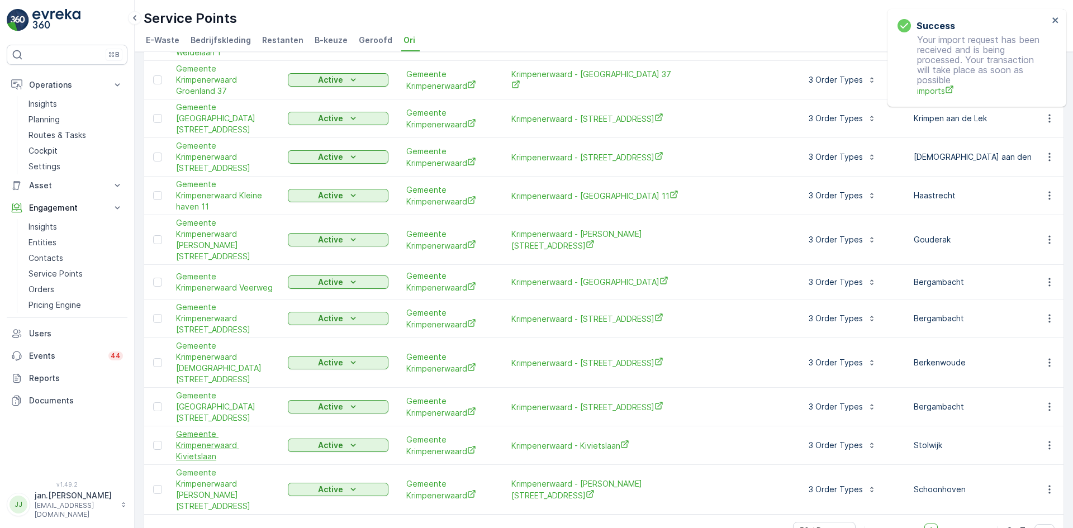
click at [202, 428] on span "Gemeente Krimpenerwaard Kivietslaan" at bounding box center [226, 445] width 101 height 34
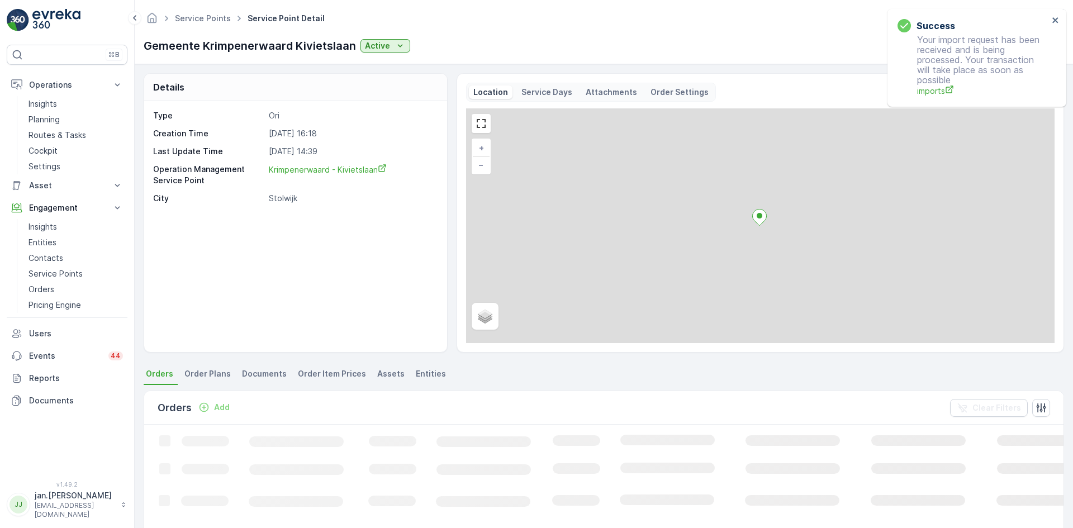
click at [595, 92] on p "Attachments" at bounding box center [610, 92] width 51 height 11
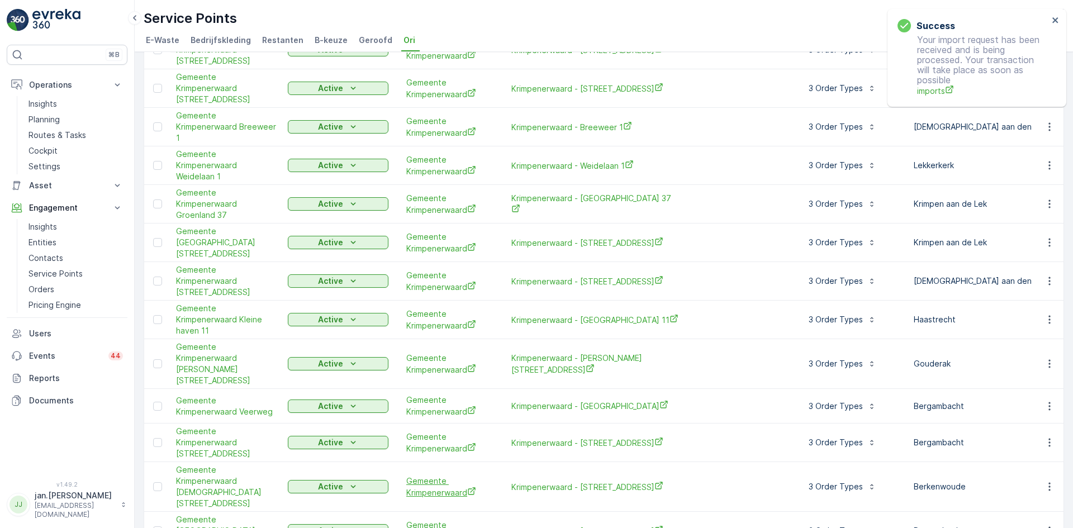
scroll to position [1489, 0]
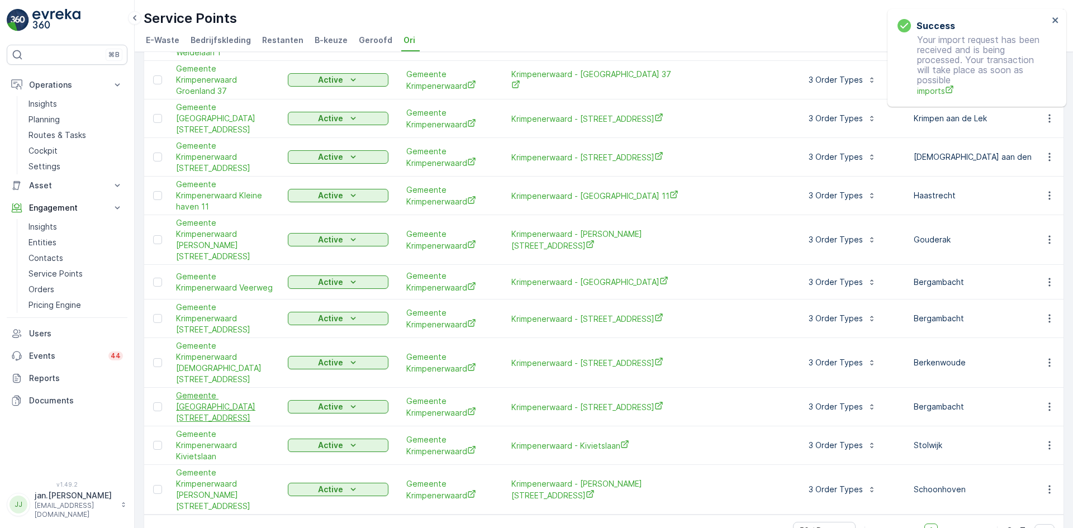
click at [209, 390] on span "Gemeente [GEOGRAPHIC_DATA][STREET_ADDRESS]" at bounding box center [226, 407] width 101 height 34
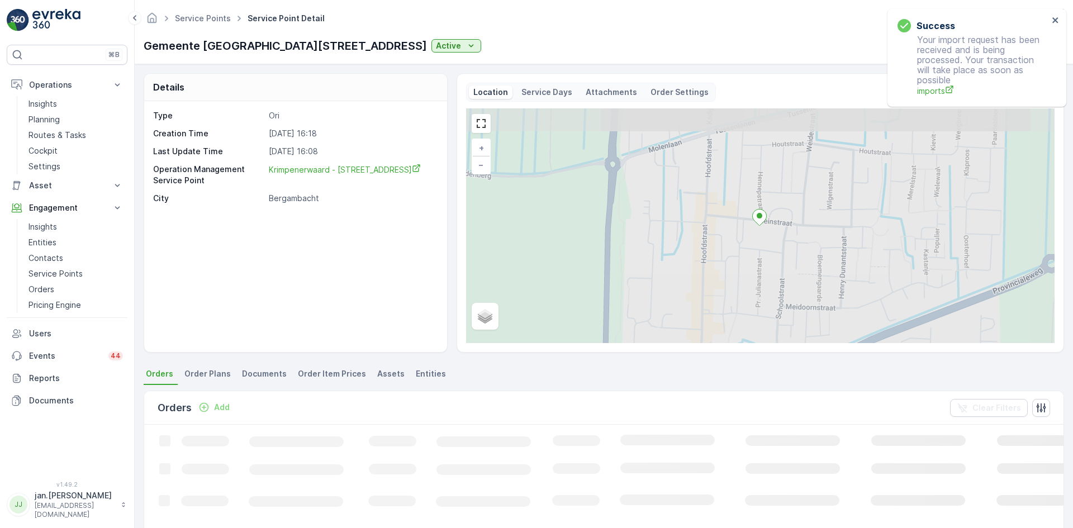
click at [603, 88] on p "Attachments" at bounding box center [610, 92] width 51 height 11
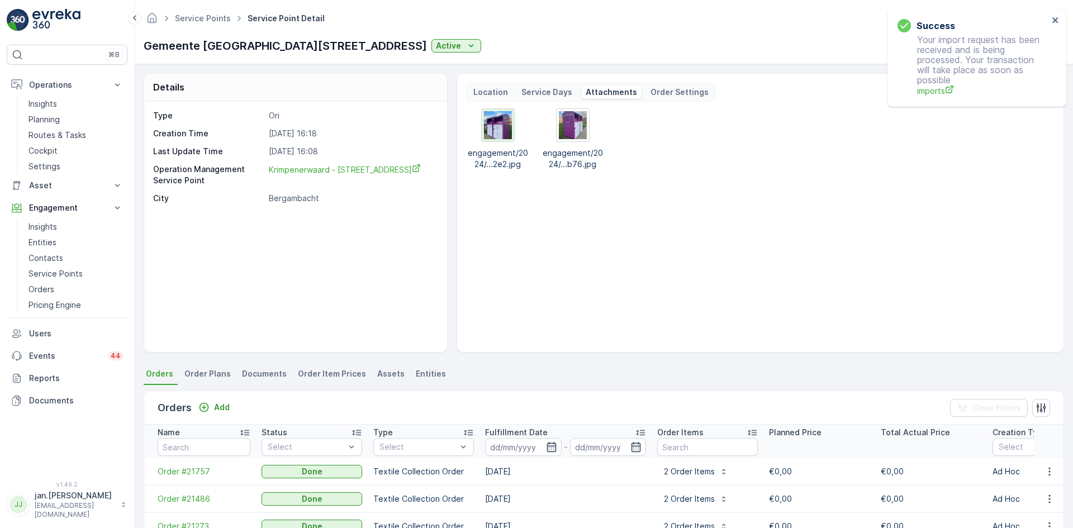
click at [500, 131] on img at bounding box center [498, 125] width 28 height 28
click at [571, 127] on img at bounding box center [573, 125] width 28 height 28
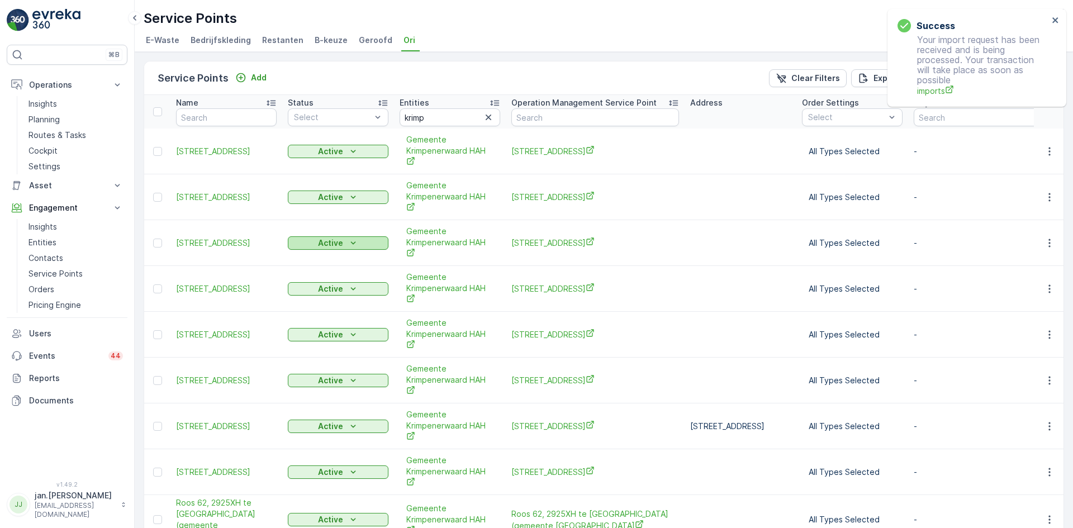
type input "krimp"
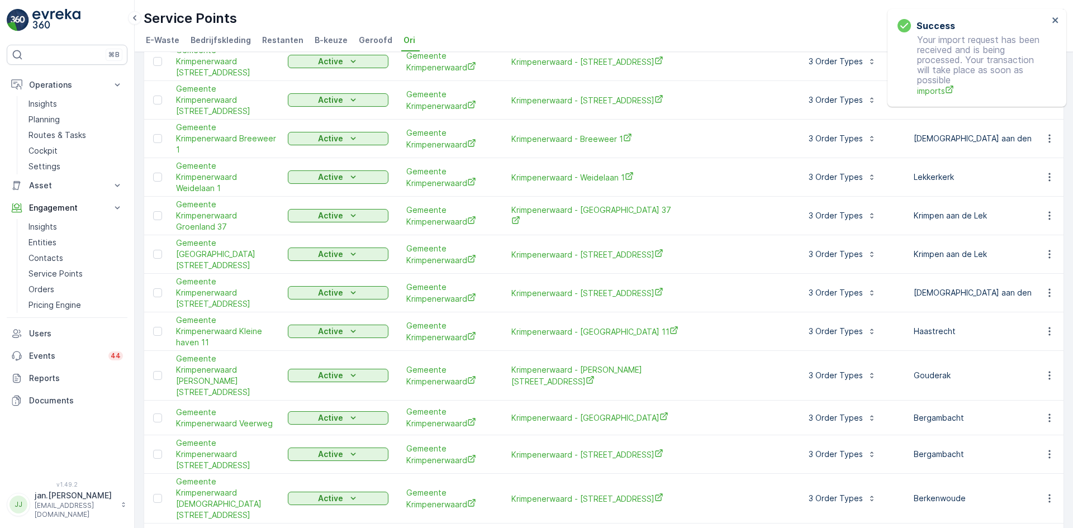
scroll to position [1489, 0]
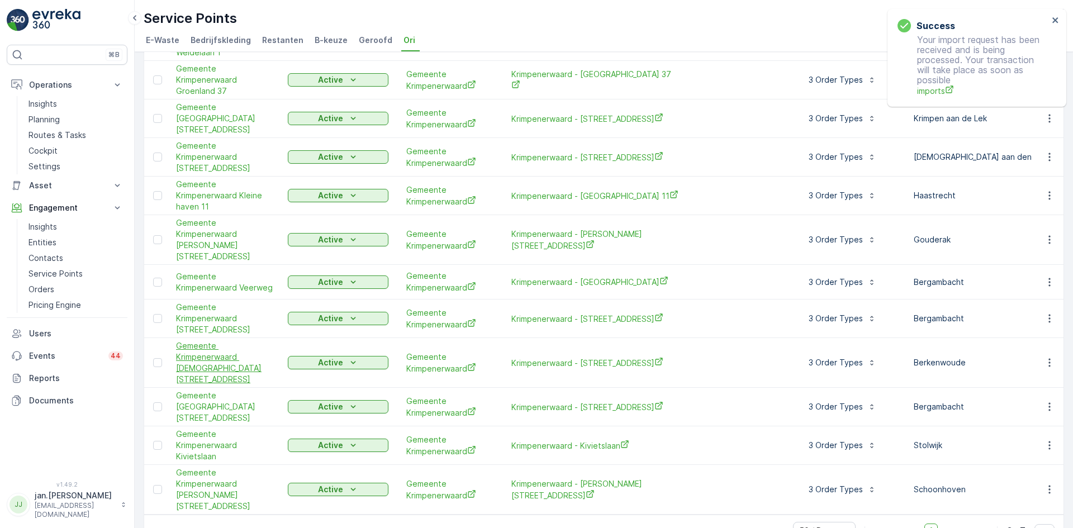
click at [204, 340] on span "Gemeente Krimpenerwaard [DEMOGRAPHIC_DATA][STREET_ADDRESS]" at bounding box center [226, 362] width 101 height 45
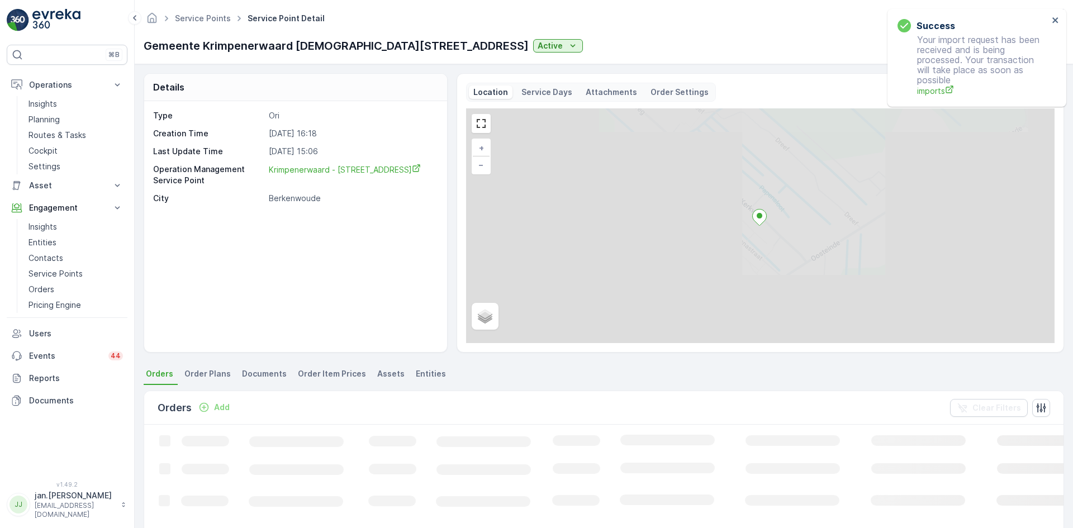
click at [594, 92] on p "Attachments" at bounding box center [610, 92] width 51 height 11
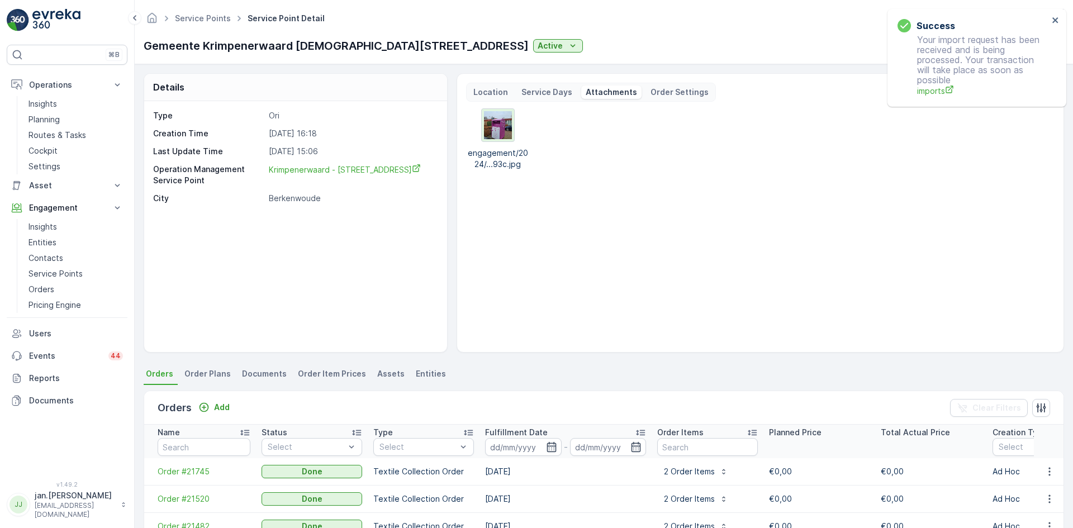
click at [507, 126] on img at bounding box center [498, 125] width 28 height 28
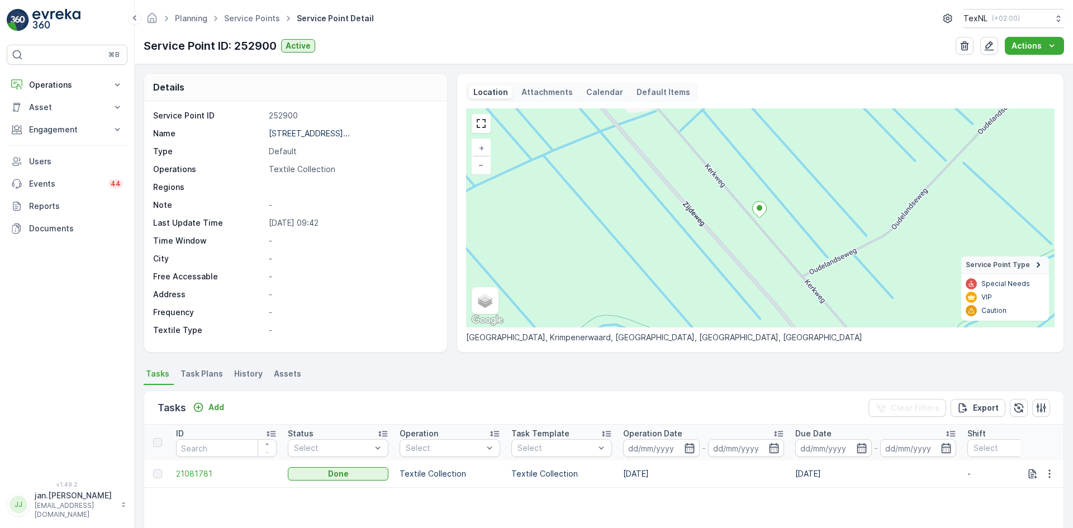
click at [544, 91] on p "Attachments" at bounding box center [546, 92] width 51 height 11
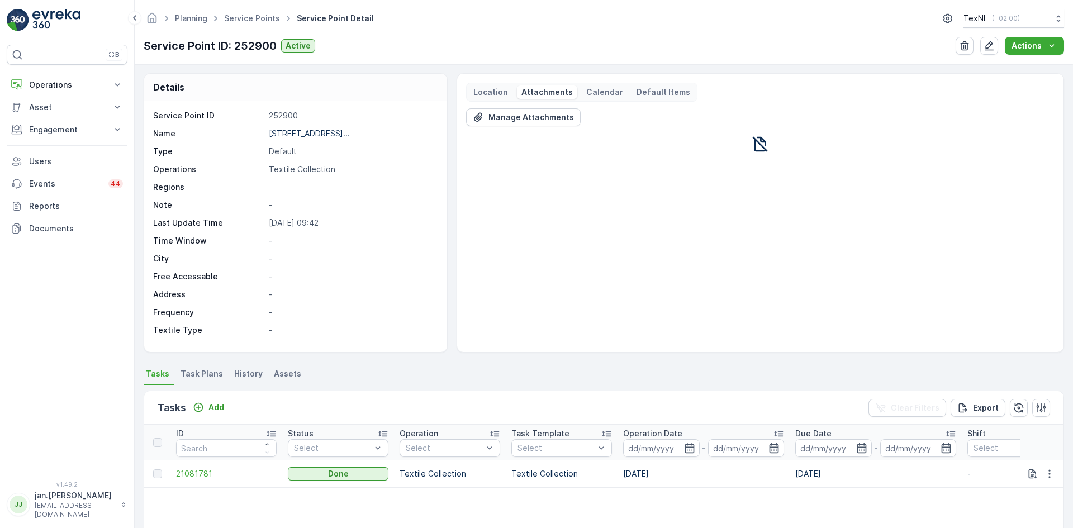
click at [756, 144] on icon at bounding box center [760, 144] width 18 height 18
